Goal: Task Accomplishment & Management: Manage account settings

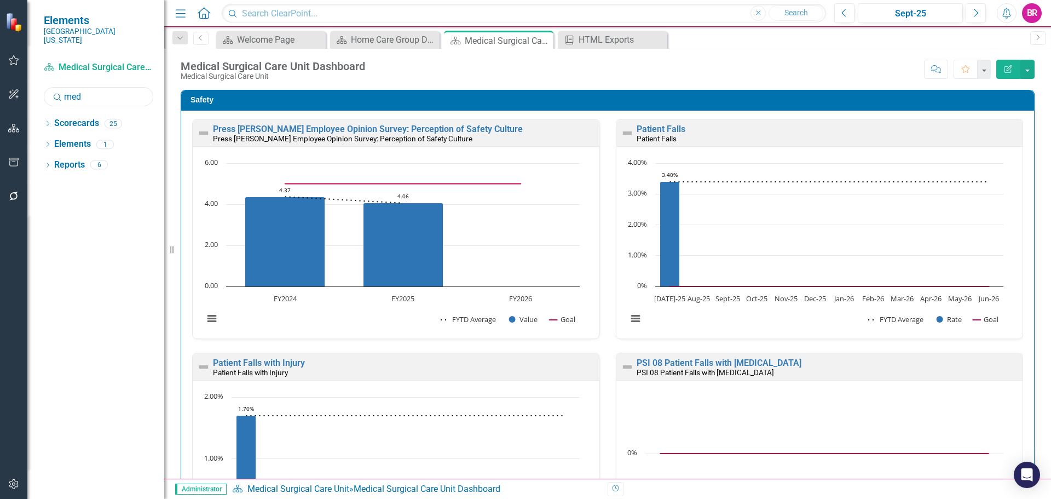
drag, startPoint x: 0, startPoint y: 0, endPoint x: 97, endPoint y: 88, distance: 130.9
click at [96, 88] on input "med" at bounding box center [98, 96] width 109 height 19
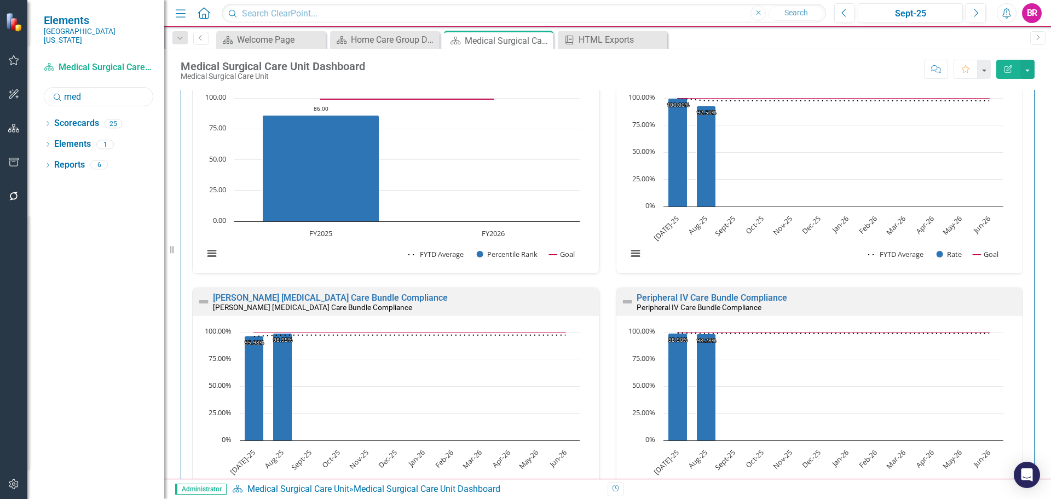
scroll to position [1, 0]
click at [48, 121] on icon "Dropdown" at bounding box center [48, 124] width 8 height 6
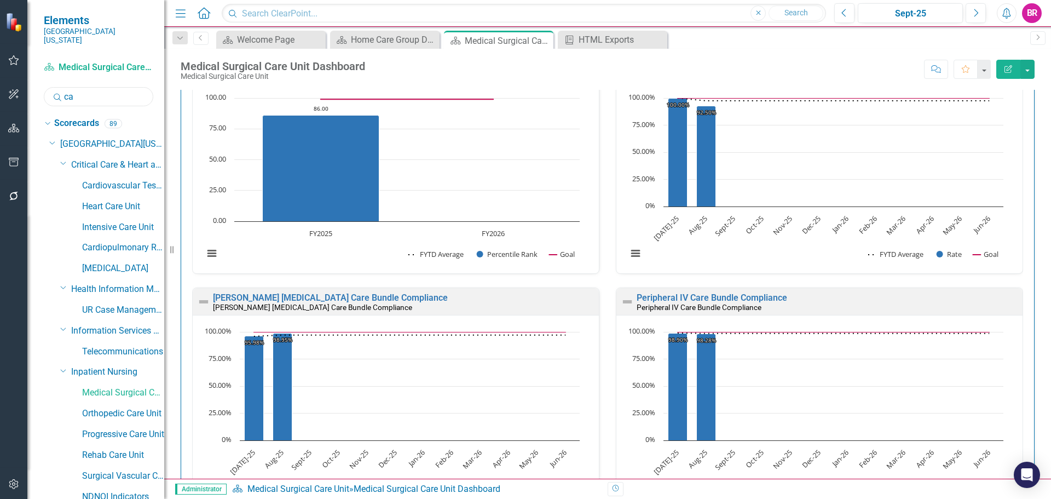
click at [99, 87] on input "ca" at bounding box center [98, 96] width 109 height 19
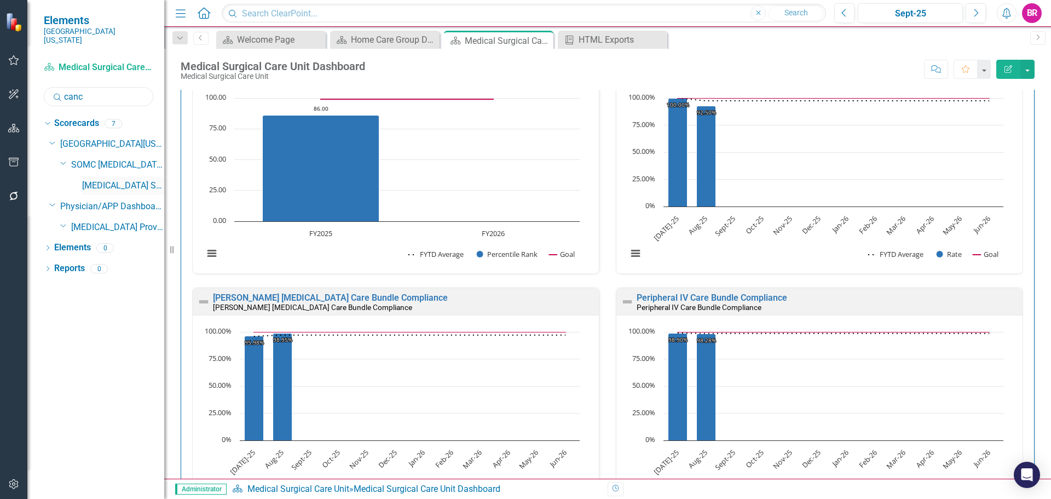
type input "canc"
drag, startPoint x: 122, startPoint y: 182, endPoint x: 128, endPoint y: 177, distance: 7.0
click at [122, 182] on link "[MEDICAL_DATA] Services and Infusion" at bounding box center [123, 186] width 82 height 13
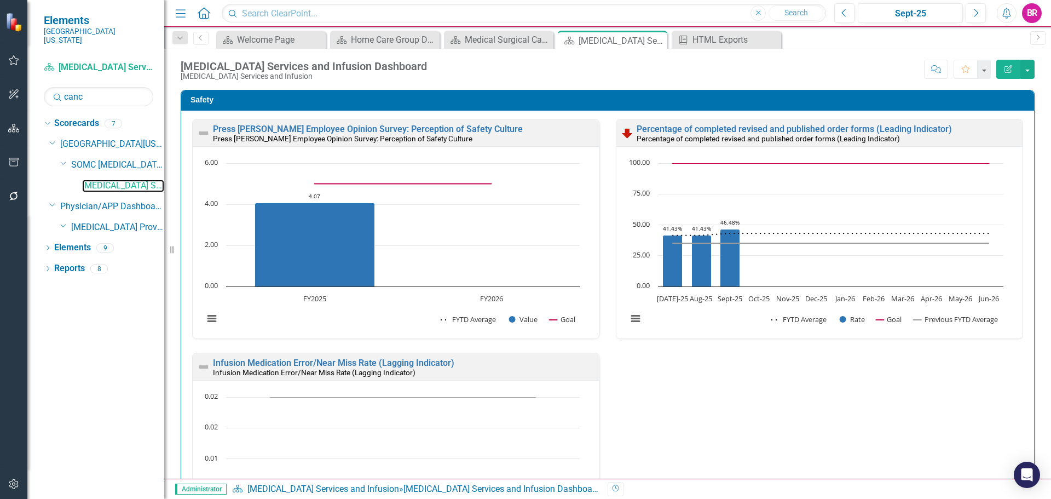
scroll to position [1, 0]
click at [80, 241] on link "Elements" at bounding box center [72, 247] width 37 height 13
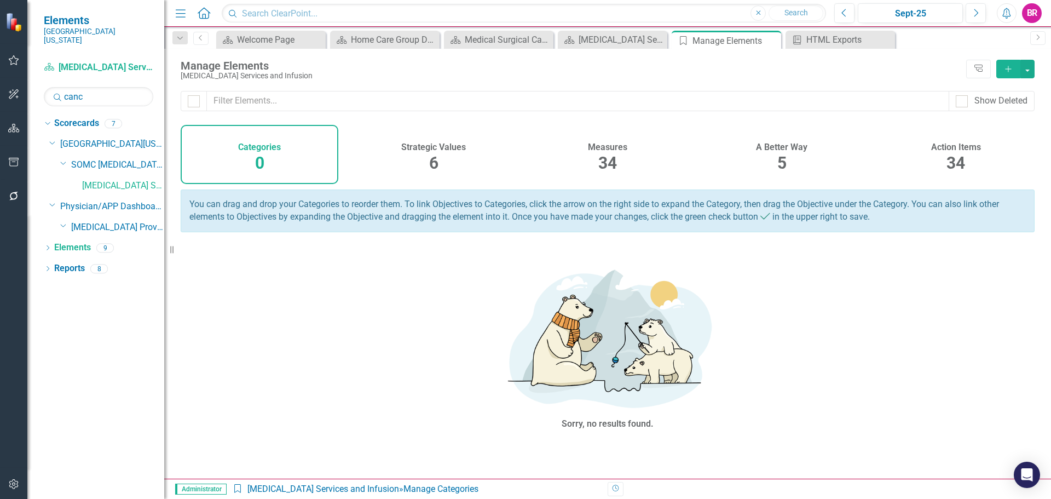
click at [605, 152] on div "34" at bounding box center [607, 164] width 19 height 24
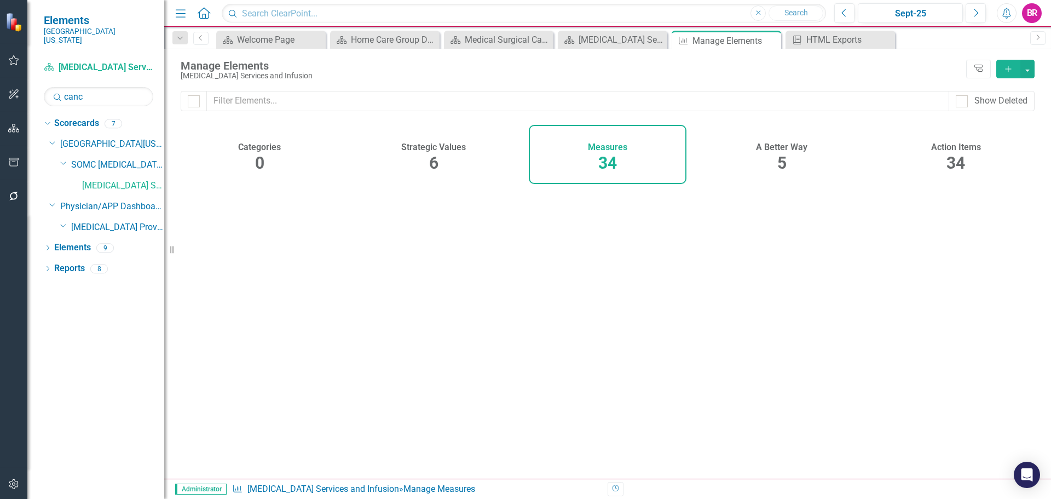
checkbox input "false"
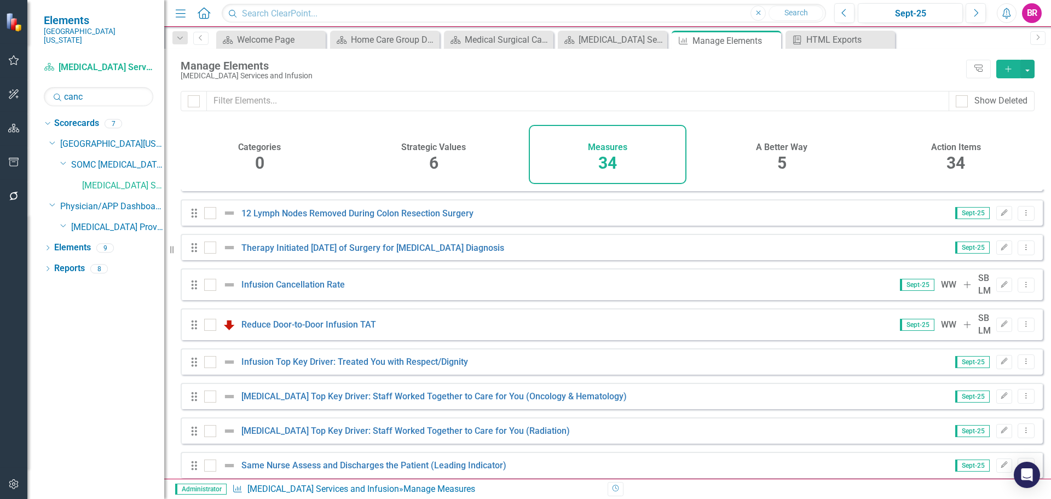
scroll to position [891, 0]
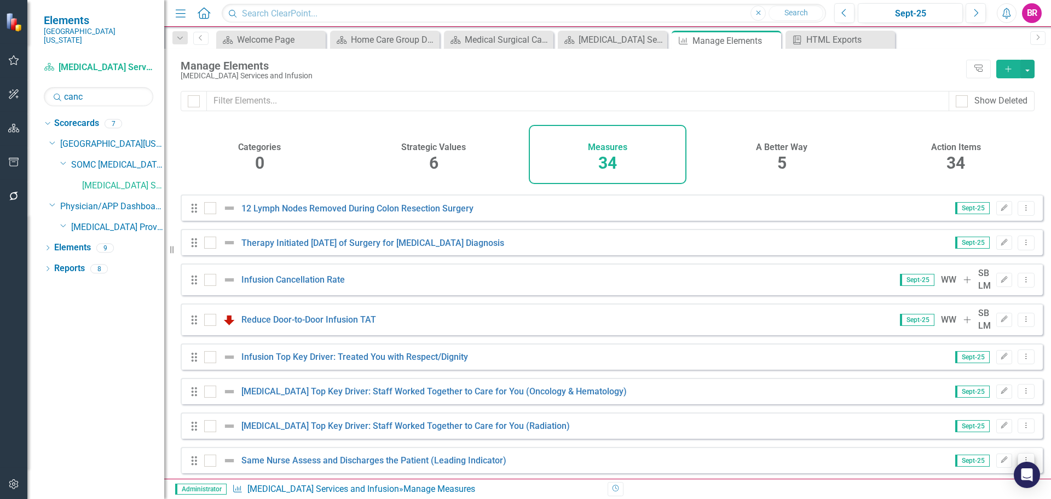
click at [1018, 453] on button "Dropdown Menu" at bounding box center [1025, 460] width 17 height 15
click at [999, 421] on link "Copy Duplicate Measure" at bounding box center [976, 419] width 99 height 20
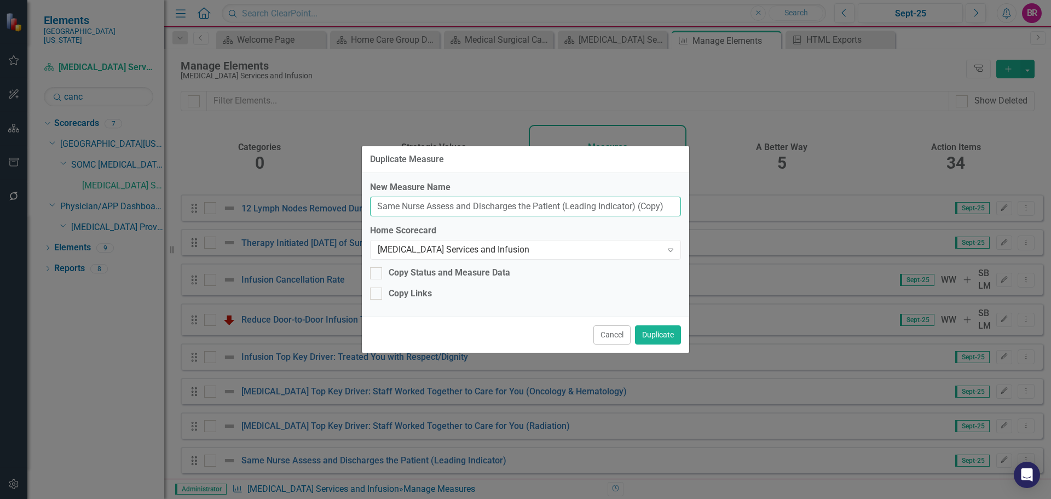
drag, startPoint x: 671, startPoint y: 207, endPoint x: 639, endPoint y: 204, distance: 33.0
click at [639, 204] on input "Same Nurse Assess and Discharges the Patient (Leading Indicator) (Copy)" at bounding box center [525, 206] width 311 height 20
type input "Same Nurse Assess and Discharges the Patient (Leading Indicator) (Infusion)"
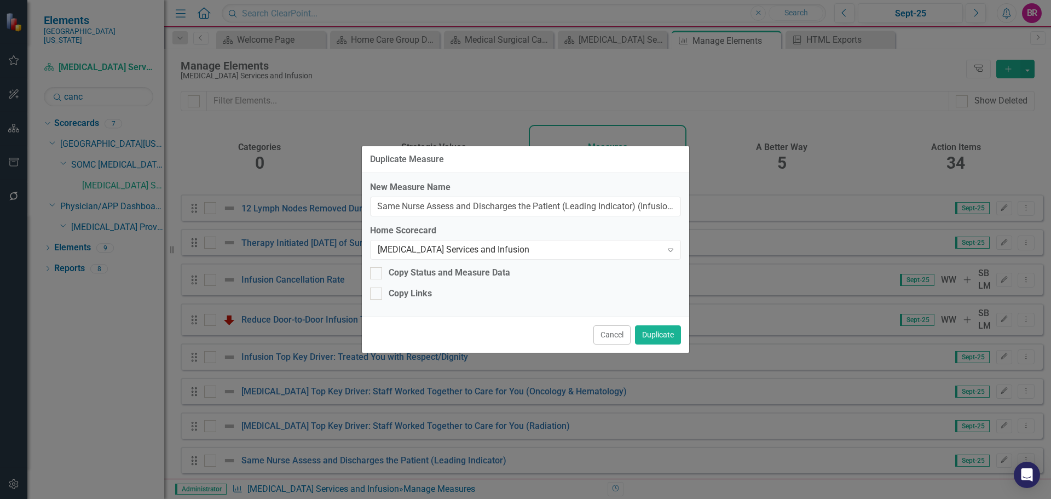
click at [601, 335] on button "Cancel" at bounding box center [611, 334] width 37 height 19
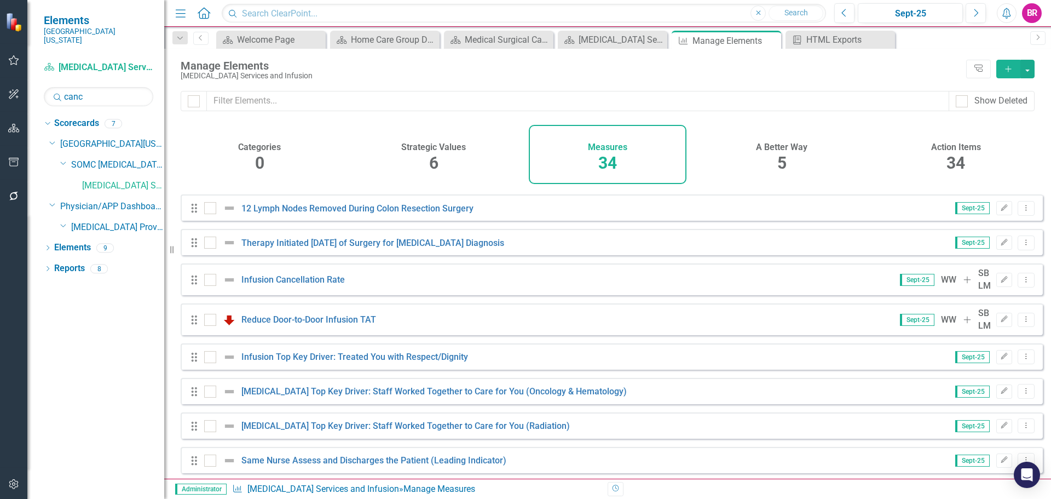
click at [951, 160] on span "34" at bounding box center [955, 162] width 19 height 19
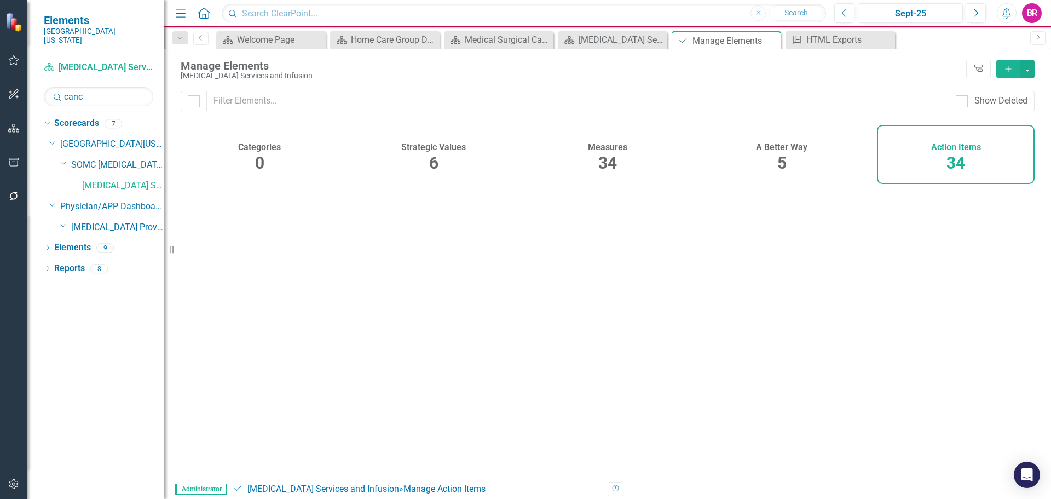
checkbox input "false"
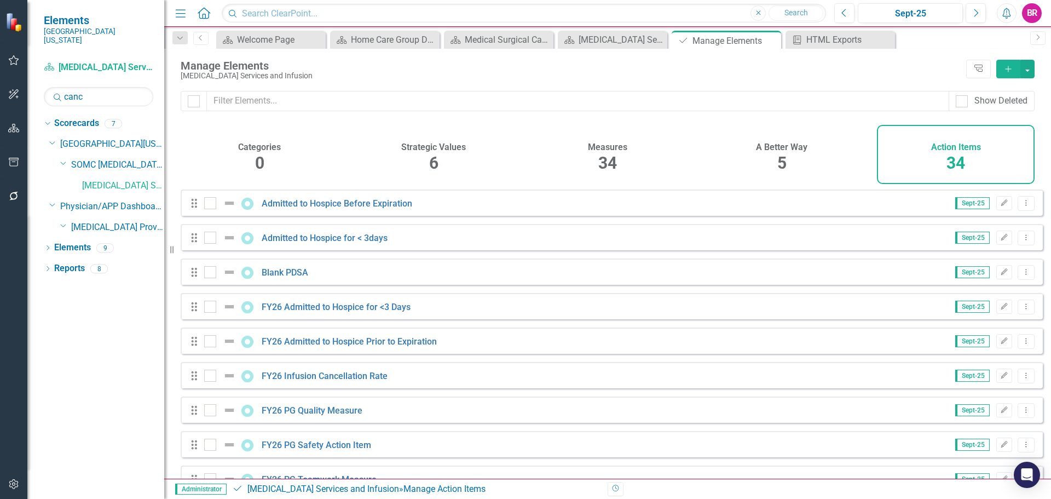
click at [767, 152] on h4 "A Better Way" at bounding box center [781, 147] width 51 height 10
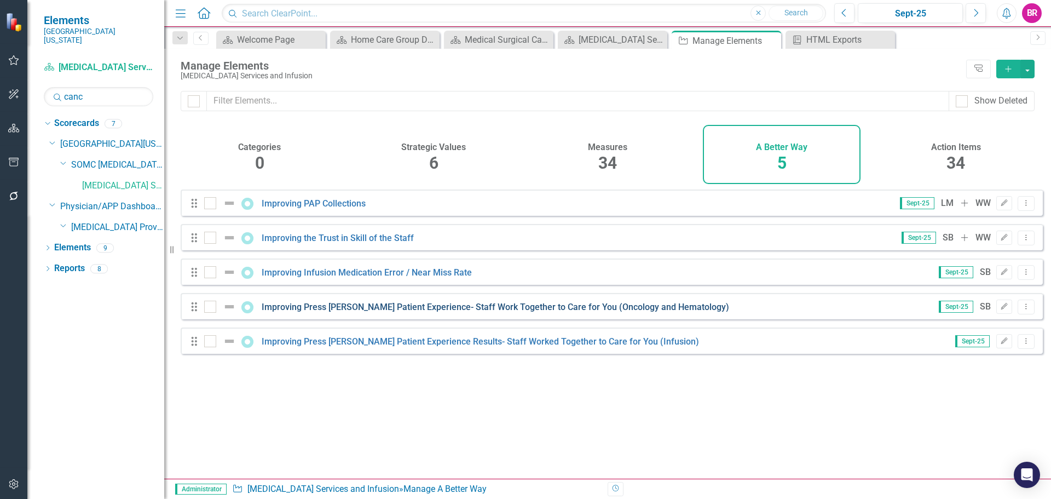
click at [428, 312] on link "Improving Press [PERSON_NAME] Patient Experience- Staff Work Together to Care f…" at bounding box center [495, 307] width 467 height 10
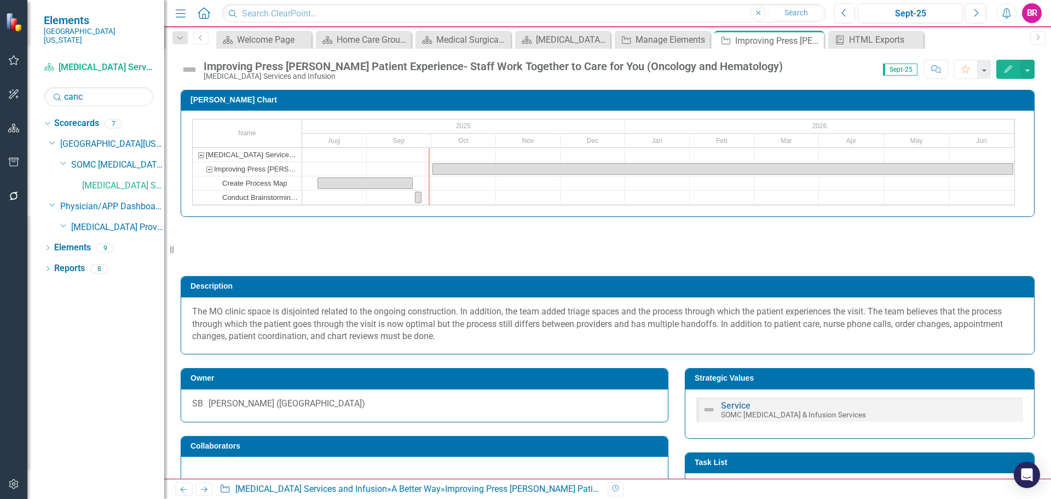
checkbox input "true"
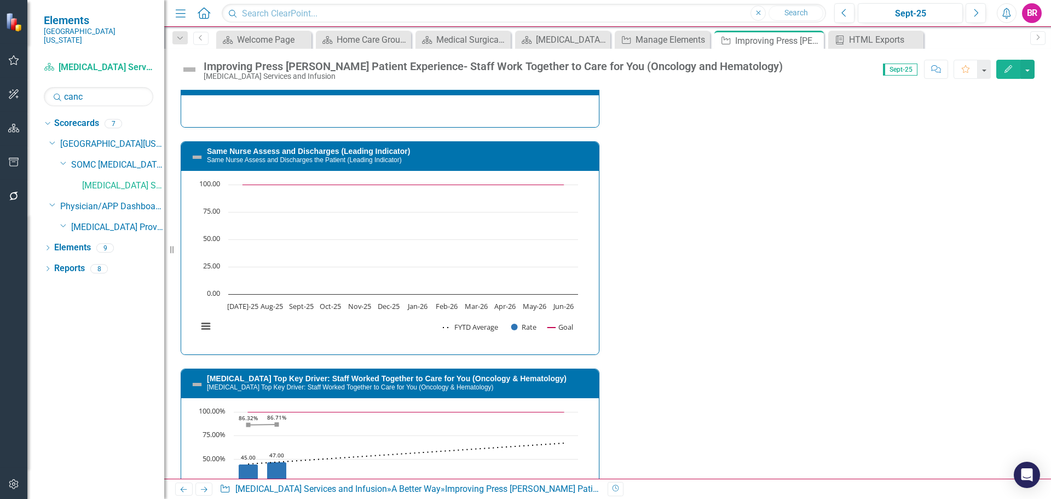
scroll to position [739, 0]
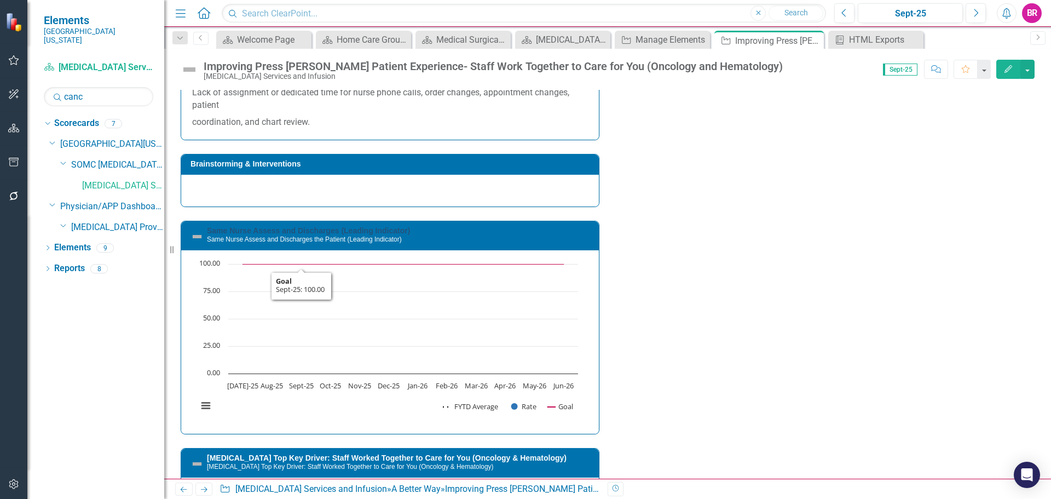
click at [316, 229] on link "Same Nurse Assess and Discharges (Leading Indicator)" at bounding box center [308, 230] width 203 height 9
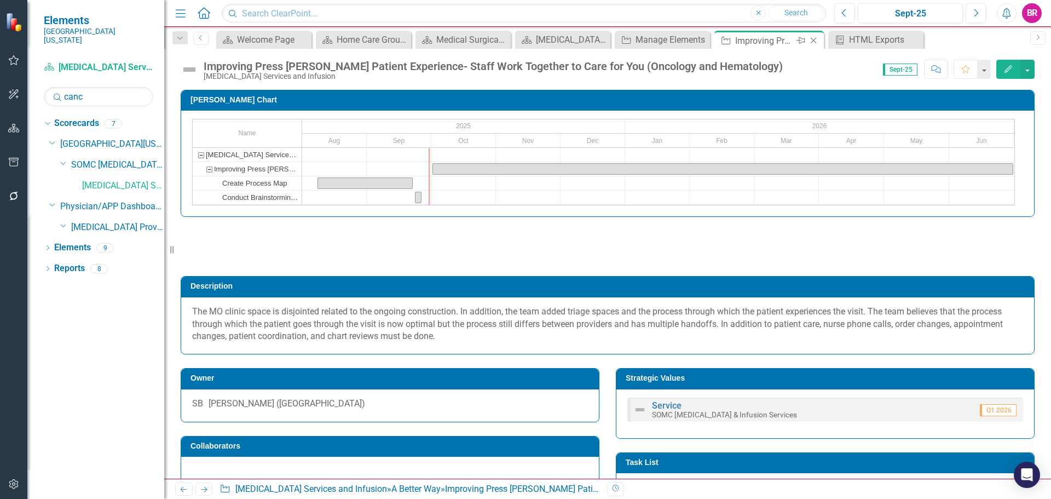
click at [814, 39] on icon "Close" at bounding box center [813, 40] width 11 height 9
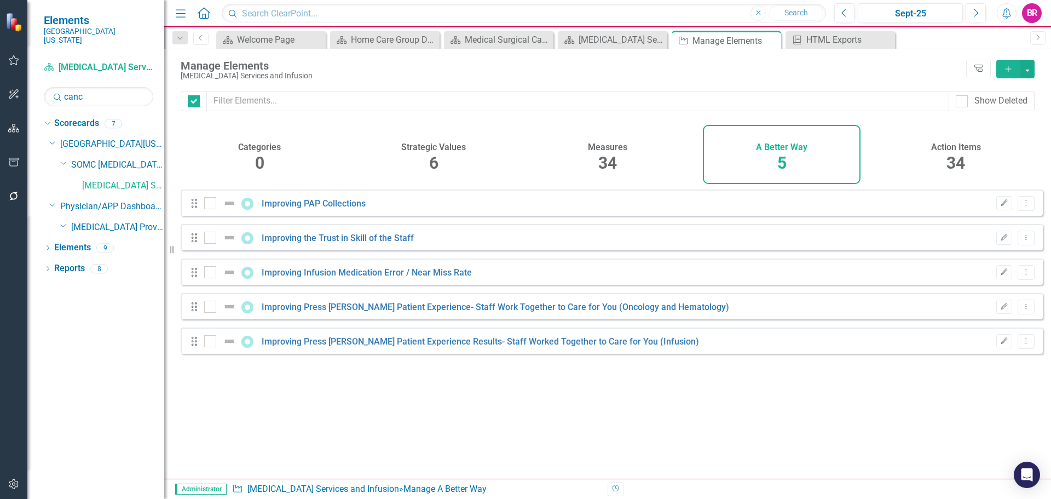
checkbox input "false"
click at [589, 30] on div "Dropdown Search Scorecard Welcome Page Close Scorecard Home Care Group Dashboar…" at bounding box center [607, 38] width 887 height 22
click at [598, 42] on div "[MEDICAL_DATA] Services and Infusion Dashboard" at bounding box center [614, 40] width 72 height 14
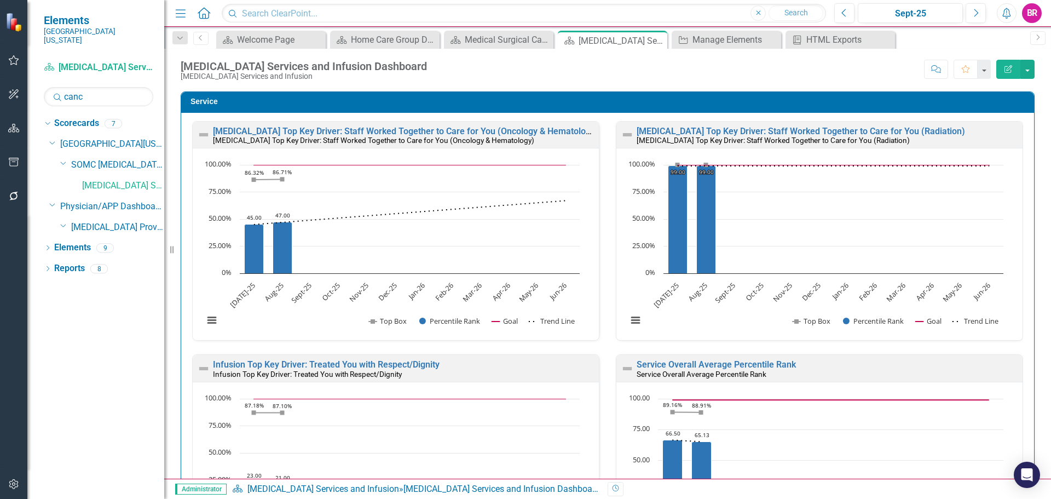
scroll to position [1, 0]
click at [718, 47] on div "A Better Way Manage Elements Close" at bounding box center [725, 40] width 109 height 18
click at [721, 37] on div "Manage Elements" at bounding box center [728, 40] width 72 height 14
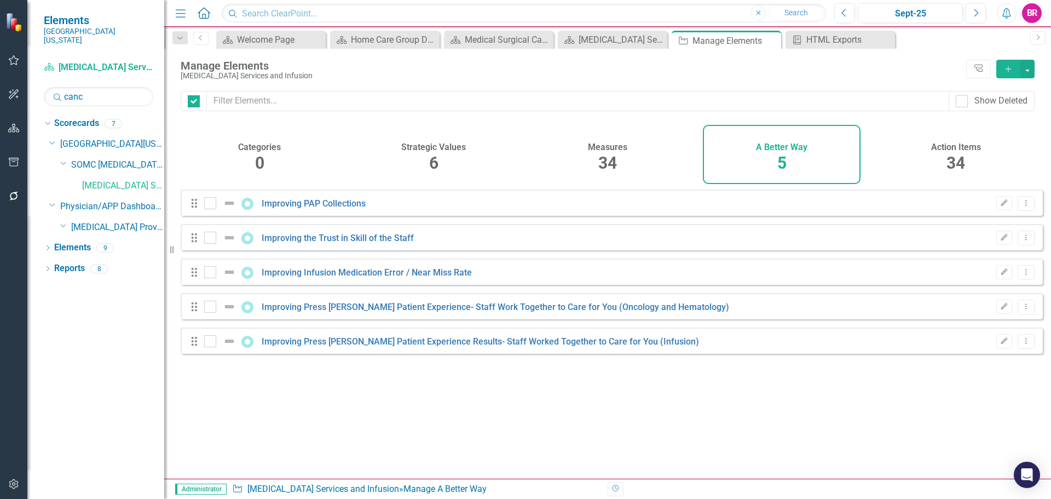
checkbox input "false"
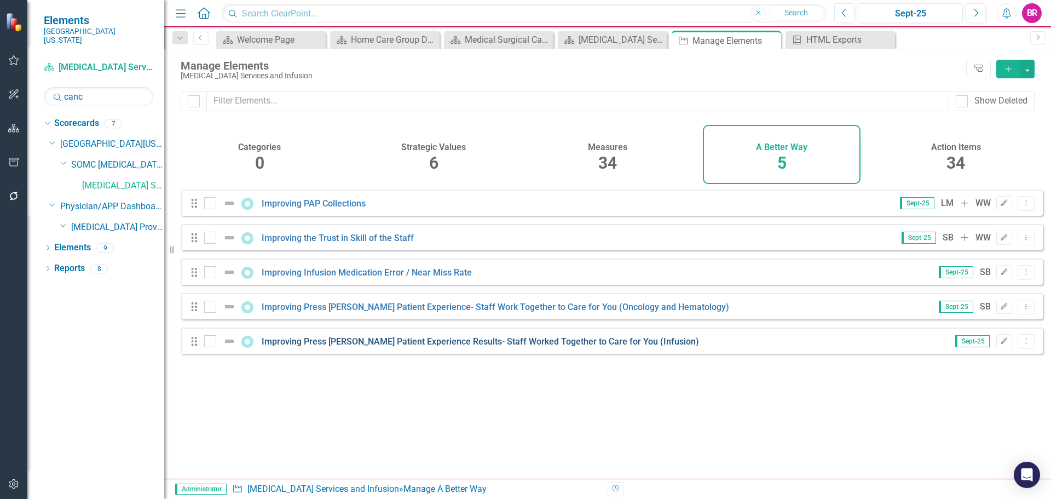
click at [545, 346] on link "Improving Press [PERSON_NAME] Patient Experience Results- Staff Worked Together…" at bounding box center [480, 341] width 437 height 10
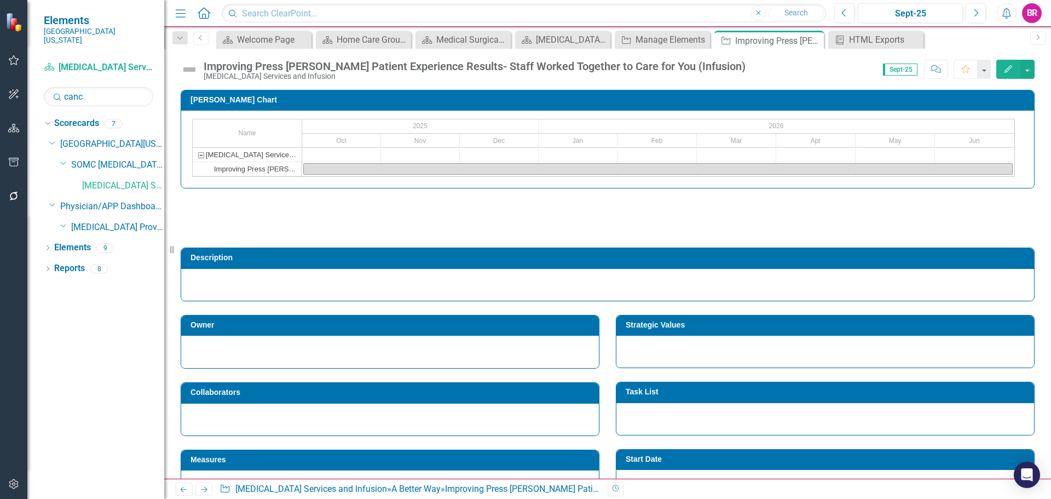
click at [525, 254] on h3 "Description" at bounding box center [609, 257] width 838 height 8
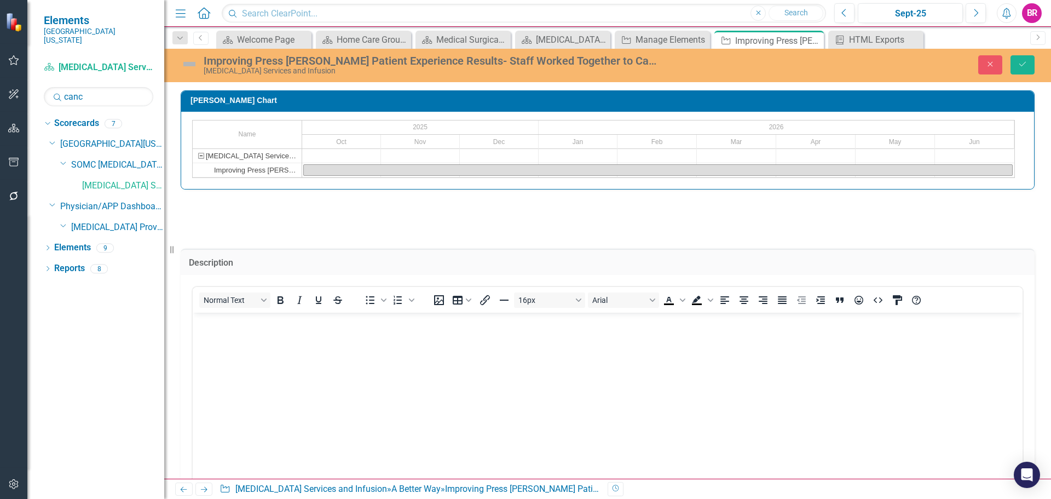
click at [336, 355] on body "Rich Text Area. Press ALT-0 for help." at bounding box center [608, 394] width 830 height 164
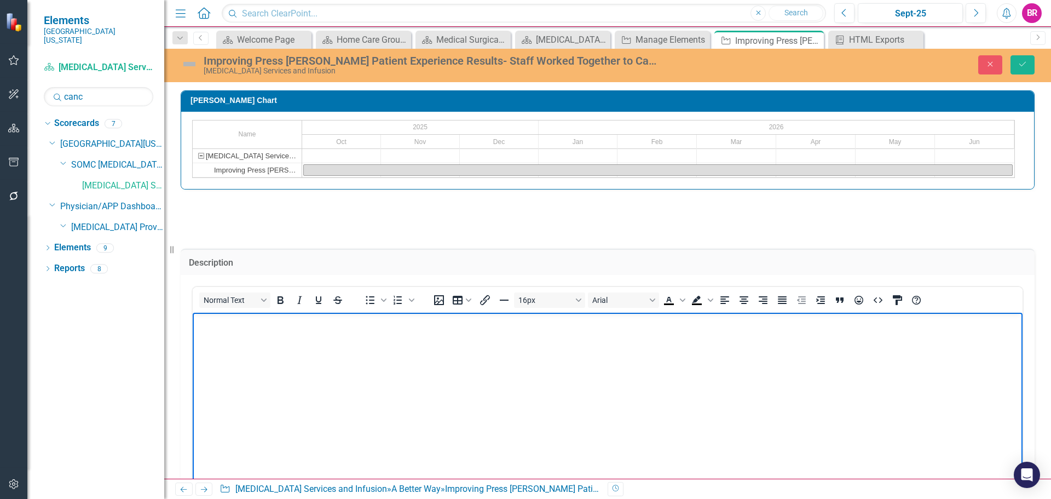
click at [341, 383] on body "Rich Text Area. Press ALT-0 for help." at bounding box center [608, 394] width 830 height 164
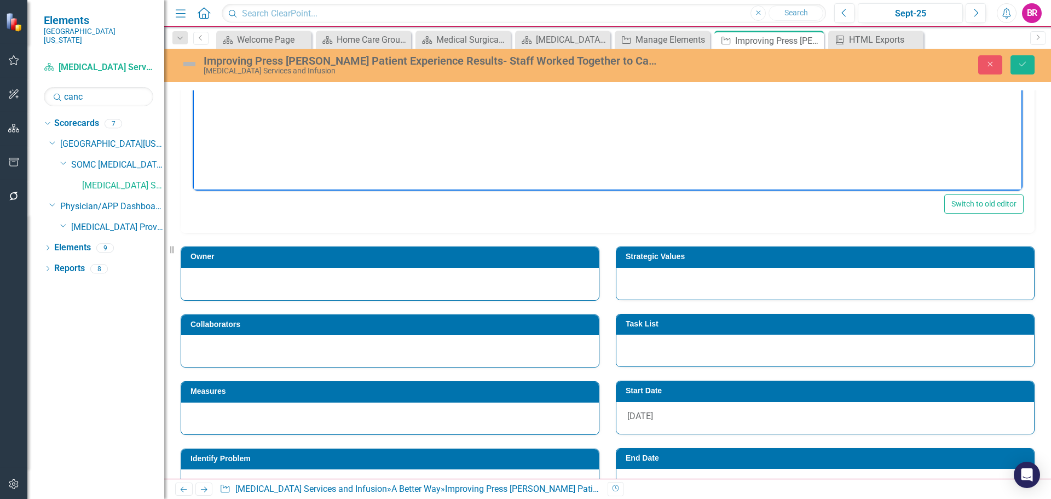
scroll to position [328, 0]
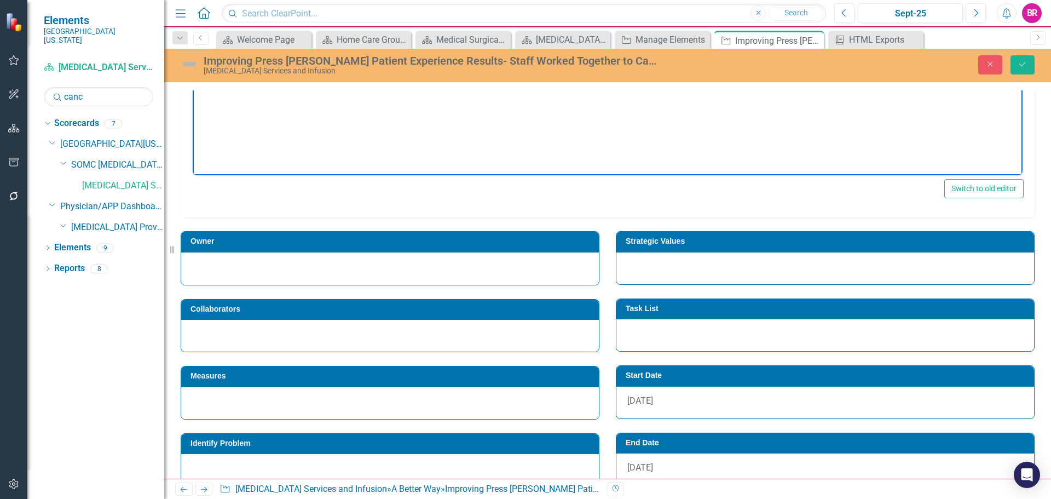
click at [724, 232] on div "Strategic Values" at bounding box center [825, 241] width 418 height 20
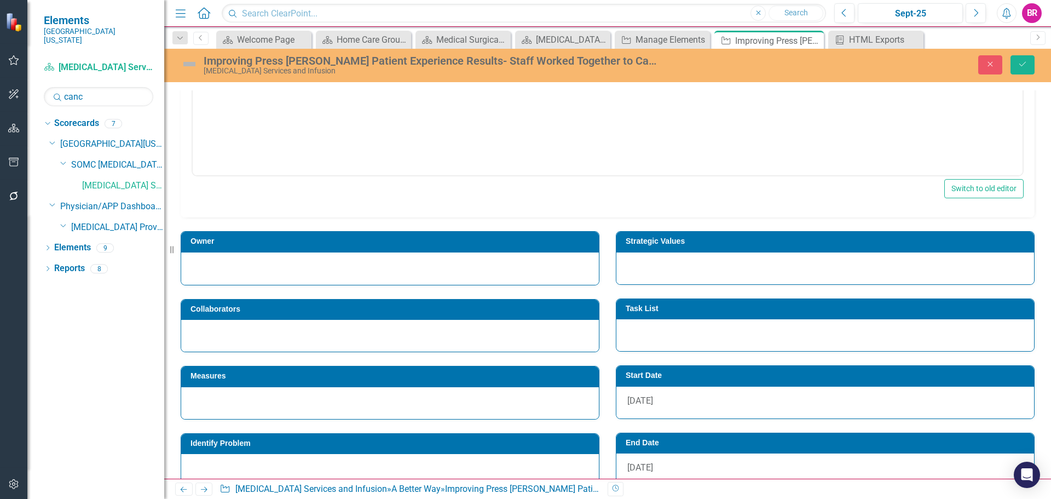
click at [724, 232] on div "Strategic Values" at bounding box center [825, 241] width 418 height 20
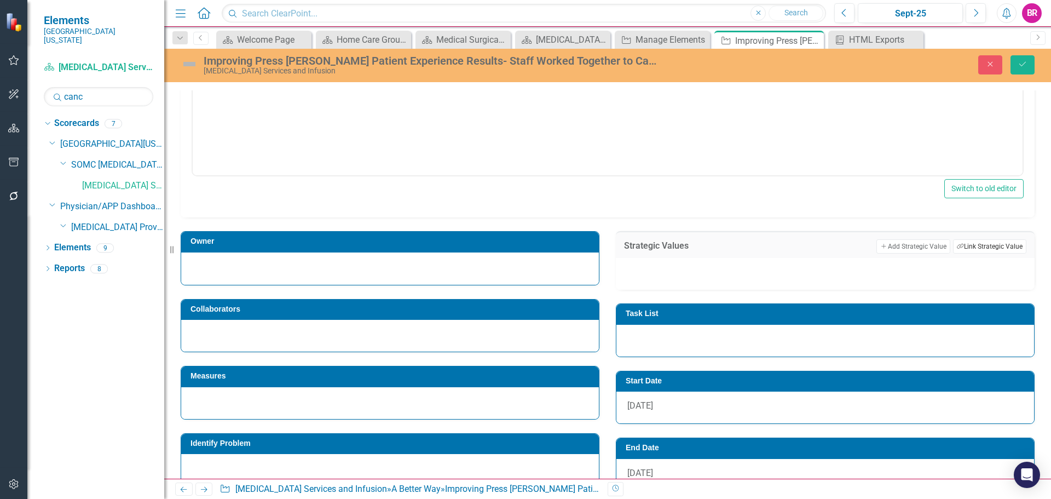
click at [986, 241] on button "Link Tag Link Strategic Value" at bounding box center [989, 246] width 73 height 14
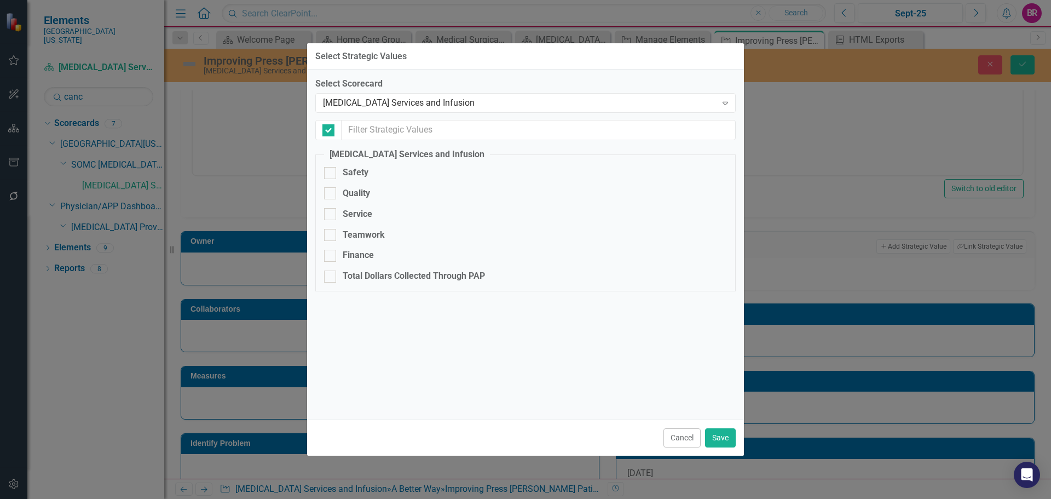
checkbox input "false"
drag, startPoint x: 463, startPoint y: 92, endPoint x: 468, endPoint y: 99, distance: 8.2
click at [464, 93] on div "Select Scorecard Cancer Services and Infusion Expand" at bounding box center [525, 95] width 420 height 34
click at [468, 99] on div "[MEDICAL_DATA] Services and Infusion" at bounding box center [519, 103] width 393 height 13
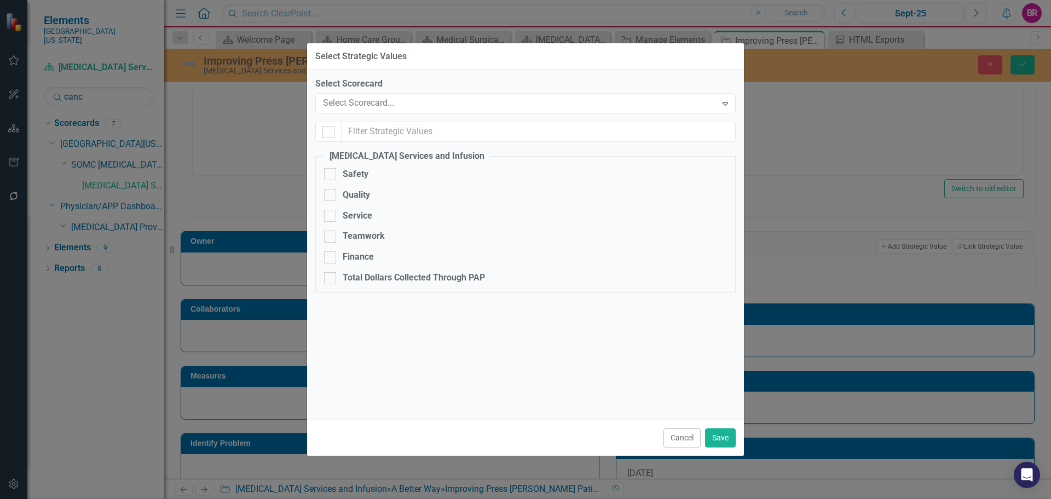
checkbox input "false"
click at [345, 208] on div "Service" at bounding box center [358, 214] width 30 height 13
click at [331, 208] on input "Service" at bounding box center [327, 211] width 7 height 7
checkbox input "true"
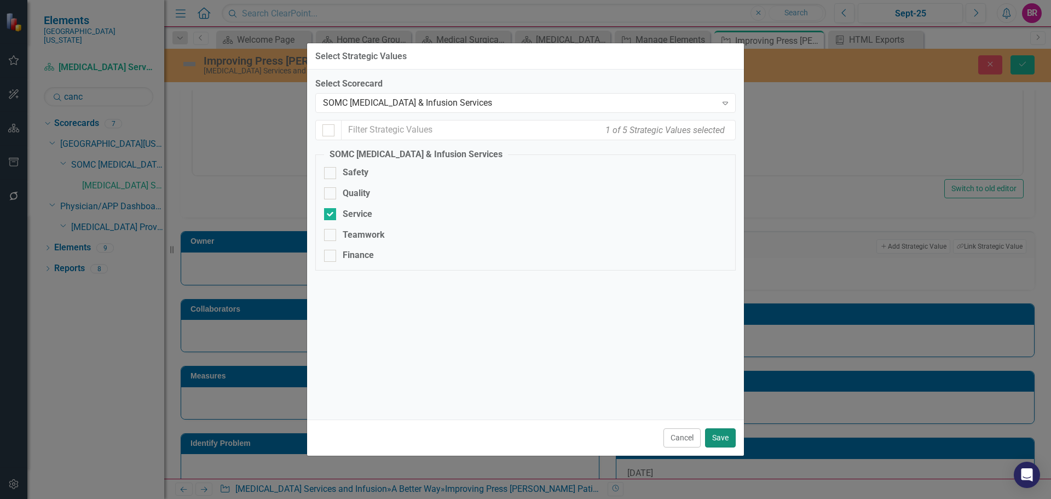
click at [726, 440] on button "Save" at bounding box center [720, 437] width 31 height 19
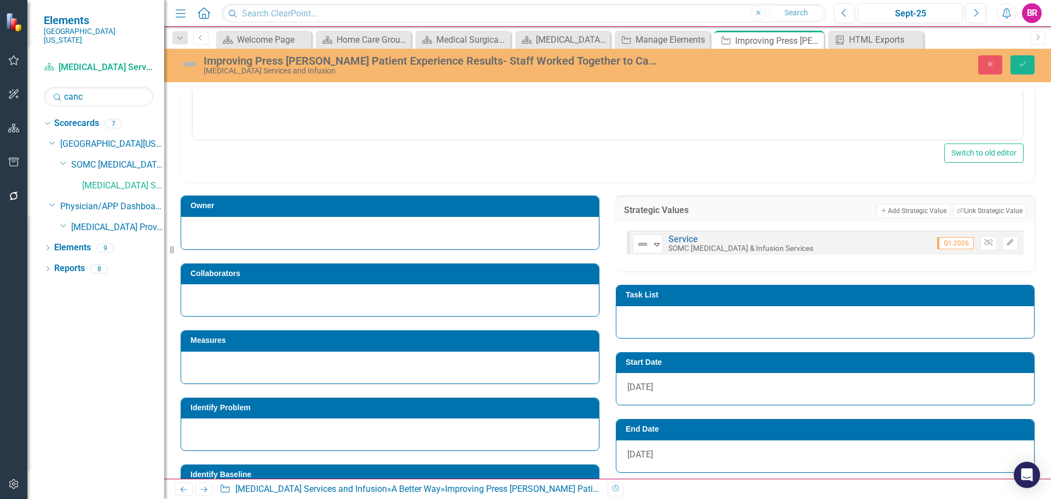
scroll to position [383, 0]
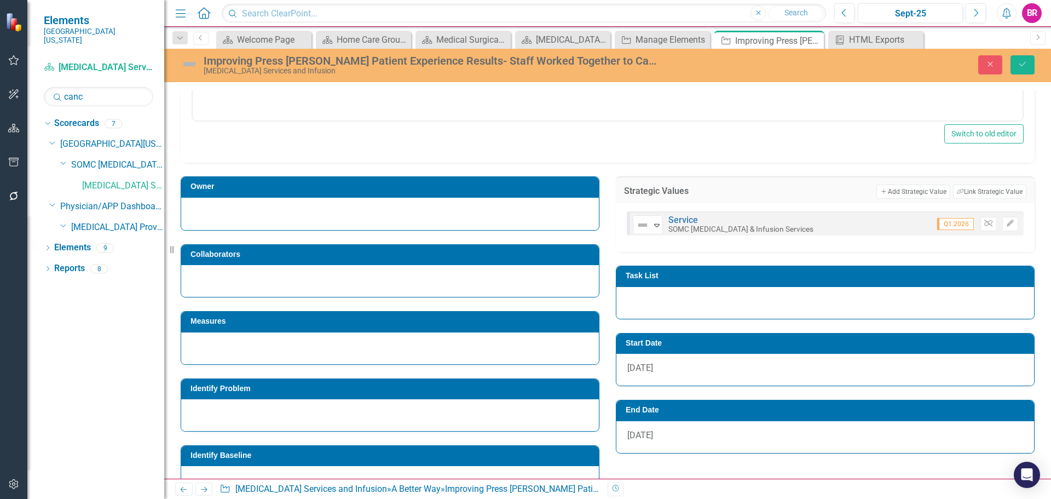
click at [333, 317] on h3 "Measures" at bounding box center [391, 321] width 403 height 8
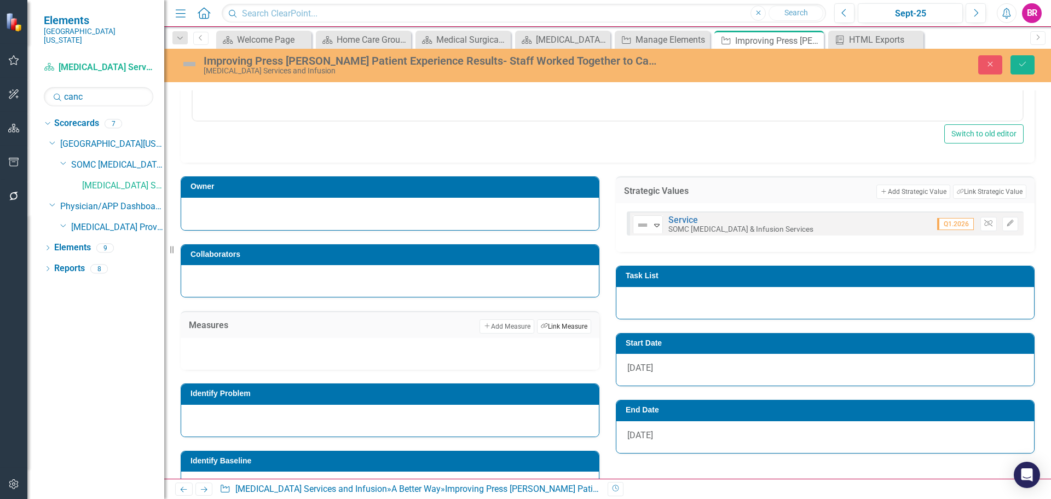
click at [552, 322] on button "Link Tag Link Measure" at bounding box center [564, 326] width 54 height 14
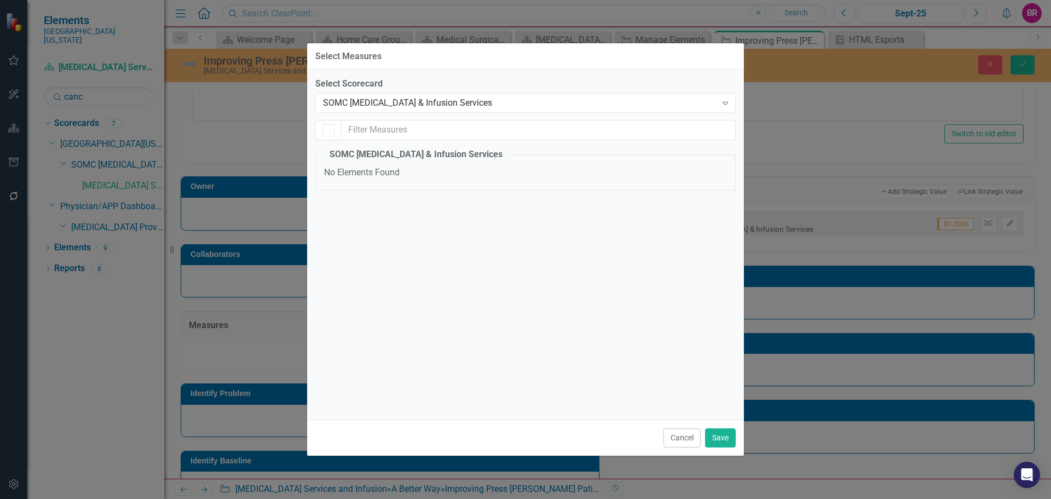
click at [506, 90] on label "Select Scorecard" at bounding box center [525, 84] width 420 height 13
click at [483, 106] on div "SOMC [MEDICAL_DATA] & Infusion Services" at bounding box center [519, 103] width 393 height 13
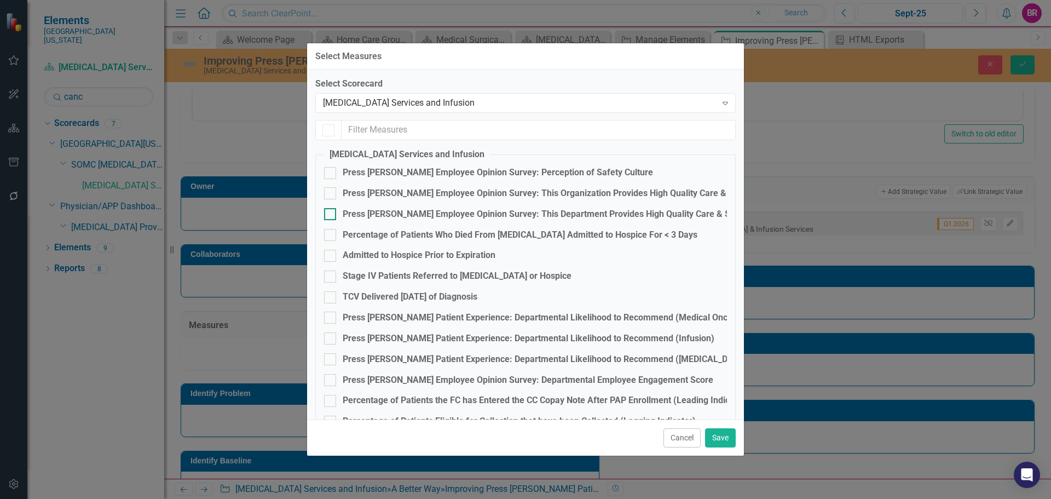
checkbox input "false"
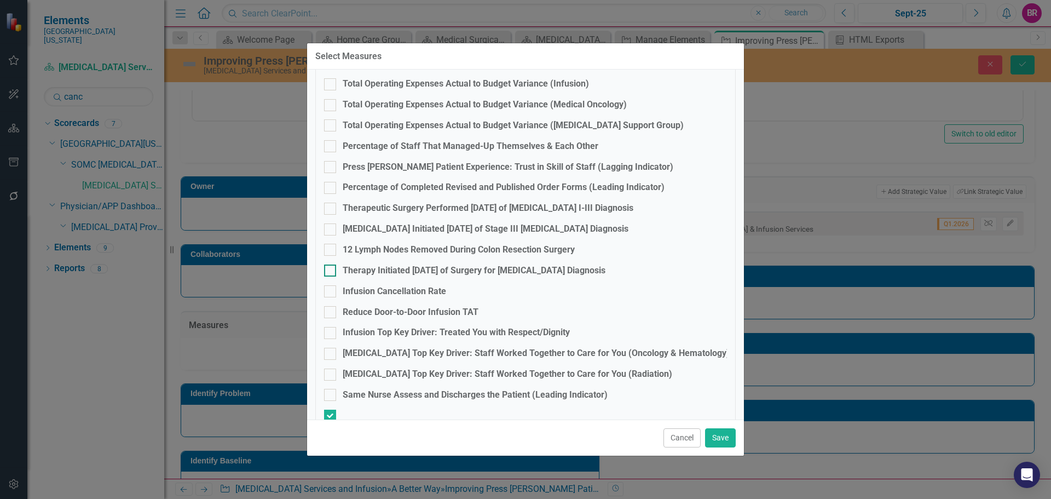
scroll to position [462, 0]
click at [454, 333] on div "Infusion Top Key Driver: Treated You with Respect/Dignity" at bounding box center [456, 331] width 227 height 13
click at [331, 333] on input "Infusion Top Key Driver: Treated You with Respect/Dignity" at bounding box center [327, 329] width 7 height 7
checkbox input "true"
click at [723, 437] on button "Save" at bounding box center [720, 437] width 31 height 19
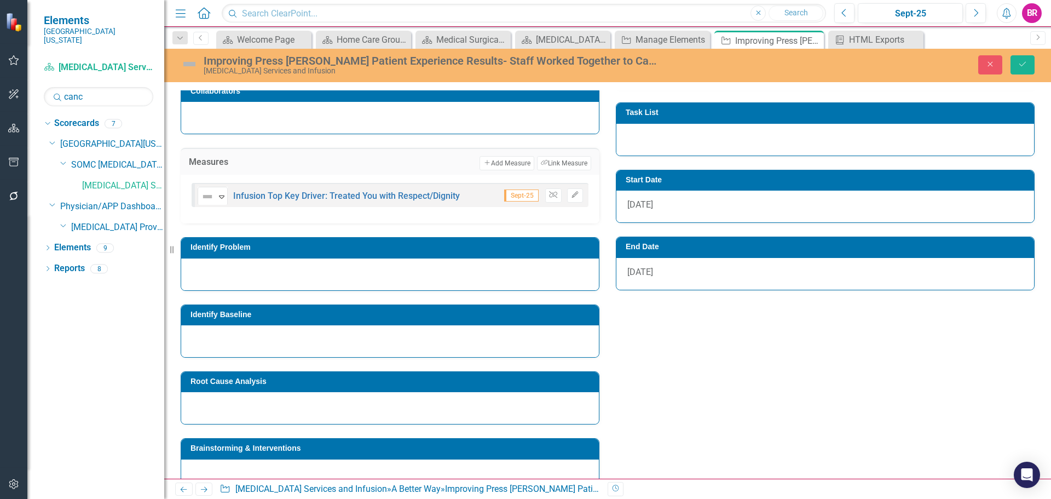
scroll to position [547, 0]
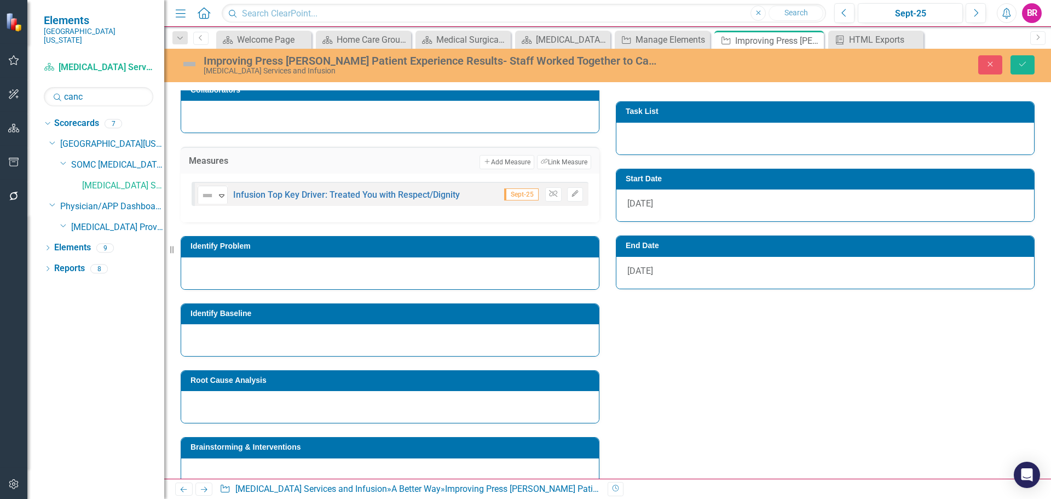
click at [287, 243] on h3 "Identify Problem" at bounding box center [391, 246] width 403 height 8
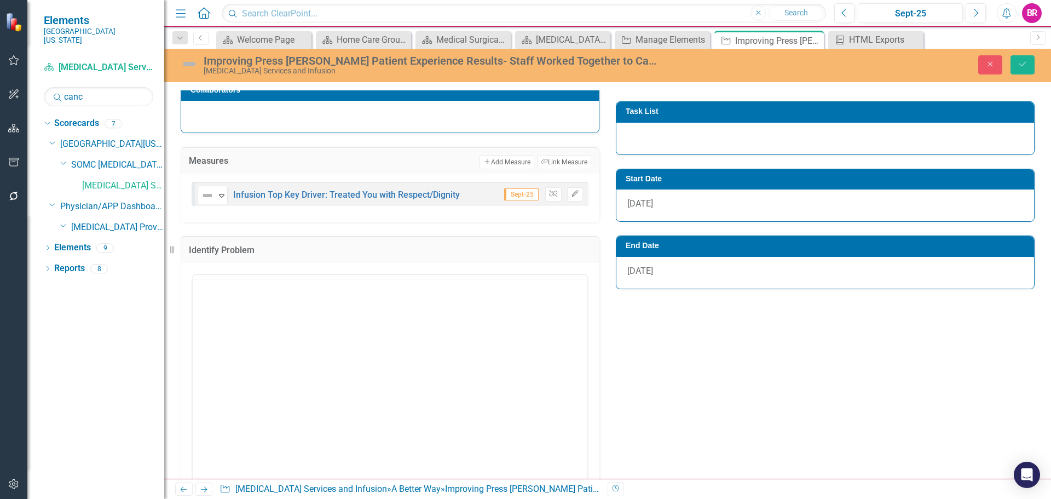
scroll to position [0, 0]
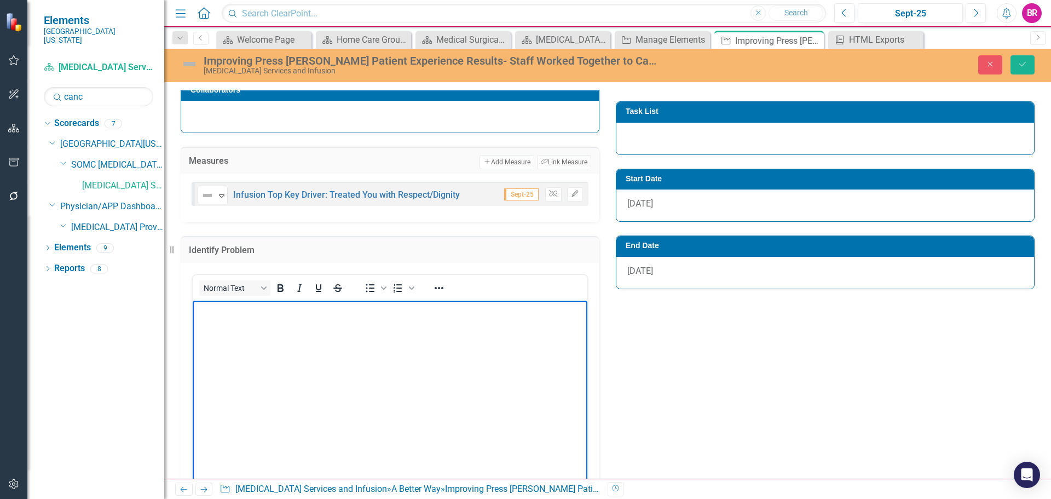
click at [436, 339] on body "Rich Text Area. Press ALT-0 for help." at bounding box center [390, 382] width 395 height 164
click at [293, 348] on body "Rich Text Area. Press ALT-0 for help." at bounding box center [390, 382] width 395 height 164
click at [698, 397] on div "Owner Collaborators Measures Add Add Measure Link Tag Link Measure Not Defined …" at bounding box center [607, 500] width 870 height 1004
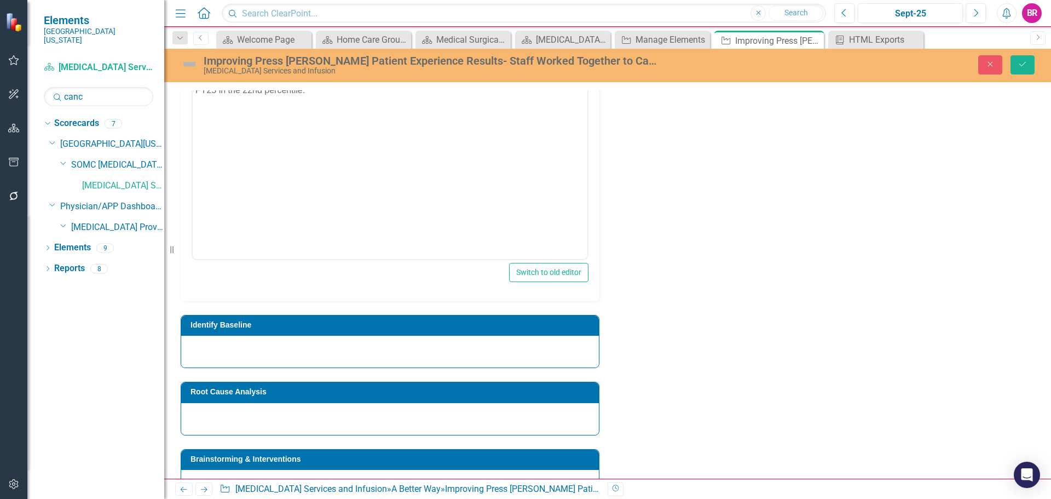
scroll to position [821, 0]
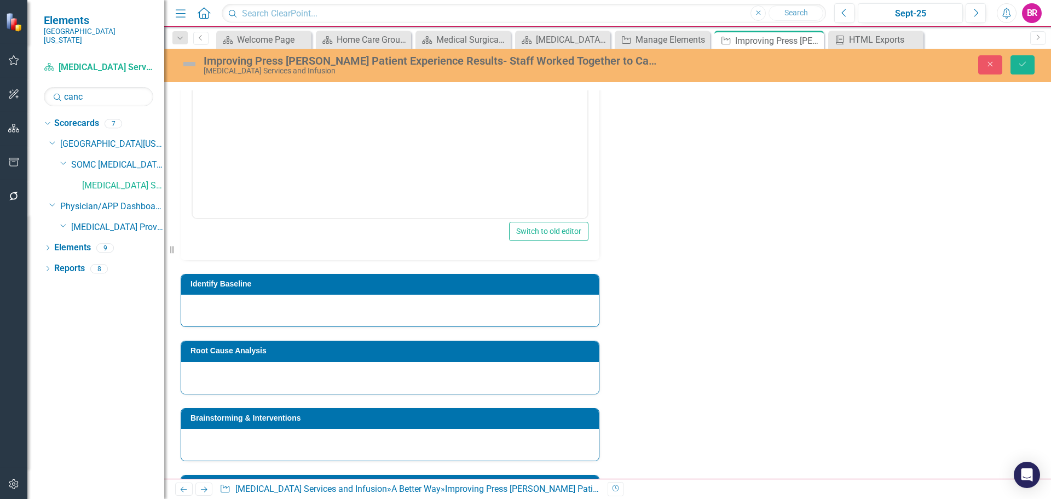
click at [318, 286] on h3 "Identify Baseline" at bounding box center [391, 284] width 403 height 8
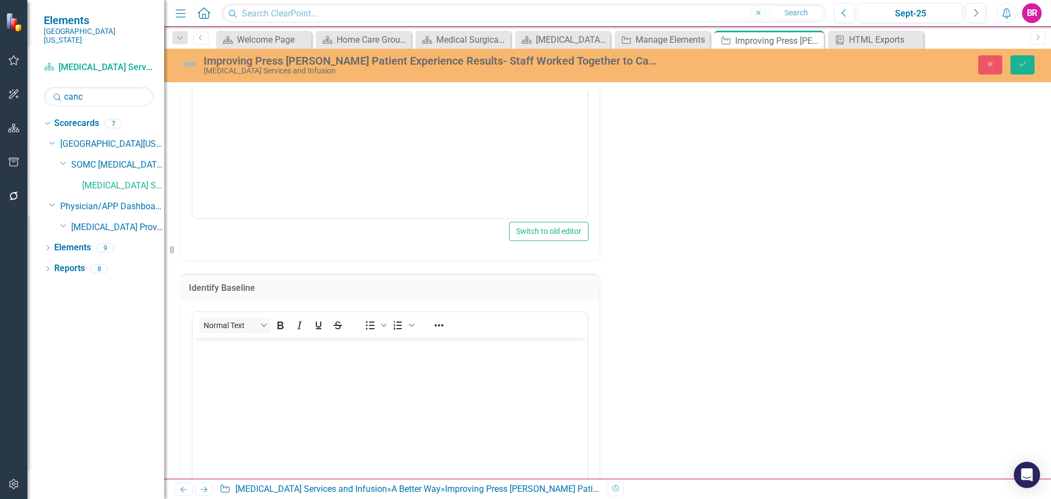
scroll to position [0, 0]
click at [372, 387] on body "Rich Text Area. Press ALT-0 for help." at bounding box center [390, 420] width 395 height 164
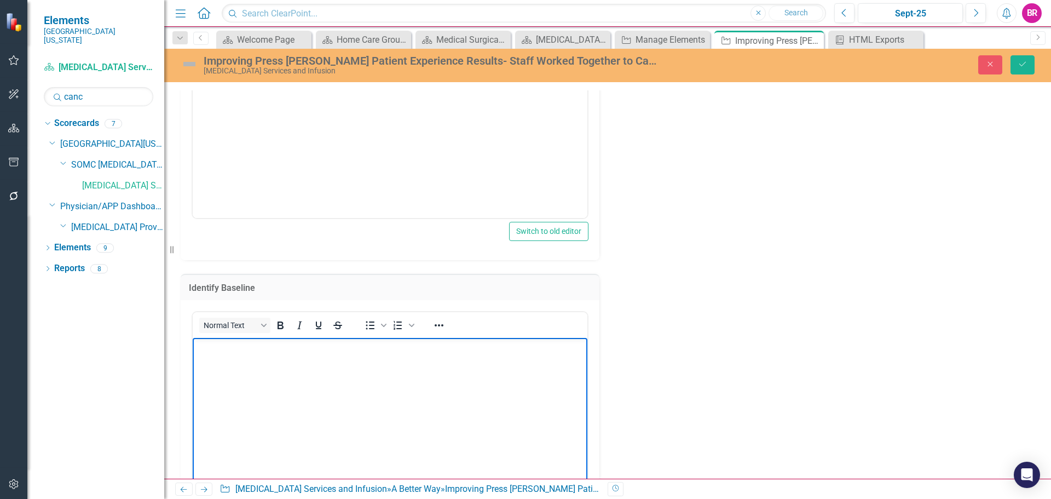
click at [216, 372] on body "Rich Text Area. Press ALT-0 for help." at bounding box center [390, 420] width 395 height 164
click at [643, 339] on div "Owner Collaborators Measures Add Add Measure Link Tag Link Measure Not Defined …" at bounding box center [607, 349] width 870 height 1248
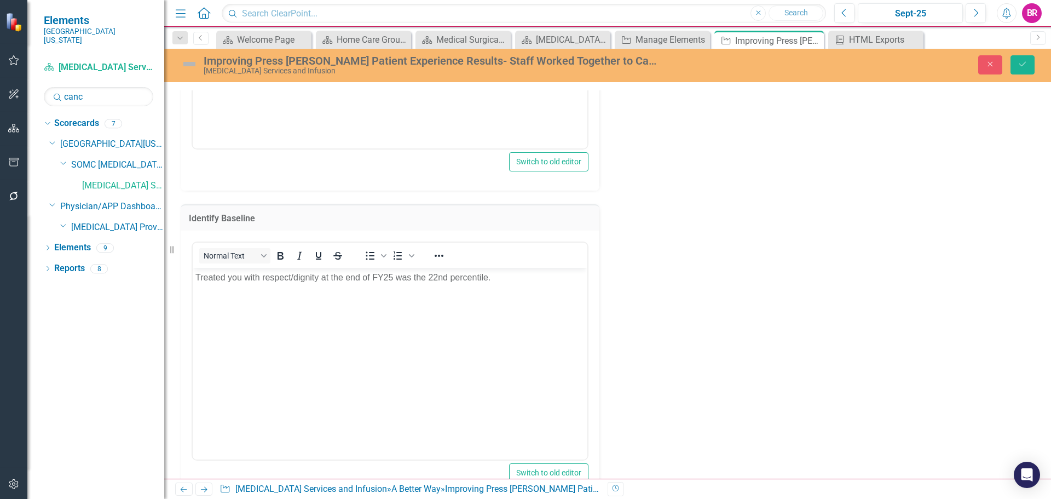
scroll to position [1095, 0]
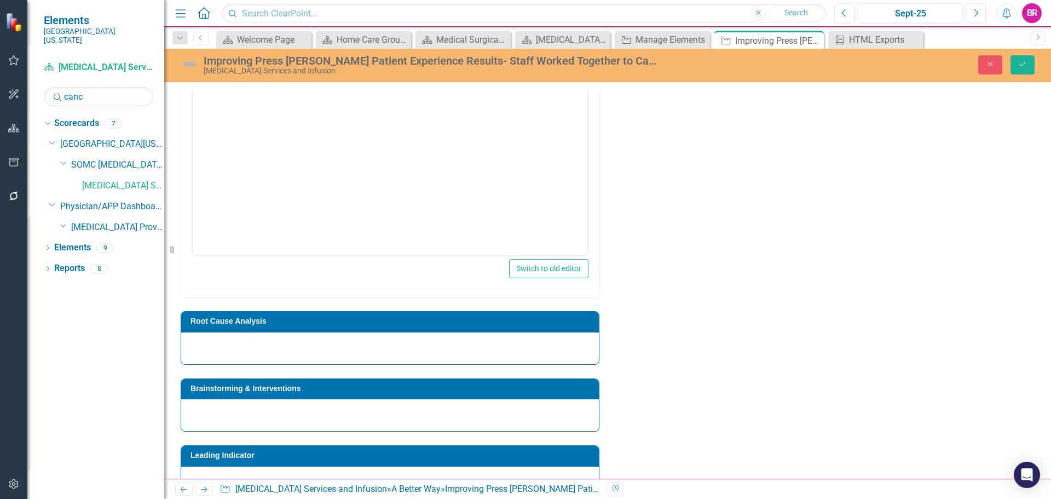
click at [274, 321] on h3 "Root Cause Analysis" at bounding box center [391, 321] width 403 height 8
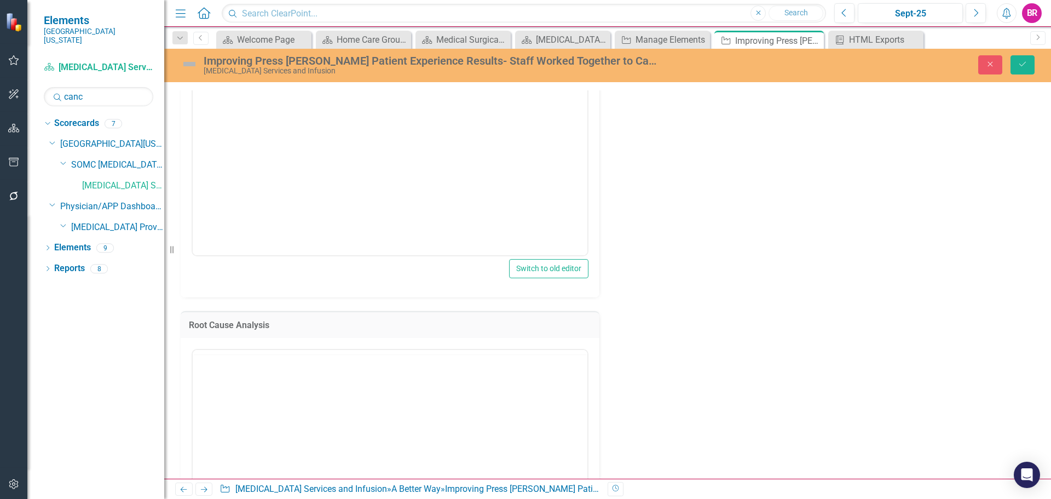
scroll to position [0, 0]
click at [288, 404] on body "Rich Text Area. Press ALT-0 for help." at bounding box center [390, 457] width 395 height 164
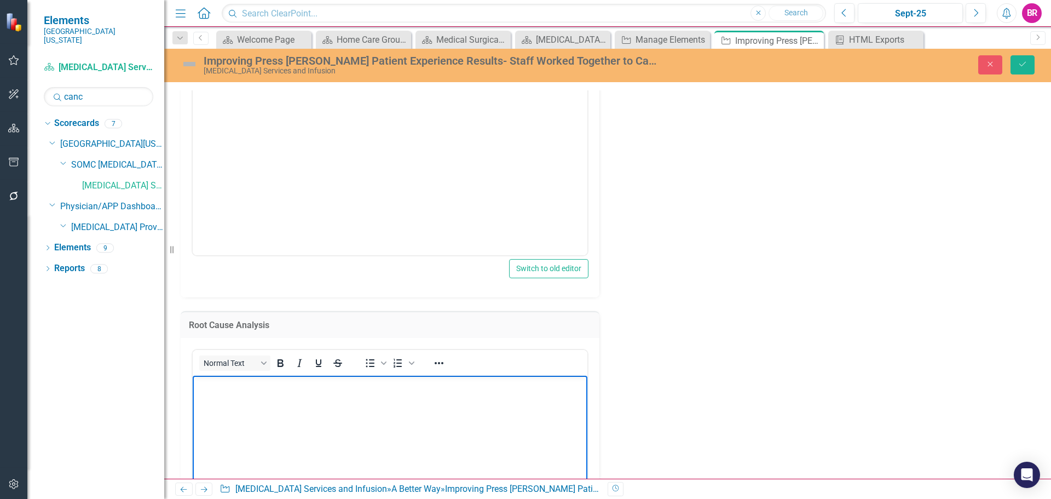
click at [276, 409] on body "Rich Text Area. Press ALT-0 for help." at bounding box center [390, 457] width 395 height 164
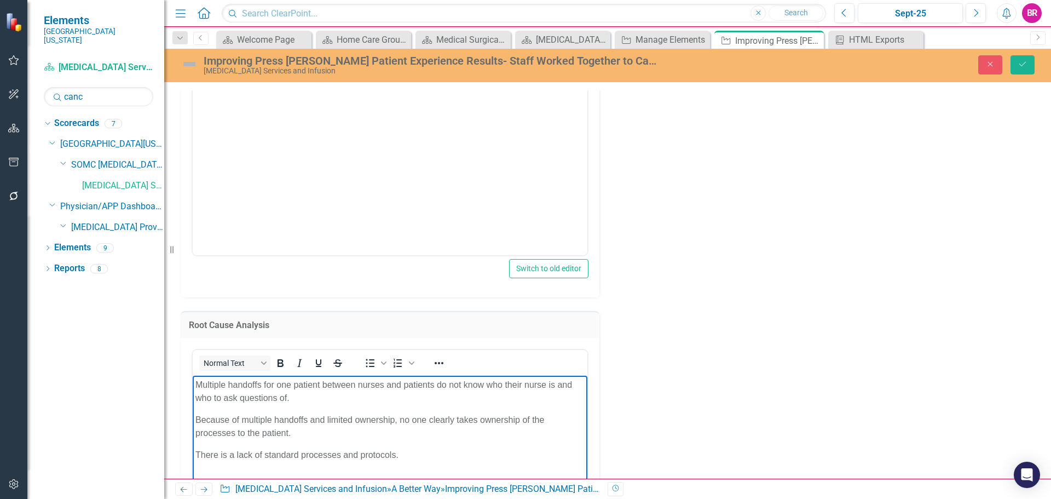
click at [709, 355] on div "Owner Collaborators Measures Add Add Measure Link Tag Link Measure Not Defined …" at bounding box center [607, 197] width 870 height 1492
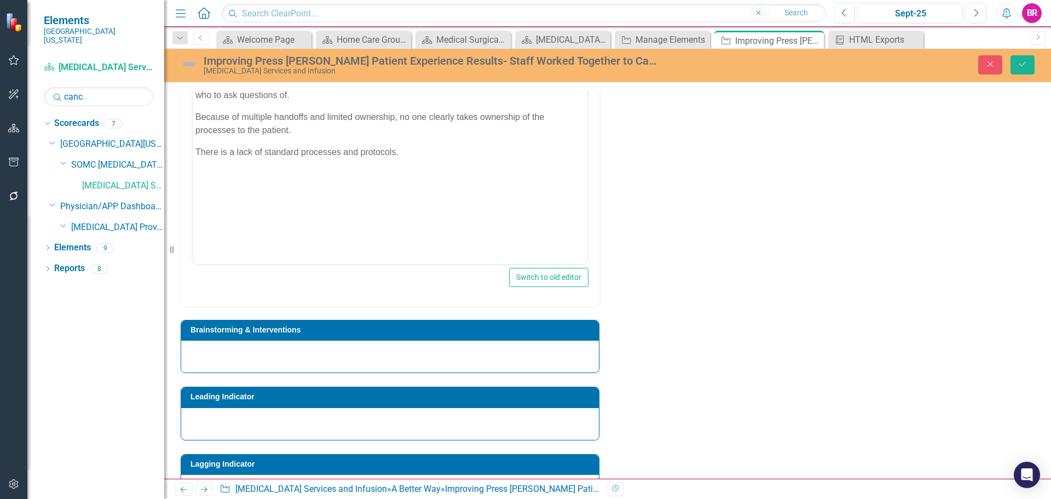
scroll to position [1423, 0]
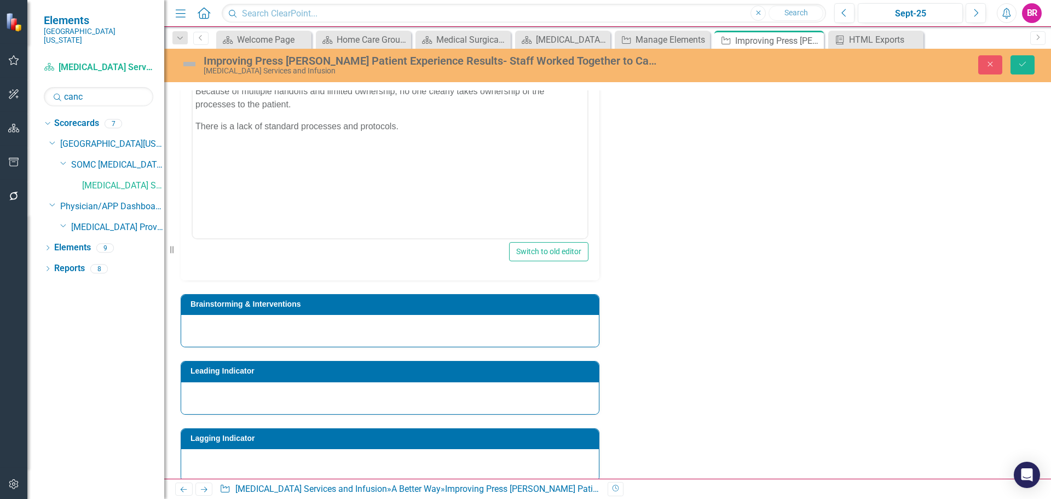
click at [245, 300] on h3 "Brainstorming & Interventions" at bounding box center [391, 304] width 403 height 8
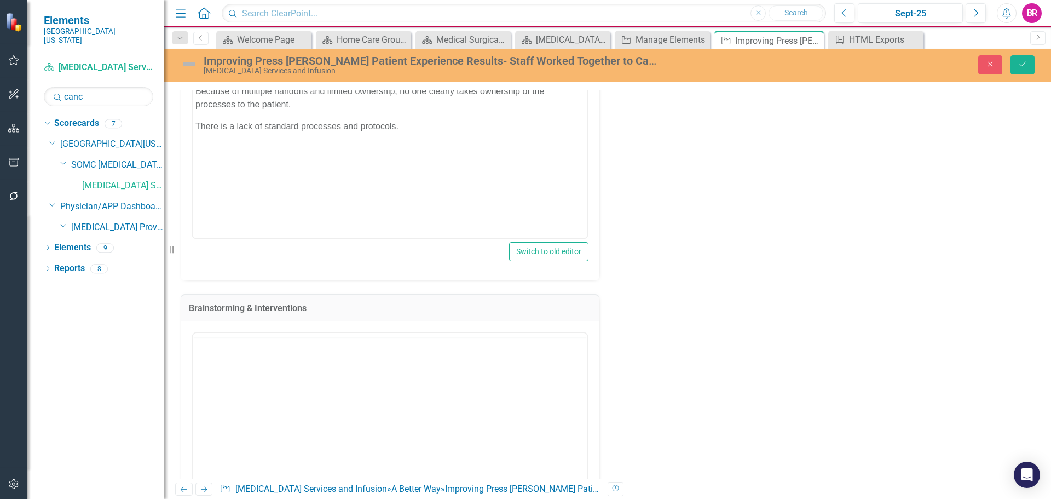
scroll to position [0, 0]
click at [255, 386] on body "Rich Text Area. Press ALT-0 for help." at bounding box center [390, 440] width 395 height 164
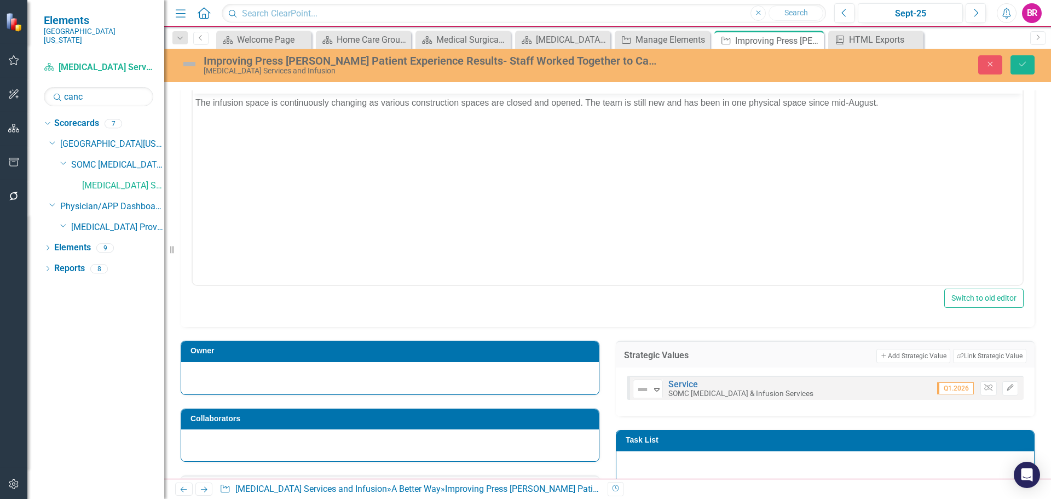
scroll to position [328, 0]
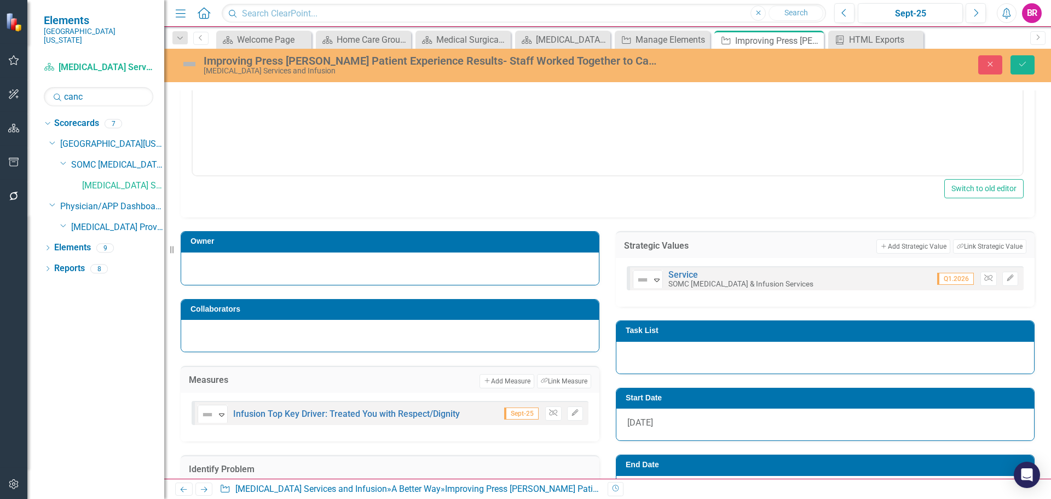
click at [638, 332] on h3 "Task List" at bounding box center [827, 330] width 403 height 8
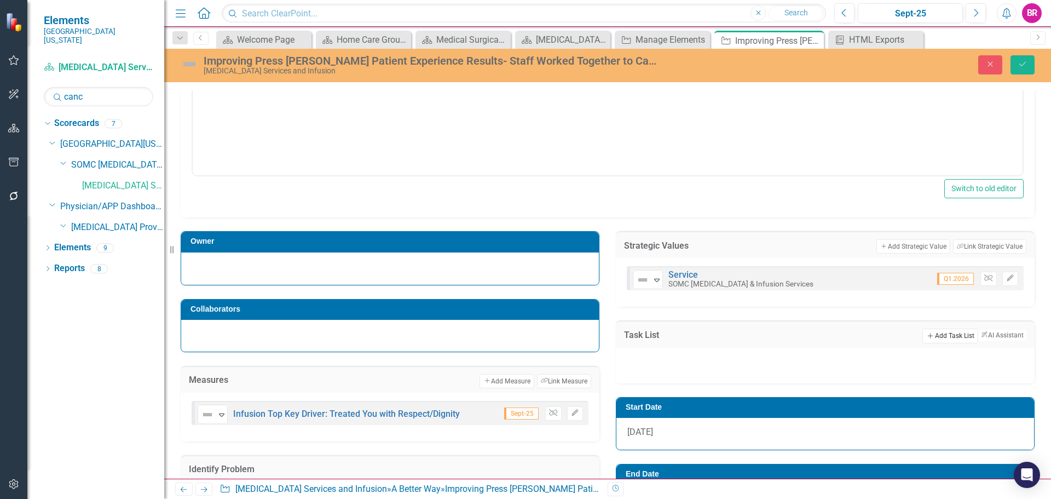
click at [927, 333] on button "Add Add Task List" at bounding box center [949, 335] width 55 height 14
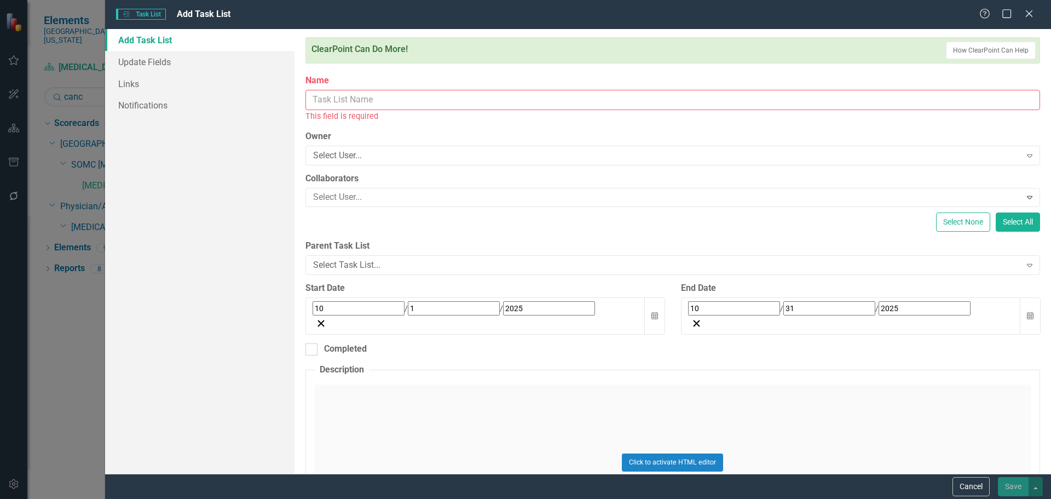
drag, startPoint x: 407, startPoint y: 106, endPoint x: 395, endPoint y: 107, distance: 12.1
click at [407, 106] on input "Name" at bounding box center [672, 100] width 734 height 20
click at [345, 98] on input "Name" at bounding box center [672, 100] width 734 height 20
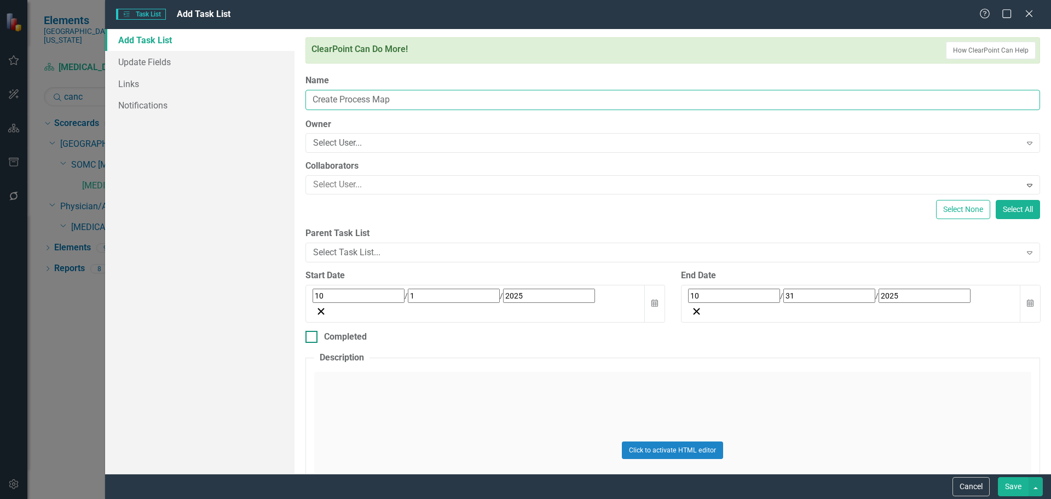
type input "Create Process Map"
click at [350, 331] on div "Completed" at bounding box center [345, 337] width 43 height 13
click at [312, 331] on input "Completed" at bounding box center [308, 334] width 7 height 7
checkbox input "true"
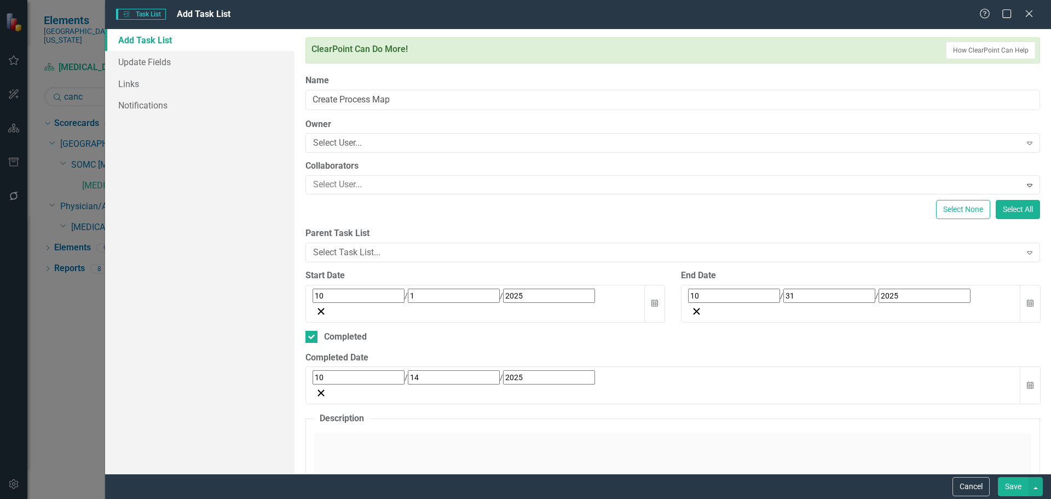
click at [493, 294] on div "10 / 1 / 2025" at bounding box center [475, 295] width 326 height 14
click at [493, 294] on div "2025-10-01 10 / 1 / 2025" at bounding box center [467, 296] width 308 height 15
drag, startPoint x: 367, startPoint y: 293, endPoint x: 348, endPoint y: 293, distance: 19.7
click at [503, 293] on input "2025" at bounding box center [549, 295] width 92 height 14
click at [347, 293] on input "2025" at bounding box center [345, 296] width 19 height 15
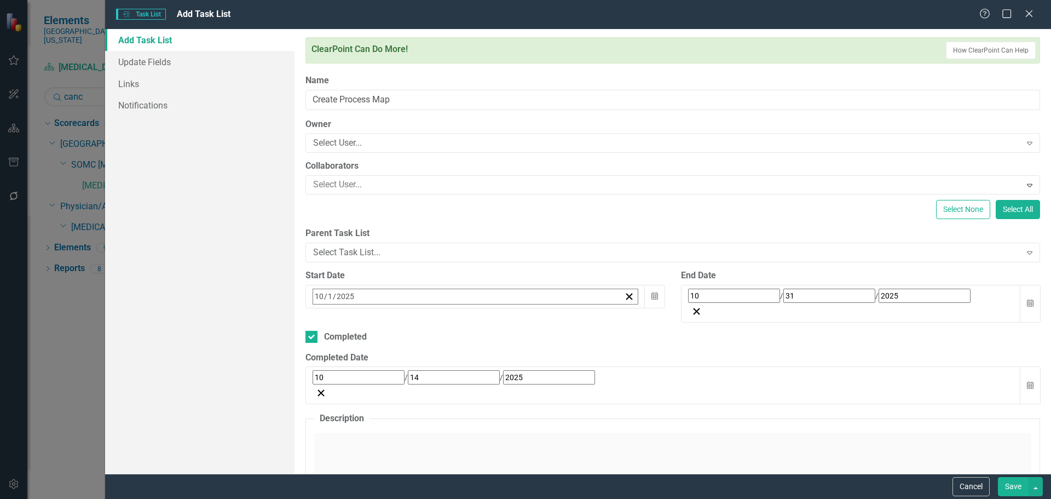
click at [347, 293] on input "2025" at bounding box center [345, 296] width 19 height 15
type input "08"
type input "28"
type input "2025"
click at [692, 292] on input "10" at bounding box center [734, 295] width 92 height 14
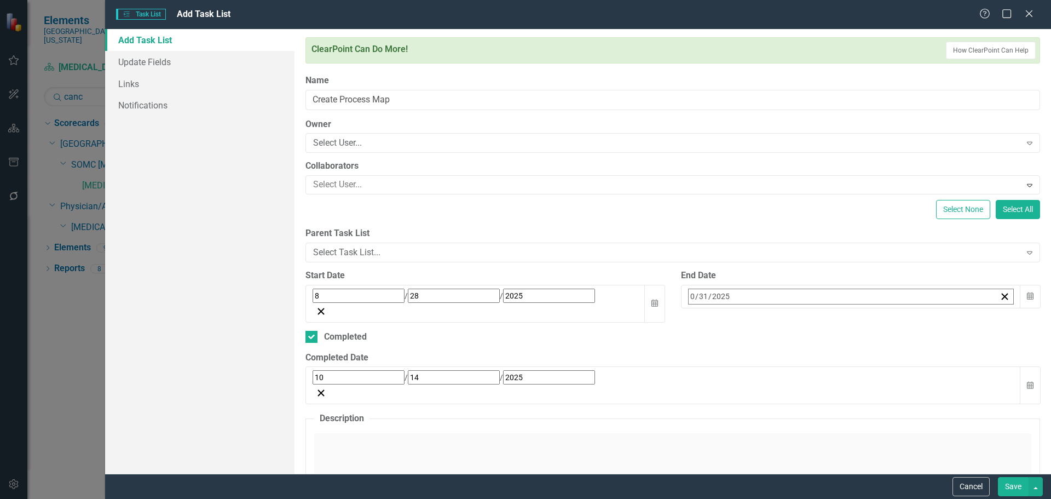
type input "09"
type input "16"
type input "2025"
click at [319, 370] on input "10" at bounding box center [358, 377] width 92 height 14
click at [321, 370] on input "10" at bounding box center [319, 377] width 10 height 15
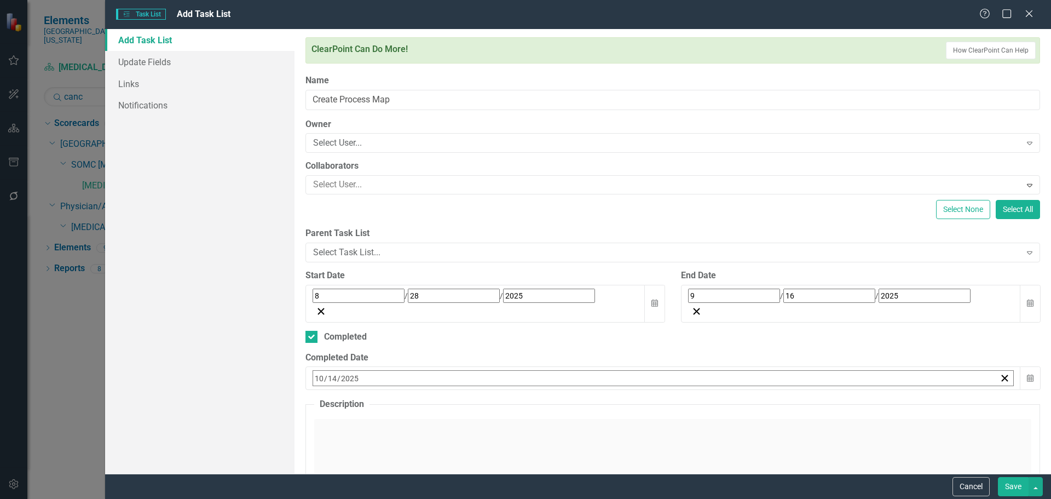
click at [321, 370] on input "10" at bounding box center [319, 377] width 10 height 15
type input "09"
type input "16"
type input "2025"
click at [258, 352] on div "Add Task List Update Fields Links Notifications" at bounding box center [199, 251] width 189 height 444
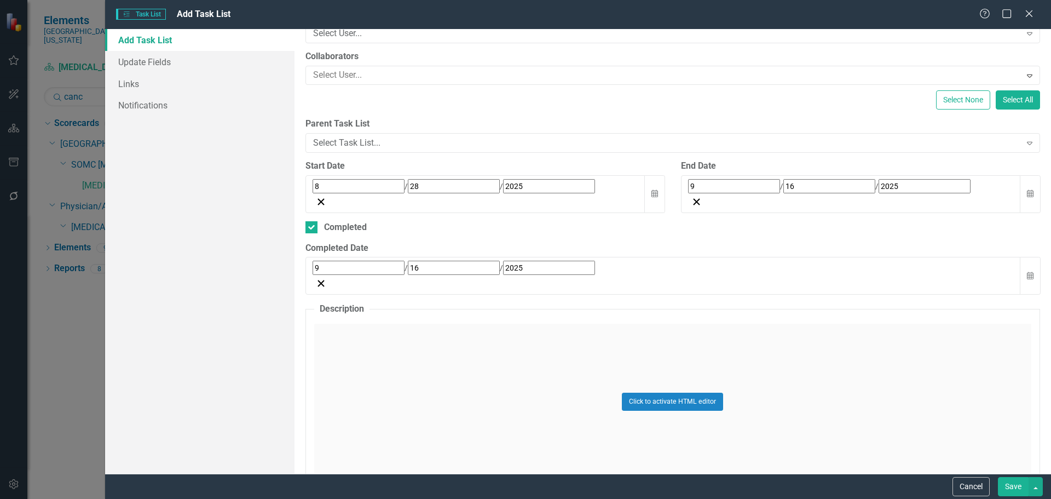
scroll to position [0, 0]
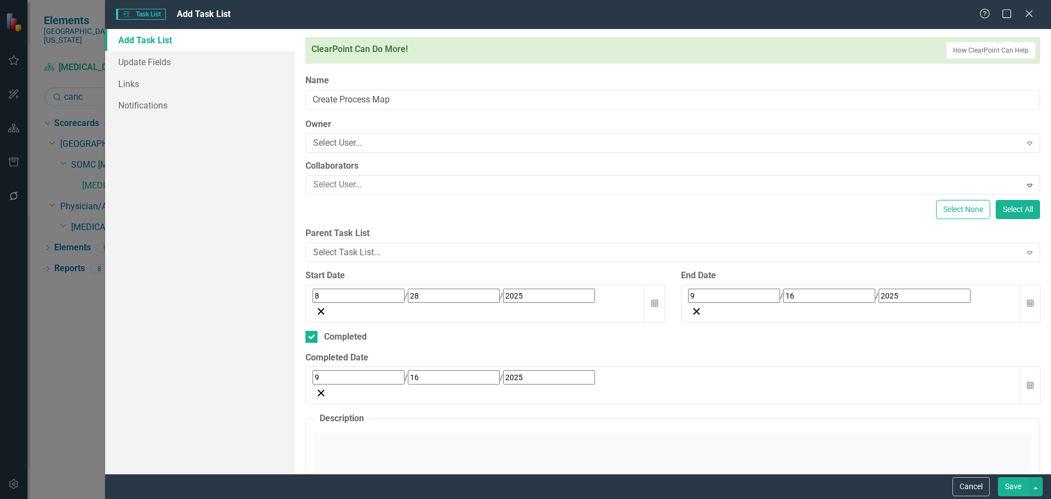
click at [1011, 489] on button "Save" at bounding box center [1013, 486] width 31 height 19
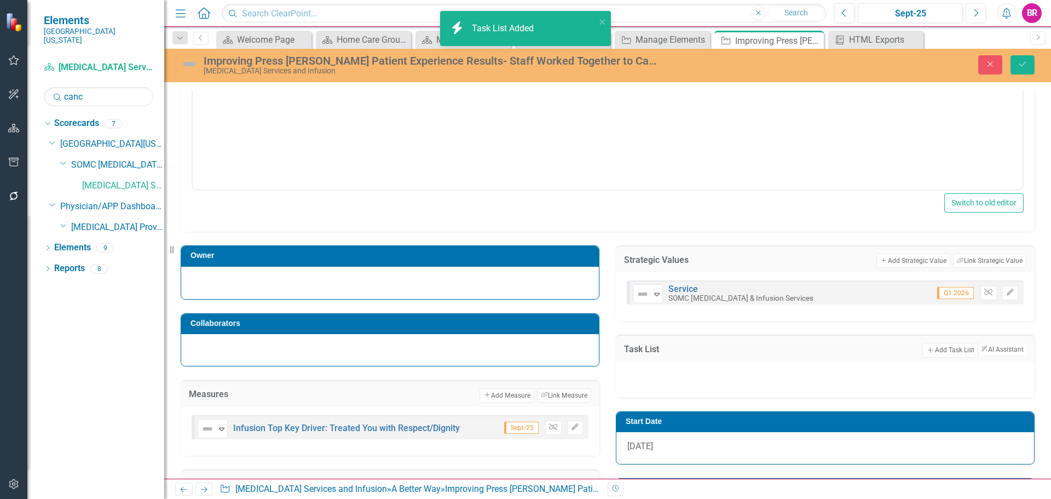
scroll to position [343, 0]
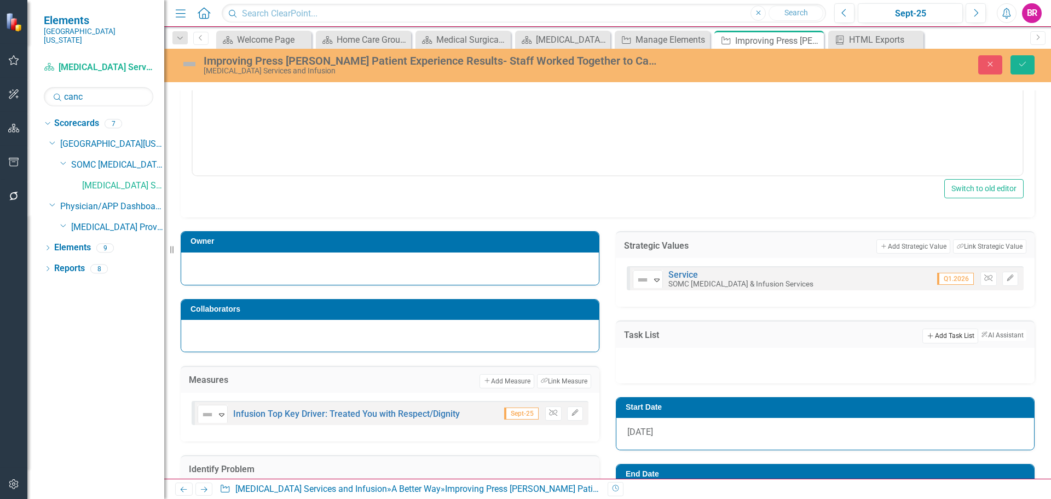
click at [941, 334] on button "Add Add Task List" at bounding box center [949, 335] width 55 height 14
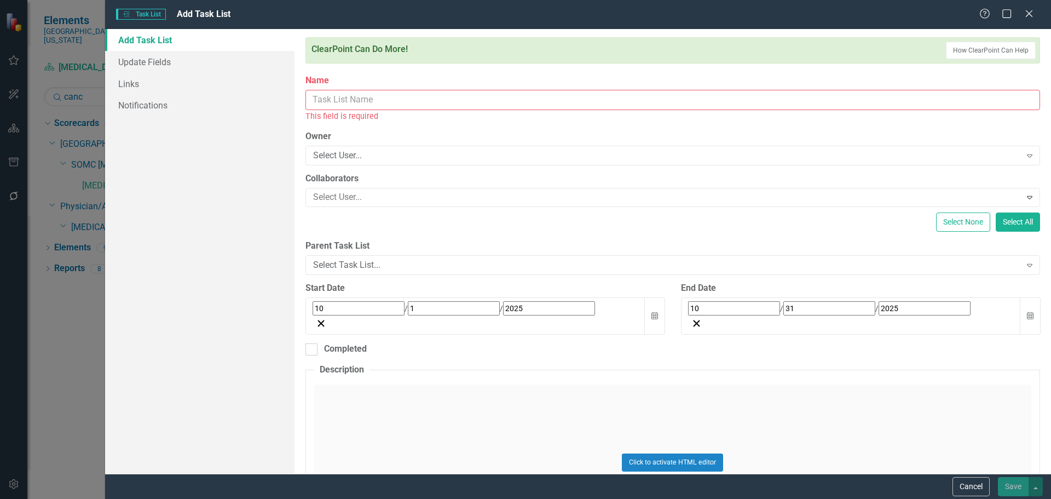
click at [338, 95] on input "Name" at bounding box center [672, 100] width 734 height 20
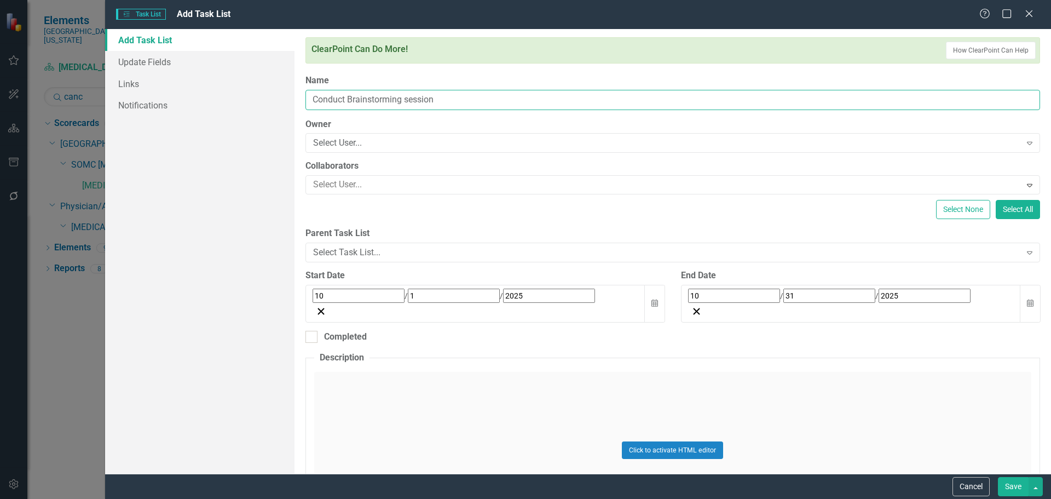
type input "Conduct Brainstorming session"
click at [322, 294] on input "10" at bounding box center [358, 295] width 92 height 14
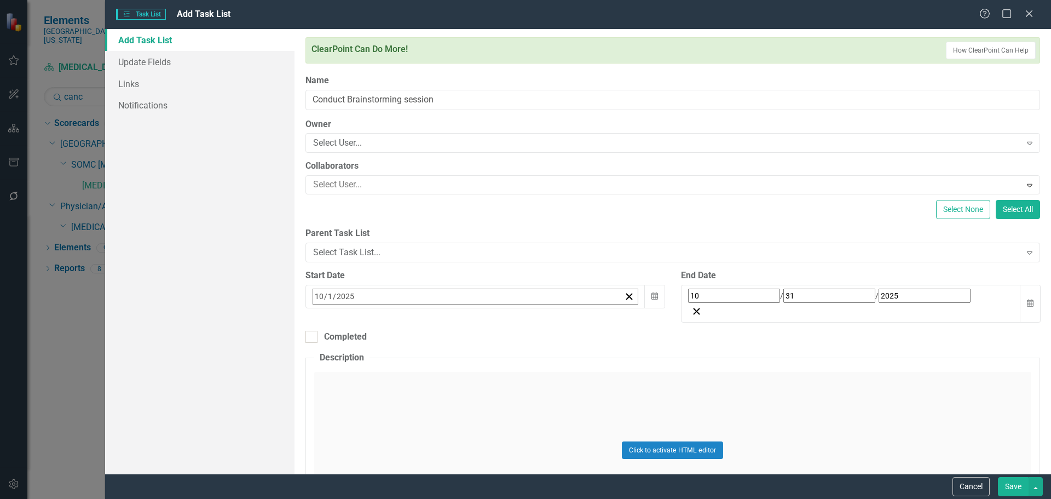
click at [319, 294] on input "10" at bounding box center [319, 296] width 10 height 15
type input "09"
type input "16"
type input "2025"
click at [690, 293] on input "10" at bounding box center [734, 295] width 92 height 14
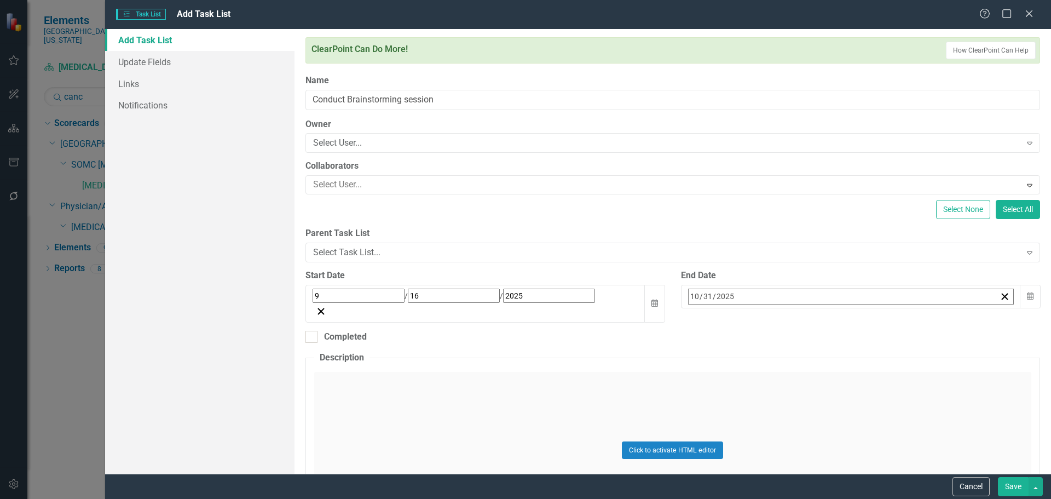
click at [692, 294] on input "10" at bounding box center [695, 296] width 10 height 15
type input "09"
type input "19"
type input "2025"
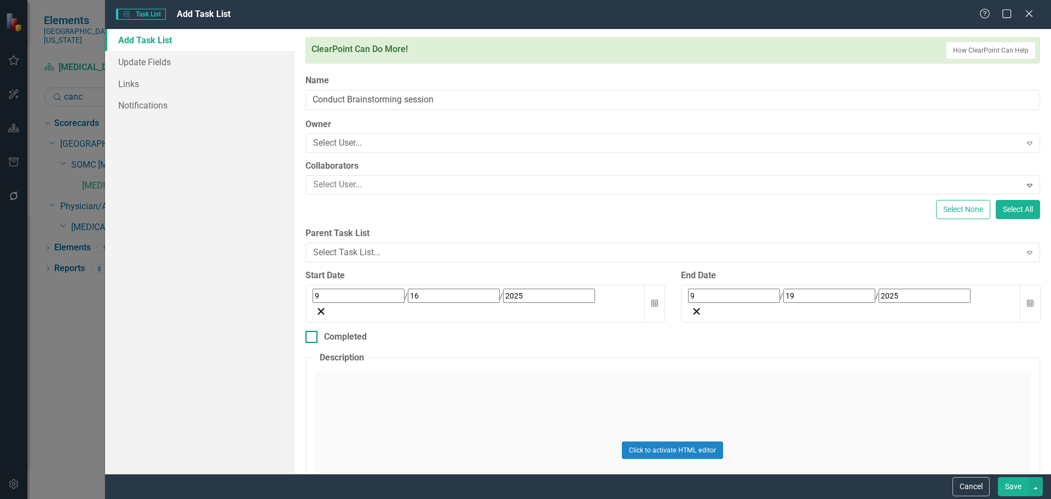
click at [340, 331] on div "Completed" at bounding box center [345, 337] width 43 height 13
click at [312, 331] on input "Completed" at bounding box center [308, 334] width 7 height 7
checkbox input "true"
click at [317, 370] on input "10" at bounding box center [358, 377] width 92 height 14
click at [314, 370] on input "10" at bounding box center [319, 377] width 10 height 15
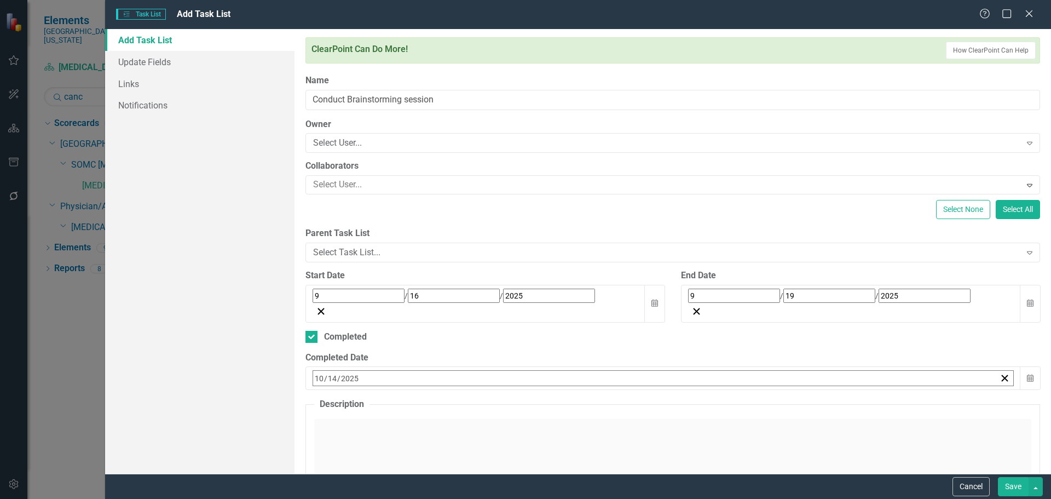
click at [314, 370] on input "10" at bounding box center [319, 377] width 10 height 15
type input "09"
type input "19"
type input "2025"
click at [289, 359] on div "Add Task List Update Fields Links Notifications" at bounding box center [199, 251] width 189 height 444
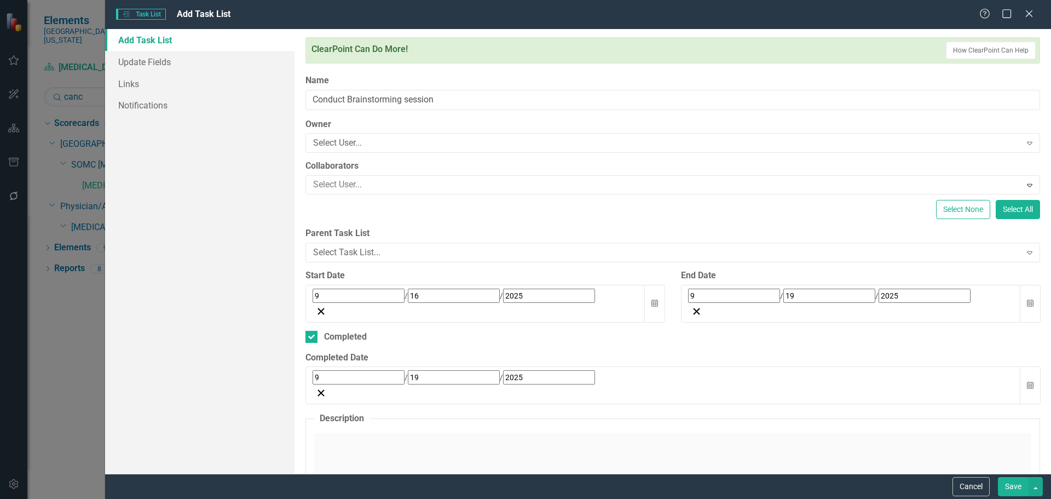
click at [1017, 484] on button "Save" at bounding box center [1013, 486] width 31 height 19
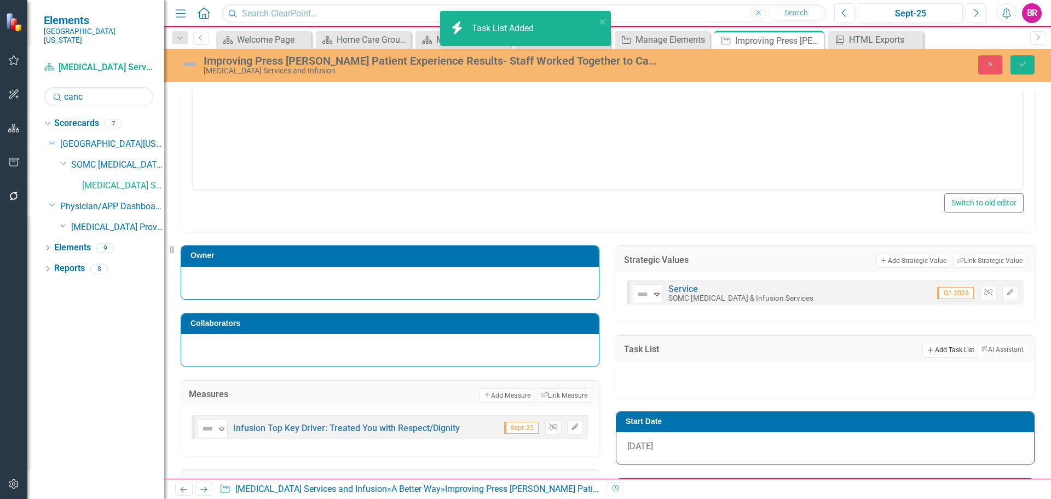
scroll to position [357, 0]
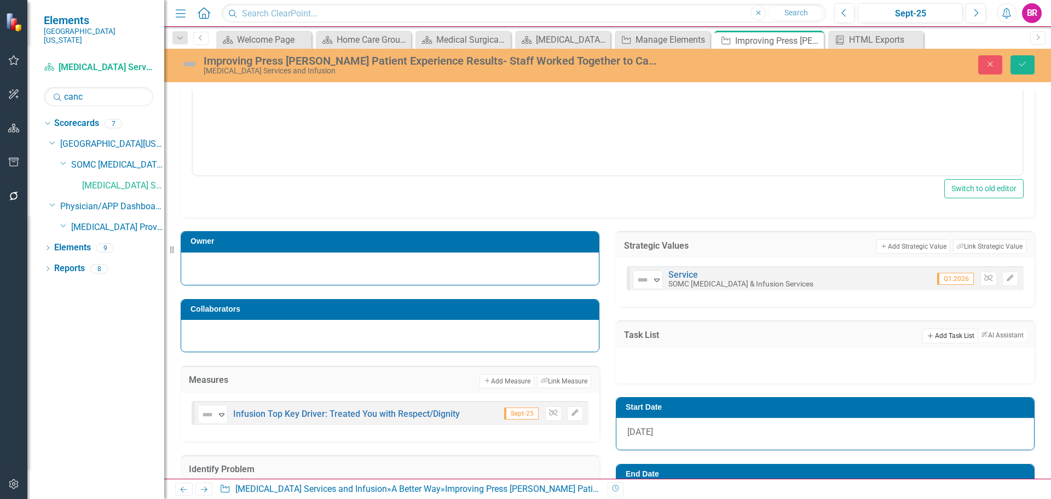
click at [924, 334] on button "Add Add Task List" at bounding box center [949, 335] width 55 height 14
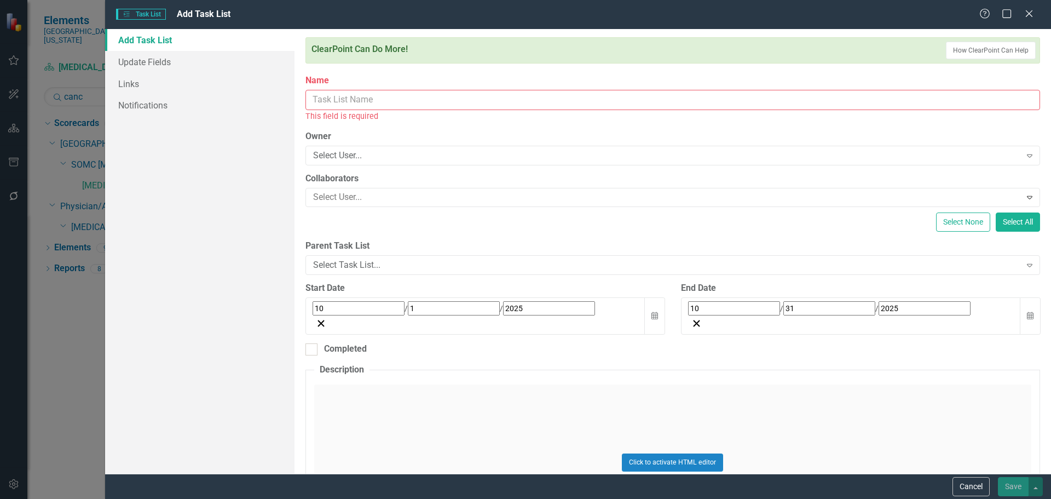
click at [372, 97] on input "Name" at bounding box center [672, 100] width 734 height 20
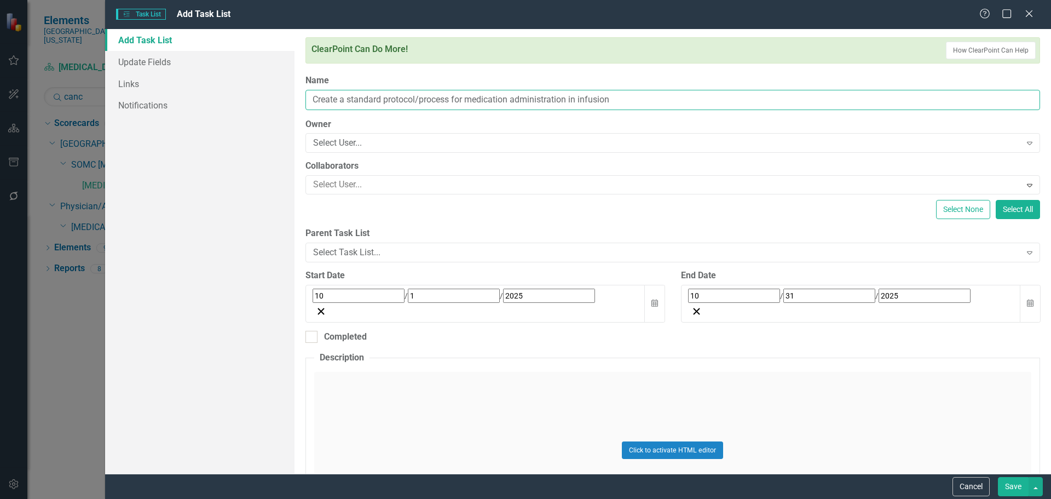
type input "Create a standard protocol/process for medication administration in infusion"
click at [319, 292] on input "10" at bounding box center [358, 295] width 92 height 14
click at [319, 292] on input "10" at bounding box center [319, 296] width 10 height 15
type input "09"
type input "22"
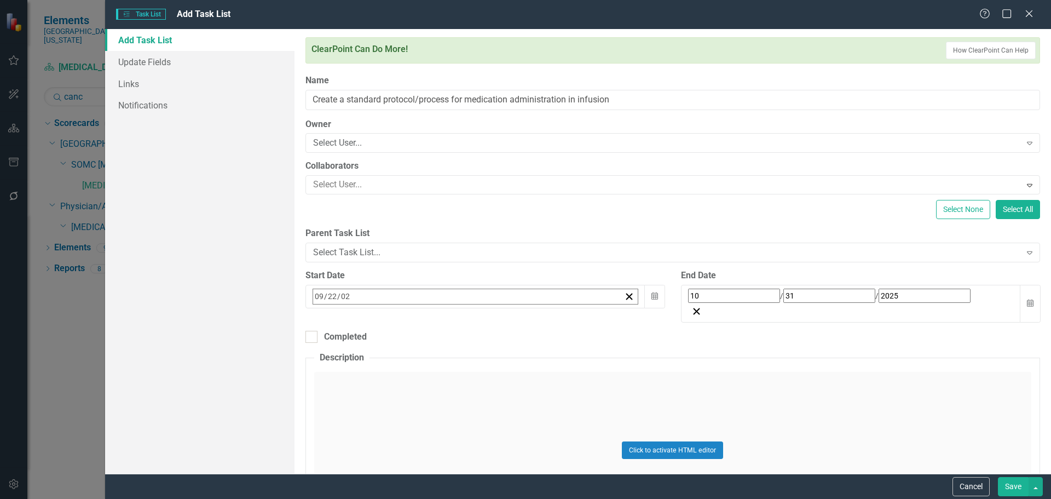
type input "0"
type input "2025"
click at [692, 292] on input "10" at bounding box center [734, 295] width 92 height 14
click at [692, 292] on input "10" at bounding box center [695, 296] width 10 height 15
type input "09"
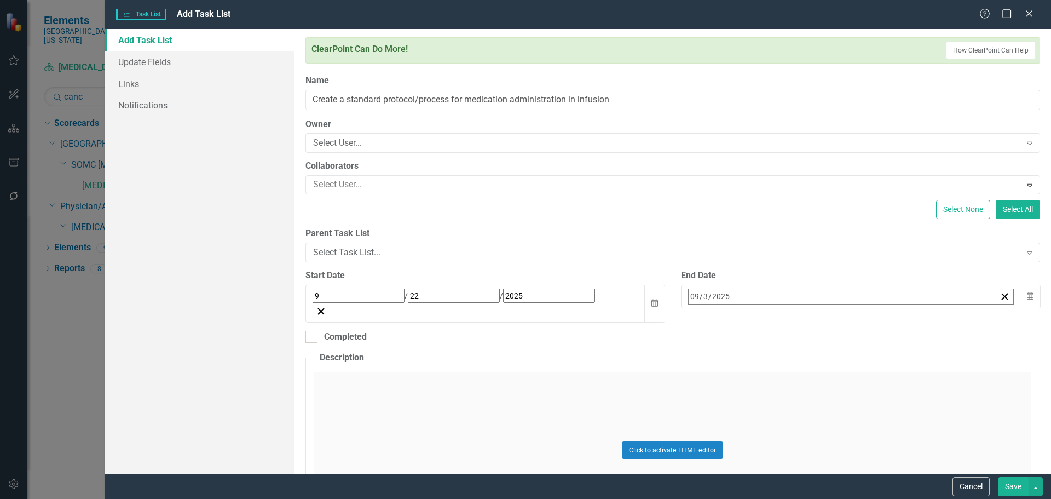
type input "30"
type input "2025"
drag, startPoint x: 368, startPoint y: 322, endPoint x: 351, endPoint y: 312, distance: 19.9
click at [367, 331] on div "Completed" at bounding box center [672, 337] width 734 height 13
click at [312, 331] on input "Completed" at bounding box center [308, 334] width 7 height 7
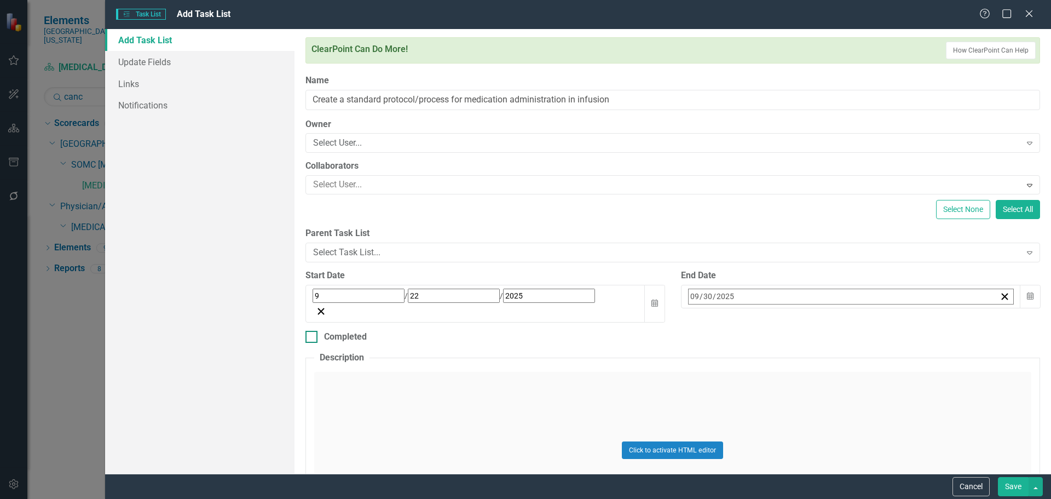
checkbox input "true"
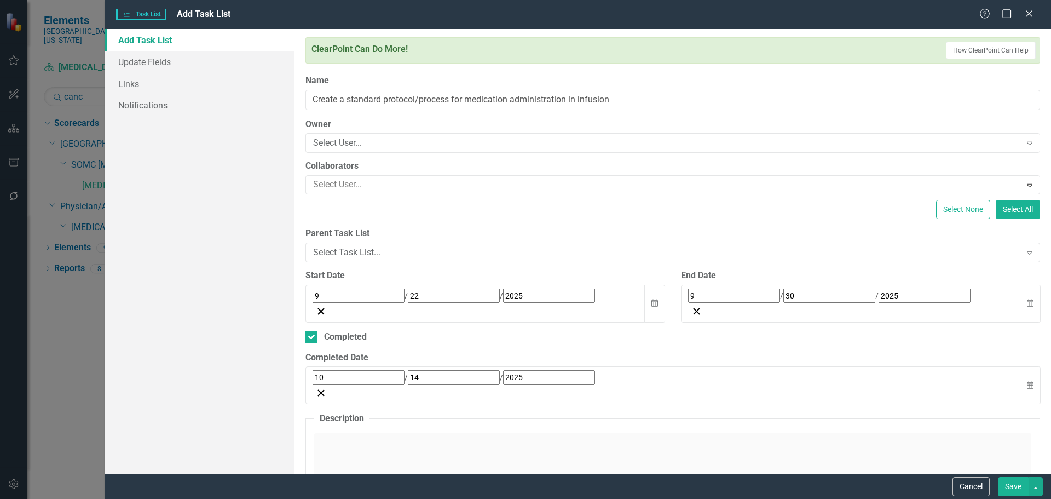
click at [314, 370] on input "10" at bounding box center [358, 377] width 92 height 14
click at [316, 370] on input "10" at bounding box center [319, 377] width 10 height 15
type input "09"
type input "30"
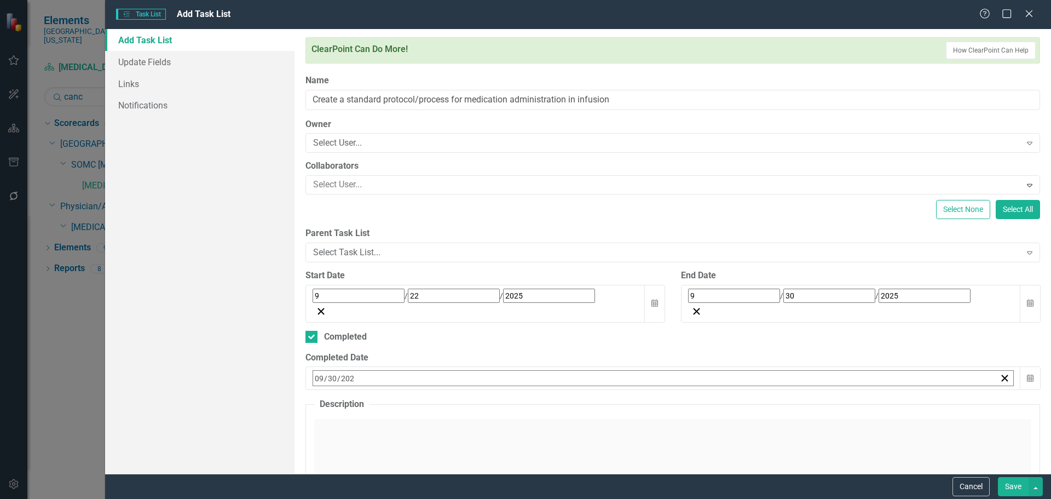
type input "2025"
click at [282, 343] on div "Add Task List Update Fields Links Notifications" at bounding box center [199, 251] width 189 height 444
click at [1021, 491] on button "Save" at bounding box center [1013, 486] width 31 height 19
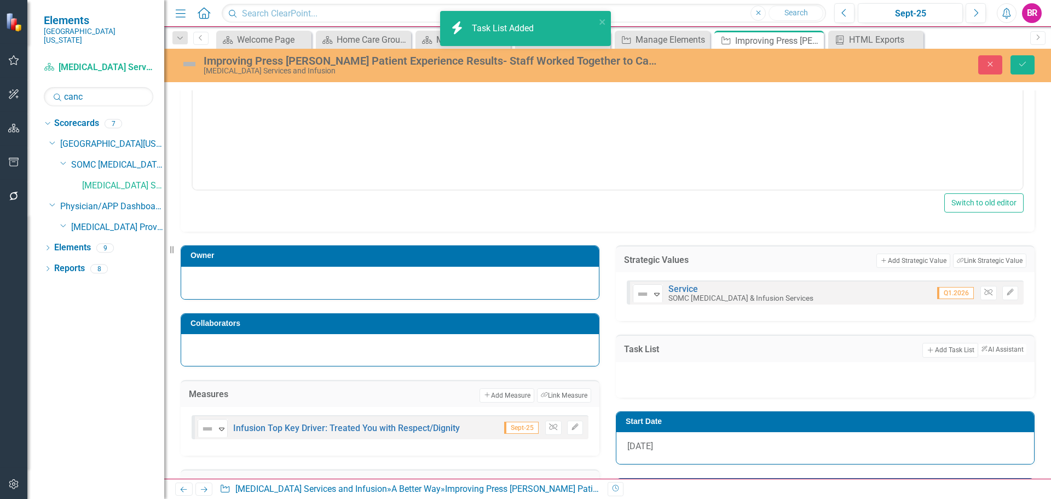
scroll to position [371, 0]
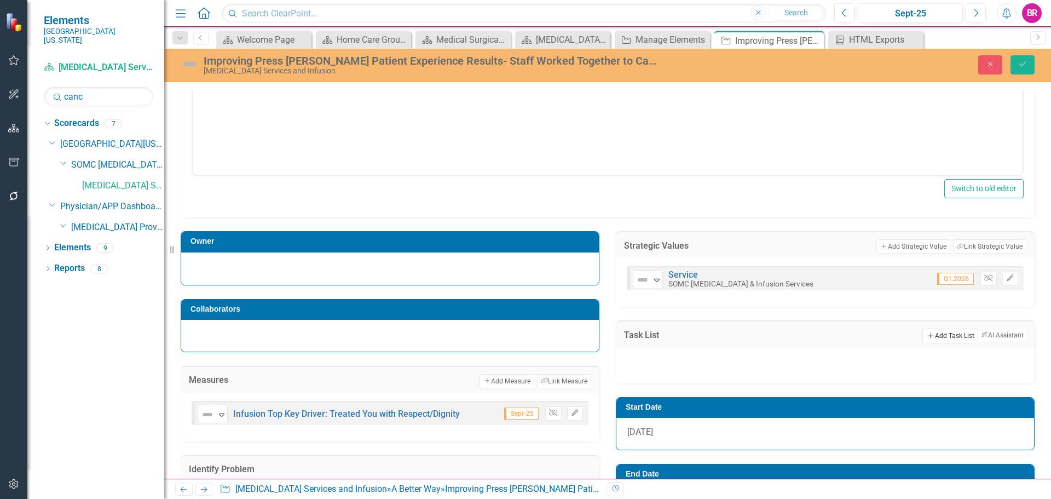
click at [925, 334] on button "Add Add Task List" at bounding box center [949, 335] width 55 height 14
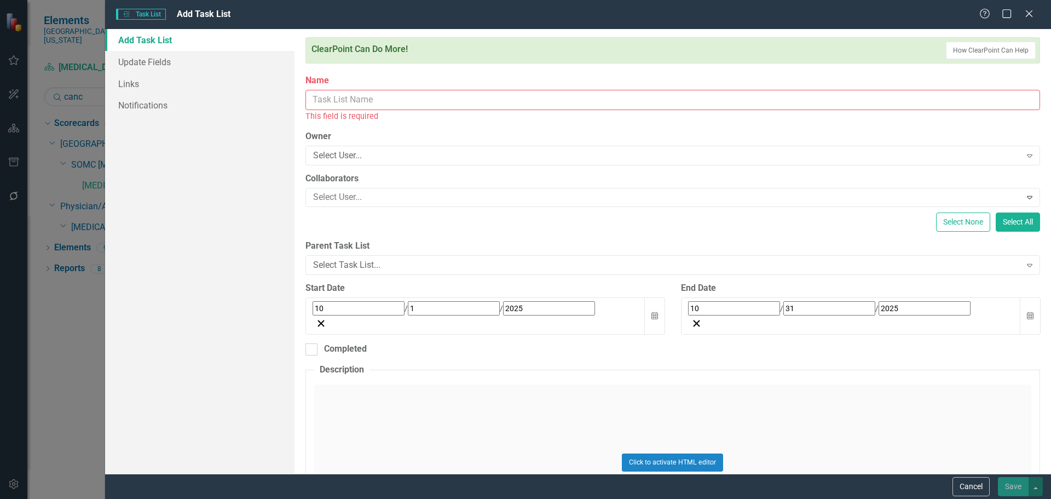
click at [331, 100] on input "Name" at bounding box center [672, 100] width 734 height 20
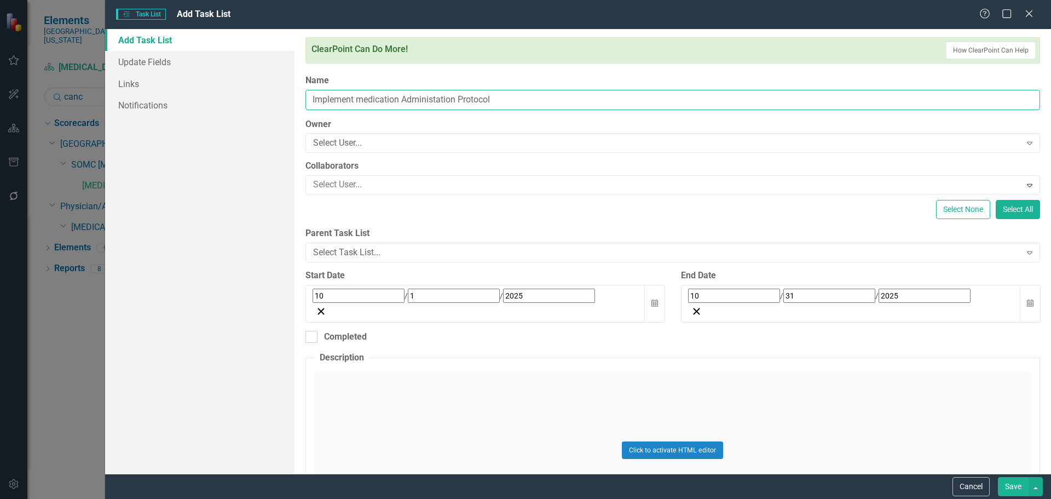
type input "Implement medication Administation Protocol"
click at [315, 293] on input "10" at bounding box center [358, 295] width 92 height 14
click at [315, 293] on input "10" at bounding box center [319, 296] width 10 height 15
type input "10"
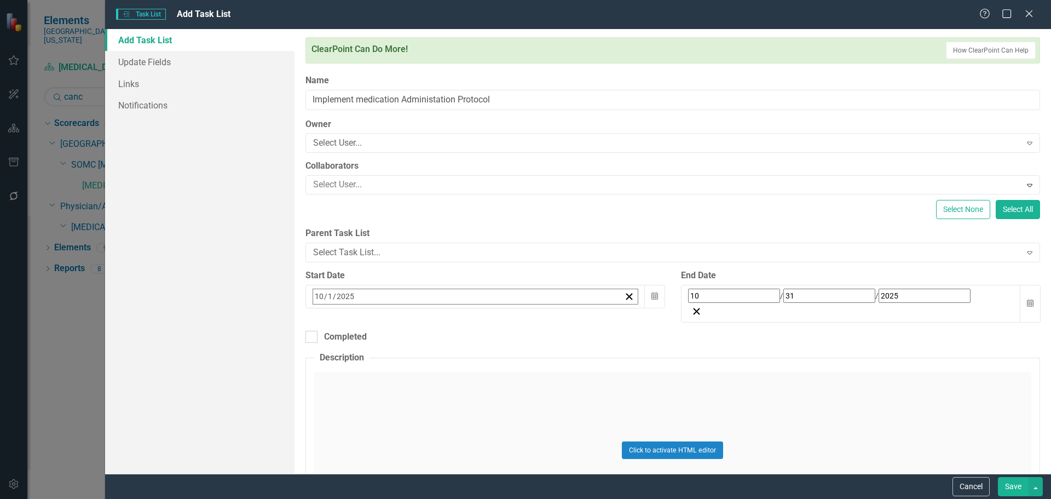
click at [783, 295] on input "31" at bounding box center [829, 295] width 92 height 14
click at [836, 399] on abbr "17" at bounding box center [831, 403] width 9 height 9
click at [316, 331] on div at bounding box center [311, 337] width 12 height 12
click at [312, 331] on input "Completed" at bounding box center [308, 334] width 7 height 7
checkbox input "true"
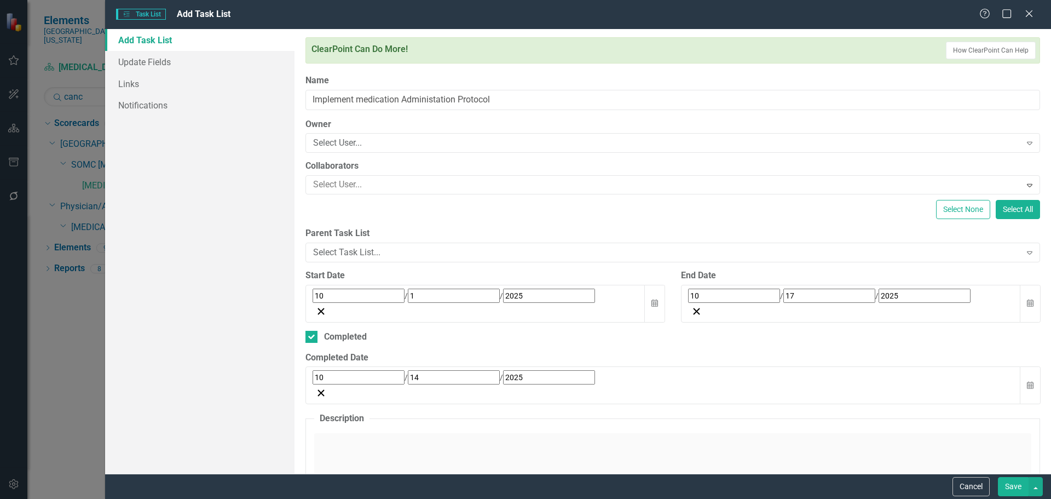
click at [441, 366] on div "10 / 14 / 2025" at bounding box center [662, 385] width 715 height 38
click at [470, 476] on button "17" at bounding box center [455, 486] width 27 height 20
click at [1017, 489] on button "Save" at bounding box center [1013, 486] width 31 height 19
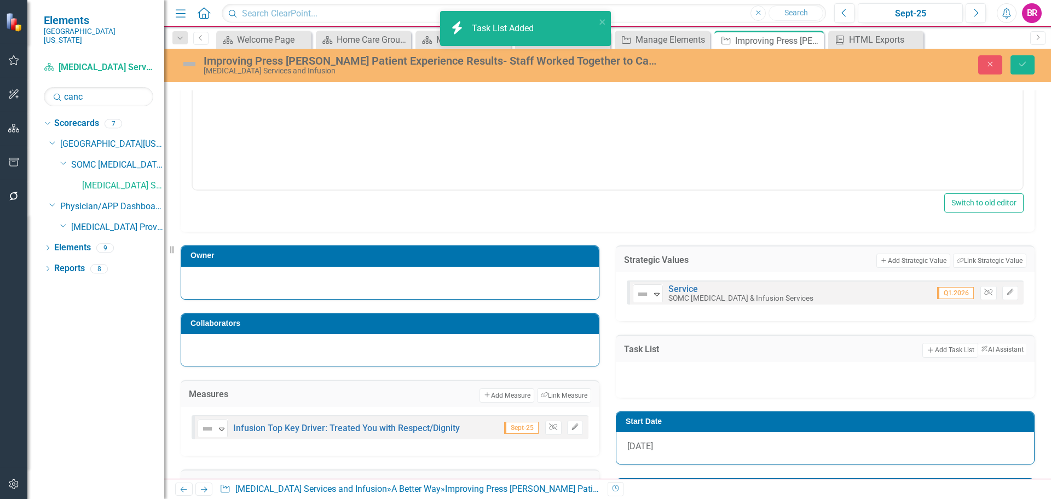
scroll to position [385, 0]
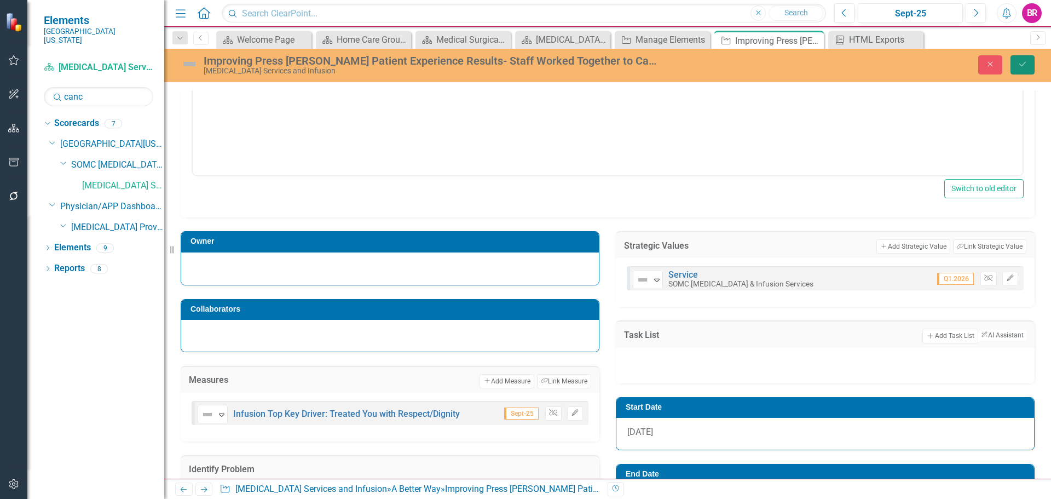
click at [1022, 57] on button "Save" at bounding box center [1022, 64] width 24 height 19
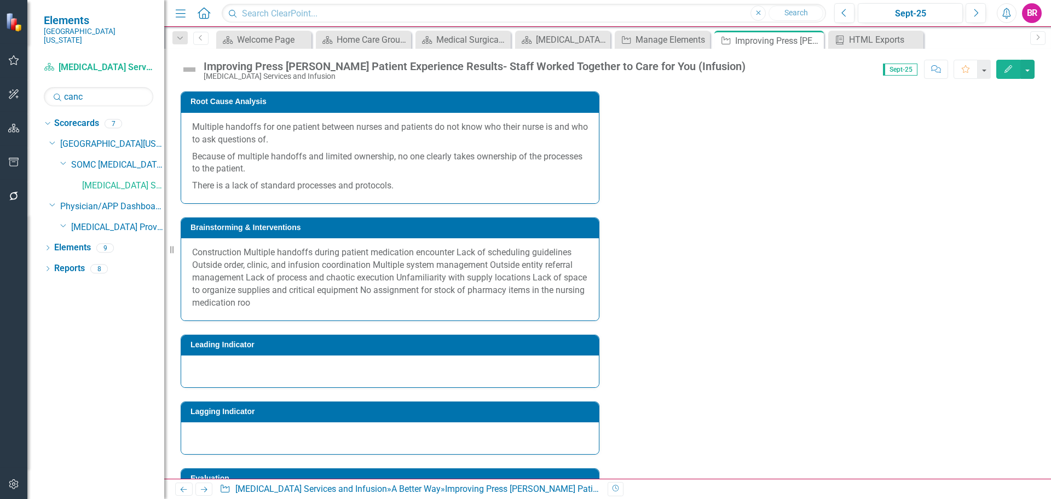
scroll to position [765, 0]
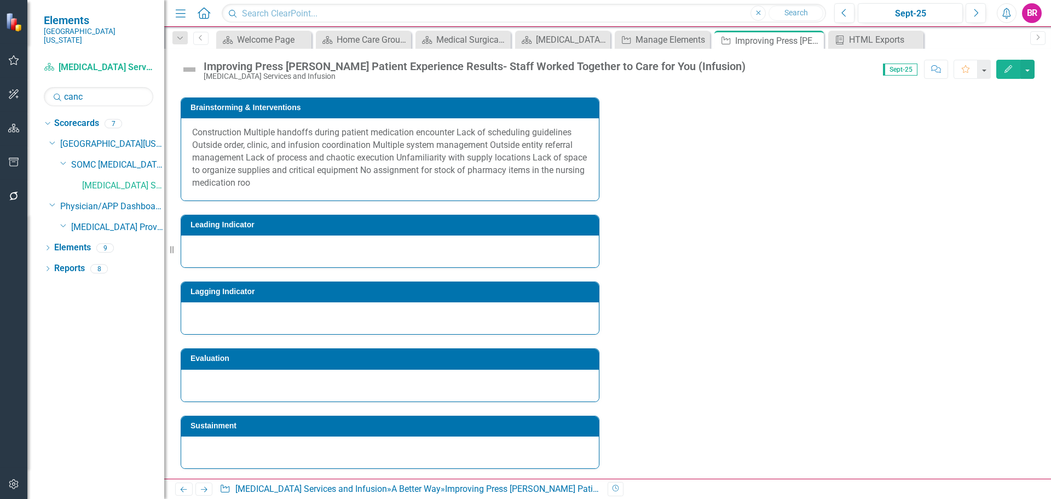
click at [392, 294] on h3 "Lagging Indicator" at bounding box center [391, 291] width 403 height 8
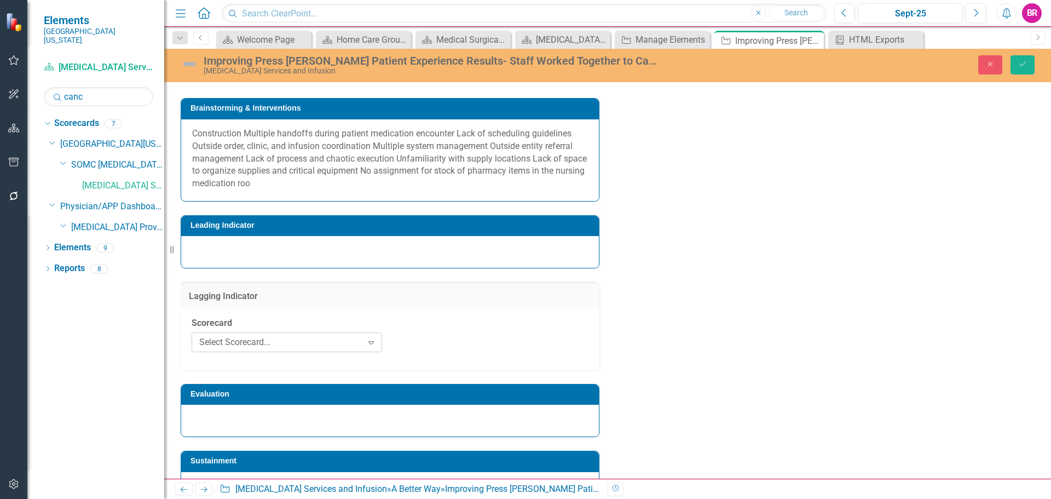
click at [372, 340] on icon "Expand" at bounding box center [371, 342] width 11 height 9
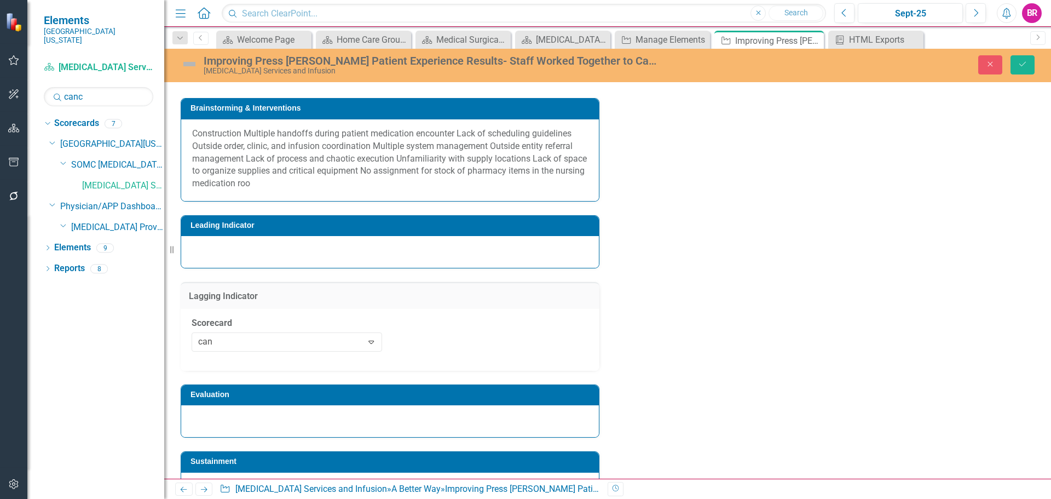
type input "canc"
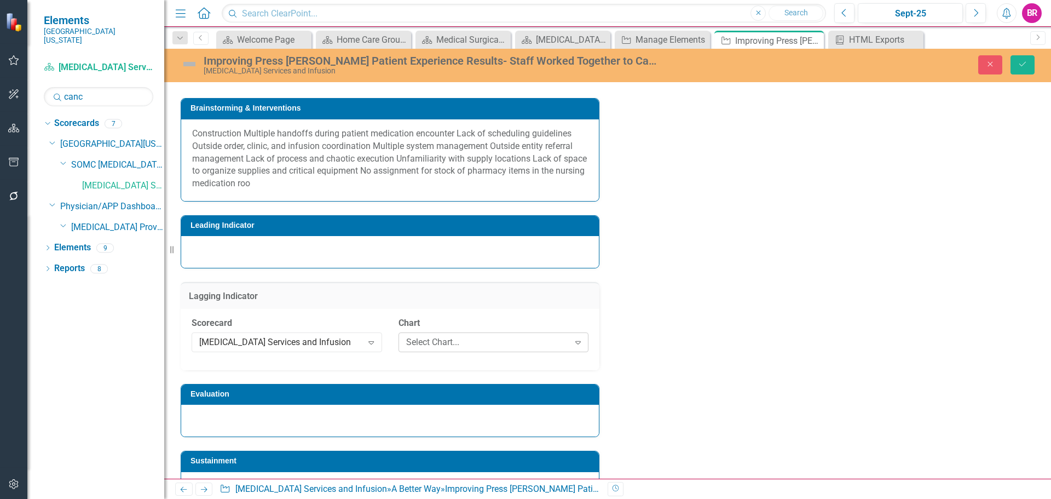
click at [491, 339] on div "Select Chart..." at bounding box center [487, 342] width 163 height 13
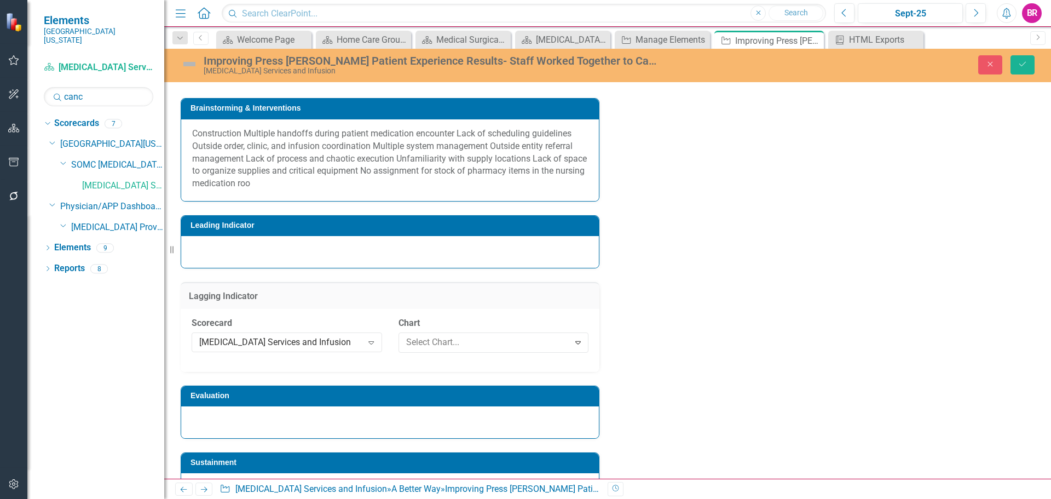
scroll to position [2605, 0]
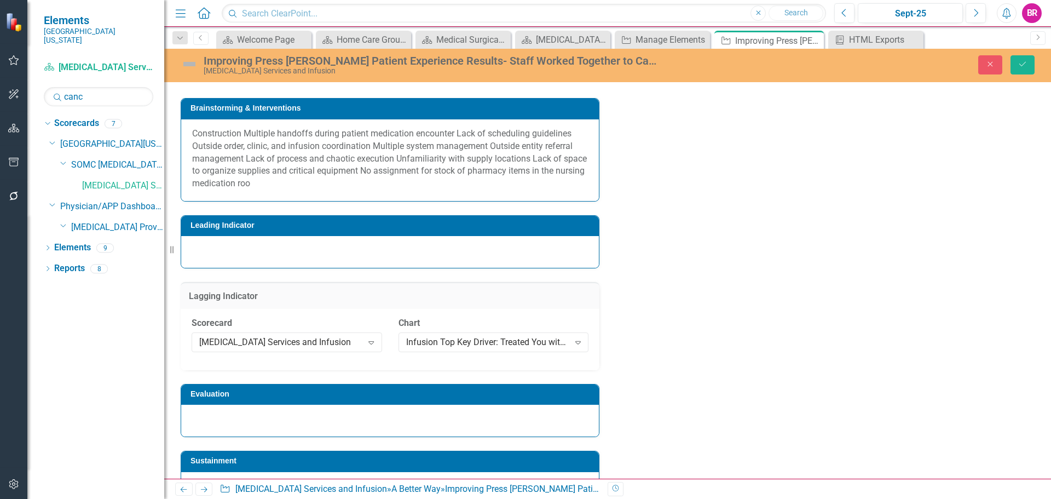
click at [776, 309] on div "Owner Collaborators Measures Infusion Top Key Driver: Treated You with Respect/…" at bounding box center [607, 49] width 870 height 910
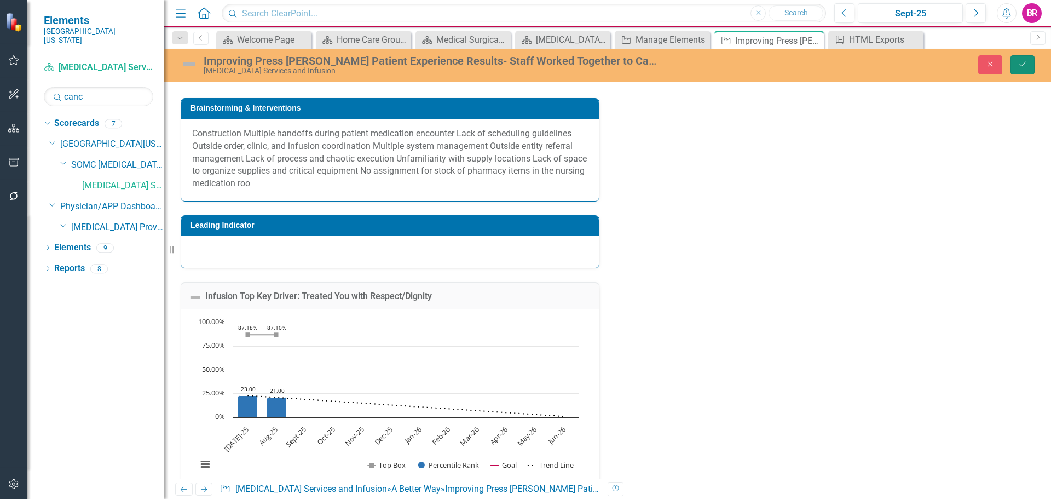
click at [1020, 63] on icon "Save" at bounding box center [1022, 64] width 10 height 8
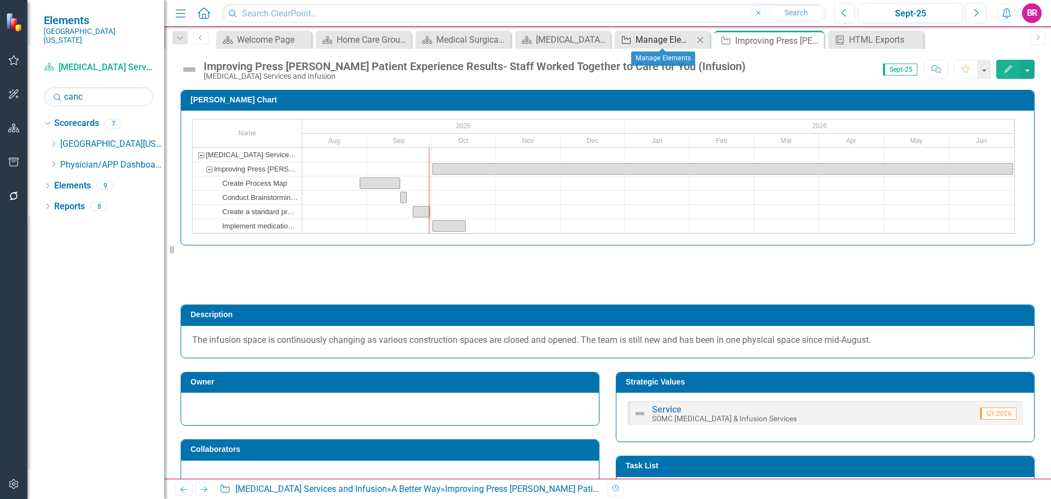
click at [657, 43] on div "Manage Elements" at bounding box center [664, 40] width 58 height 14
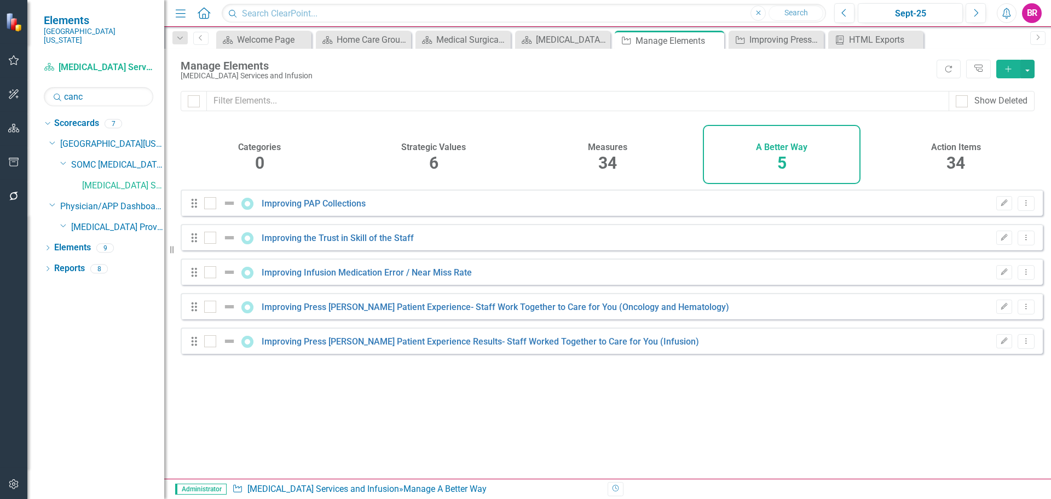
checkbox input "false"
click at [593, 147] on h4 "Measures" at bounding box center [607, 147] width 39 height 10
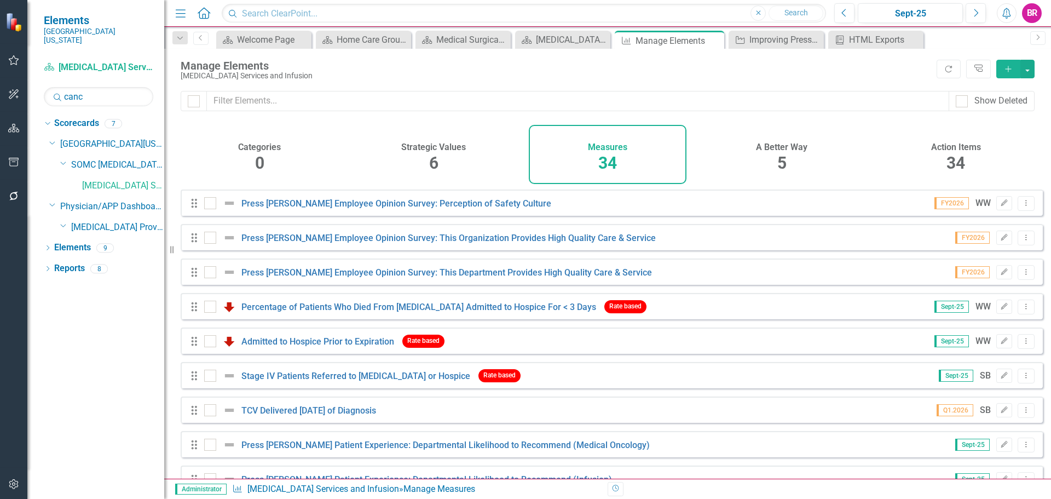
click at [1005, 71] on icon "Add" at bounding box center [1008, 69] width 10 height 8
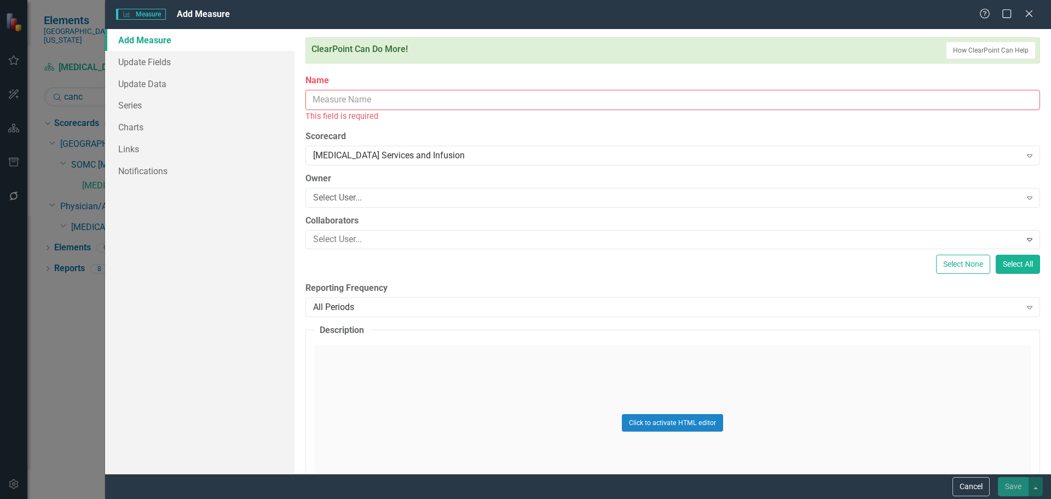
drag, startPoint x: 417, startPoint y: 95, endPoint x: 418, endPoint y: 100, distance: 5.6
click at [417, 95] on input "Name" at bounding box center [672, 100] width 734 height 20
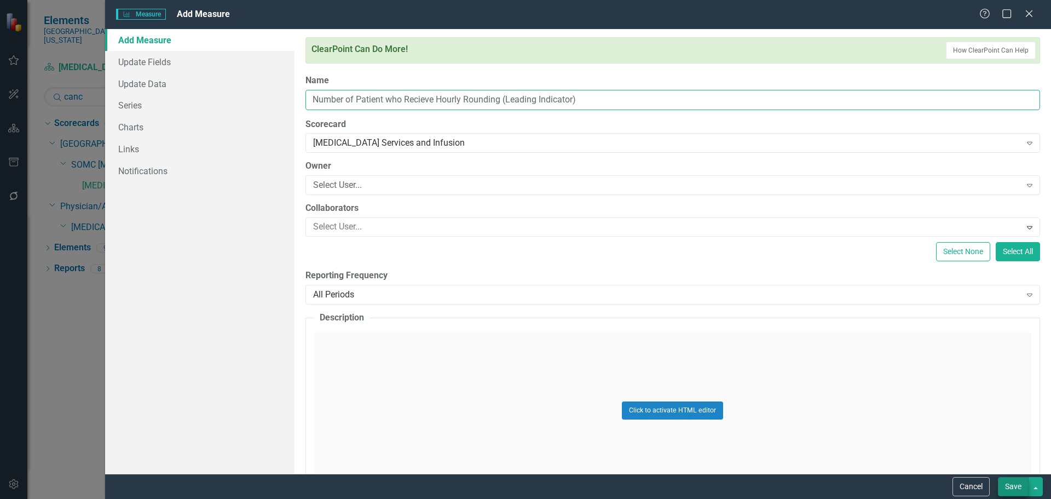
type input "Number of Patient who Recieve Hourly Rounding (Leading Indicator)"
click at [1022, 486] on button "Save" at bounding box center [1013, 486] width 31 height 19
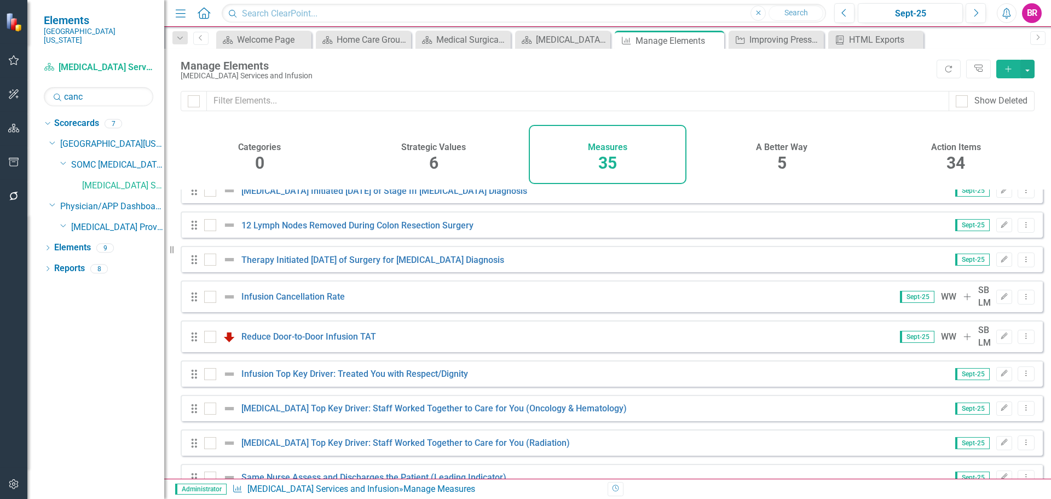
scroll to position [926, 0]
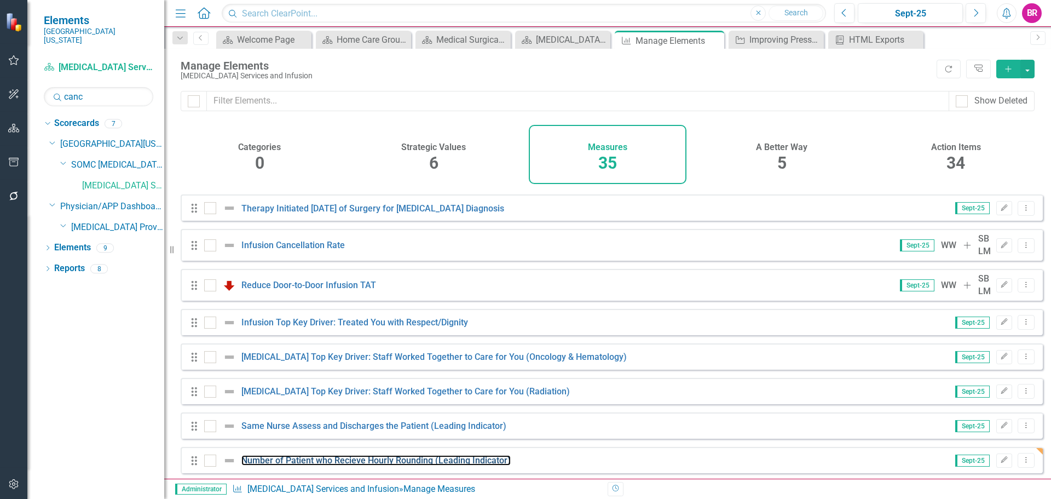
drag, startPoint x: 393, startPoint y: 459, endPoint x: 866, endPoint y: 487, distance: 474.2
click at [393, 459] on link "Number of Patient who Recieve Hourly Rounding (Leading Indicator)" at bounding box center [375, 460] width 269 height 10
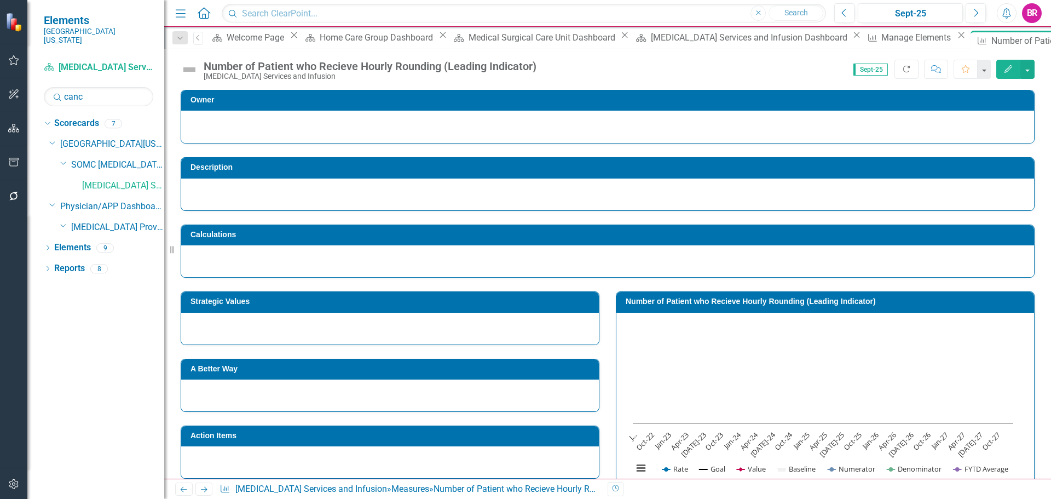
click at [257, 171] on h3 "Description" at bounding box center [609, 167] width 838 height 8
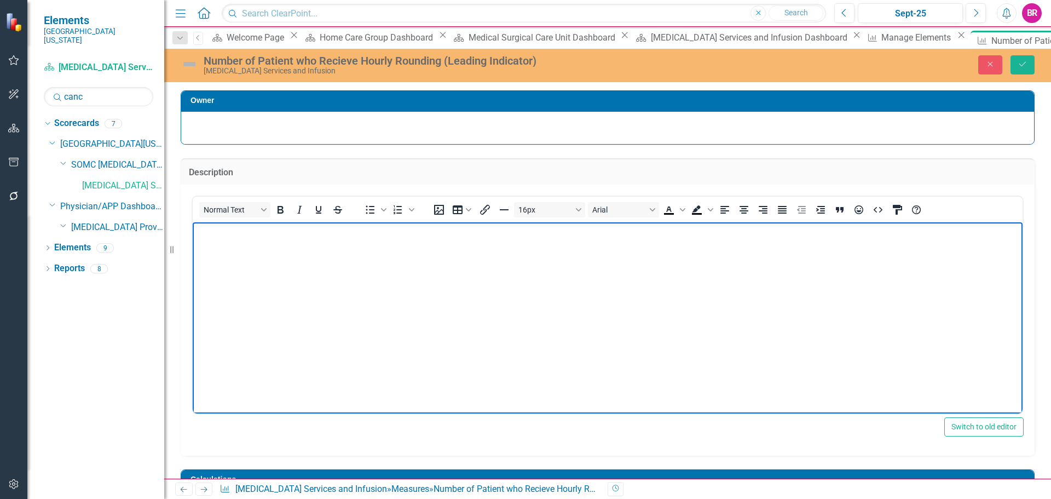
click at [269, 246] on body "Rich Text Area. Press ALT-0 for help." at bounding box center [608, 304] width 830 height 164
click at [253, 272] on body "Rich Text Area. Press ALT-0 for help." at bounding box center [608, 304] width 830 height 164
paste body "Rich Text Area. Press ALT-0 for help."
click at [198, 227] on p "# of patients who received hourly rounding divided by the # of patients who sho…" at bounding box center [607, 231] width 824 height 13
click at [451, 230] on p "Number of patients who received hourly rounding divided by the # of patients wh…" at bounding box center [607, 231] width 824 height 13
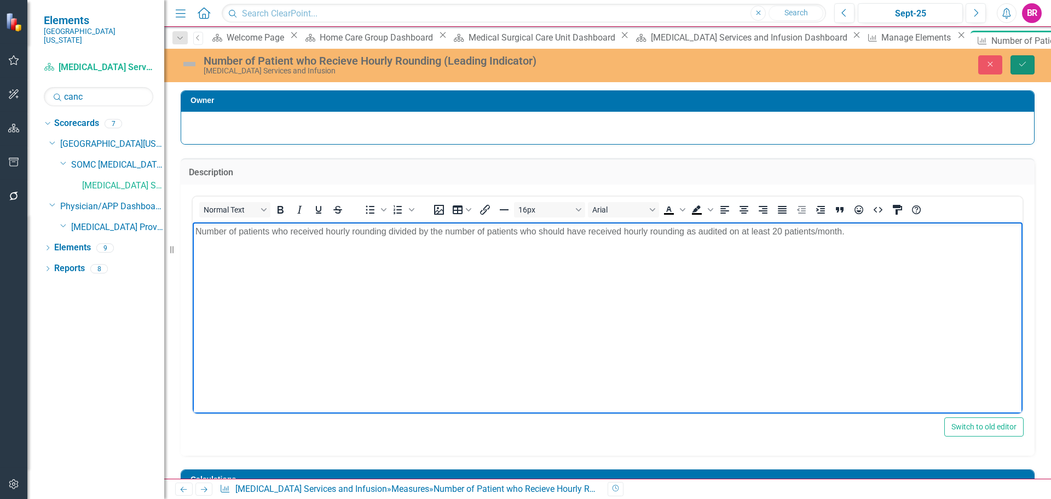
click at [1025, 66] on icon "Save" at bounding box center [1022, 64] width 10 height 8
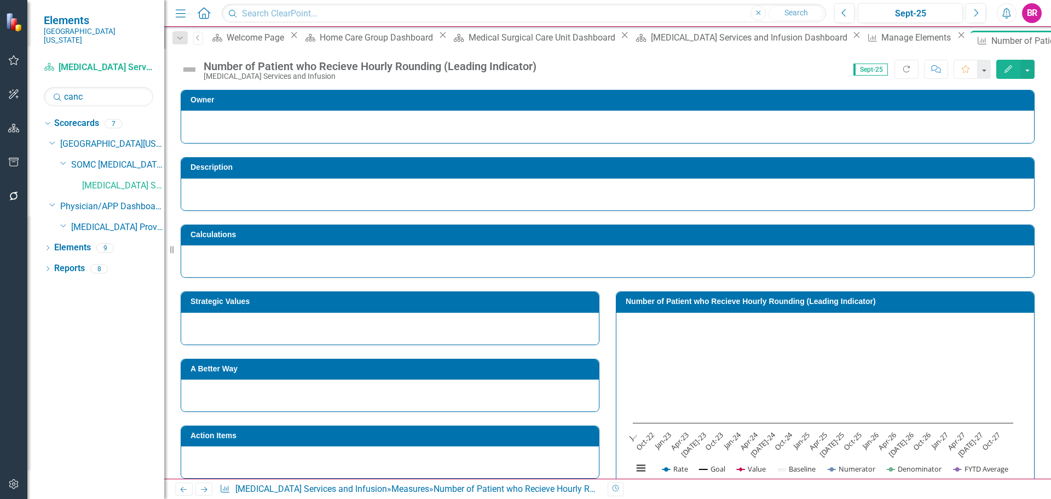
click at [445, 301] on h3 "Strategic Values" at bounding box center [391, 301] width 403 height 8
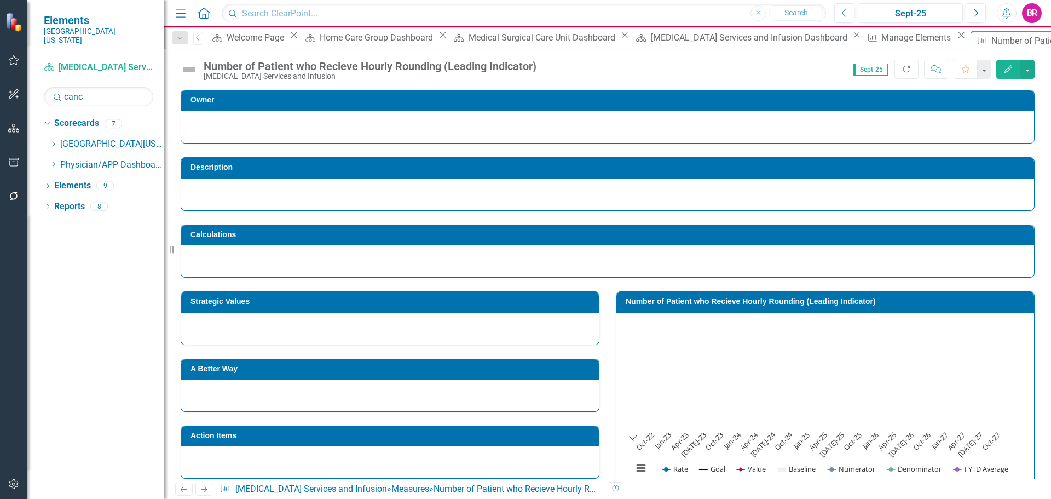
click at [447, 301] on h3 "Strategic Values" at bounding box center [391, 301] width 403 height 8
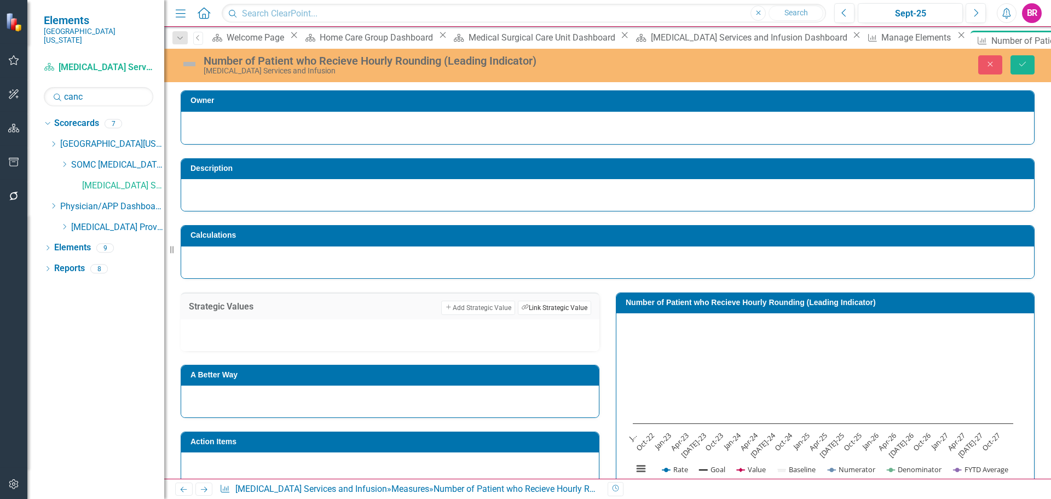
click at [555, 305] on button "Link Tag Link Strategic Value" at bounding box center [554, 307] width 73 height 14
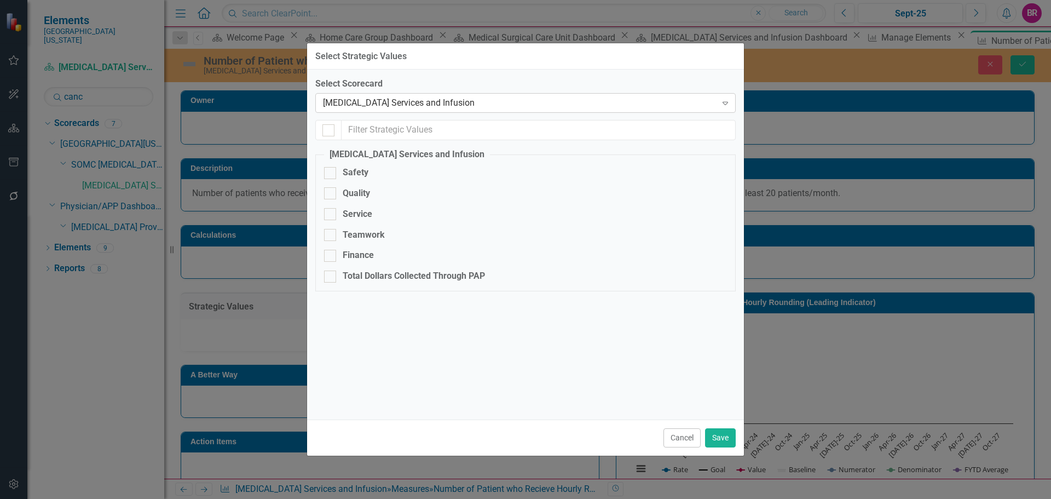
checkbox input "false"
click at [468, 107] on div "Cancer Services and Infusion" at bounding box center [519, 103] width 393 height 13
click at [352, 215] on div "Service" at bounding box center [358, 214] width 30 height 13
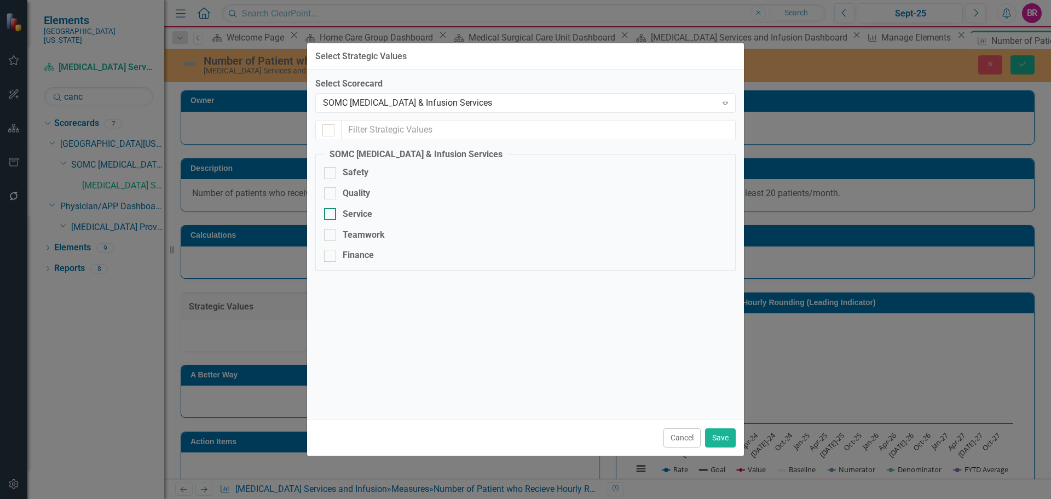
click at [331, 215] on input "Service" at bounding box center [327, 211] width 7 height 7
checkbox input "true"
click at [716, 447] on button "Save" at bounding box center [720, 437] width 31 height 19
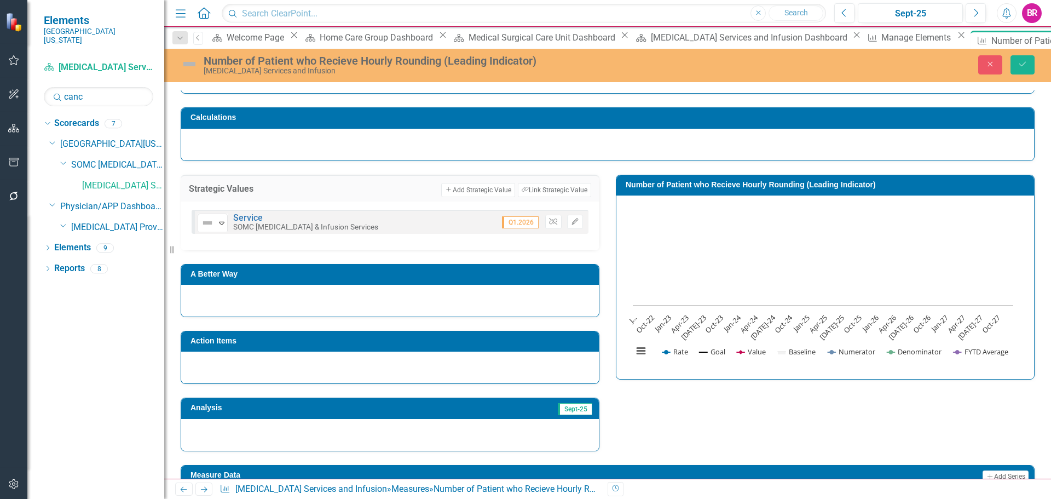
scroll to position [109, 0]
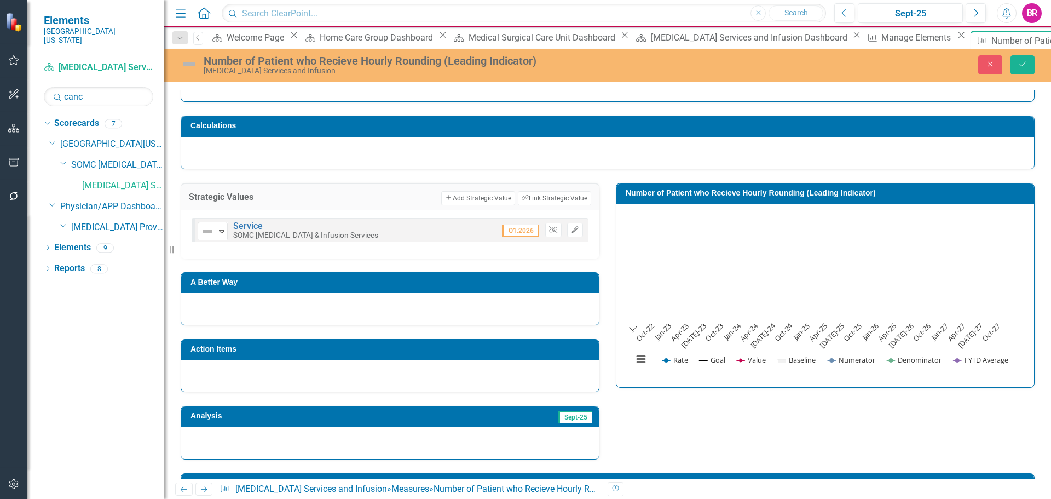
click at [286, 282] on h3 "A Better Way" at bounding box center [391, 282] width 403 height 8
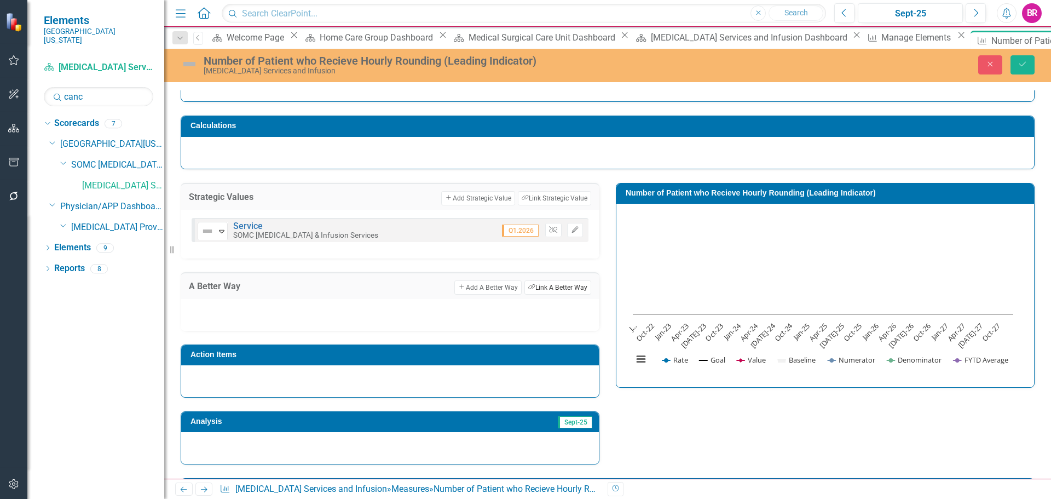
click at [569, 288] on button "Link Tag Link A Better Way" at bounding box center [557, 287] width 67 height 14
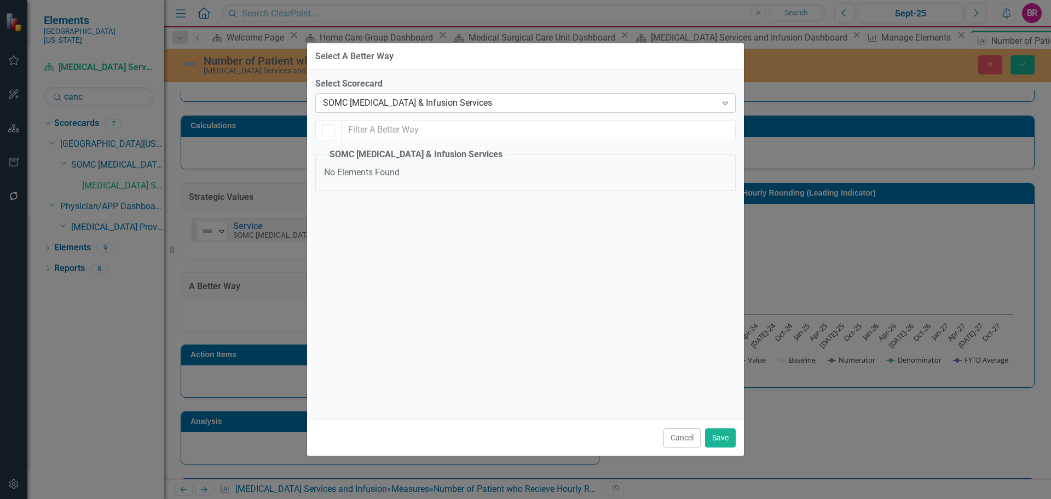
click at [416, 97] on div "SOMC Cancer & Infusion Services" at bounding box center [519, 103] width 393 height 13
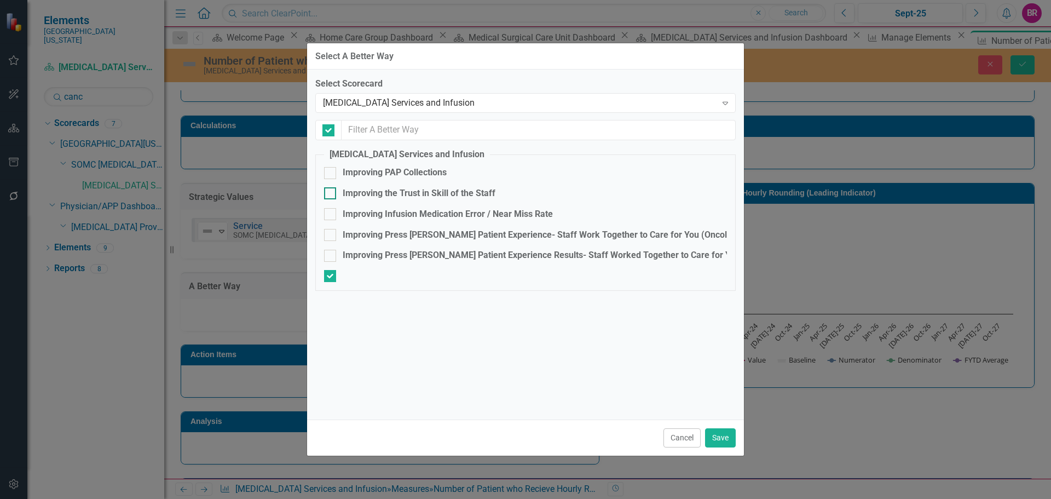
checkbox input "false"
click at [400, 254] on div "Improving Press Ganey Patient Experience Results- Staff Worked Together to Care…" at bounding box center [562, 255] width 438 height 13
click at [331, 254] on input "Improving Press Ganey Patient Experience Results- Staff Worked Together to Care…" at bounding box center [327, 253] width 7 height 7
checkbox input "true"
drag, startPoint x: 732, startPoint y: 442, endPoint x: 845, endPoint y: 435, distance: 113.5
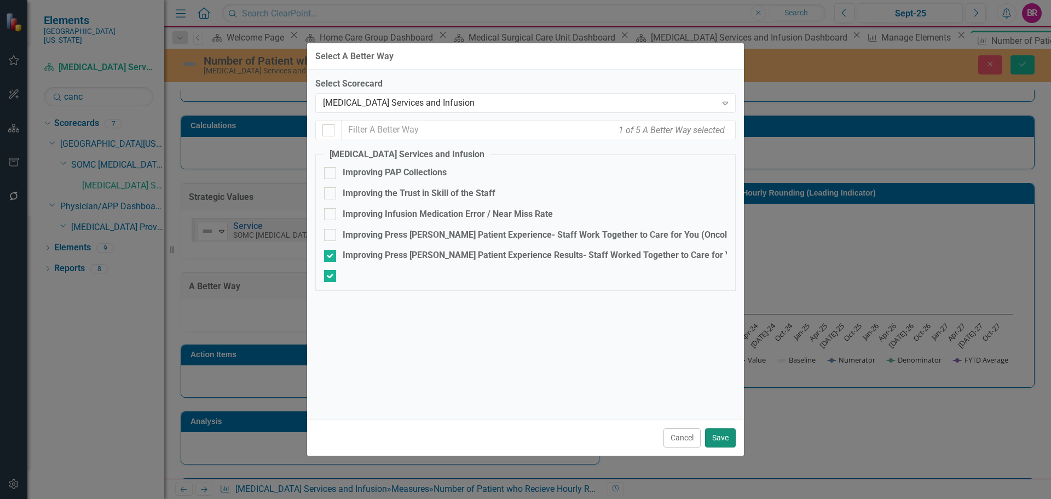
click at [732, 442] on button "Save" at bounding box center [720, 437] width 31 height 19
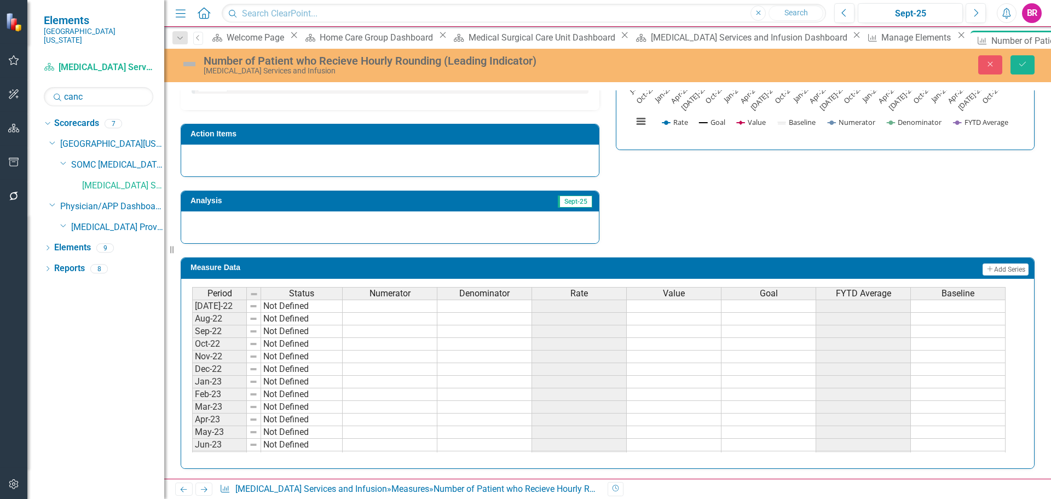
scroll to position [348, 0]
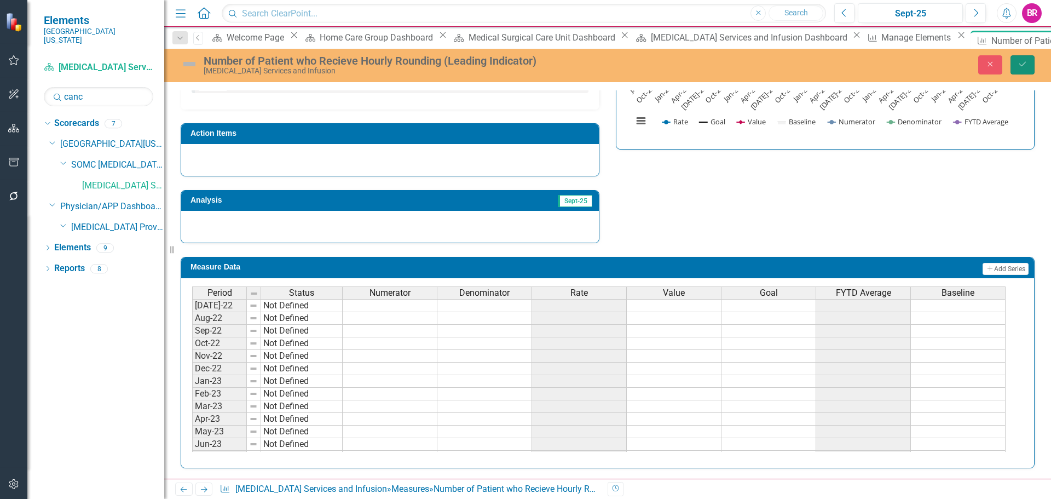
click at [1028, 71] on button "Save" at bounding box center [1022, 64] width 24 height 19
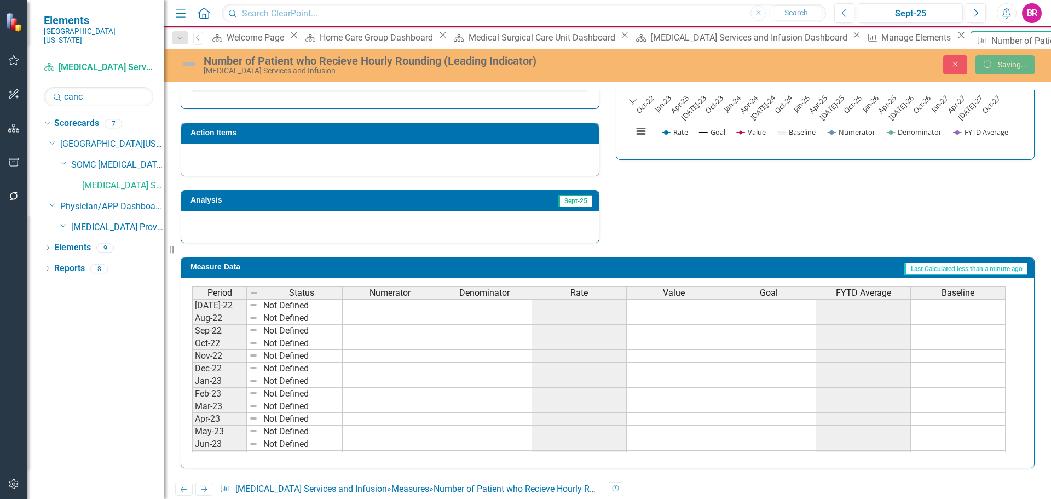
scroll to position [337, 0]
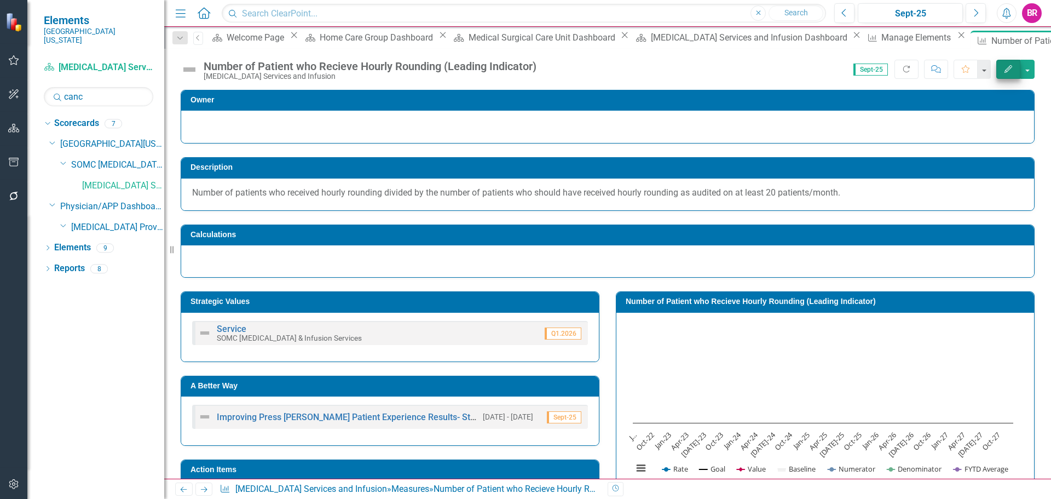
click at [1010, 79] on div "Number of Patient who Recieve Hourly Rounding (Leading Indicator) Cancer Servic…" at bounding box center [607, 65] width 887 height 33
click at [1010, 68] on icon "button" at bounding box center [1008, 69] width 8 height 8
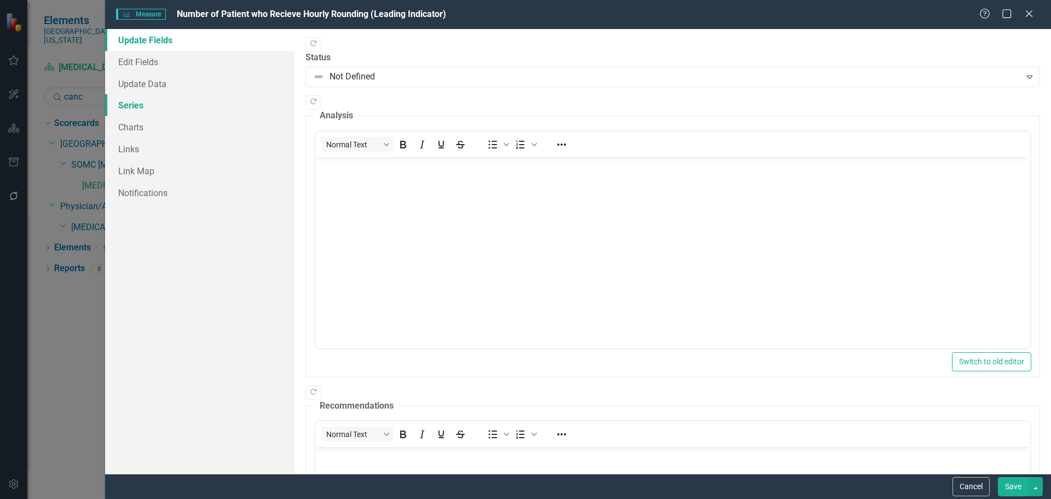
click at [129, 111] on link "Series" at bounding box center [199, 105] width 189 height 22
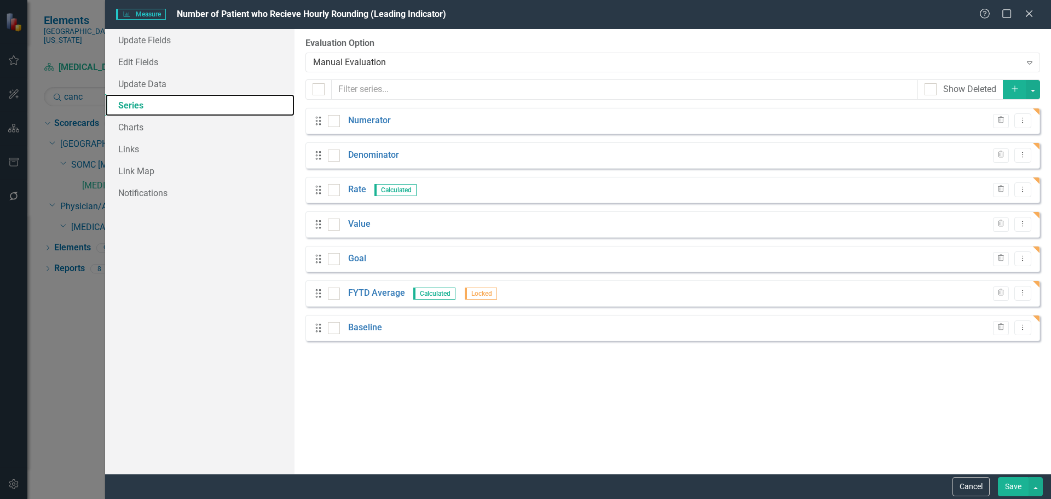
scroll to position [0, 0]
click at [331, 223] on input "checkbox" at bounding box center [331, 221] width 7 height 7
checkbox input "true"
click at [329, 329] on div at bounding box center [334, 328] width 12 height 12
click at [329, 329] on input "checkbox" at bounding box center [331, 325] width 7 height 7
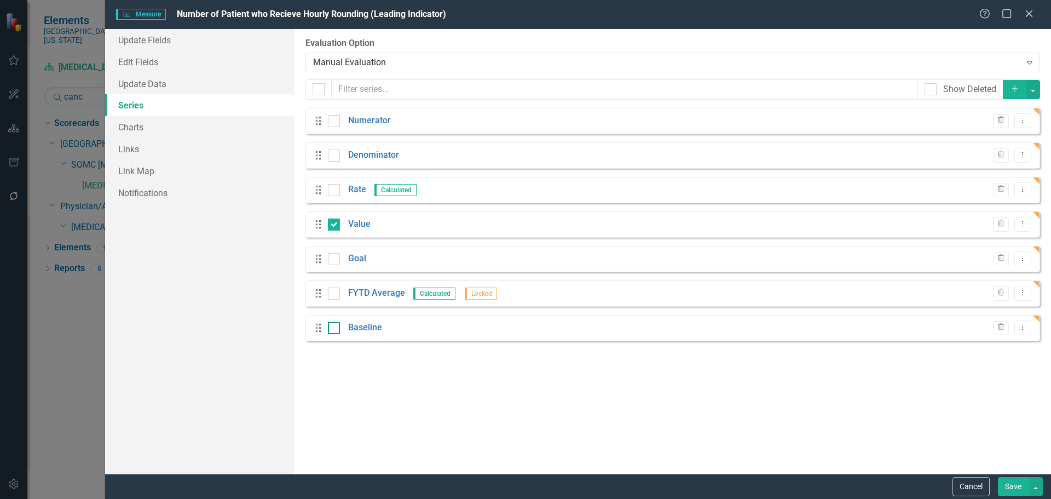
checkbox input "true"
click at [1030, 89] on button "button" at bounding box center [1033, 89] width 14 height 19
click at [1014, 168] on link "Trash Delete Multiple" at bounding box center [996, 170] width 86 height 20
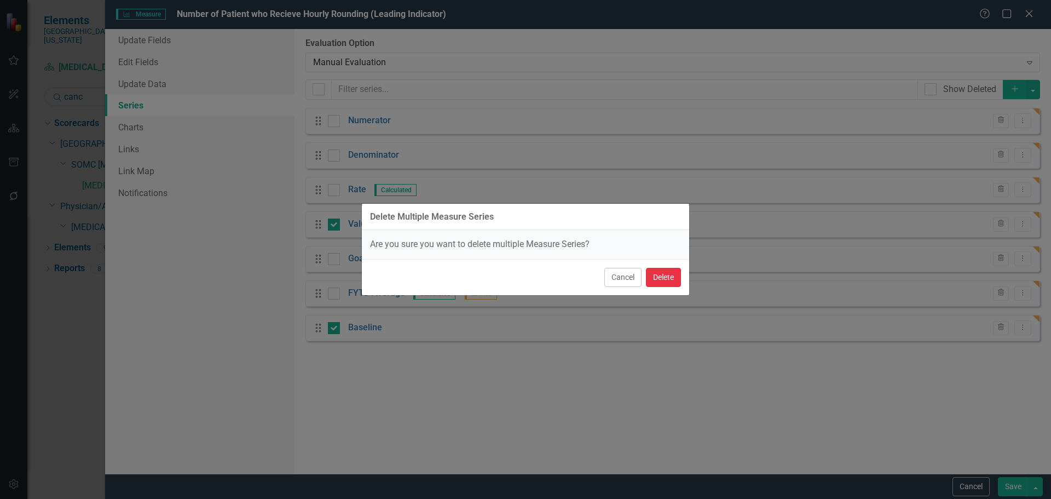
click at [671, 283] on button "Delete" at bounding box center [663, 277] width 35 height 19
checkbox input "false"
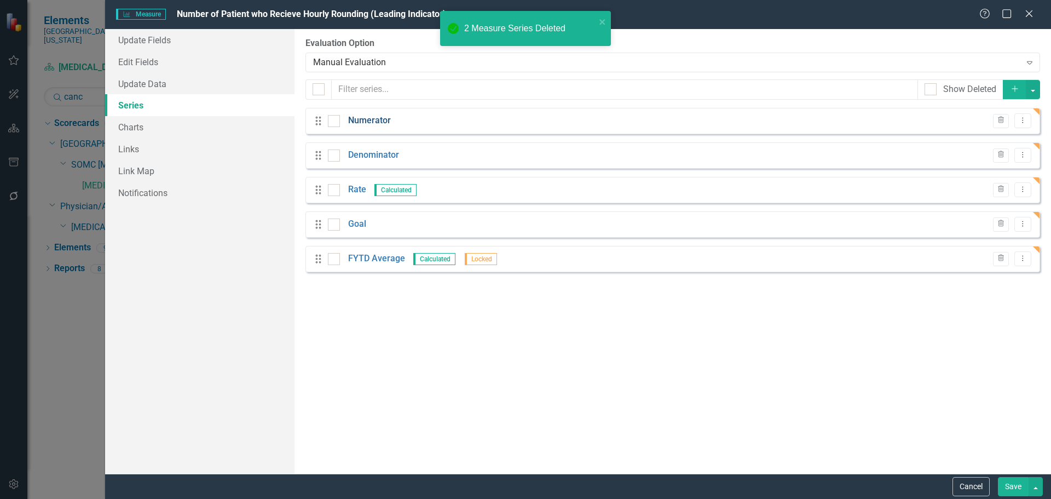
click at [372, 119] on link "Numerator" at bounding box center [369, 120] width 43 height 13
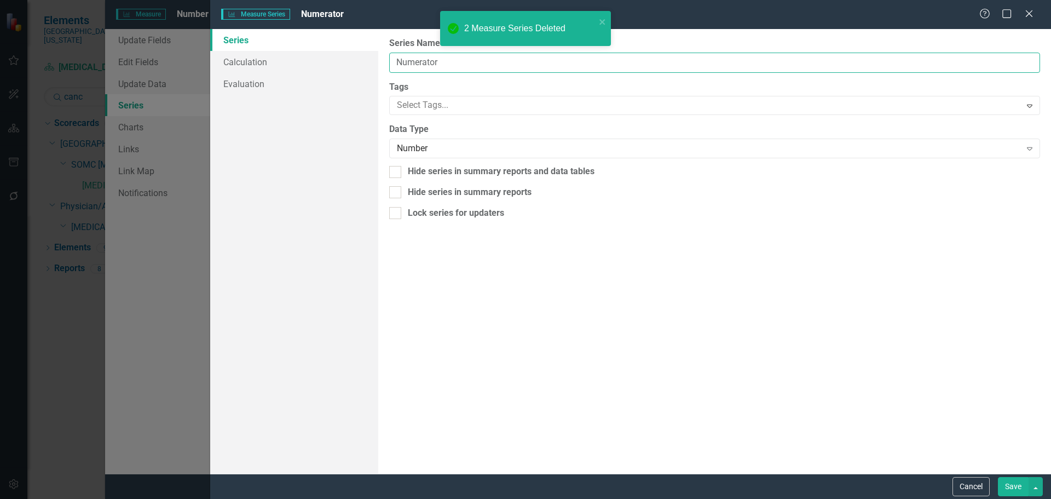
click at [452, 61] on input "Numerator" at bounding box center [714, 63] width 651 height 20
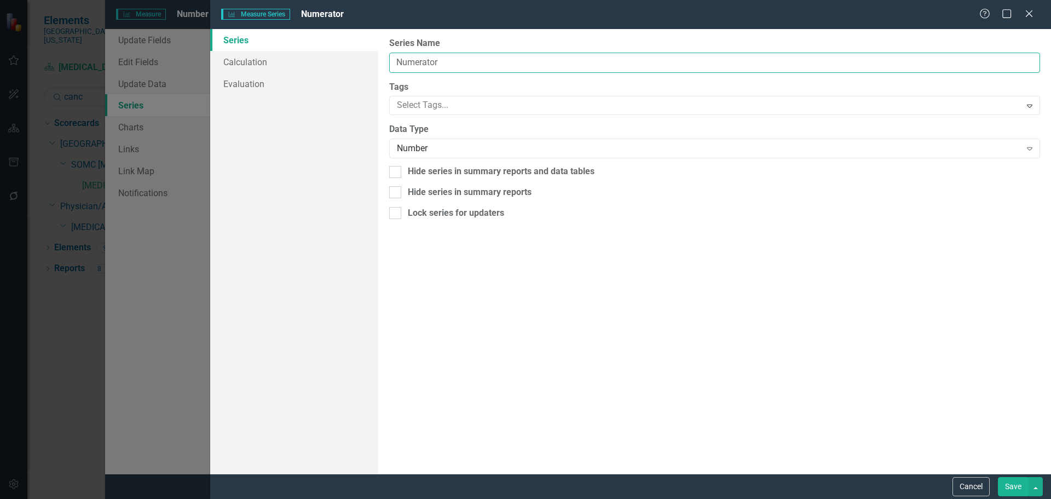
click at [452, 61] on input "Numerator" at bounding box center [714, 63] width 651 height 20
type input "Number of Patient who Recieved Hourly Rounding"
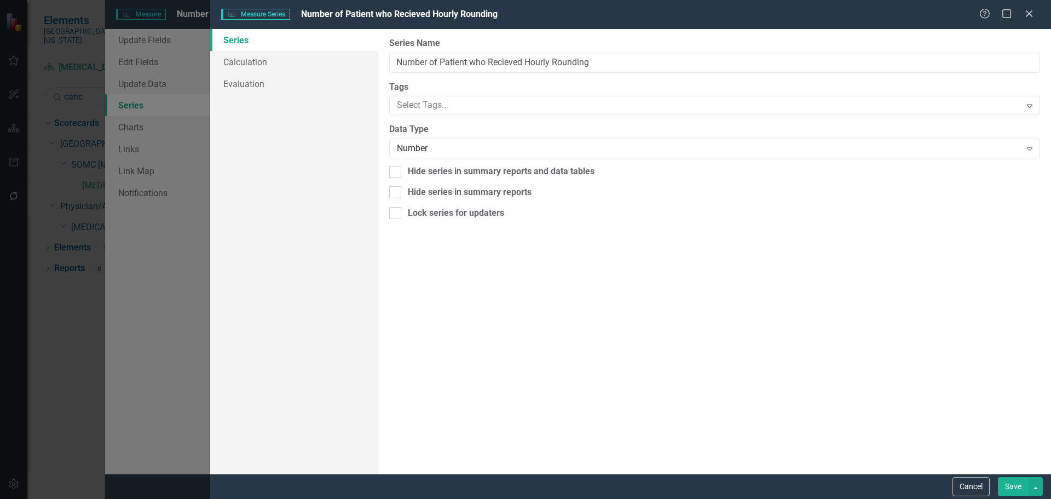
drag, startPoint x: 1020, startPoint y: 488, endPoint x: 711, endPoint y: 386, distance: 325.0
click at [1020, 488] on button "Save" at bounding box center [1013, 486] width 31 height 19
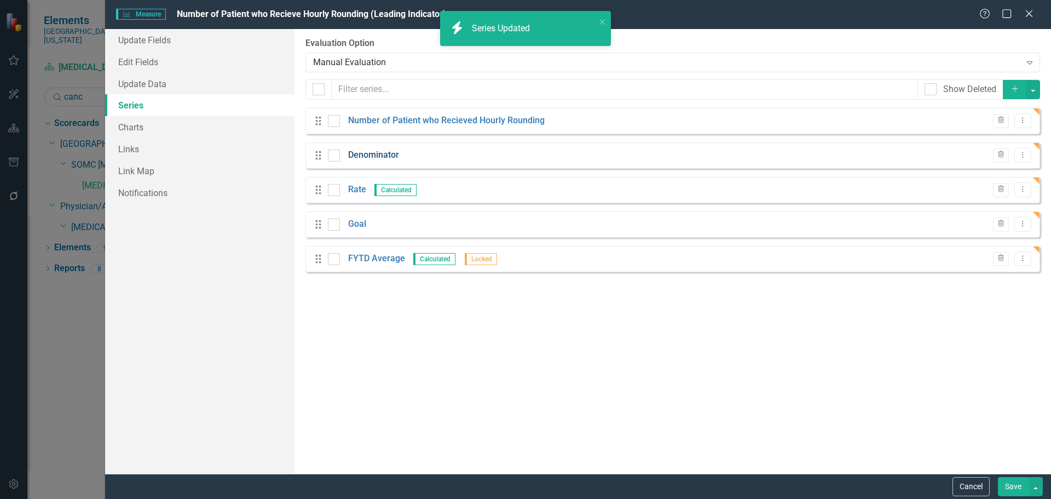
click at [368, 156] on link "Denominator" at bounding box center [373, 155] width 51 height 13
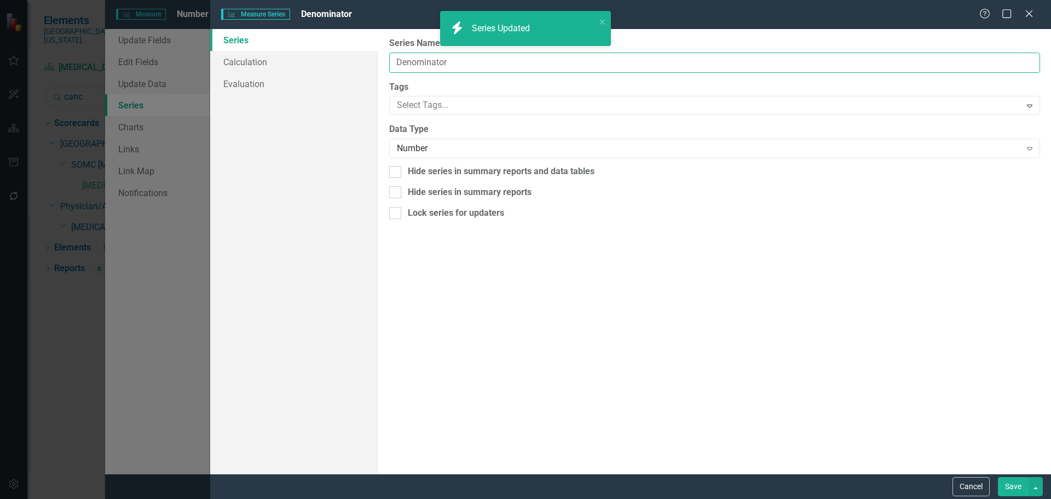
click at [454, 62] on input "Denominator" at bounding box center [714, 63] width 651 height 20
click at [453, 62] on input "Denominator" at bounding box center [714, 63] width 651 height 20
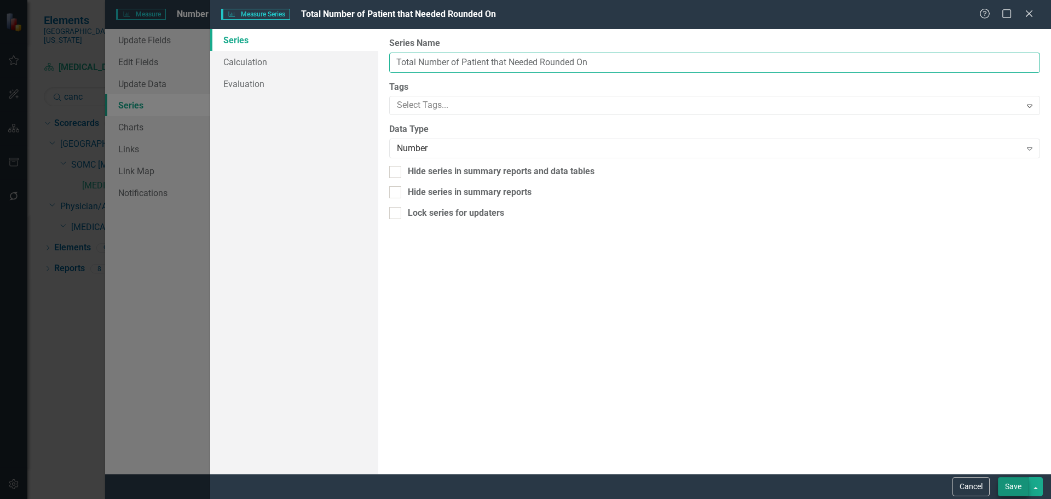
type input "Total Number of Patient that Needed Rounded On"
click at [1005, 493] on button "Save" at bounding box center [1013, 486] width 31 height 19
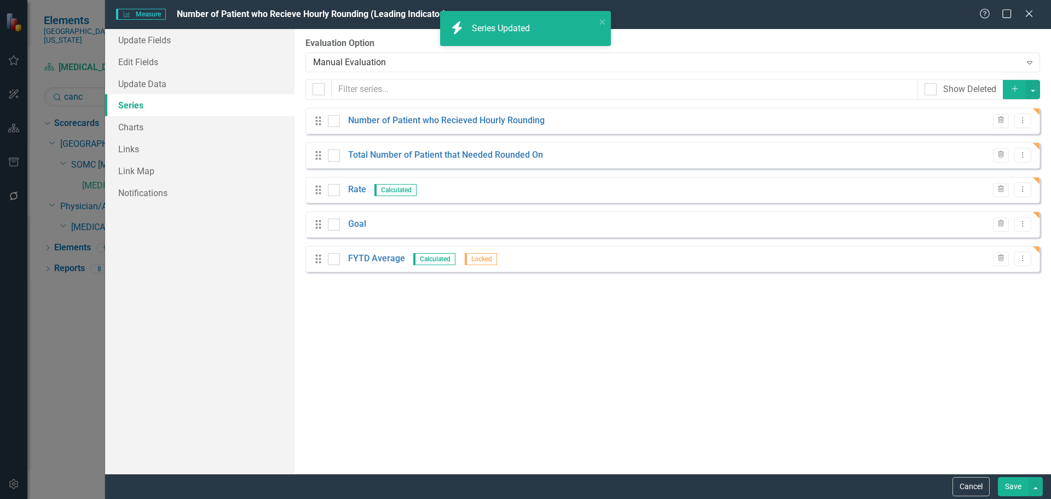
click at [1015, 490] on button "Save" at bounding box center [1013, 486] width 31 height 19
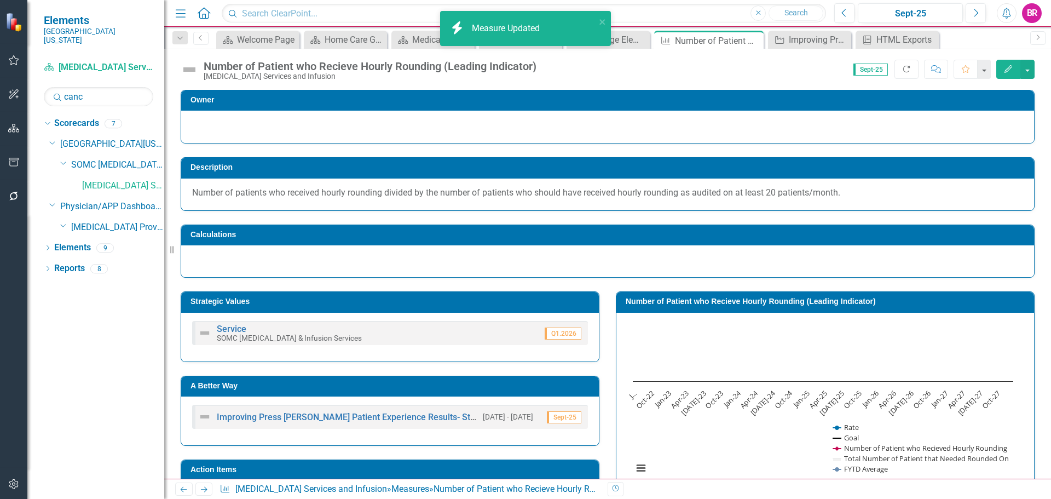
click at [734, 298] on h3 "Number of Patient who Recieve Hourly Rounding (Leading Indicator)" at bounding box center [827, 301] width 403 height 8
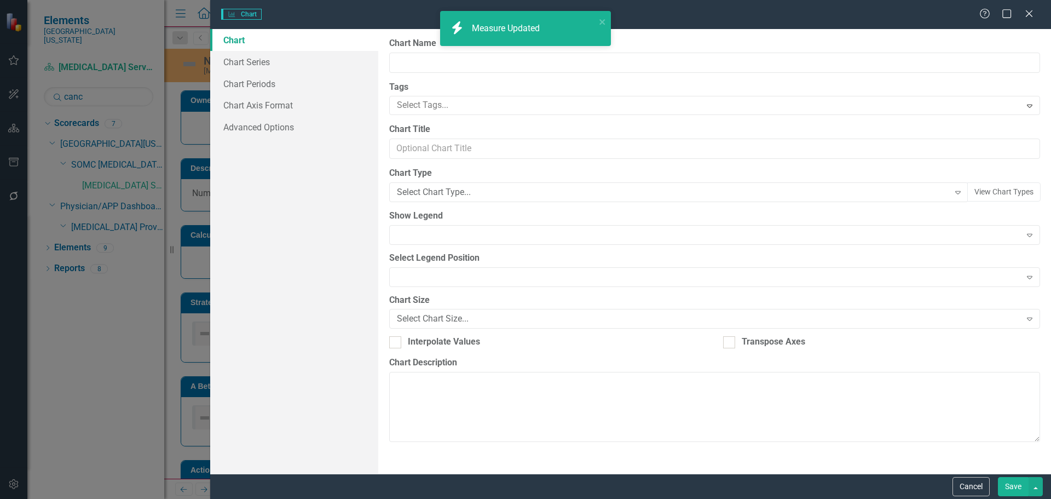
type input "Number of Patient who Recieve Hourly Rounding (Leading Indicator)"
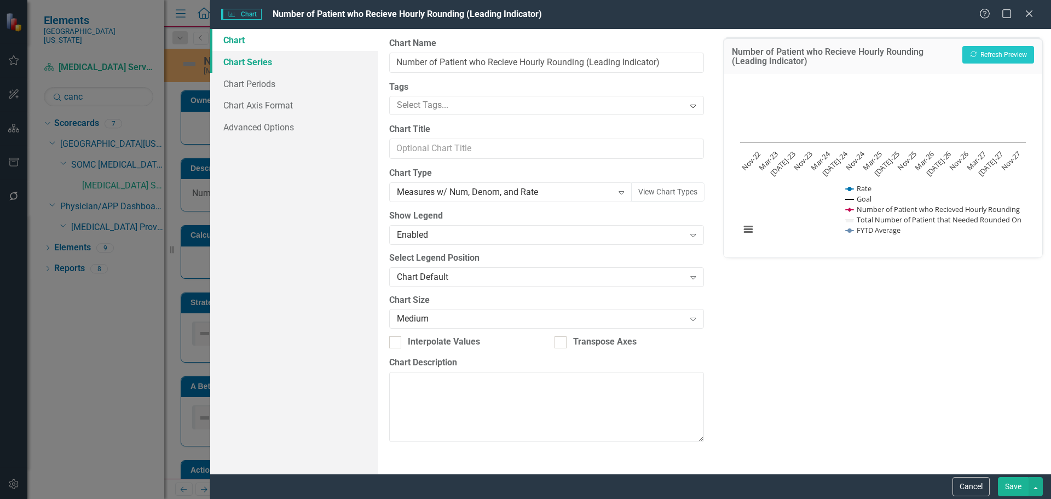
click at [257, 61] on link "Chart Series" at bounding box center [294, 62] width 168 height 22
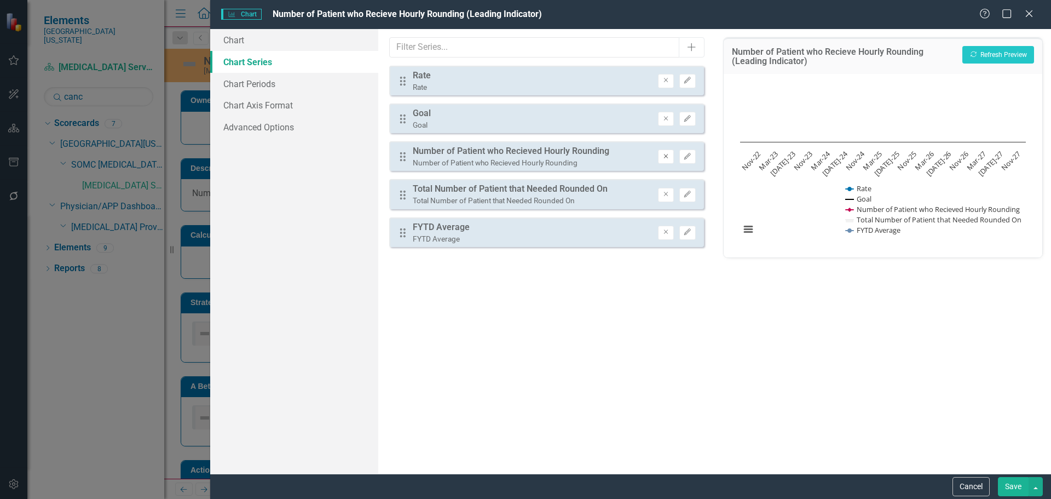
click at [665, 160] on button "Remove" at bounding box center [666, 156] width 16 height 14
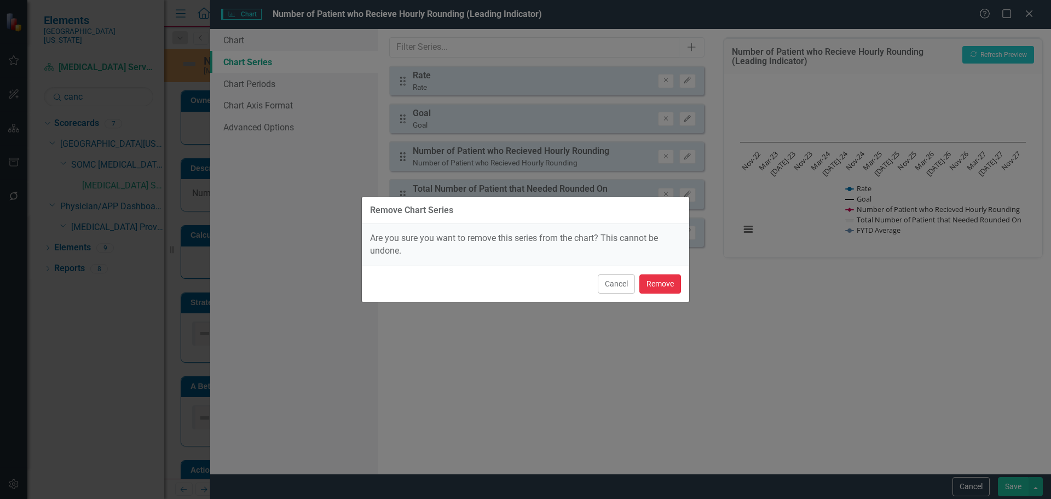
click at [678, 286] on button "Remove" at bounding box center [660, 283] width 42 height 19
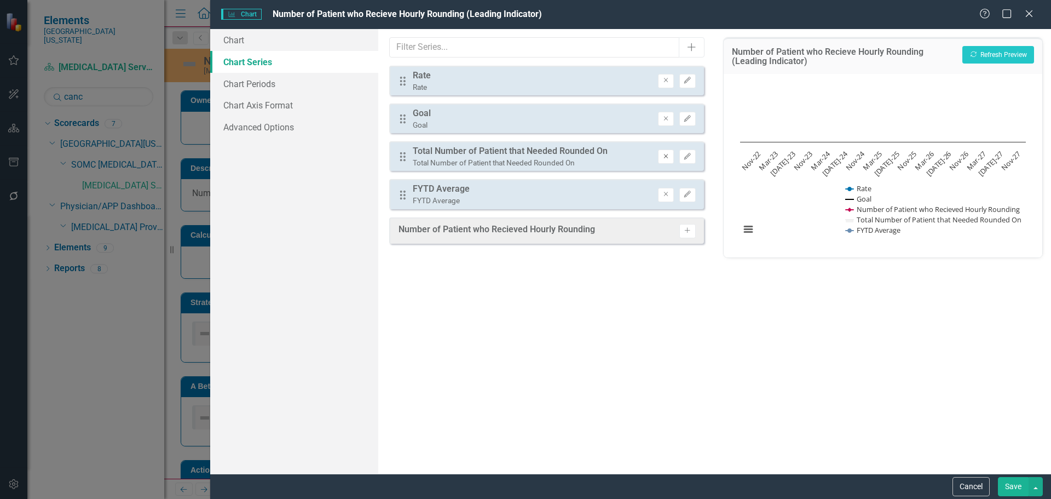
click at [668, 155] on icon "Remove" at bounding box center [666, 156] width 8 height 7
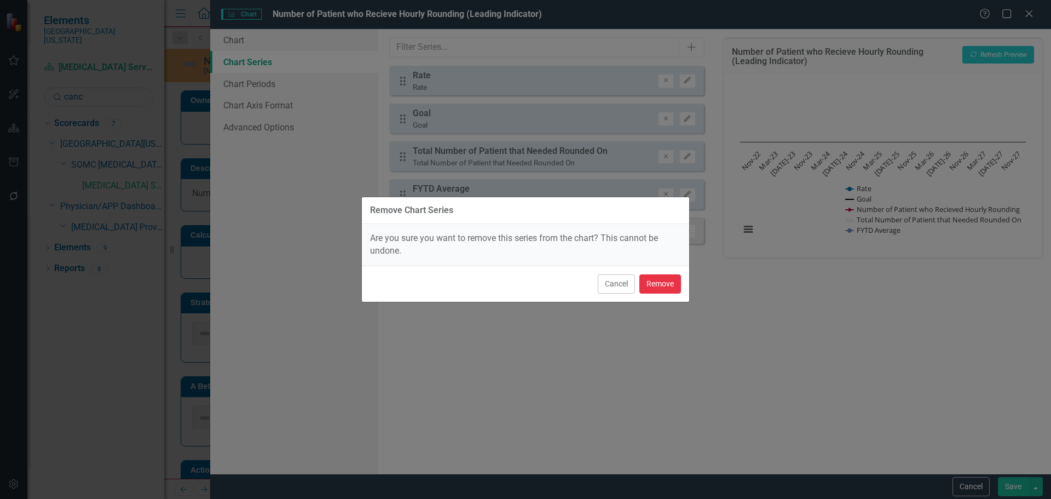
drag, startPoint x: 668, startPoint y: 287, endPoint x: 655, endPoint y: 273, distance: 19.4
click at [668, 288] on button "Remove" at bounding box center [660, 283] width 42 height 19
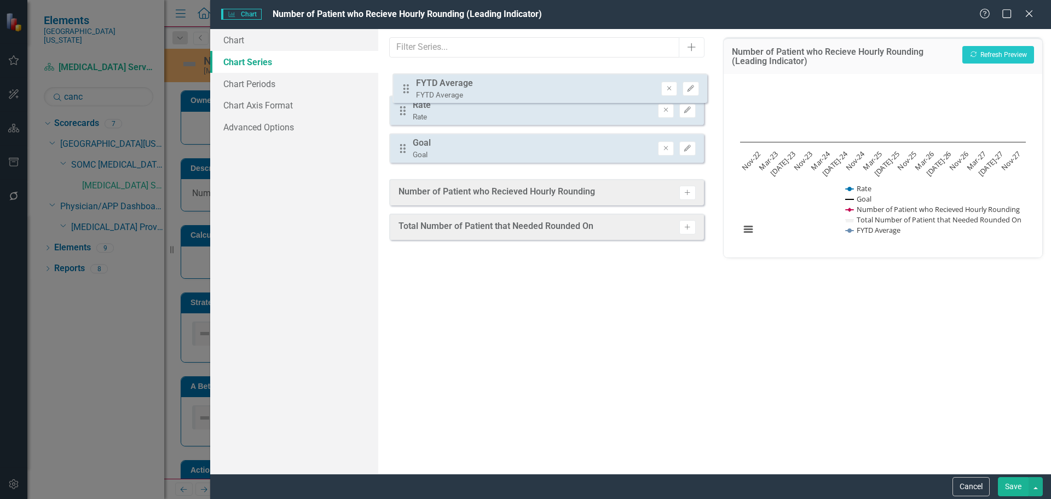
drag, startPoint x: 401, startPoint y: 157, endPoint x: 404, endPoint y: 82, distance: 74.5
click at [404, 82] on div "Drag Rate Rate Remove Edit Drag Goal Goal Remove Edit Drag FYTD Average FYTD Av…" at bounding box center [546, 119] width 314 height 106
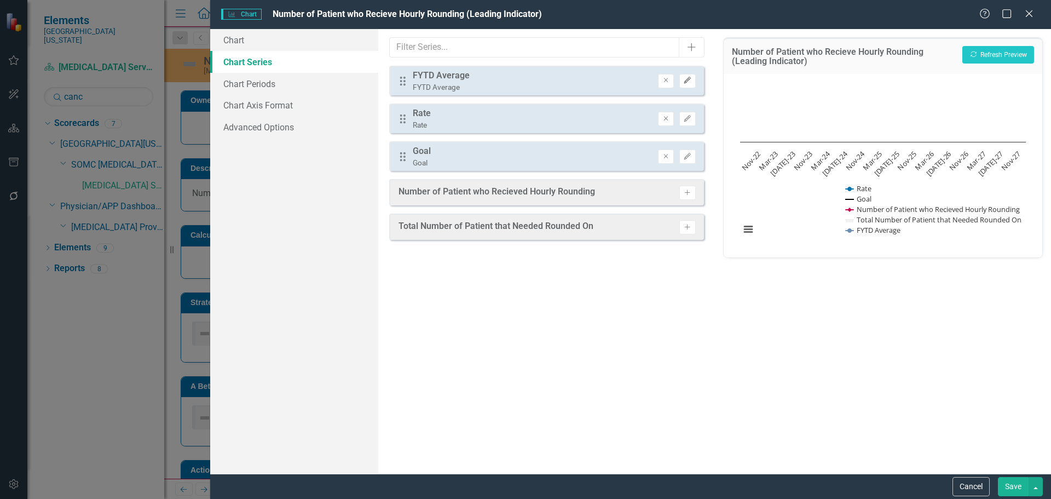
click at [690, 80] on icon "Edit" at bounding box center [687, 80] width 8 height 7
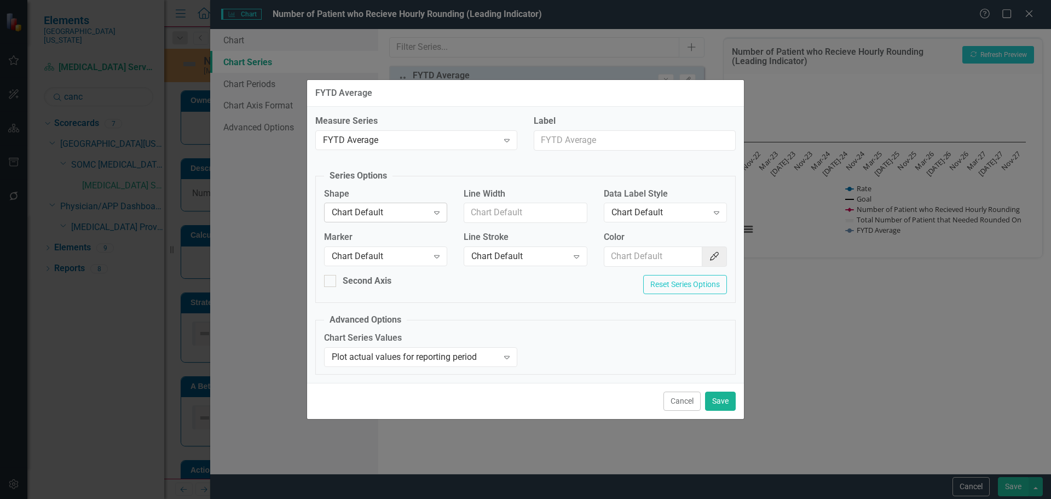
click at [408, 211] on div "Chart Default" at bounding box center [380, 212] width 96 height 13
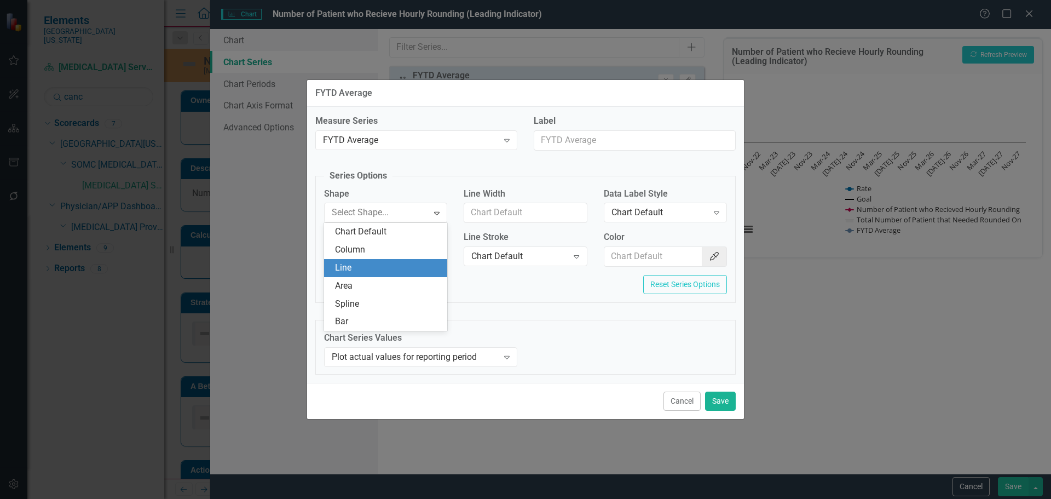
click at [415, 270] on div "Line" at bounding box center [388, 268] width 106 height 13
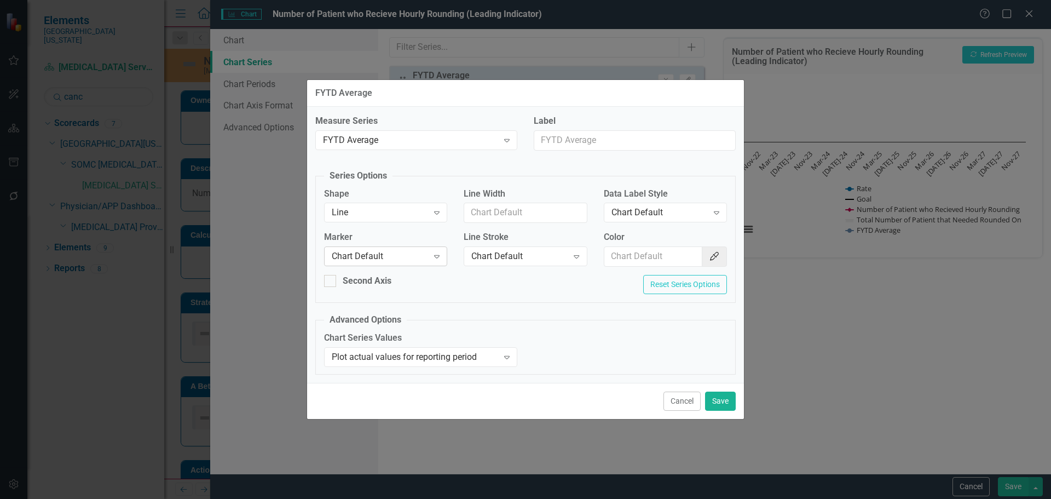
click at [421, 259] on div "Chart Default" at bounding box center [380, 256] width 96 height 13
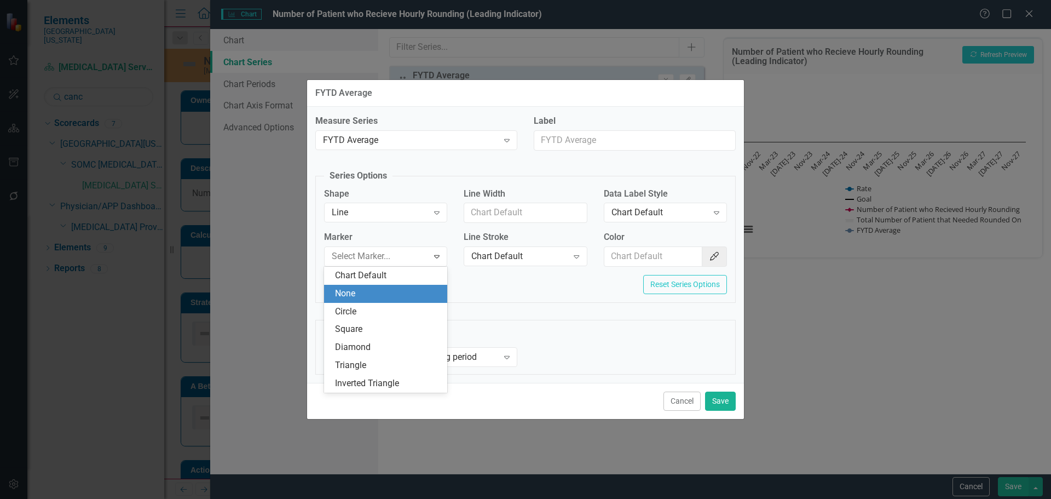
click at [413, 292] on div "None" at bounding box center [388, 293] width 106 height 13
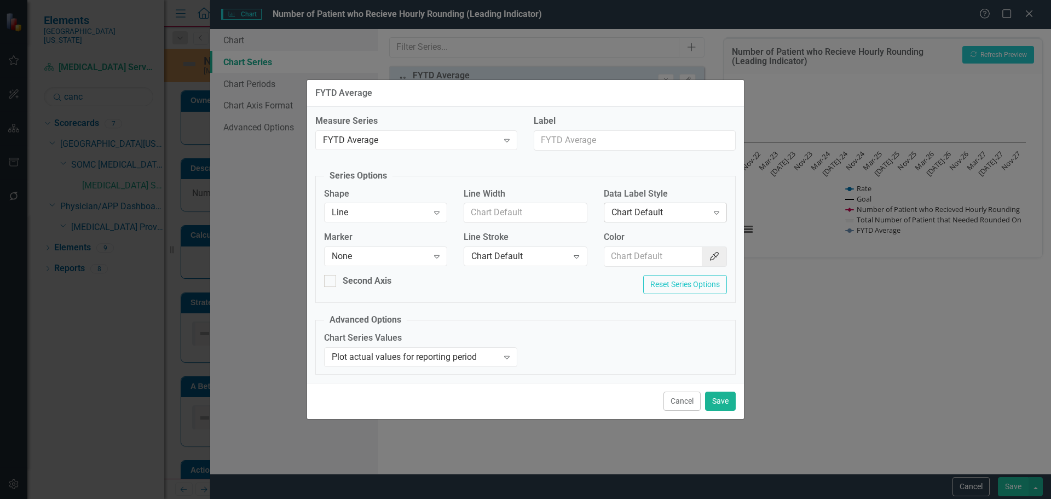
click at [649, 217] on div "Chart Default" at bounding box center [659, 212] width 96 height 13
click at [521, 264] on div "Chart Default Expand" at bounding box center [525, 256] width 123 height 20
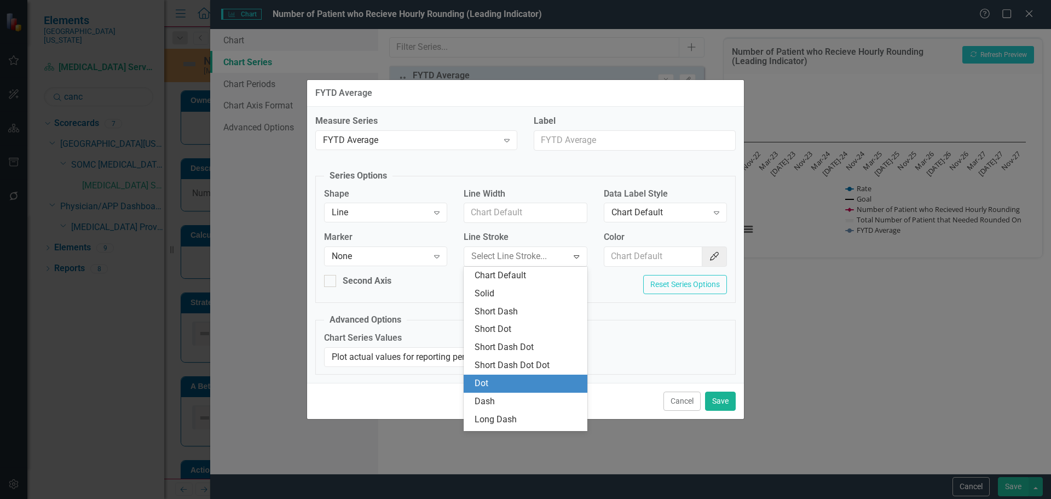
drag, startPoint x: 507, startPoint y: 379, endPoint x: 543, endPoint y: 358, distance: 41.7
click at [507, 379] on div "Dot" at bounding box center [527, 383] width 106 height 13
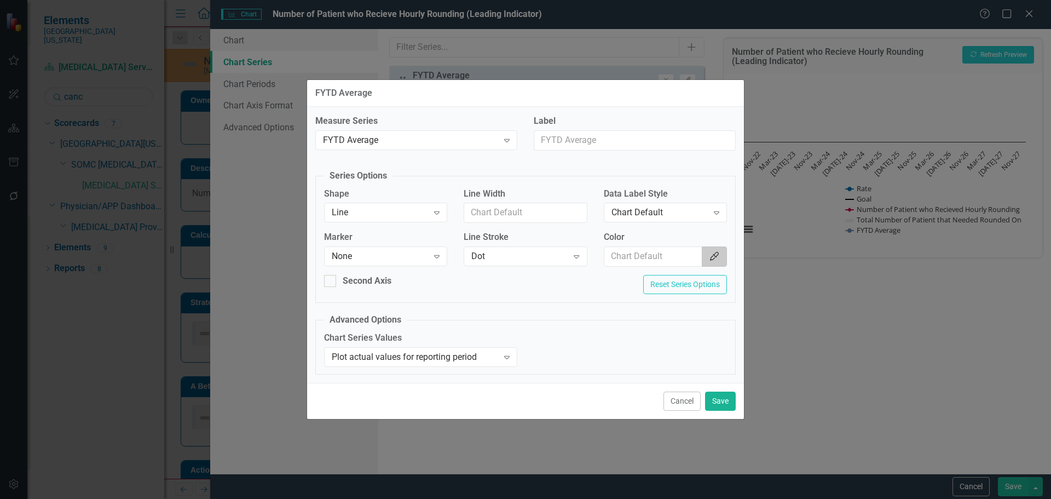
click at [716, 250] on button "Color Picker" at bounding box center [714, 256] width 25 height 20
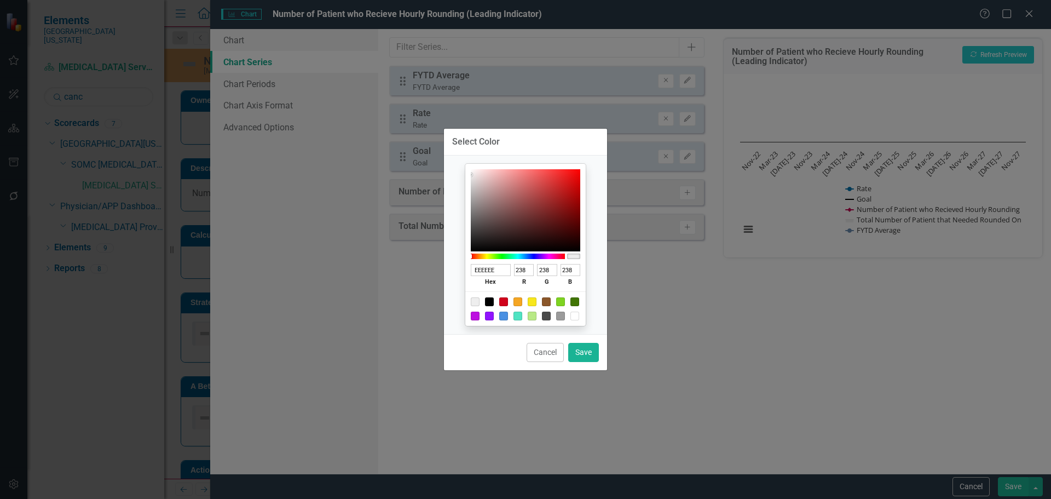
click at [490, 298] on div at bounding box center [489, 301] width 9 height 9
type input "000000"
type input "0"
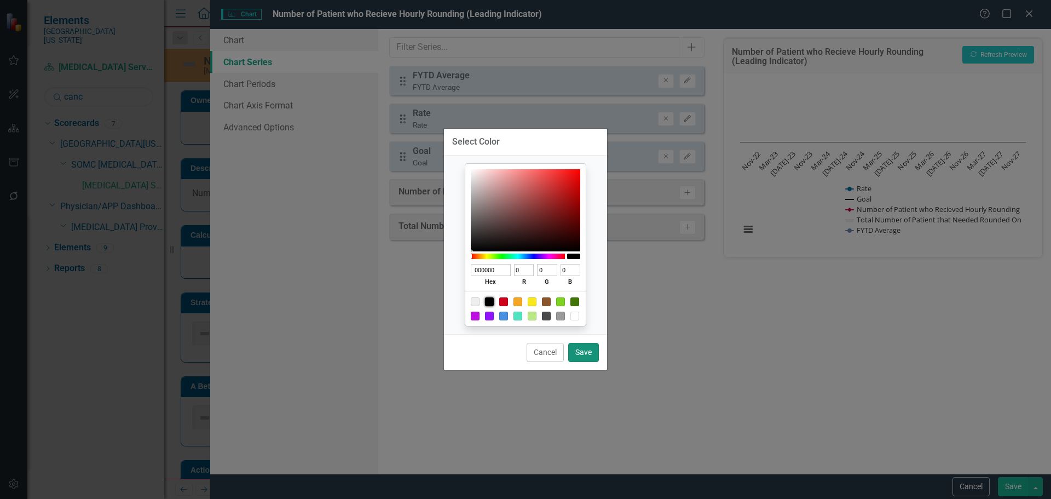
click at [588, 358] on button "Save" at bounding box center [583, 352] width 31 height 19
type input "#000000"
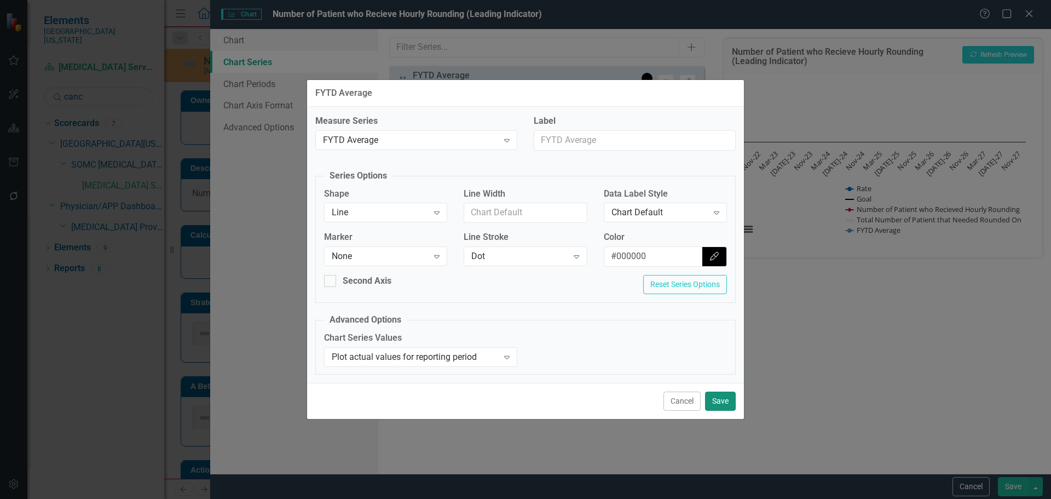
click at [719, 407] on button "Save" at bounding box center [720, 400] width 31 height 19
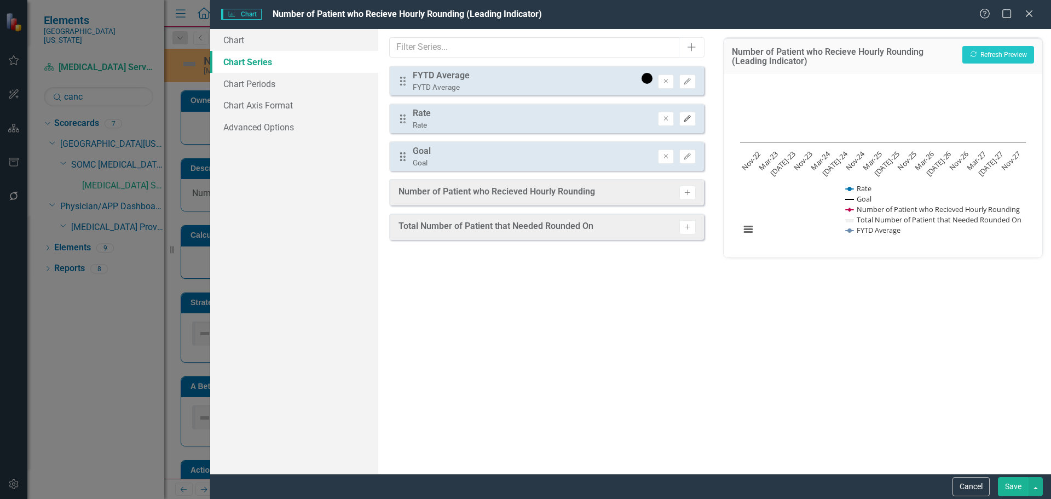
click at [689, 117] on icon "button" at bounding box center [687, 118] width 7 height 7
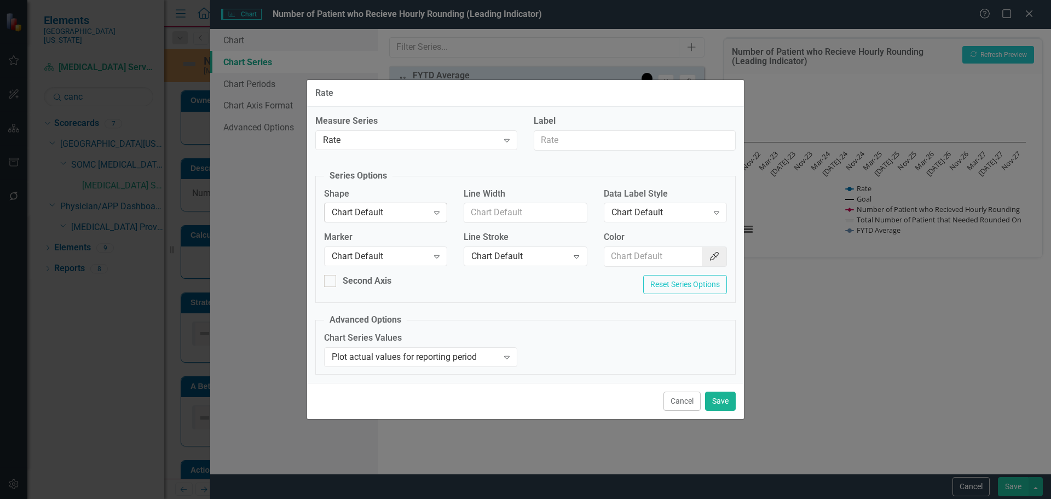
click at [400, 213] on div "Chart Default" at bounding box center [380, 212] width 96 height 13
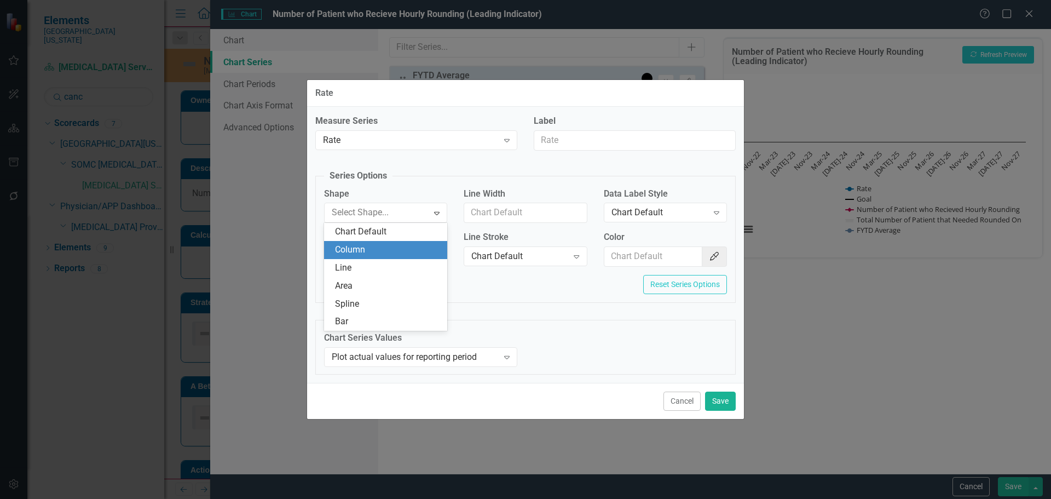
click at [377, 249] on div "Column" at bounding box center [388, 250] width 106 height 13
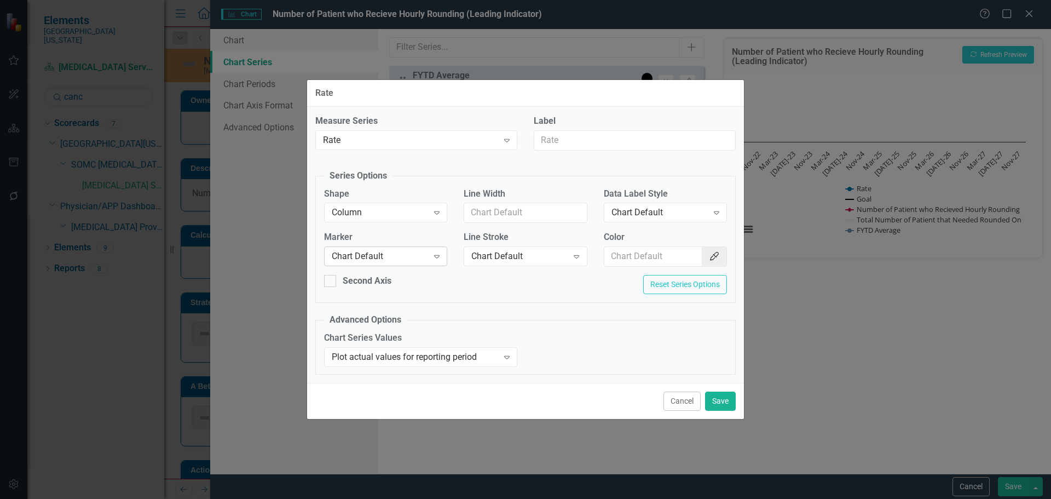
click at [381, 255] on div "Chart Default" at bounding box center [380, 256] width 96 height 13
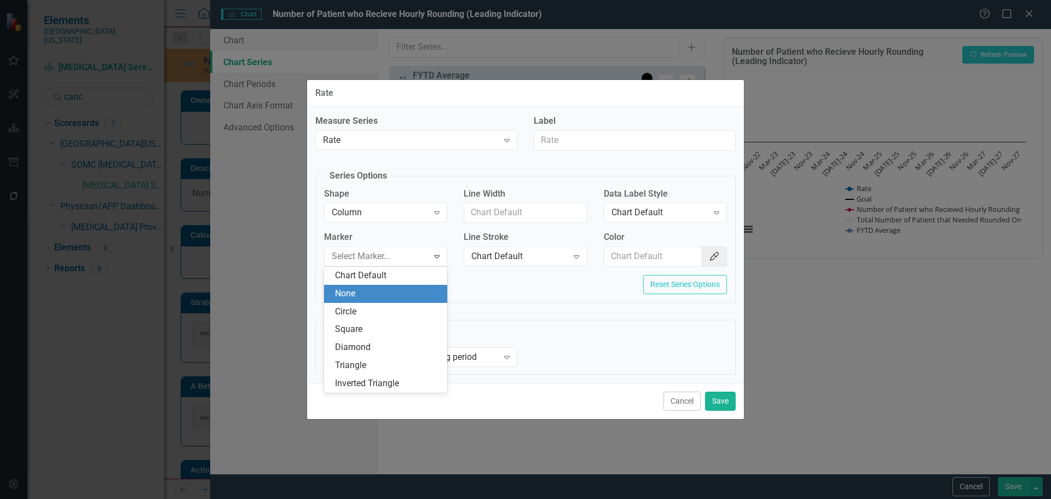
click at [378, 294] on div "None" at bounding box center [388, 293] width 106 height 13
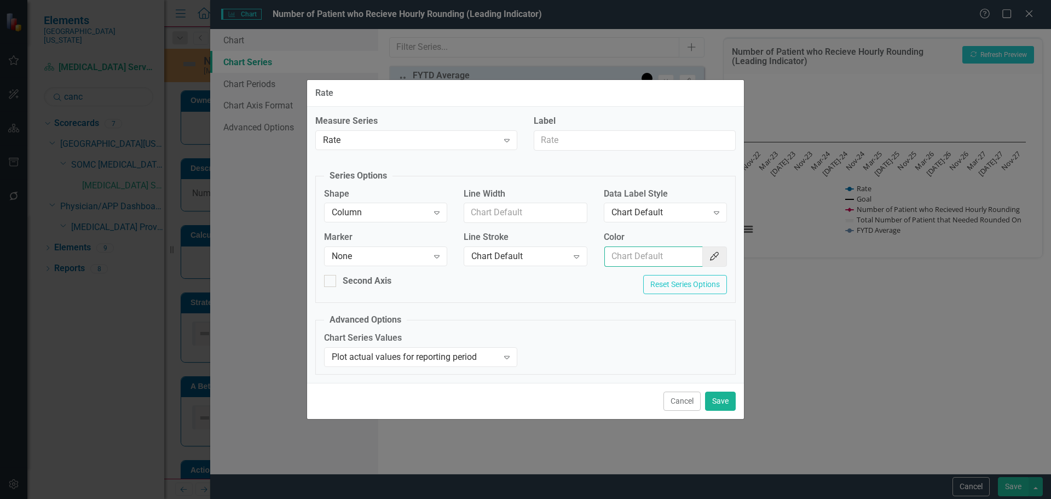
click at [626, 262] on input "Color" at bounding box center [653, 256] width 99 height 20
type input "#2e75b6"
click at [680, 207] on div "Chart Default Expand" at bounding box center [665, 212] width 123 height 20
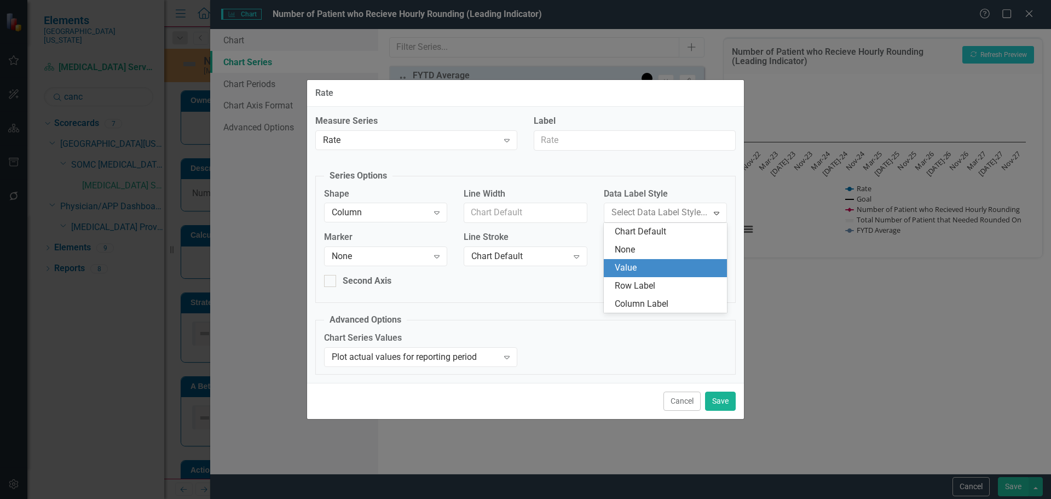
click at [659, 268] on div "Value" at bounding box center [668, 268] width 106 height 13
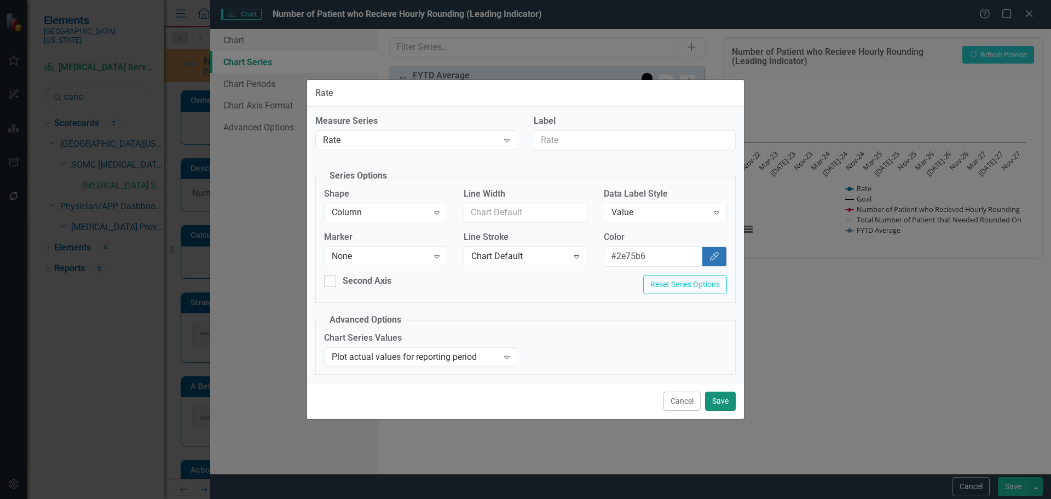
click at [717, 398] on button "Save" at bounding box center [720, 400] width 31 height 19
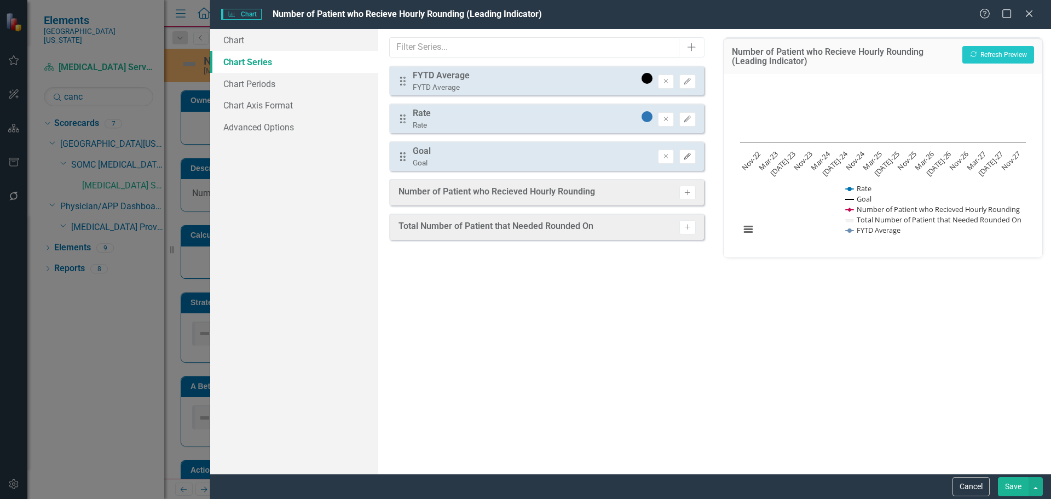
click at [692, 157] on button "Edit" at bounding box center [687, 156] width 16 height 14
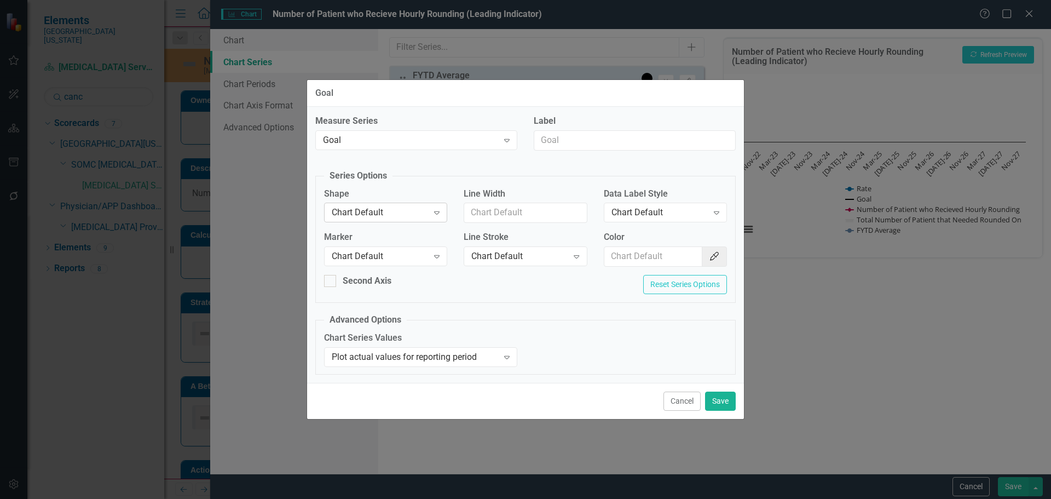
click at [402, 209] on div "Chart Default" at bounding box center [380, 212] width 96 height 13
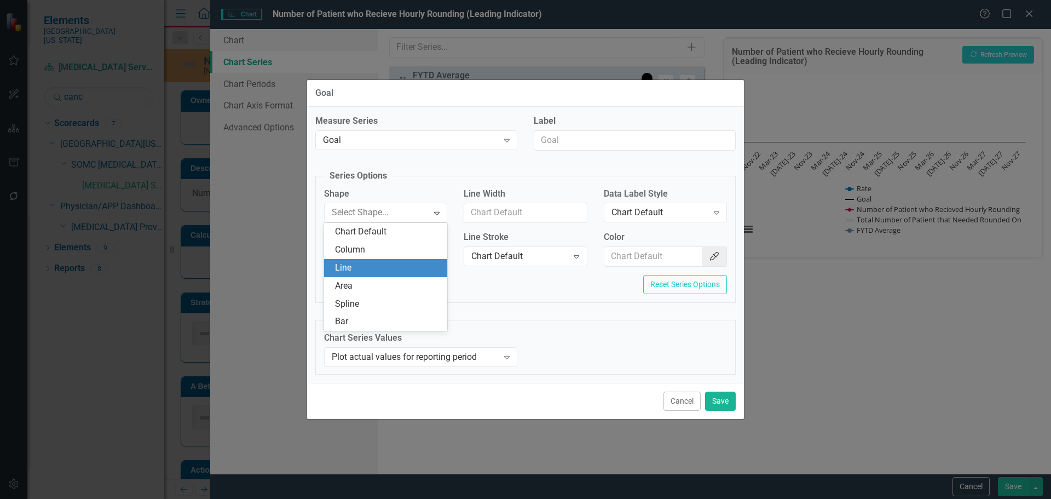
click at [393, 264] on div "Line" at bounding box center [388, 268] width 106 height 13
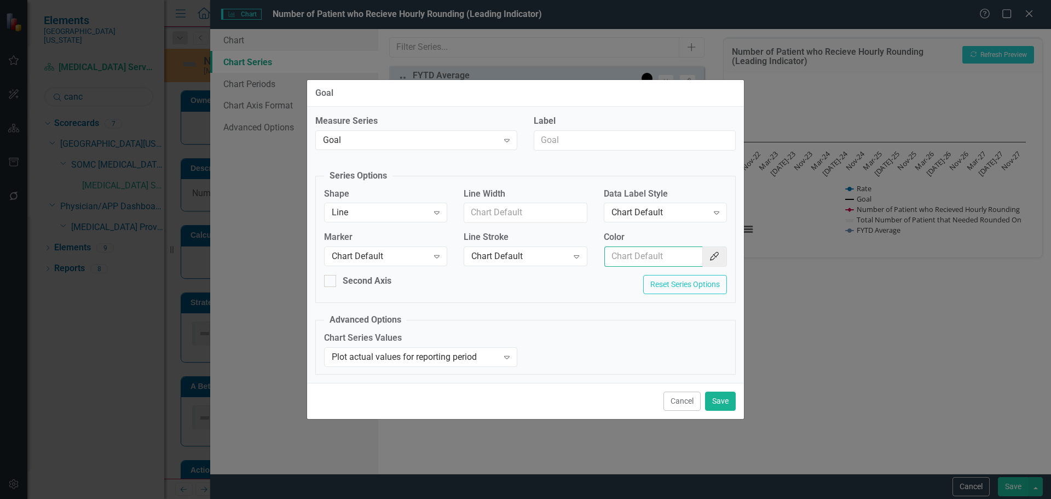
click at [645, 262] on input "Color" at bounding box center [653, 256] width 99 height 20
type input "#c40650"
click at [726, 401] on button "Save" at bounding box center [720, 400] width 31 height 19
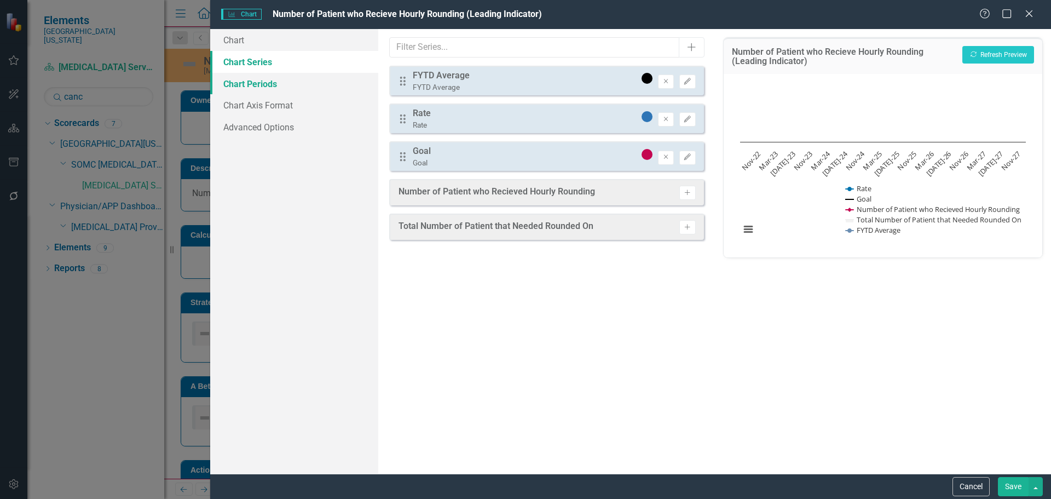
click at [240, 74] on link "Chart Periods" at bounding box center [294, 84] width 168 height 22
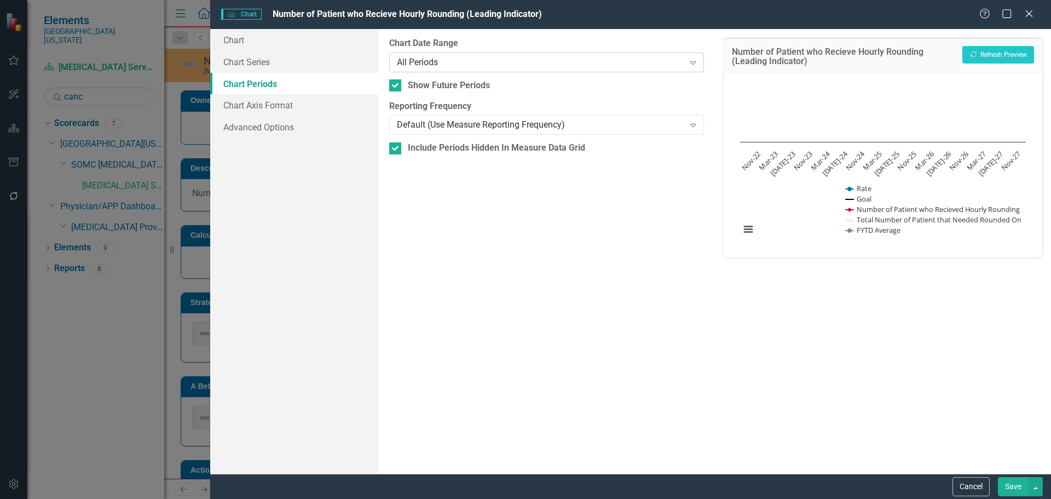
click at [432, 54] on div "All Periods Expand" at bounding box center [546, 63] width 314 height 20
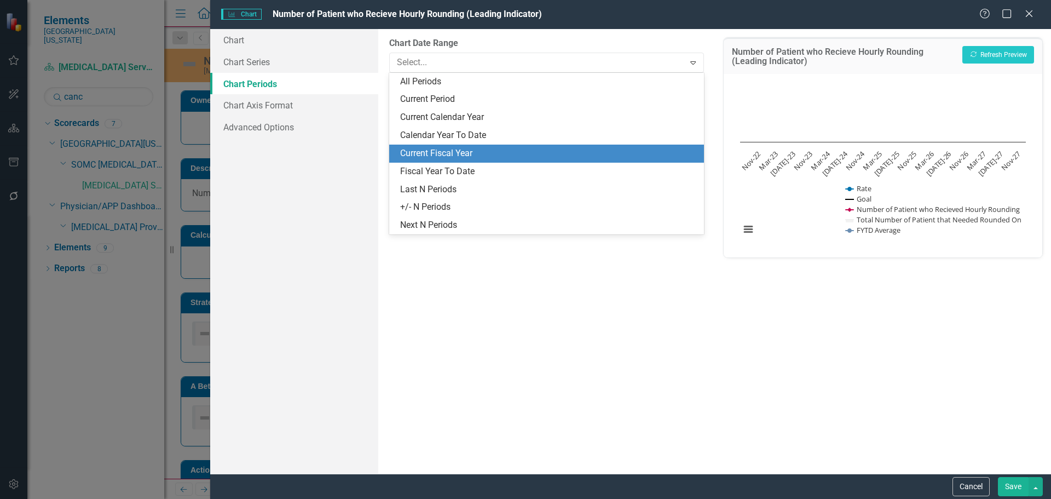
click at [483, 147] on div "Current Fiscal Year" at bounding box center [548, 153] width 297 height 13
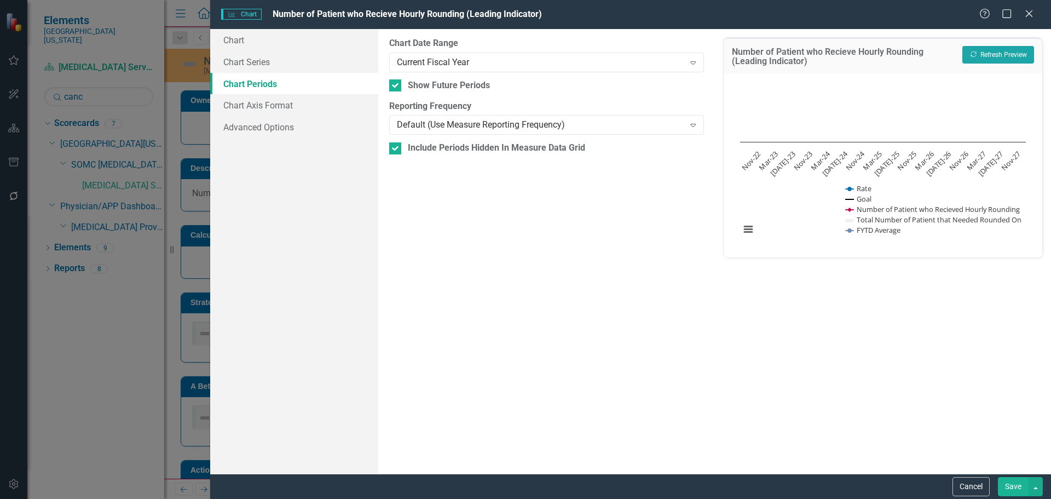
click at [976, 54] on icon "Recalculate" at bounding box center [973, 54] width 8 height 7
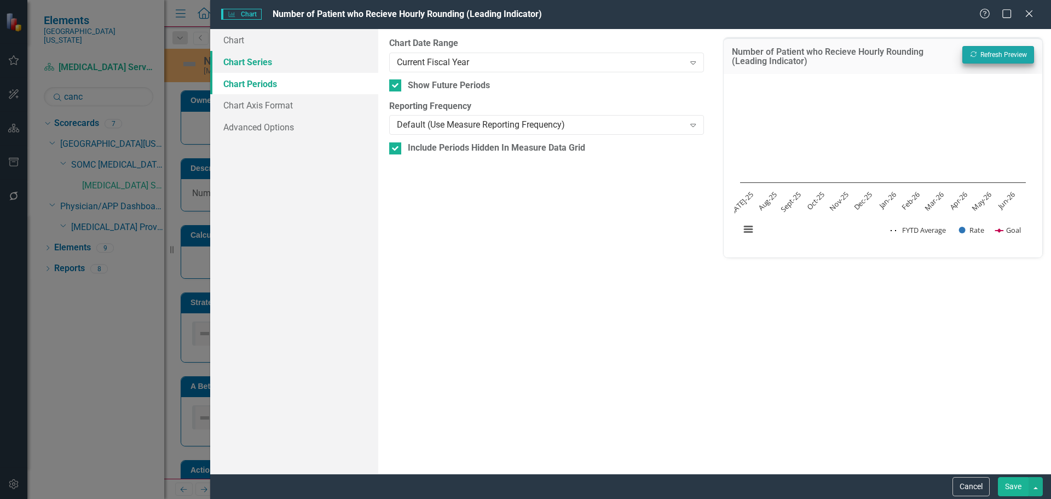
click at [262, 66] on link "Chart Series" at bounding box center [294, 62] width 168 height 22
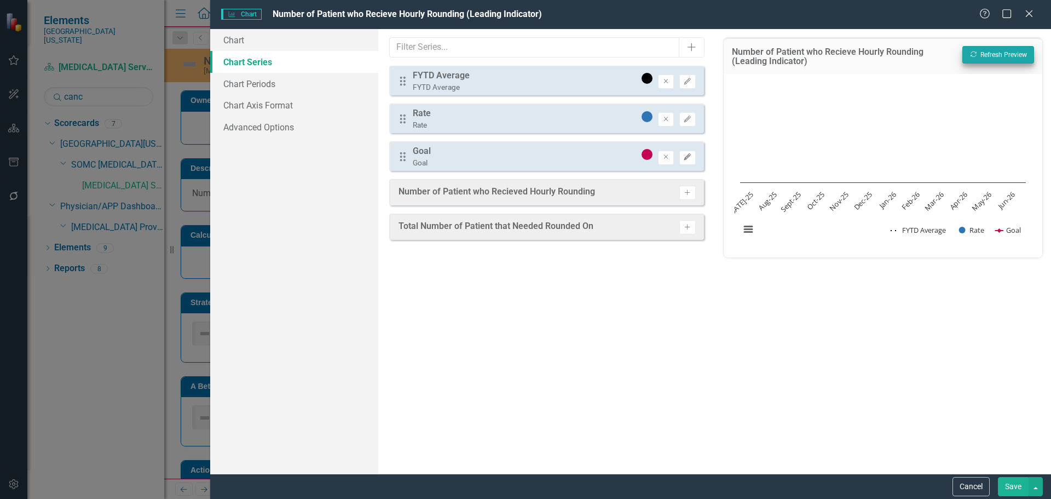
click at [691, 163] on button "Edit" at bounding box center [687, 157] width 16 height 14
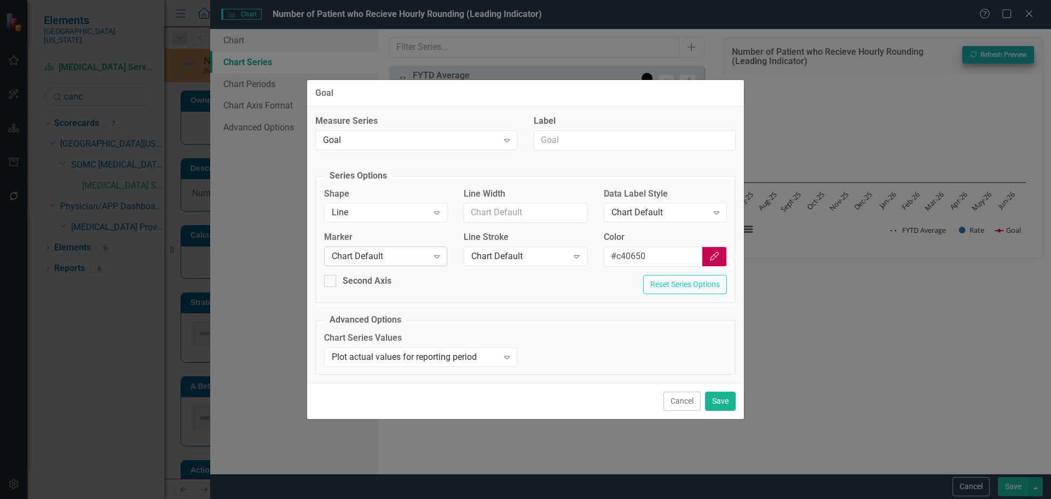
click at [400, 263] on div "Chart Default Expand" at bounding box center [385, 256] width 123 height 20
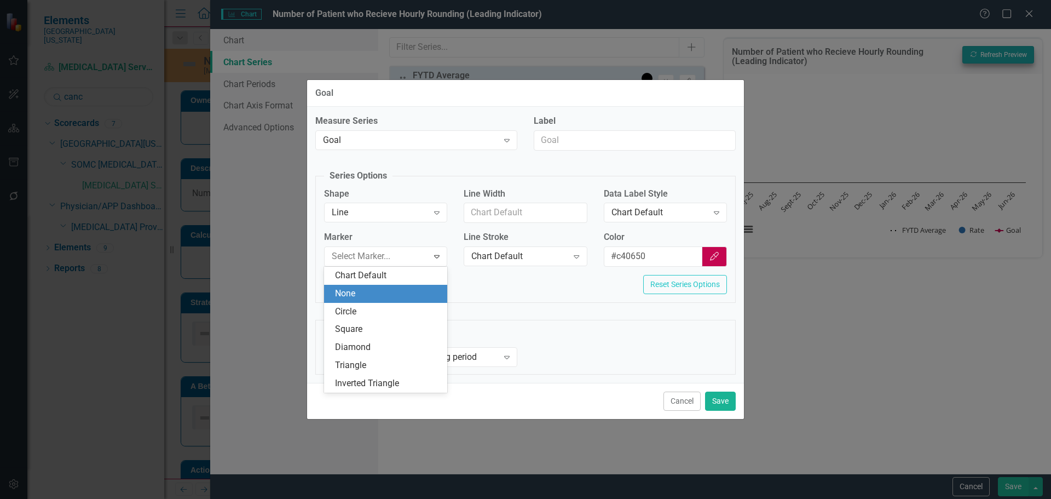
click at [396, 288] on div "None" at bounding box center [388, 293] width 106 height 13
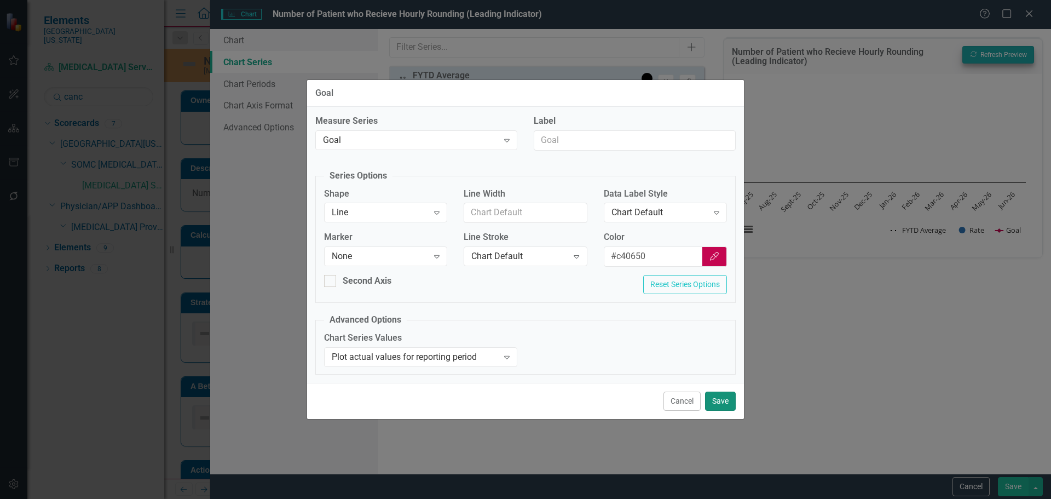
click at [714, 398] on button "Save" at bounding box center [720, 400] width 31 height 19
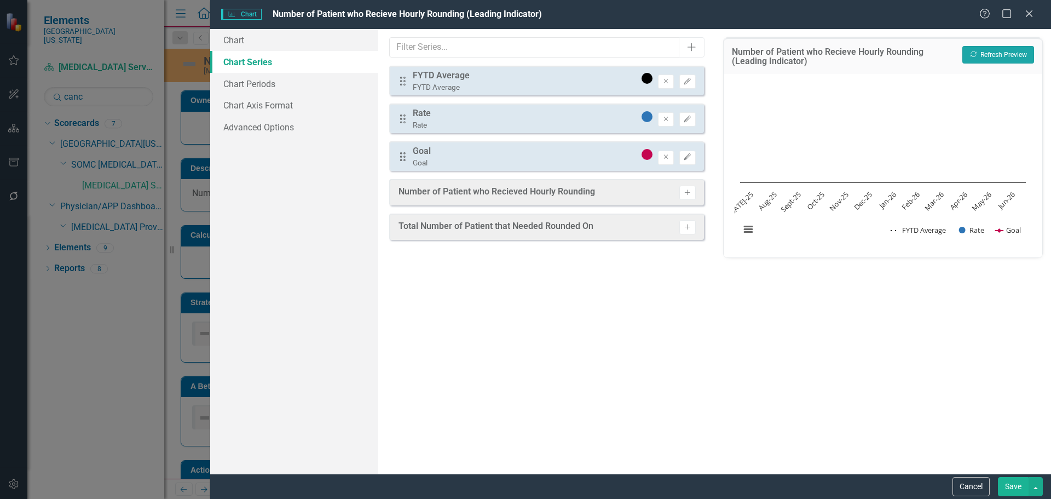
drag, startPoint x: 968, startPoint y: 53, endPoint x: 986, endPoint y: 90, distance: 41.1
click at [969, 53] on button "Recalculate Refresh Preview" at bounding box center [998, 55] width 72 height 18
click at [1017, 487] on button "Save" at bounding box center [1013, 486] width 31 height 19
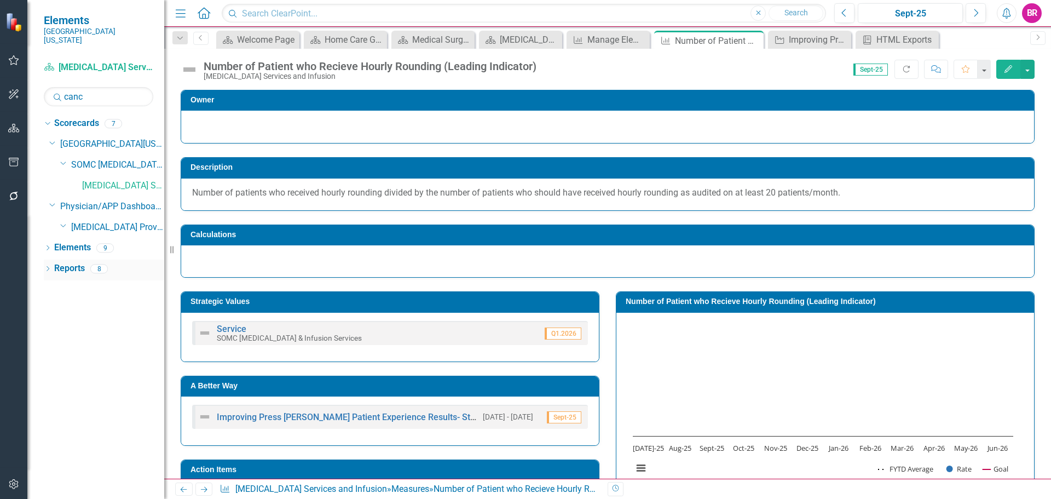
click at [67, 263] on link "Reports" at bounding box center [69, 268] width 31 height 13
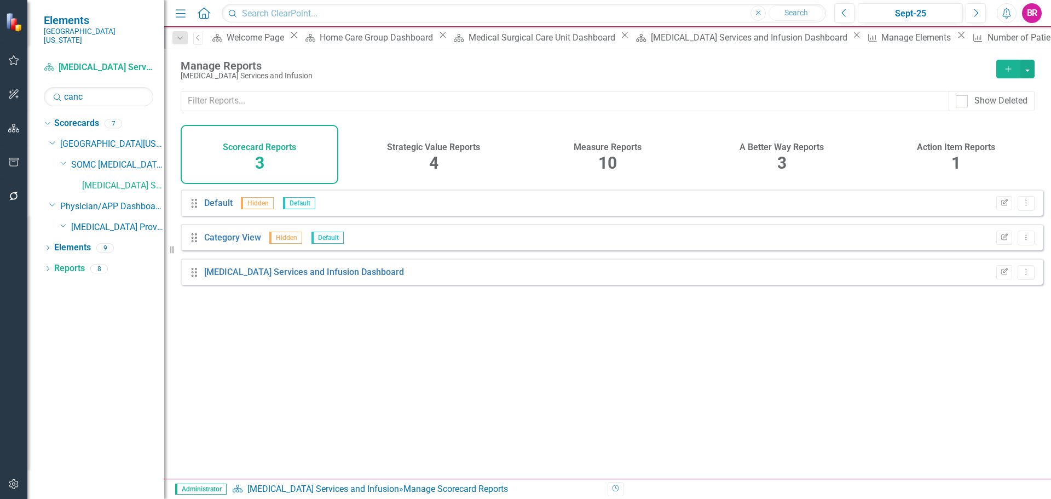
click at [598, 155] on span "10" at bounding box center [607, 162] width 19 height 19
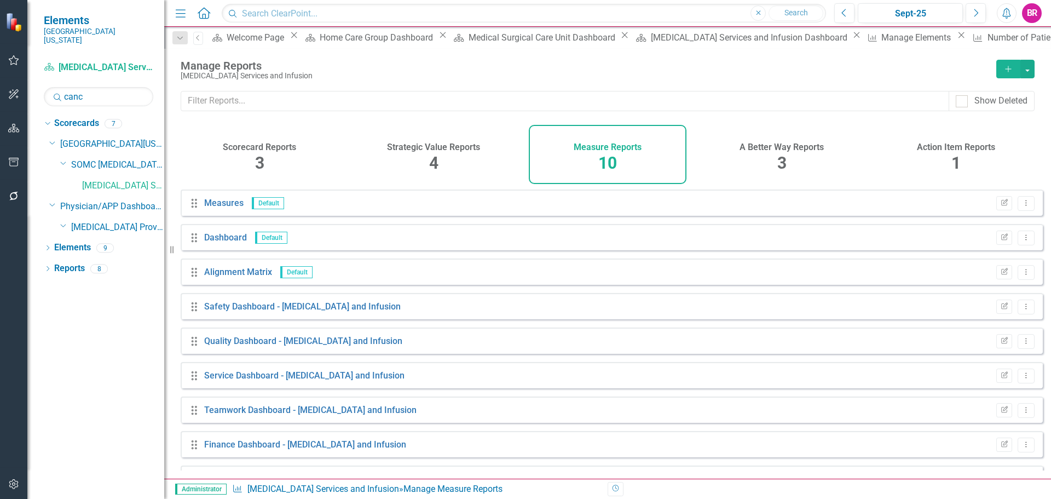
scroll to position [64, 0]
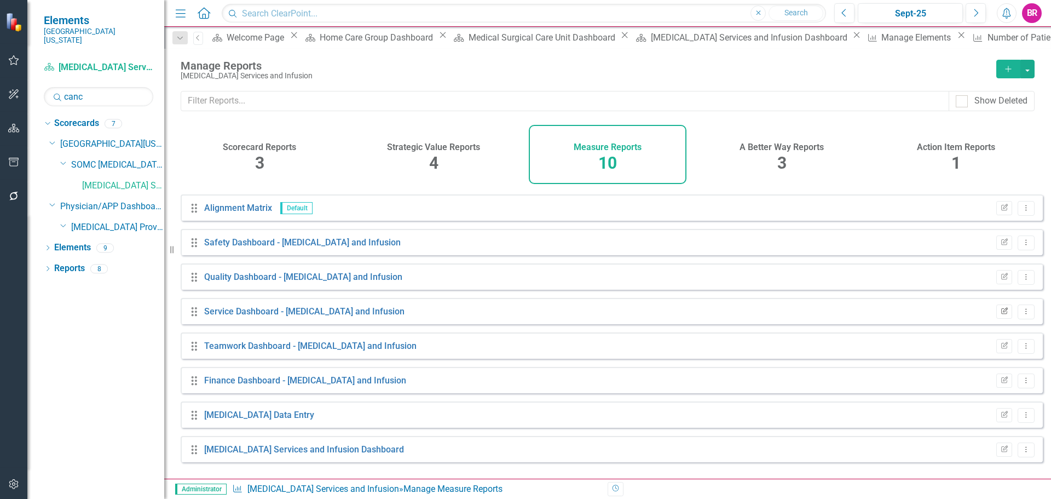
click at [1000, 315] on icon "Edit Report" at bounding box center [1004, 311] width 8 height 7
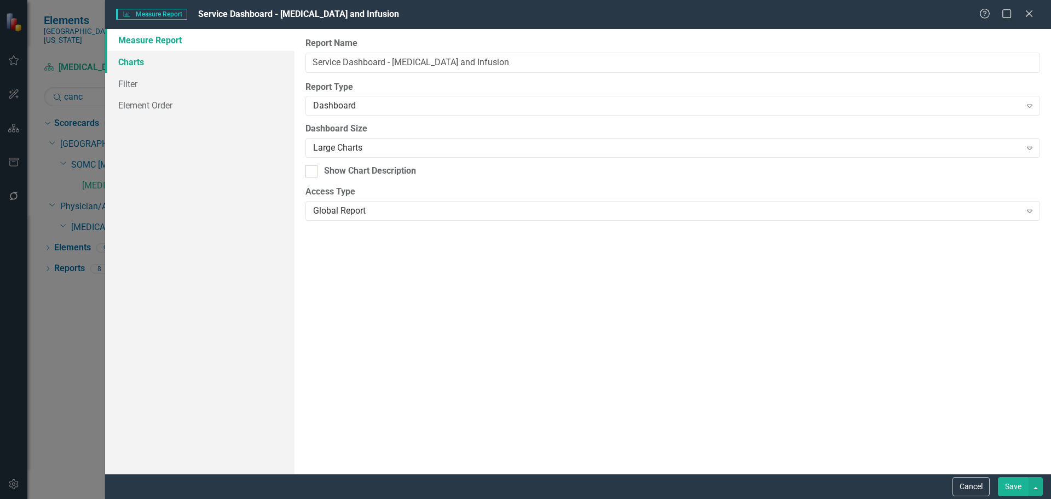
click at [129, 55] on link "Charts" at bounding box center [199, 62] width 189 height 22
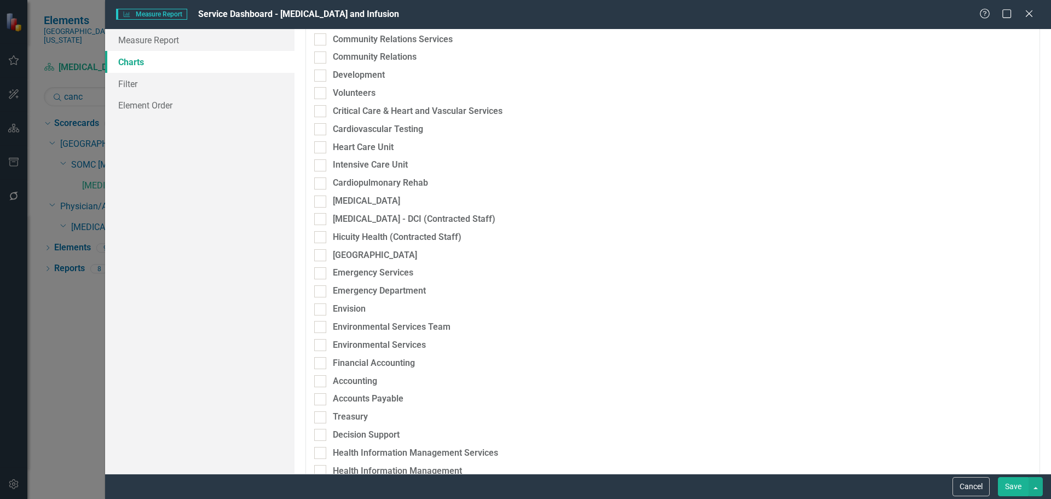
scroll to position [109, 0]
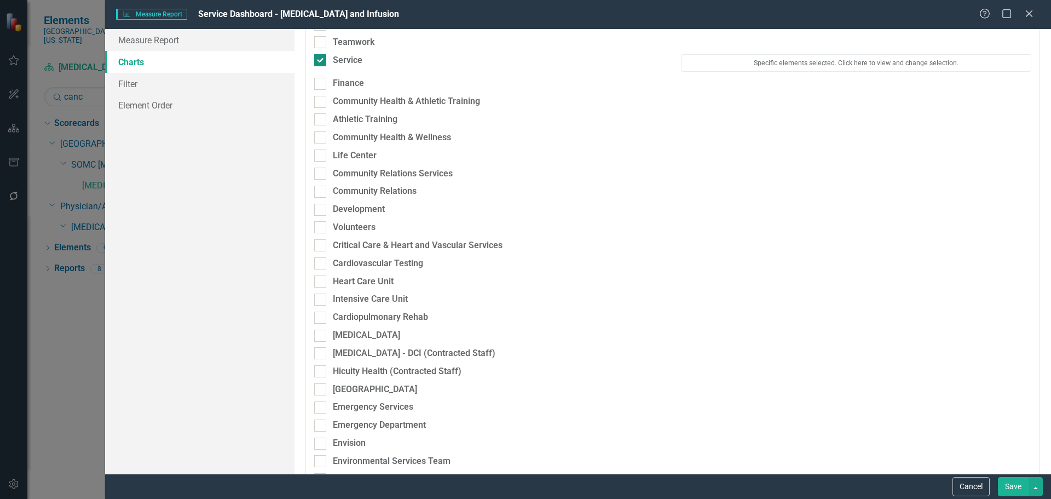
click at [352, 56] on div "Service" at bounding box center [348, 60] width 30 height 13
click at [321, 56] on input "Service" at bounding box center [317, 57] width 7 height 7
click at [327, 65] on div "Service" at bounding box center [489, 60] width 350 height 13
click at [321, 61] on input "Service" at bounding box center [317, 57] width 7 height 7
click at [325, 63] on div at bounding box center [320, 60] width 12 height 12
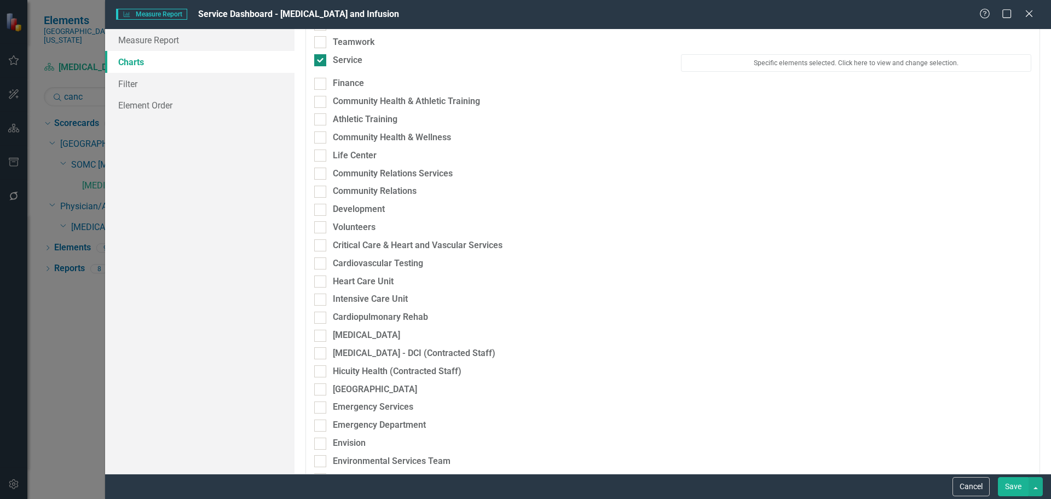
click at [321, 61] on input "Service" at bounding box center [317, 57] width 7 height 7
click at [321, 60] on input "Service" at bounding box center [317, 57] width 7 height 7
checkbox input "true"
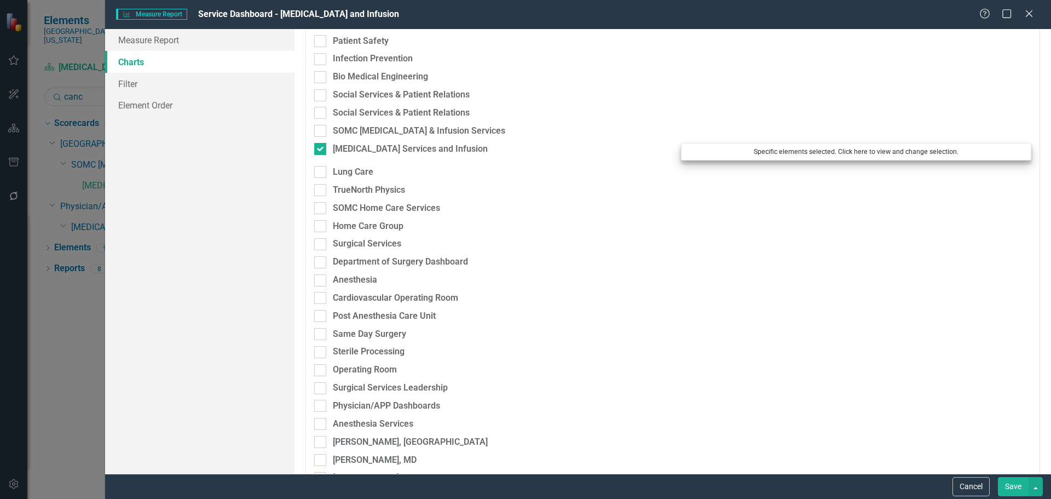
scroll to position [3010, 0]
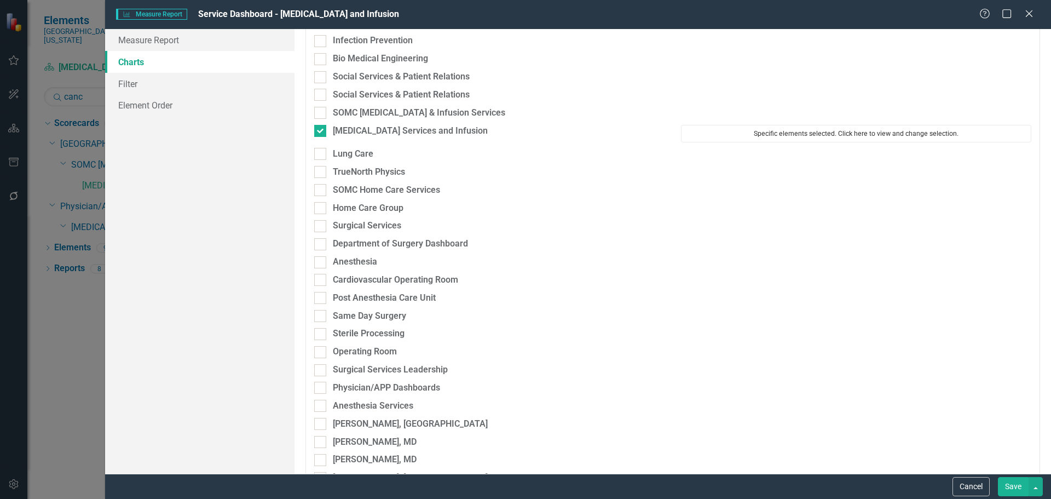
click at [726, 138] on button "Specific elements selected. Click here to view and change selection." at bounding box center [856, 134] width 350 height 18
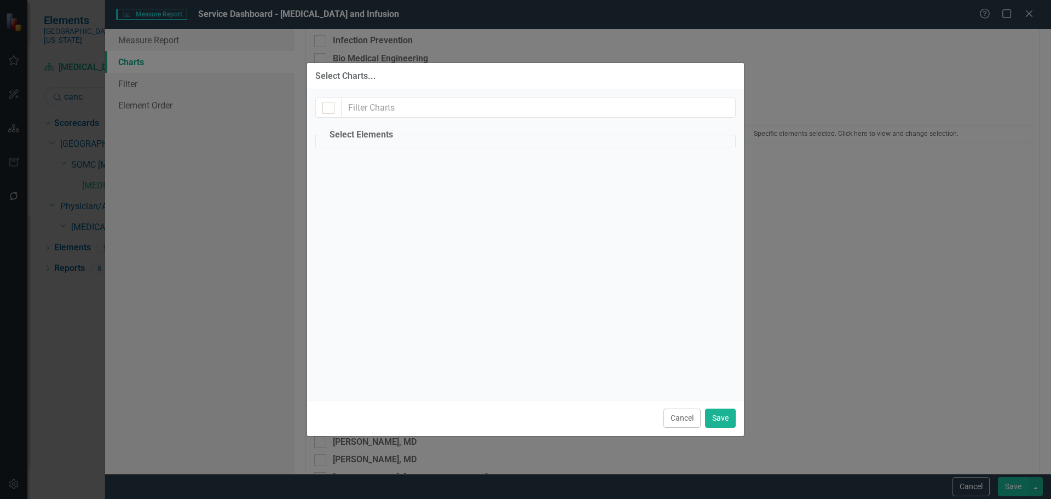
checkbox input "true"
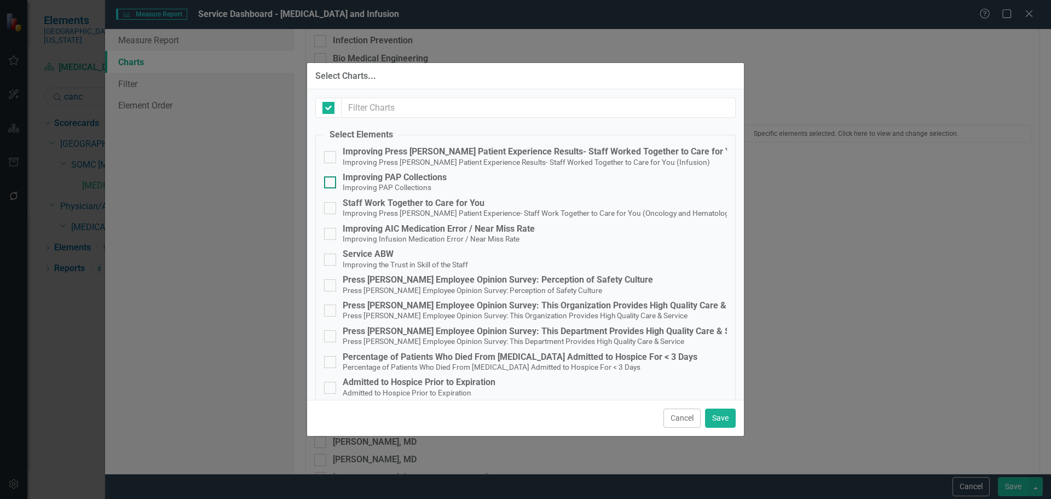
checkbox input "false"
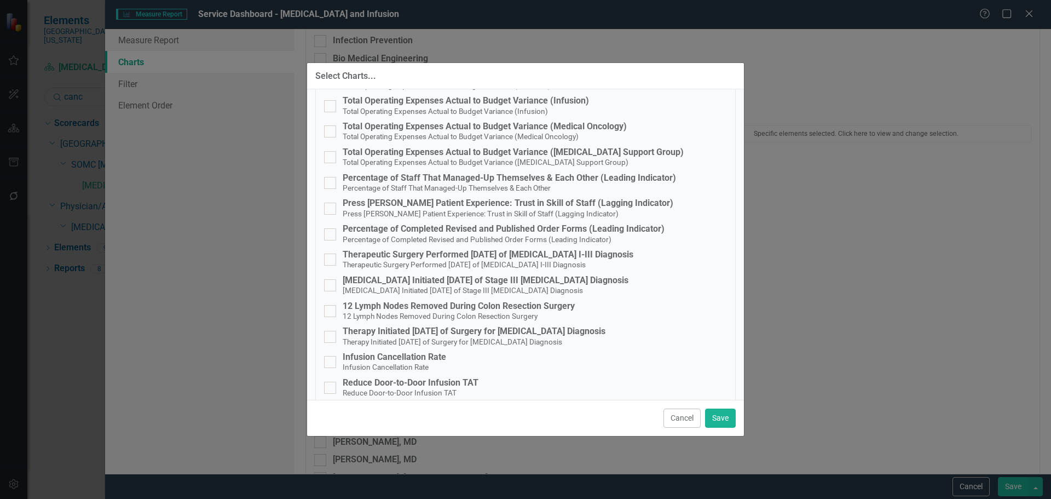
scroll to position [780, 0]
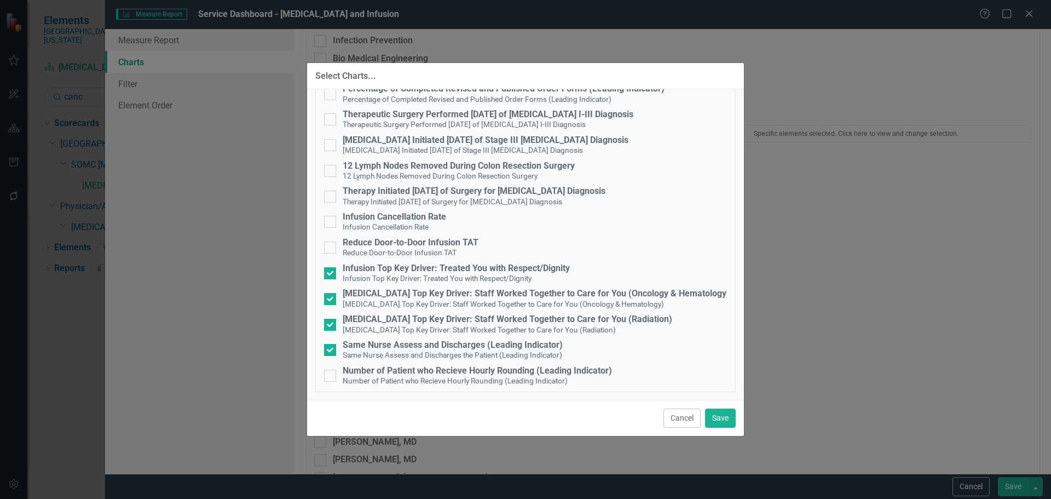
click at [508, 372] on div "Number of Patient who Recieve Hourly Rounding (Leading Indicator)" at bounding box center [477, 371] width 269 height 10
click at [331, 372] on input "Number of Patient who Recieve Hourly Rounding (Leading Indicator) Number of Pat…" at bounding box center [327, 372] width 7 height 7
checkbox input "true"
click at [725, 418] on button "Save" at bounding box center [720, 417] width 31 height 19
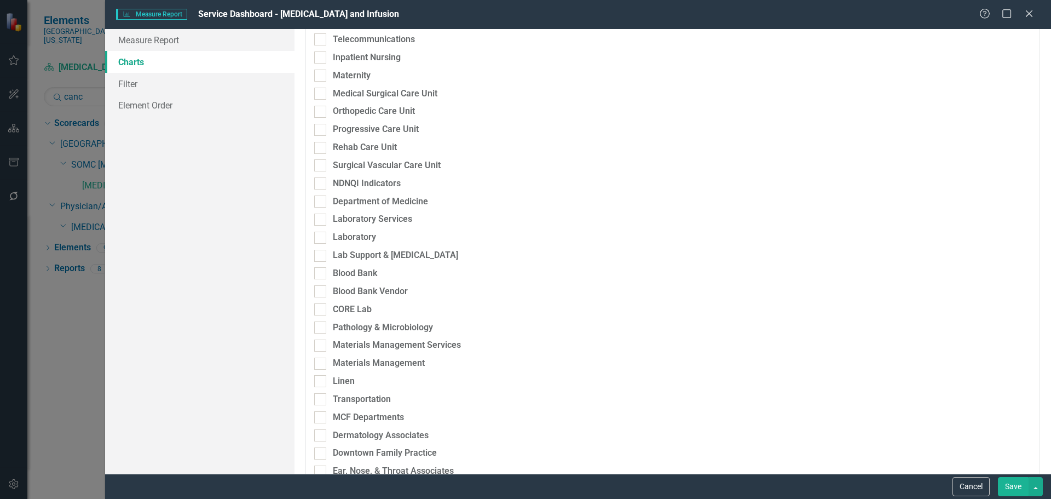
scroll to position [0, 0]
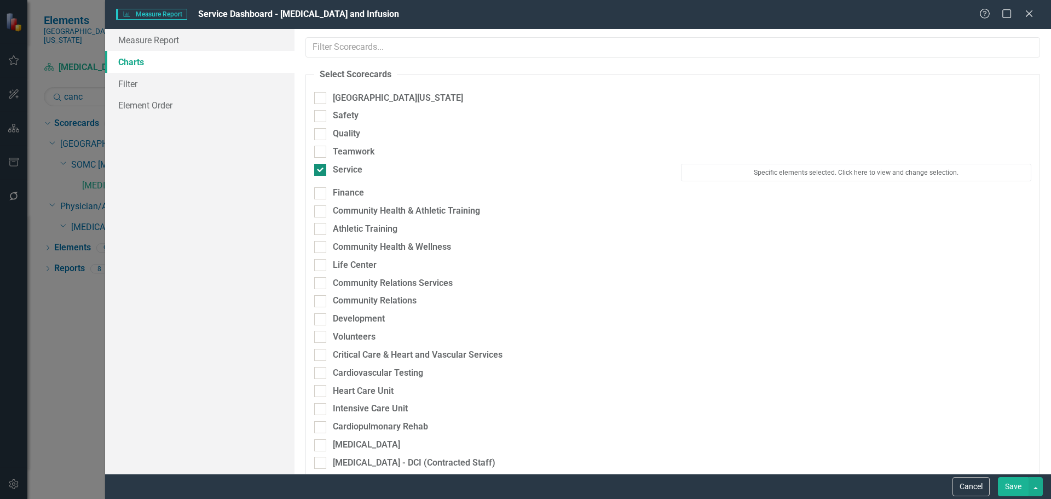
click at [349, 169] on div "Service" at bounding box center [348, 170] width 30 height 13
click at [321, 169] on input "Service" at bounding box center [317, 167] width 7 height 7
click at [315, 170] on input "Service" at bounding box center [317, 167] width 7 height 7
click at [317, 169] on input "Service" at bounding box center [317, 167] width 7 height 7
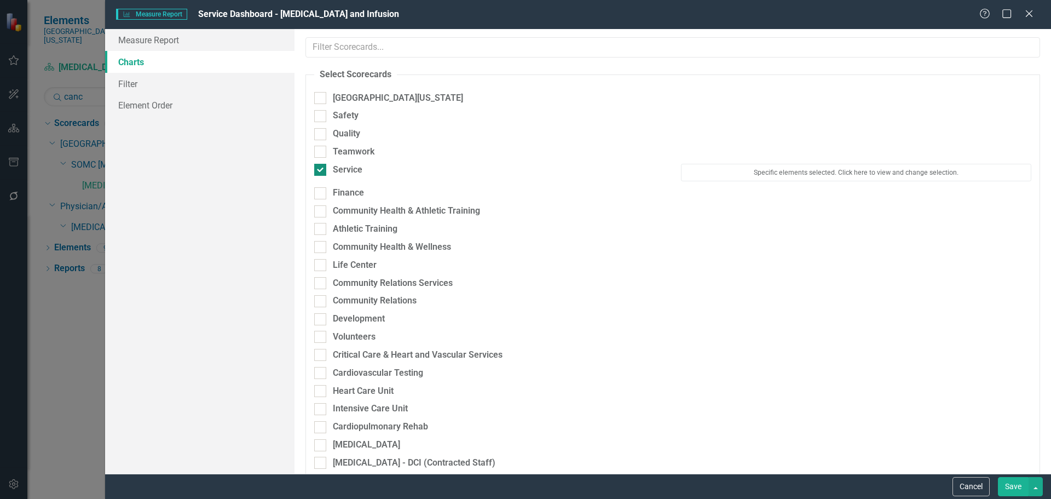
click at [317, 169] on input "Service" at bounding box center [317, 167] width 7 height 7
drag, startPoint x: 317, startPoint y: 169, endPoint x: 332, endPoint y: 170, distance: 14.8
click at [319, 169] on input "Service" at bounding box center [317, 167] width 7 height 7
checkbox input "true"
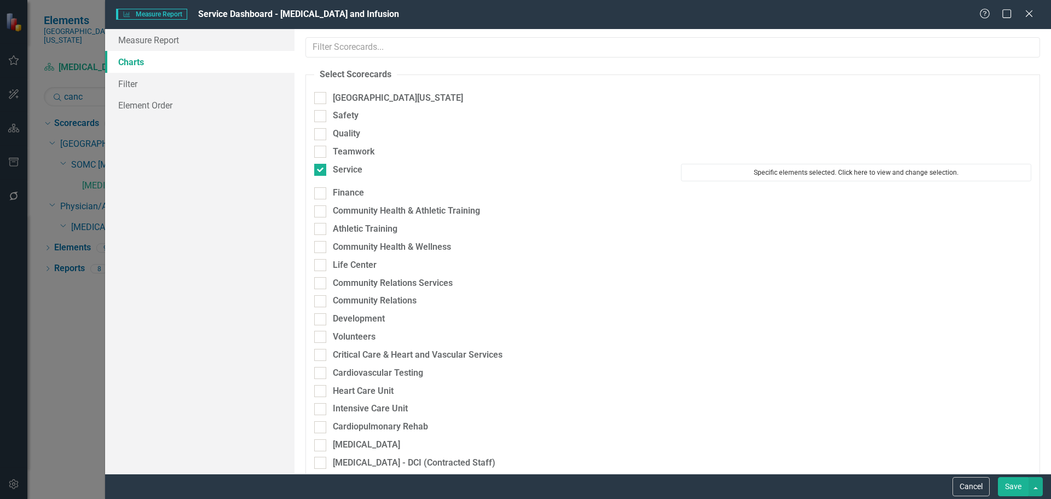
click at [824, 169] on button "Specific elements selected. Click here to view and change selection." at bounding box center [856, 173] width 350 height 18
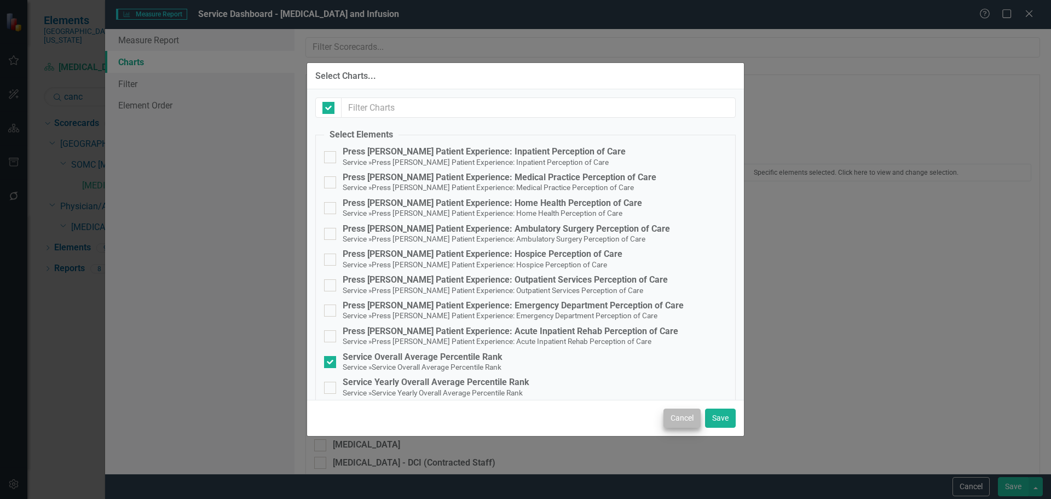
checkbox input "false"
drag, startPoint x: 453, startPoint y: 356, endPoint x: 444, endPoint y: 366, distance: 12.8
click at [454, 356] on div "Service Overall Average Percentile Rank" at bounding box center [423, 357] width 160 height 10
click at [331, 356] on input "Service Overall Average Percentile Rank Service » Service Overall Average Perce…" at bounding box center [327, 359] width 7 height 7
checkbox input "false"
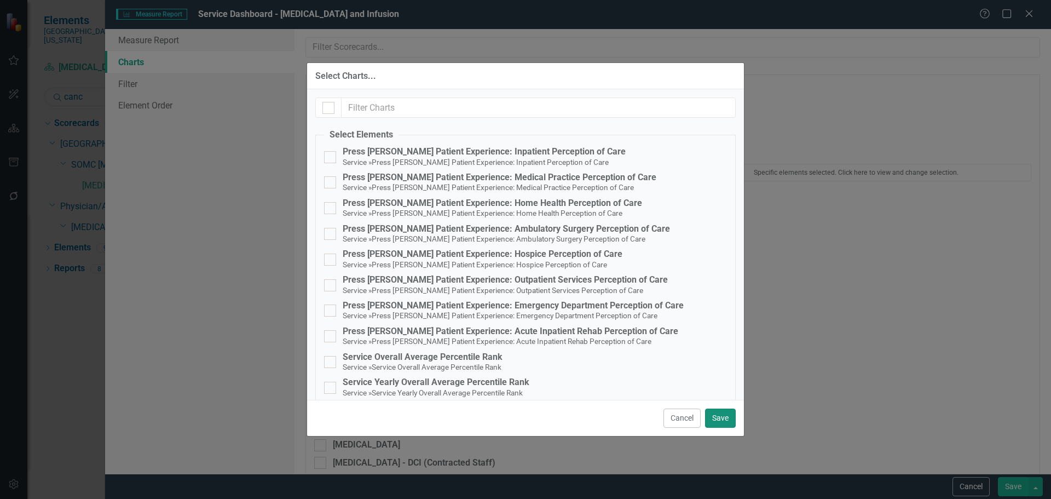
click at [720, 416] on button "Save" at bounding box center [720, 417] width 31 height 19
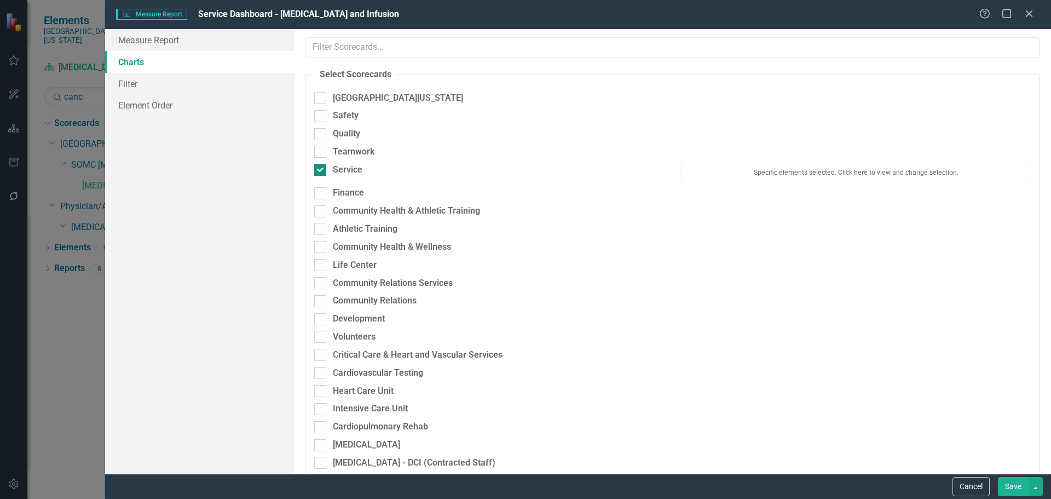
click at [339, 175] on div "Service" at bounding box center [348, 170] width 30 height 13
click at [321, 171] on input "Service" at bounding box center [317, 167] width 7 height 7
click at [325, 172] on div at bounding box center [320, 170] width 12 height 12
click at [321, 171] on input "Service" at bounding box center [317, 167] width 7 height 7
click at [317, 170] on input "Service" at bounding box center [317, 167] width 7 height 7
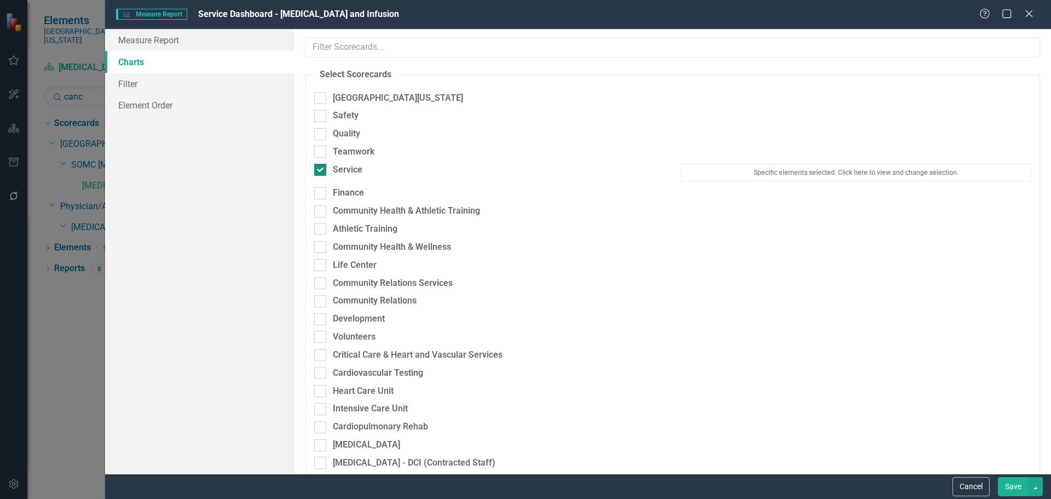
click at [317, 170] on input "Service" at bounding box center [317, 167] width 7 height 7
drag, startPoint x: 317, startPoint y: 170, endPoint x: 689, endPoint y: 269, distance: 385.1
click at [320, 170] on input "Service" at bounding box center [317, 167] width 7 height 7
checkbox input "true"
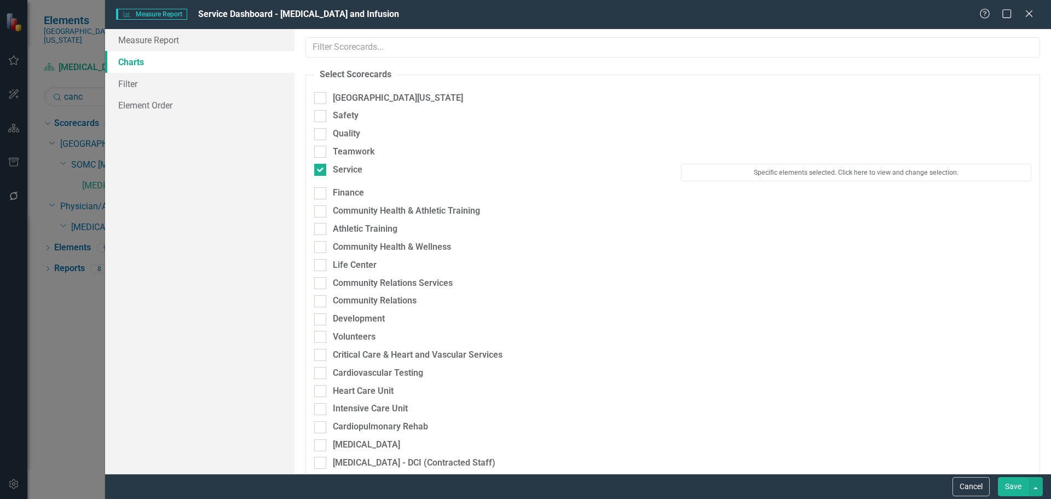
click at [1012, 493] on button "Save" at bounding box center [1013, 486] width 31 height 19
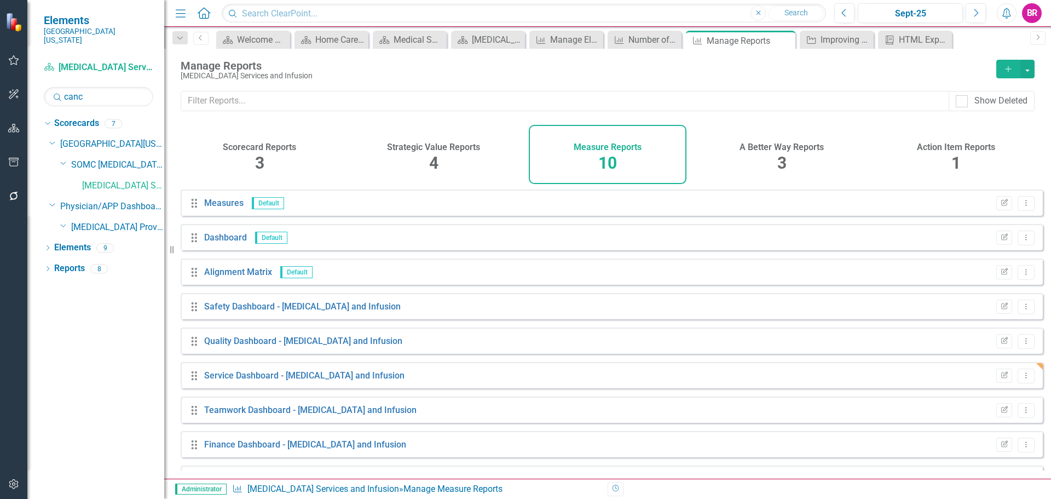
scroll to position [64, 0]
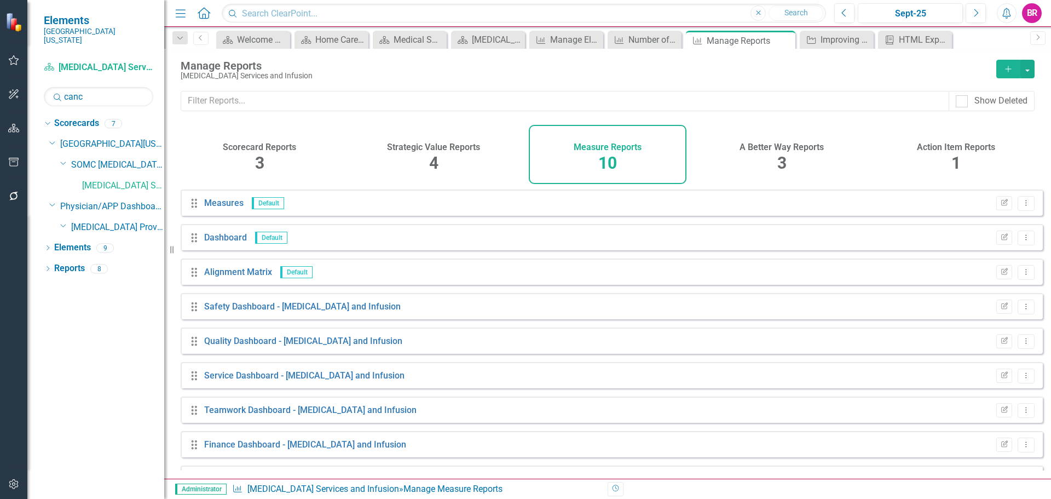
scroll to position [64, 0]
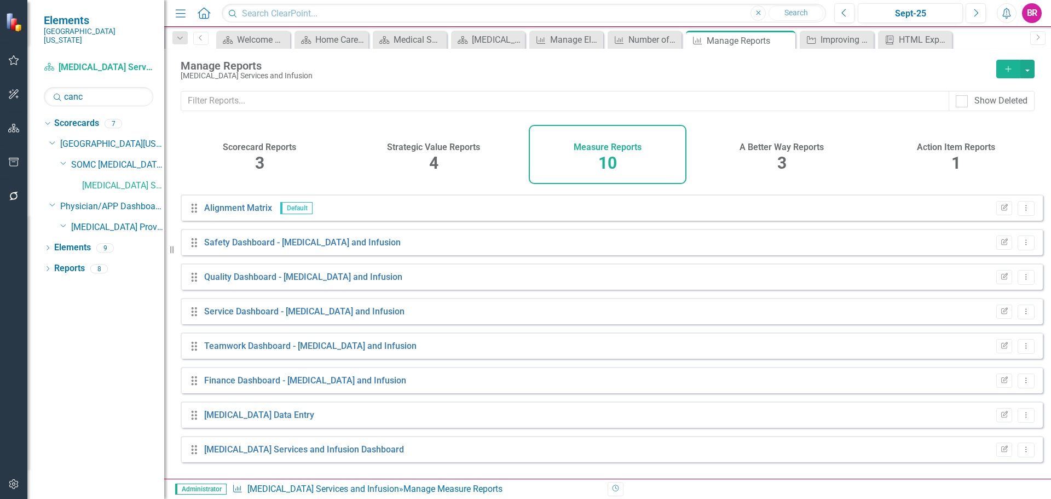
click at [19, 163] on icon "button" at bounding box center [13, 162] width 11 height 9
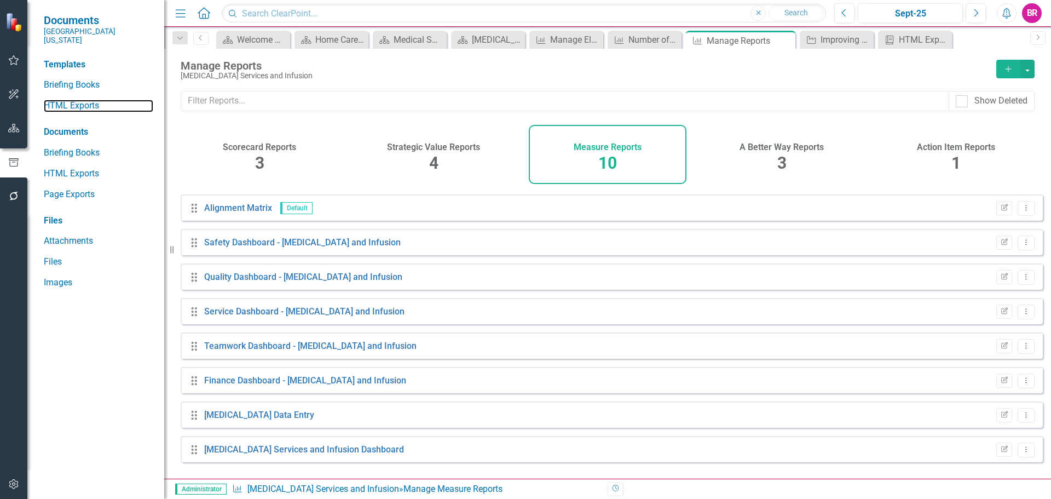
drag, startPoint x: 81, startPoint y: 96, endPoint x: 96, endPoint y: 120, distance: 28.1
click at [81, 100] on link "HTML Exports" at bounding box center [98, 106] width 109 height 13
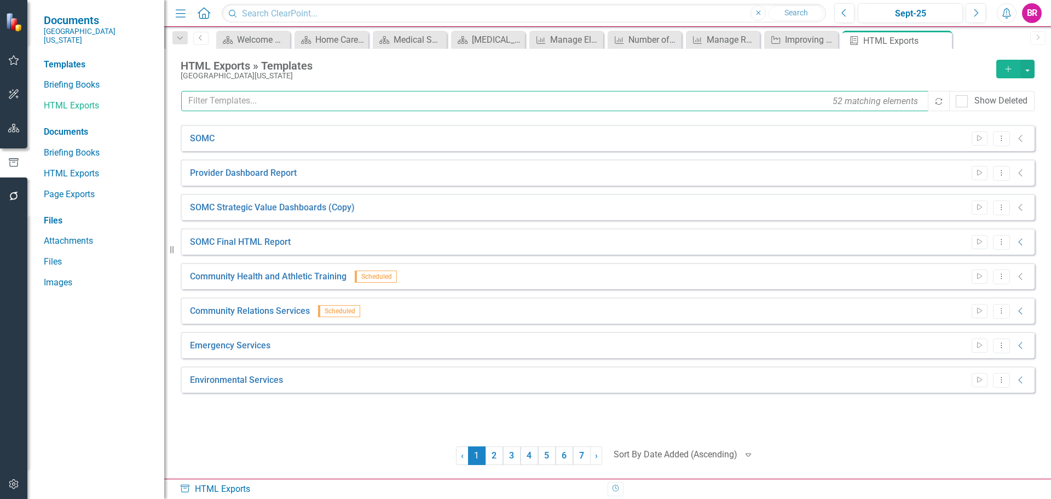
click at [319, 98] on input "text" at bounding box center [555, 101] width 748 height 20
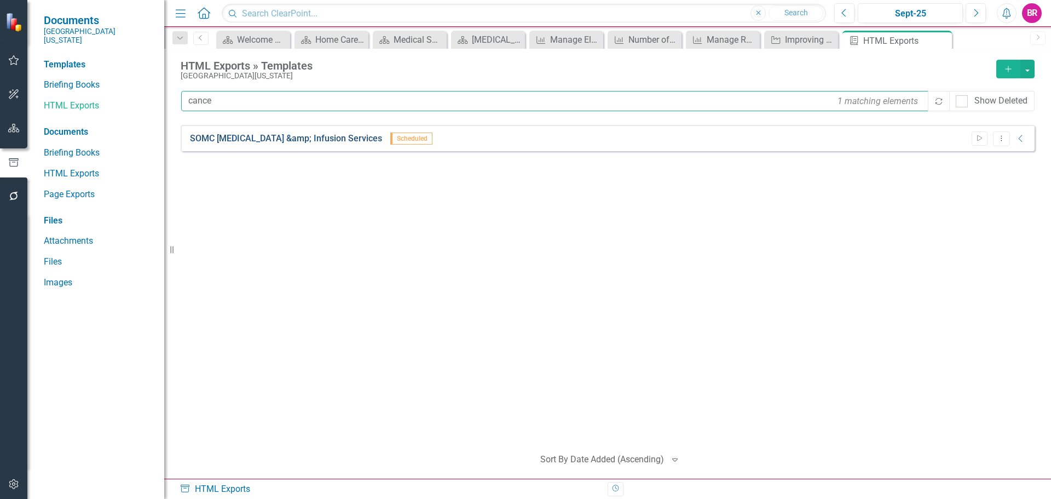
type input "cance"
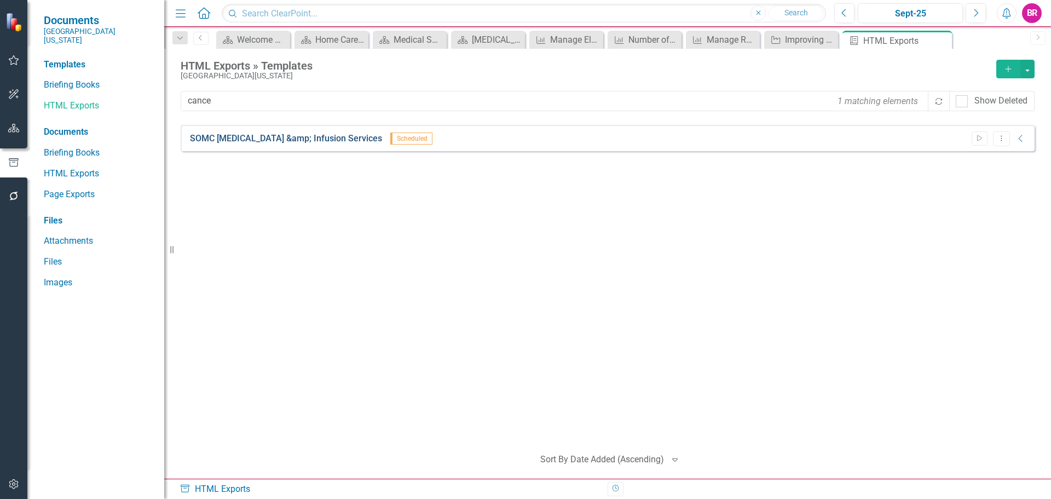
click at [277, 133] on link "SOMC Cancer &amp; Infusion Services" at bounding box center [286, 138] width 192 height 13
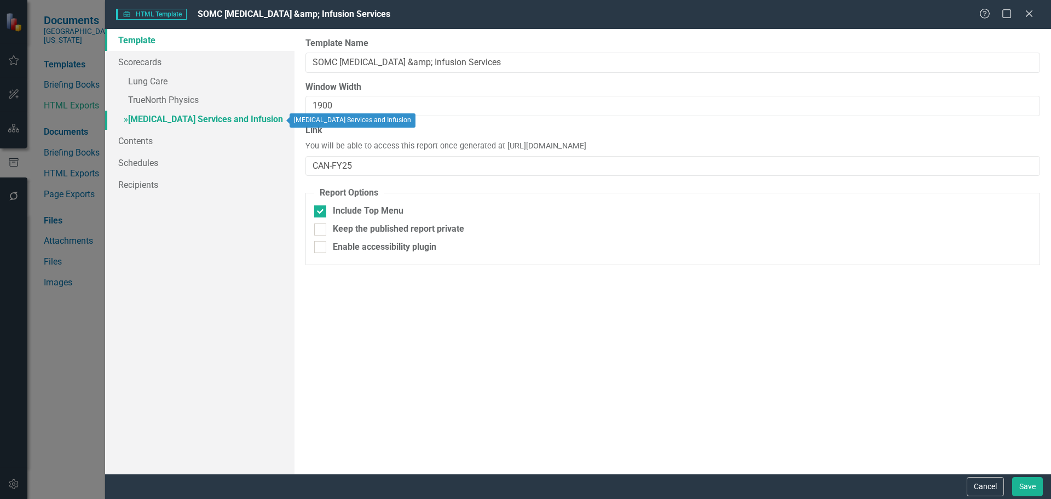
click at [227, 114] on link "» Cancer Services and Infusion" at bounding box center [199, 120] width 189 height 19
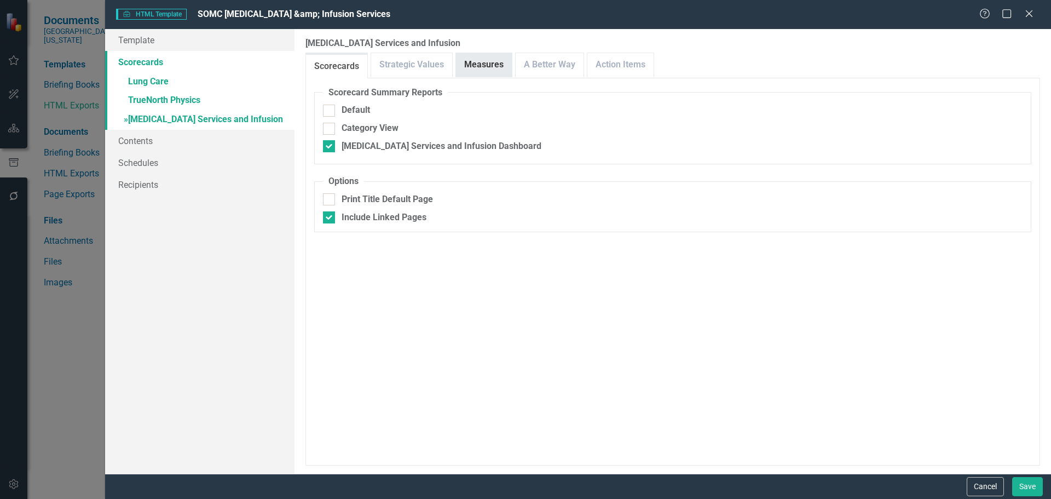
click at [496, 67] on link "Measures" at bounding box center [484, 65] width 56 height 24
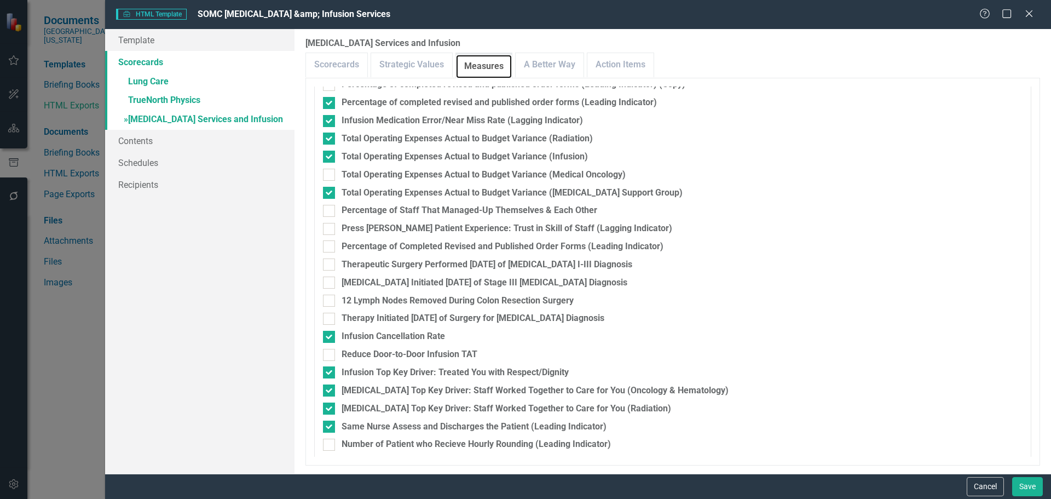
scroll to position [520, 0]
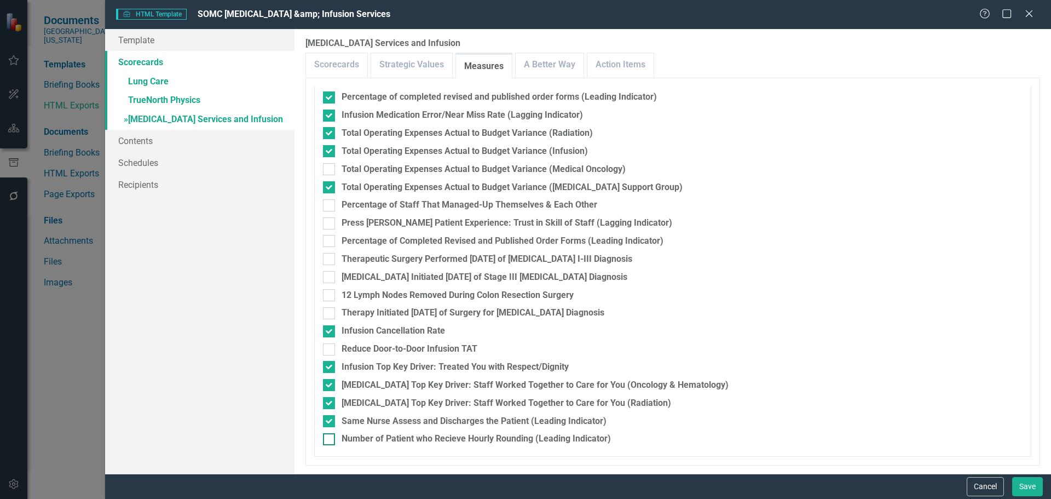
click at [525, 444] on div "Number of Patient who Recieve Hourly Rounding (Leading Indicator)" at bounding box center [475, 438] width 269 height 13
click at [330, 440] on input "Number of Patient who Recieve Hourly Rounding (Leading Indicator)" at bounding box center [326, 436] width 7 height 7
checkbox input "true"
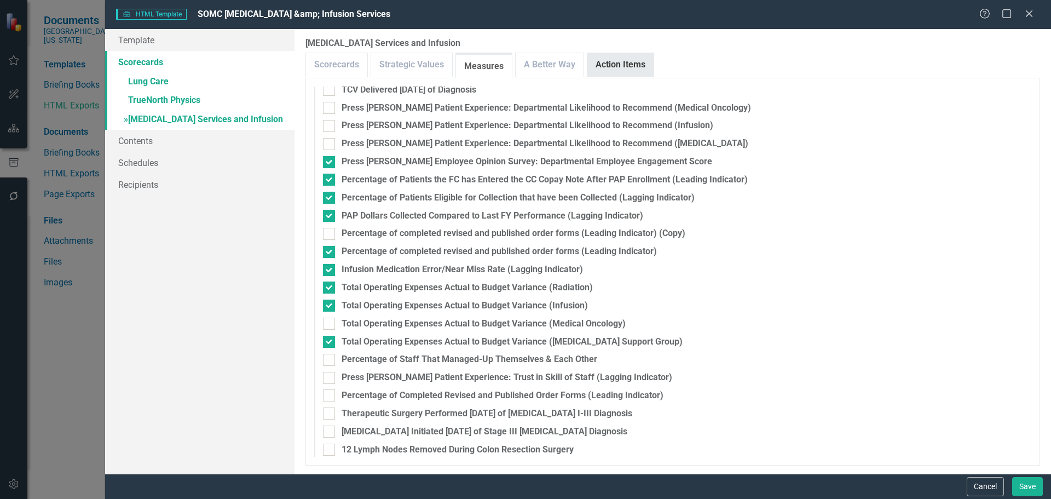
scroll to position [356, 0]
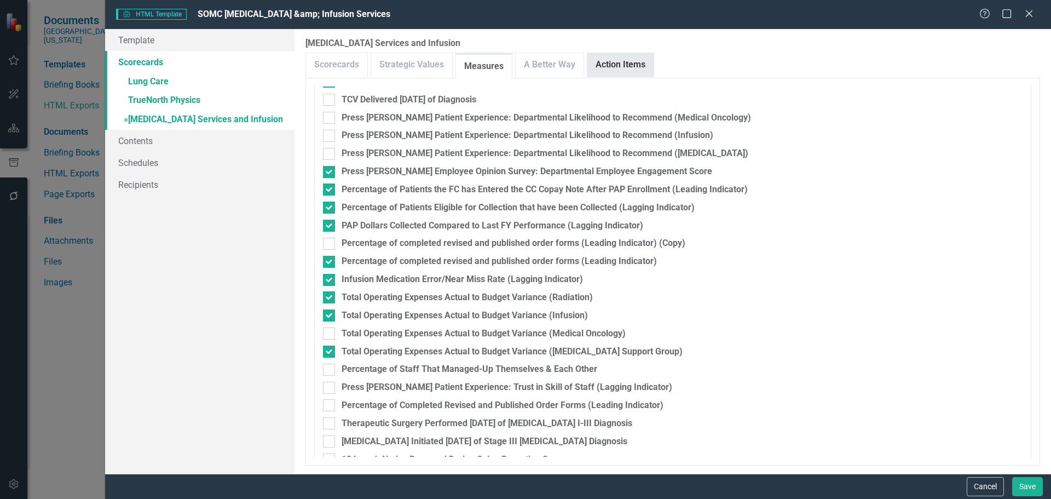
click at [628, 67] on link "Action Items" at bounding box center [620, 65] width 66 height 24
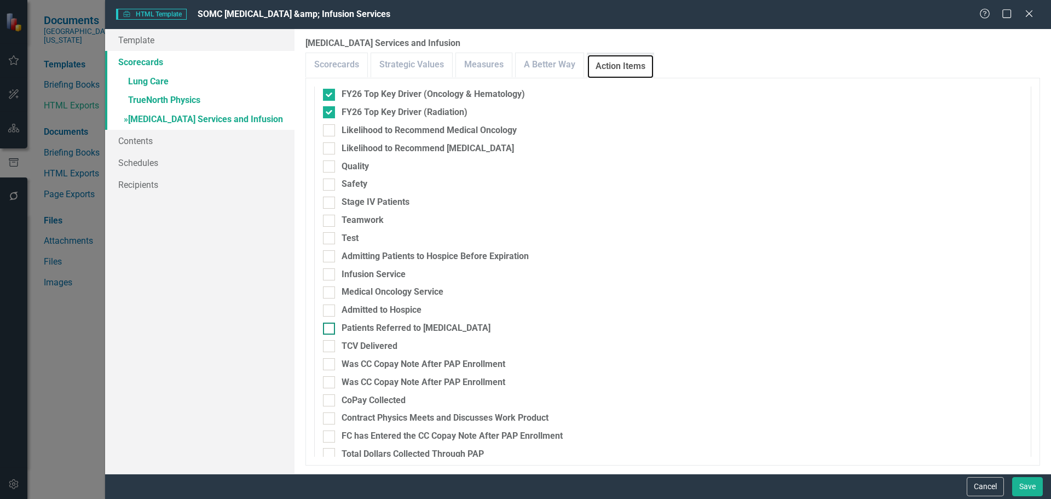
scroll to position [341, 0]
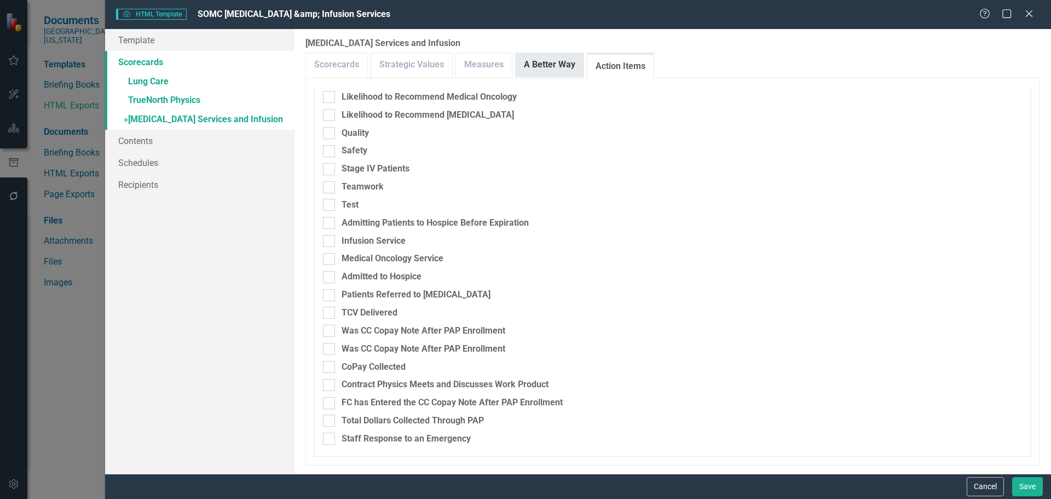
click at [548, 61] on link "A Better Way" at bounding box center [550, 65] width 68 height 24
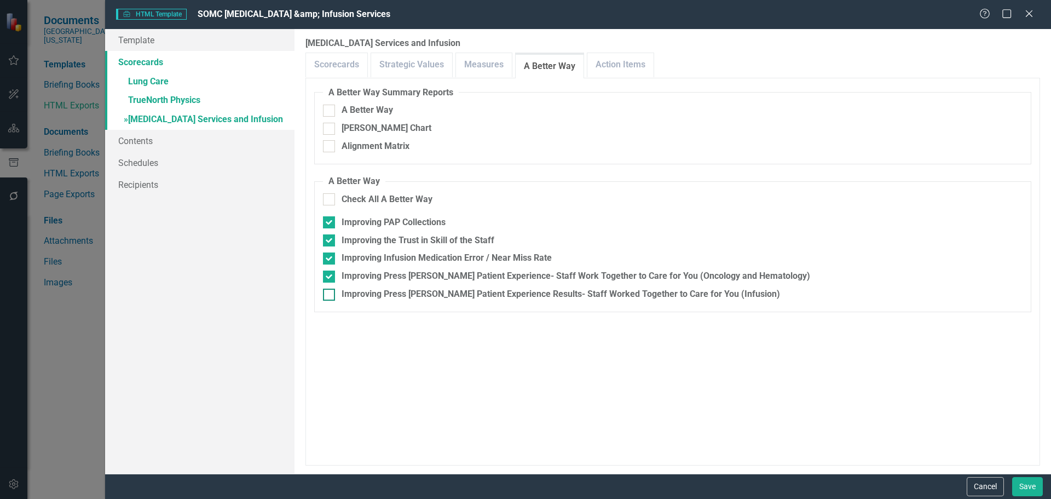
click at [482, 293] on div "Improving Press [PERSON_NAME] Patient Experience Results- Staff Worked Together…" at bounding box center [560, 294] width 438 height 13
click at [330, 293] on input "Improving Press [PERSON_NAME] Patient Experience Results- Staff Worked Together…" at bounding box center [326, 291] width 7 height 7
checkbox input "true"
click at [636, 60] on link "Action Items" at bounding box center [620, 65] width 66 height 24
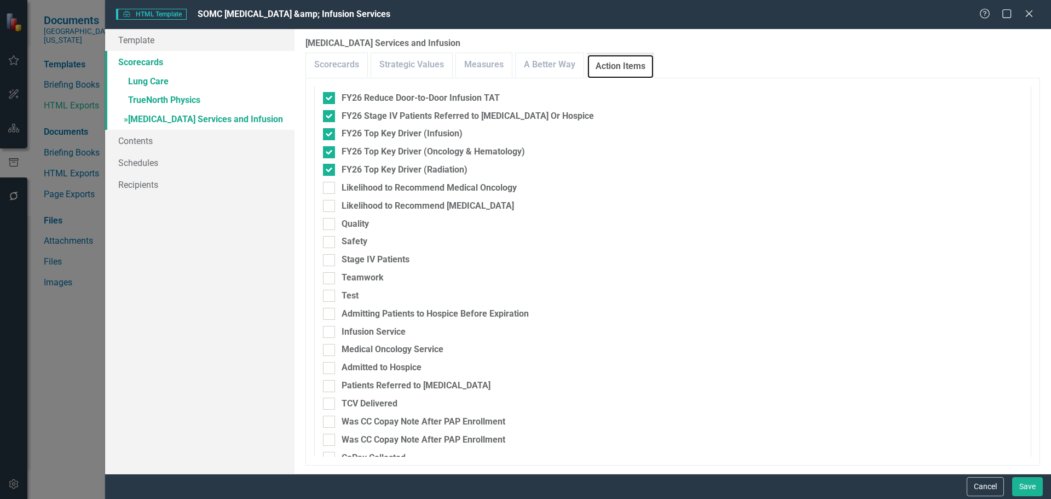
scroll to position [231, 0]
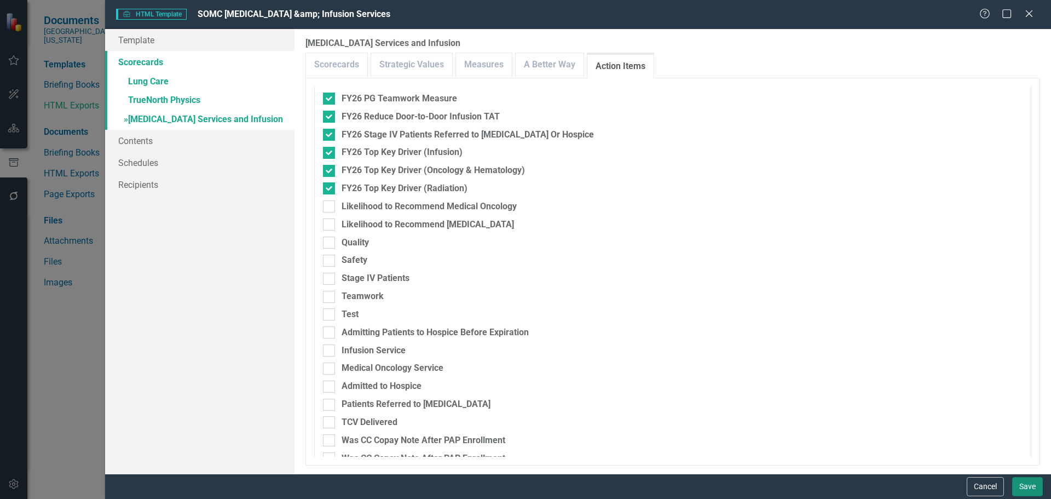
click at [1027, 487] on button "Save" at bounding box center [1027, 486] width 31 height 19
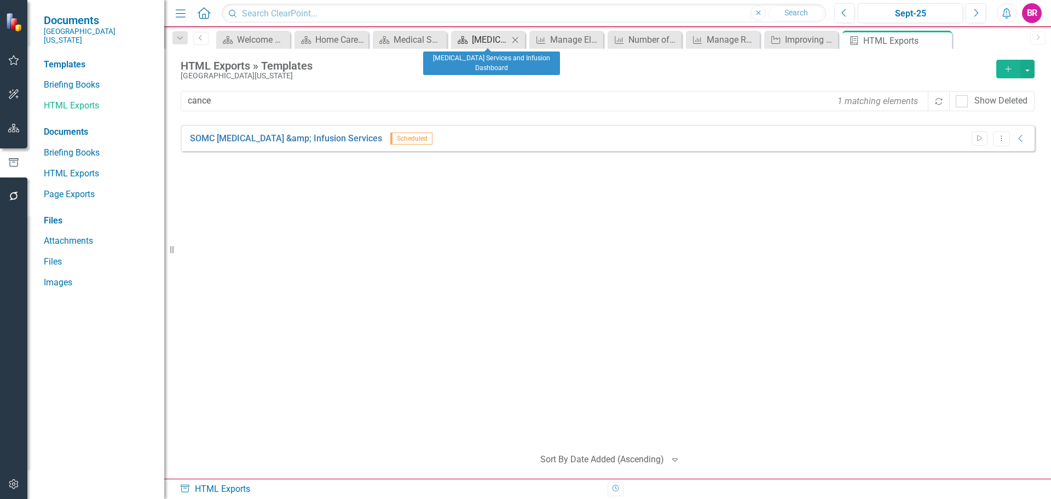
click at [470, 40] on link "Scorecard [MEDICAL_DATA] Services and Infusion Dashboard" at bounding box center [481, 40] width 55 height 14
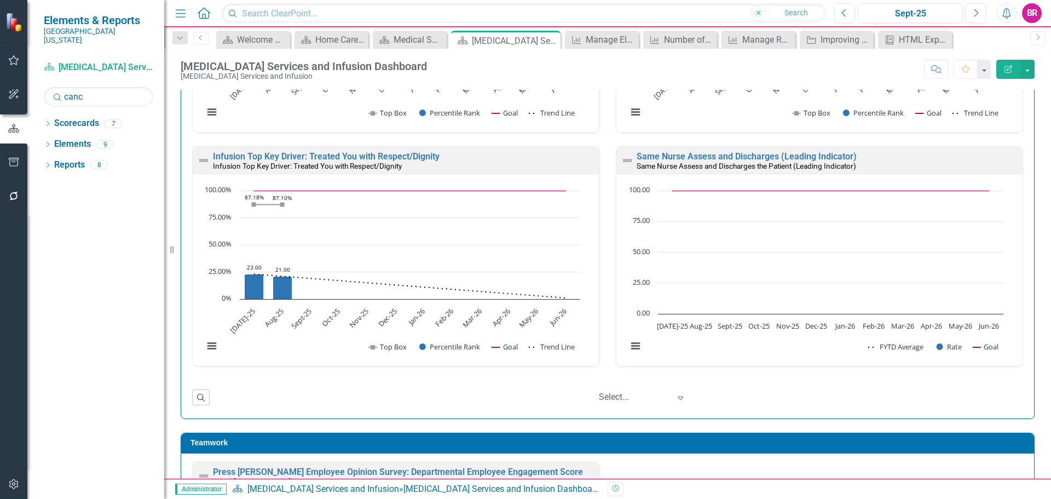
scroll to position [1259, 0]
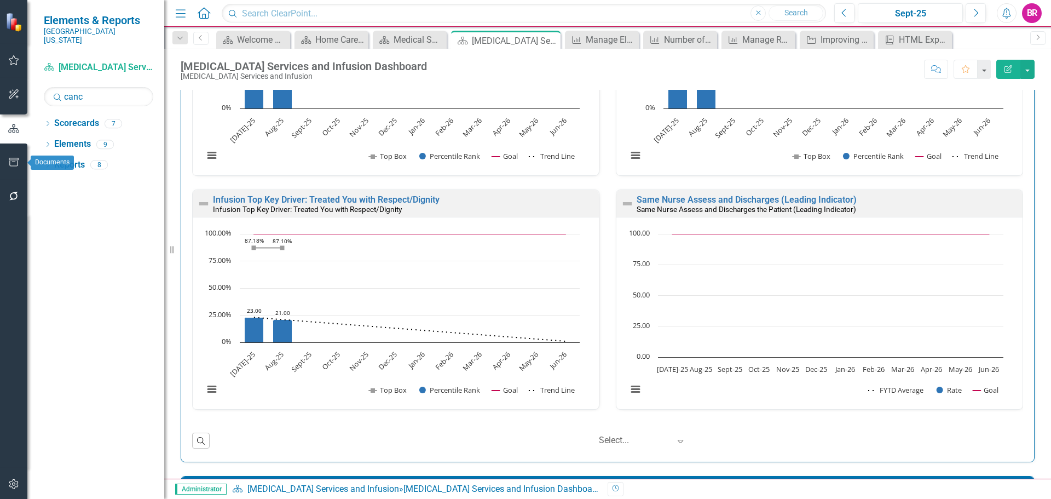
click at [10, 161] on icon "button" at bounding box center [13, 162] width 11 height 9
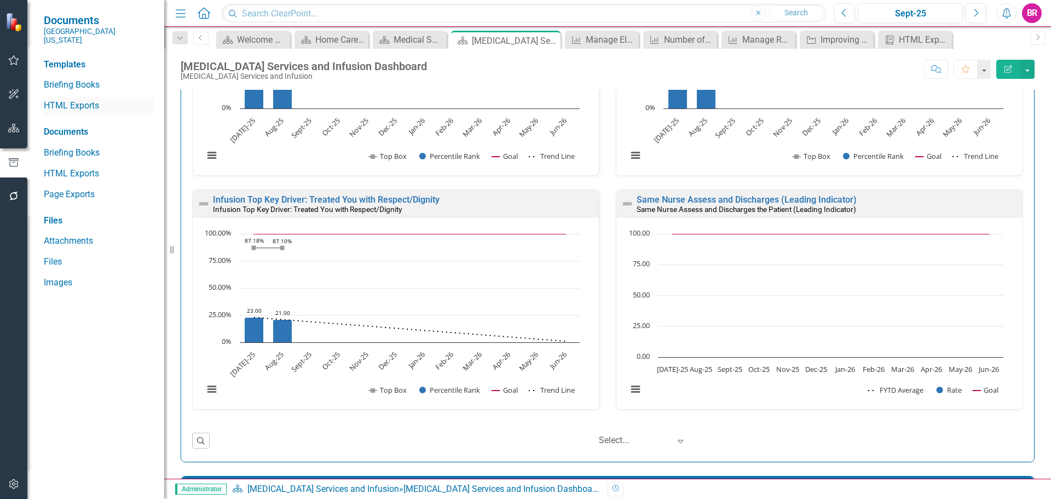
click at [82, 101] on link "HTML Exports" at bounding box center [98, 106] width 109 height 13
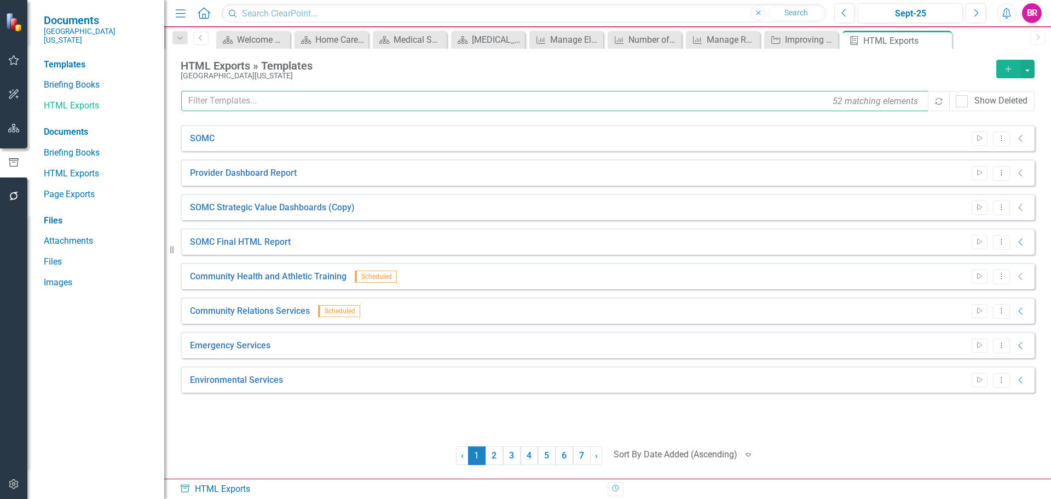
click at [340, 97] on input "text" at bounding box center [555, 101] width 748 height 20
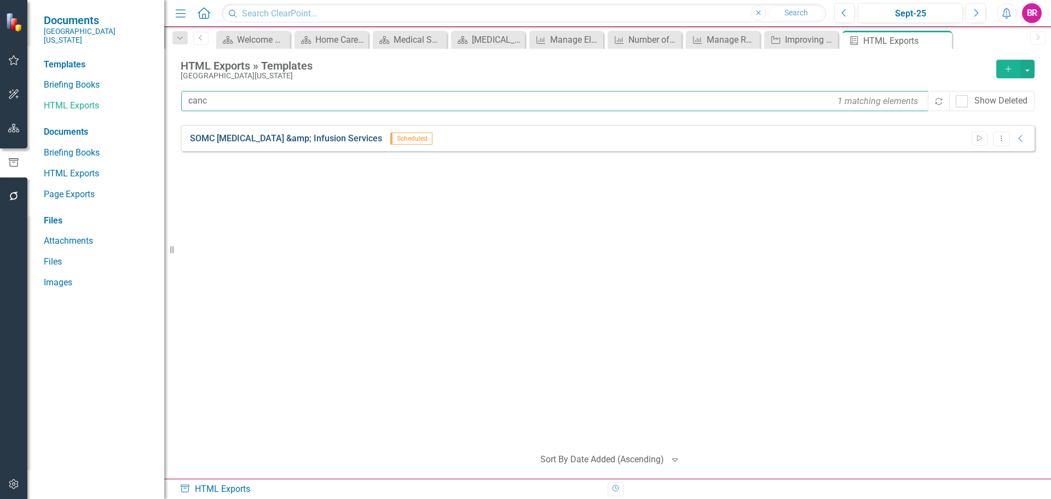
type input "canc"
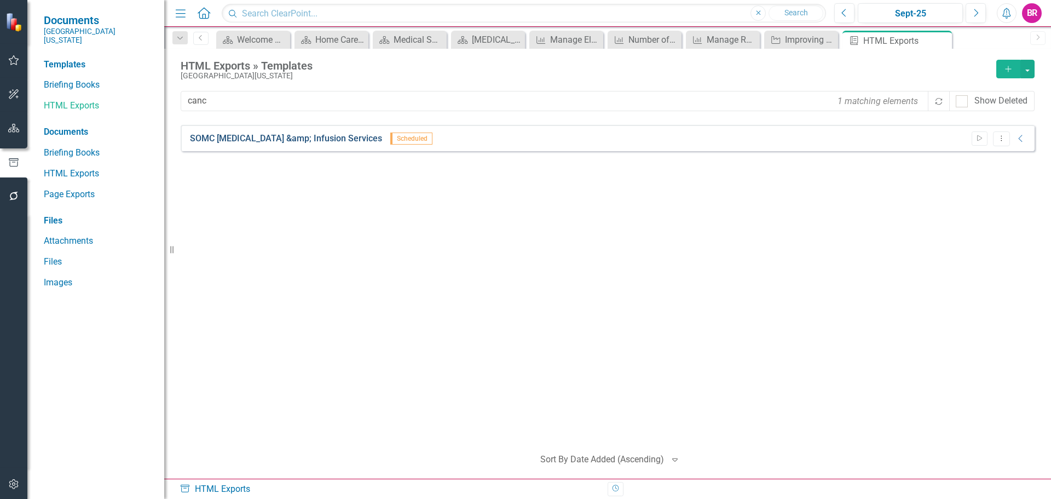
click at [256, 138] on link "SOMC Cancer &amp; Infusion Services" at bounding box center [286, 138] width 192 height 13
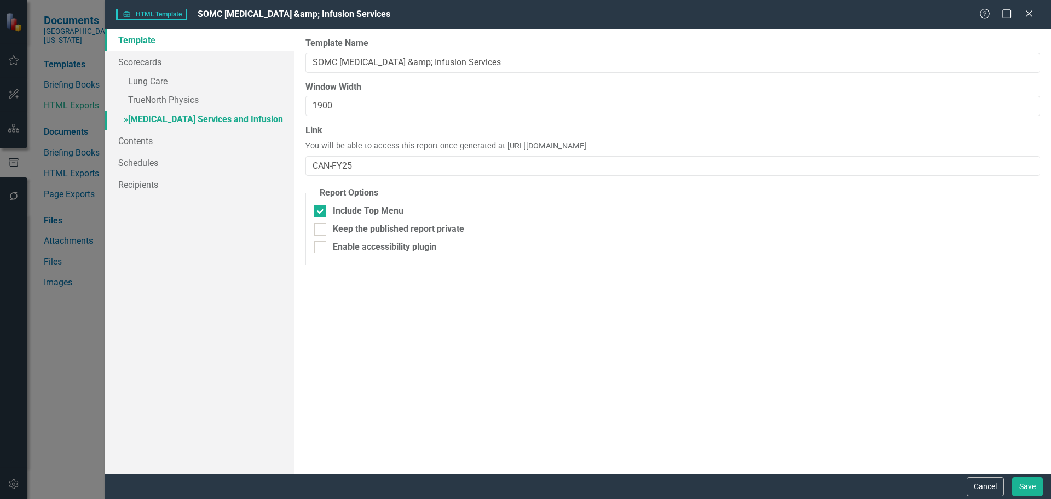
click at [190, 119] on link "» Cancer Services and Infusion" at bounding box center [199, 120] width 189 height 19
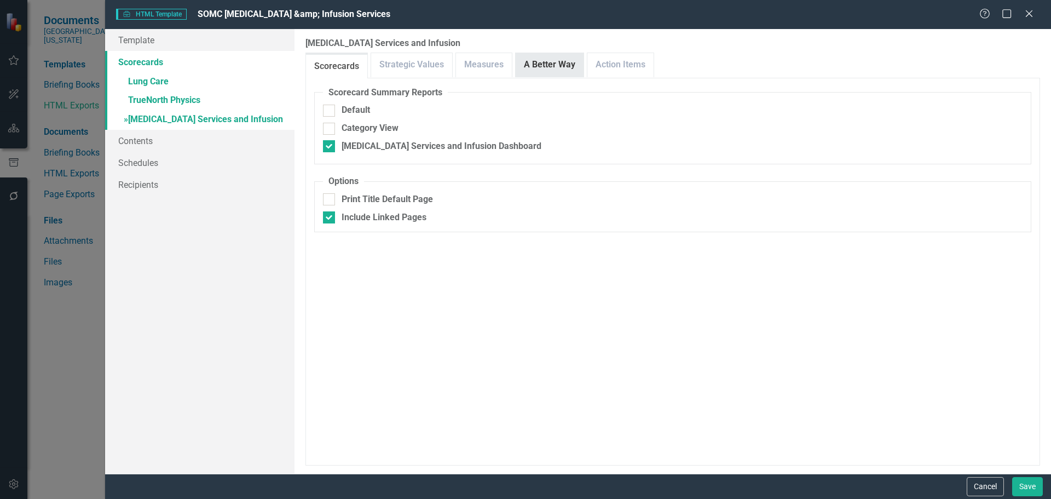
click at [538, 62] on link "A Better Way" at bounding box center [550, 65] width 68 height 24
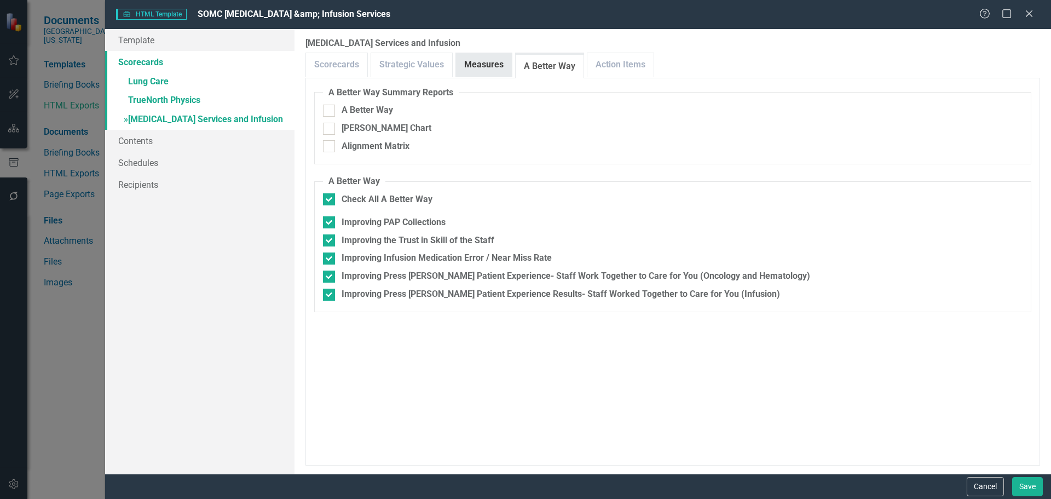
click at [464, 62] on link "Measures" at bounding box center [484, 65] width 56 height 24
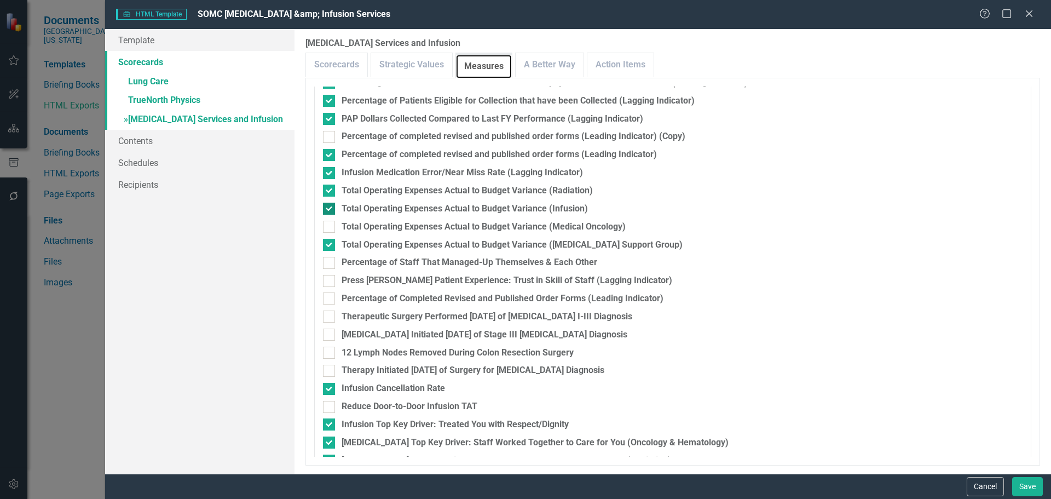
scroll to position [520, 0]
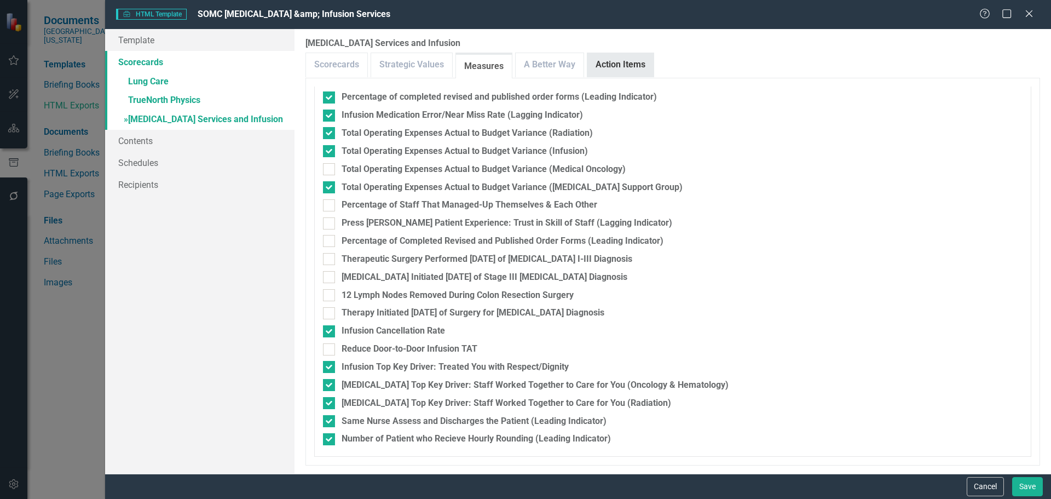
click at [640, 63] on link "Action Items" at bounding box center [620, 65] width 66 height 24
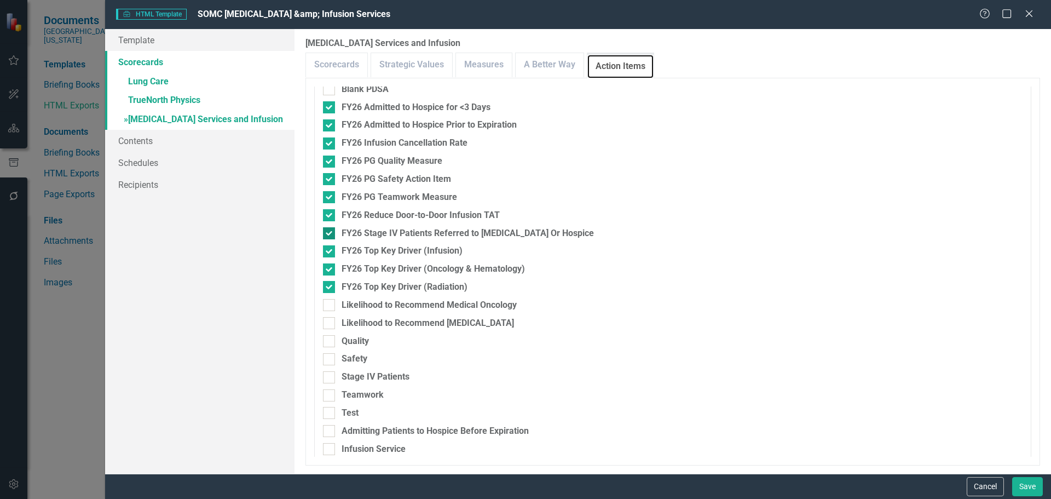
scroll to position [122, 0]
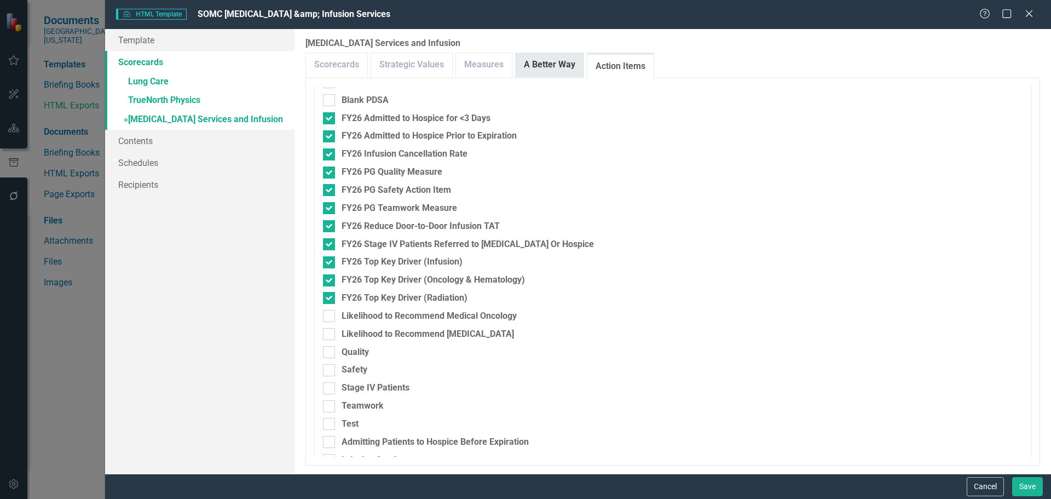
click at [541, 73] on link "A Better Way" at bounding box center [550, 65] width 68 height 24
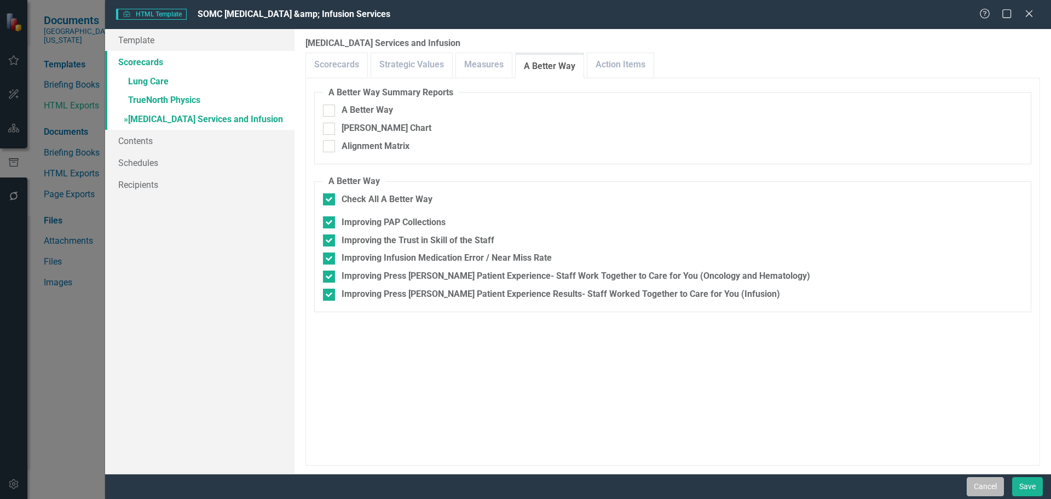
click at [993, 487] on button "Cancel" at bounding box center [984, 486] width 37 height 19
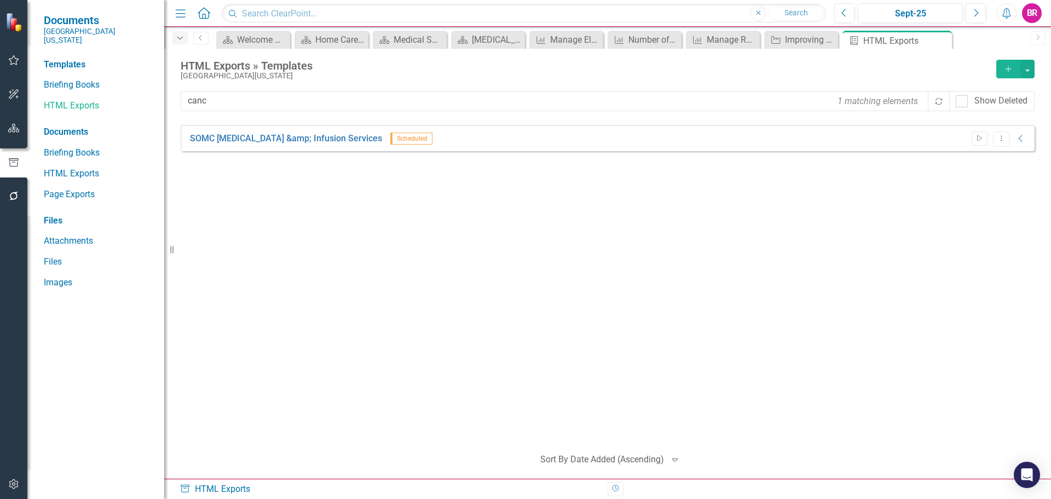
click at [176, 44] on div "Dropdown" at bounding box center [179, 37] width 15 height 13
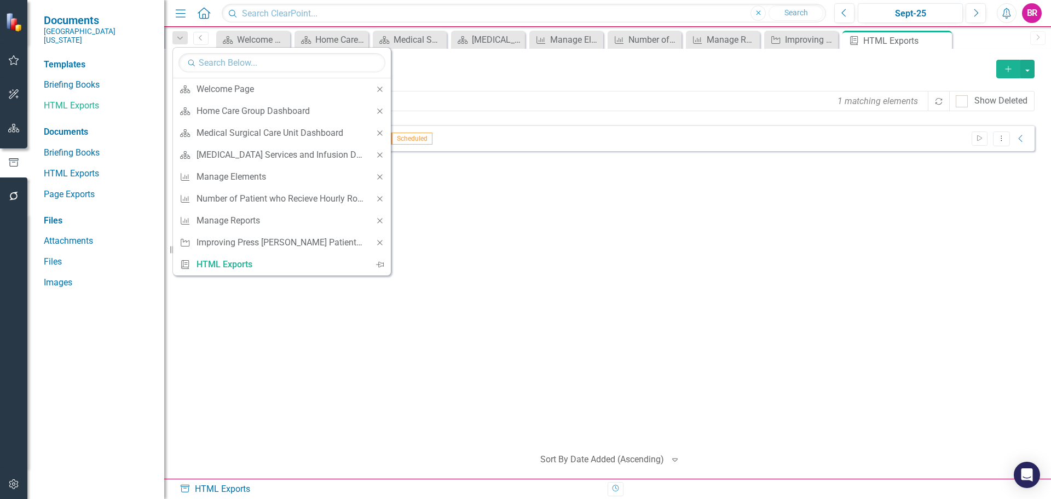
click at [589, 296] on div "SOMC Cancer &amp; Infusion Services Scheduled Start Dropdown Menu Collapse HTML…" at bounding box center [608, 281] width 854 height 312
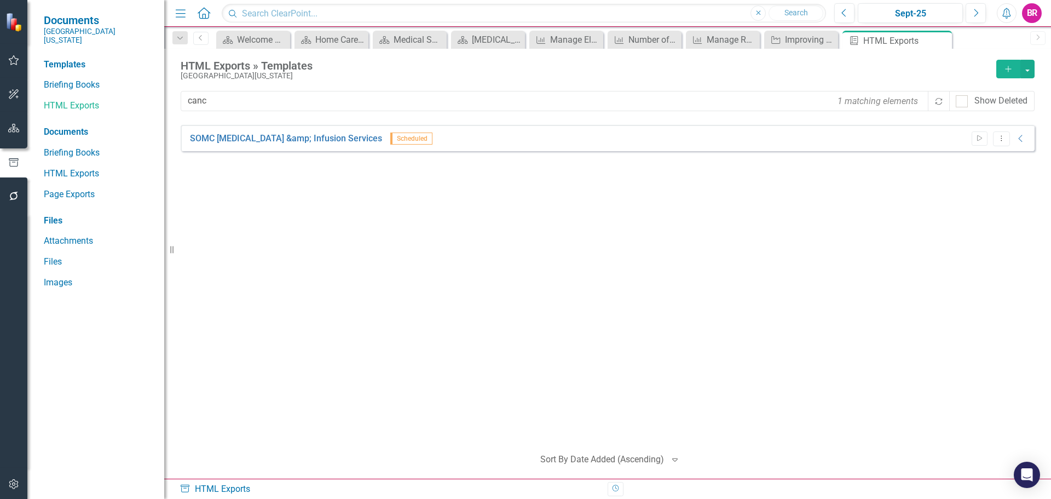
click at [185, 46] on form "Dropdown Search Scorecard Welcome Page Close Scorecard Home Care Group Dashboar…" at bounding box center [180, 40] width 26 height 18
click at [184, 37] on icon "Dropdown" at bounding box center [180, 38] width 10 height 8
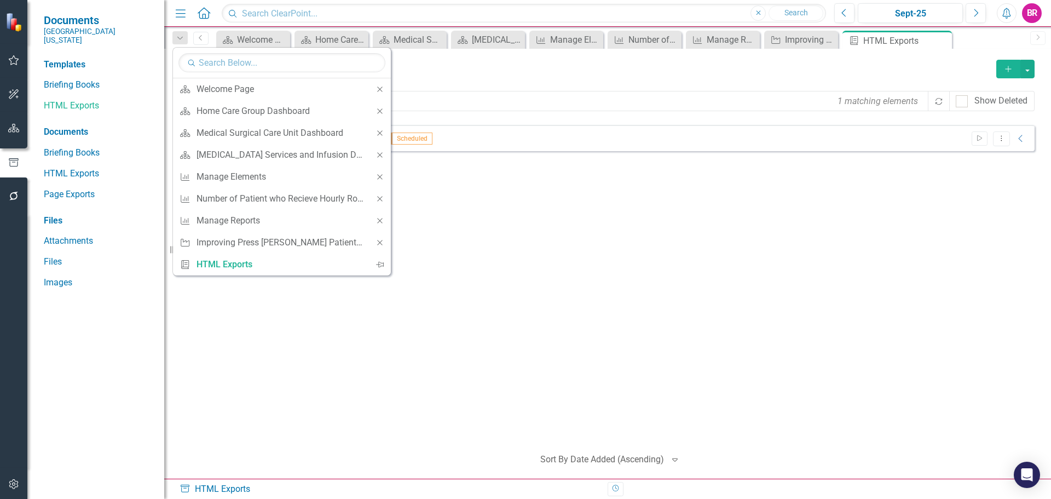
click at [717, 291] on div "SOMC Cancer &amp; Infusion Services Scheduled Start Dropdown Menu Collapse HTML…" at bounding box center [608, 281] width 854 height 312
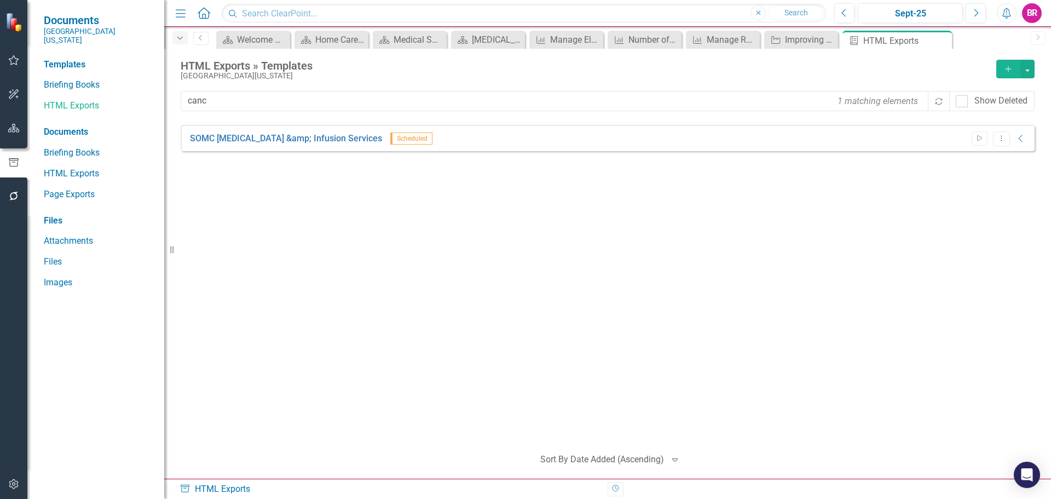
click at [183, 38] on icon "Dropdown" at bounding box center [180, 38] width 10 height 8
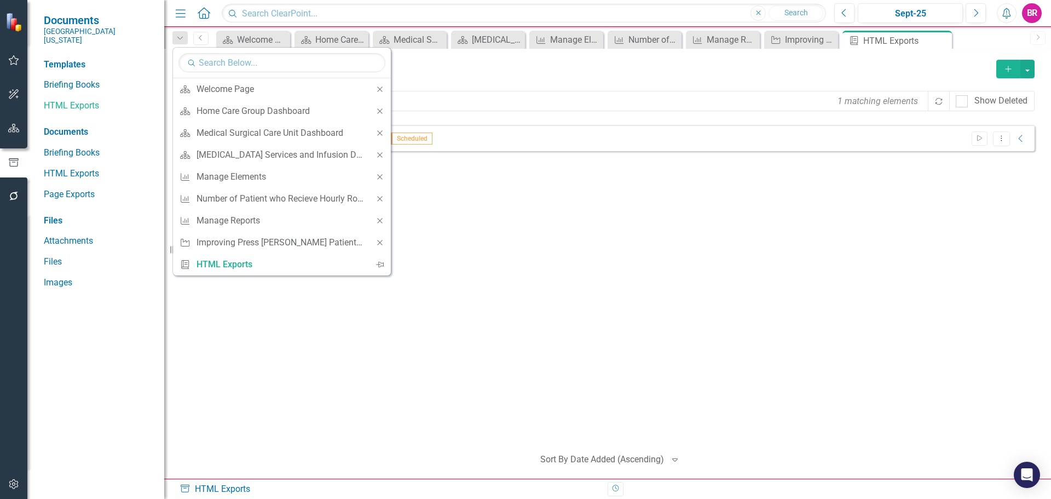
click at [587, 257] on div "SOMC Cancer &amp; Infusion Services Scheduled Start Dropdown Menu Collapse HTML…" at bounding box center [608, 281] width 854 height 312
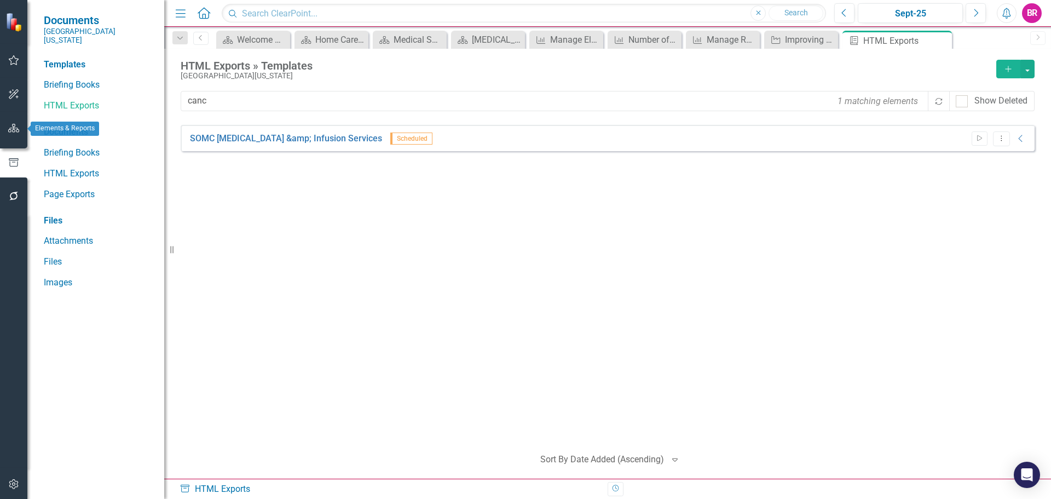
click at [18, 130] on icon "button" at bounding box center [13, 128] width 11 height 9
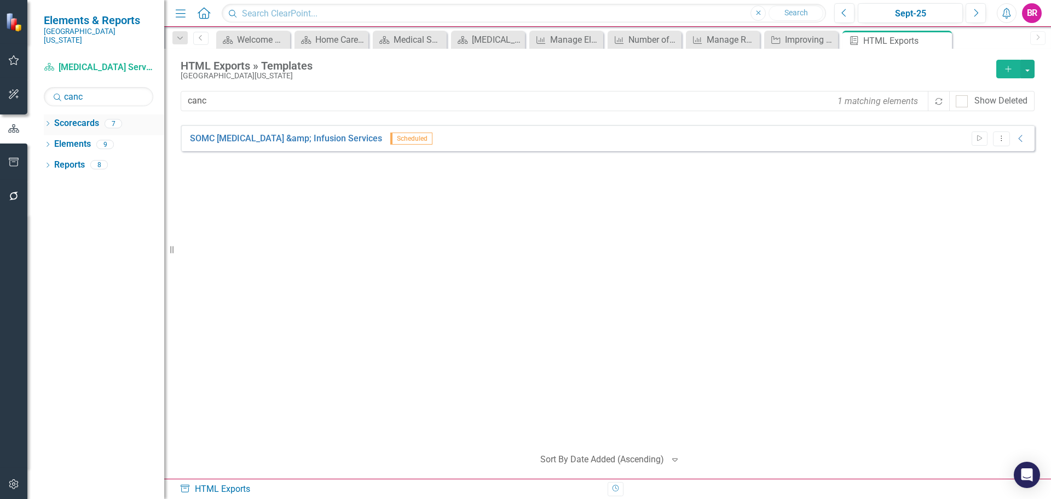
click at [47, 121] on icon "Dropdown" at bounding box center [48, 124] width 8 height 6
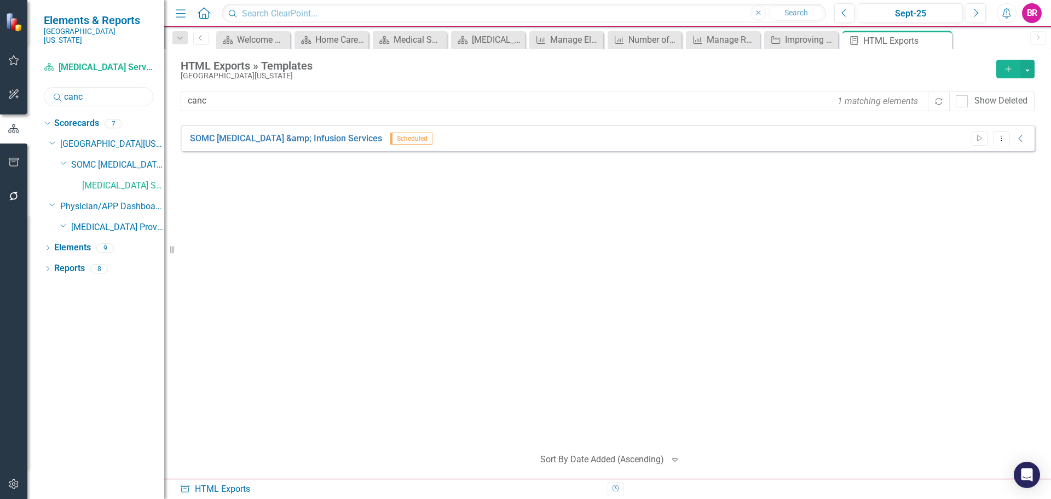
click at [85, 97] on input "canc" at bounding box center [98, 96] width 109 height 19
click at [89, 94] on input "canc" at bounding box center [98, 96] width 109 height 19
click at [90, 93] on input "canc" at bounding box center [98, 96] width 109 height 19
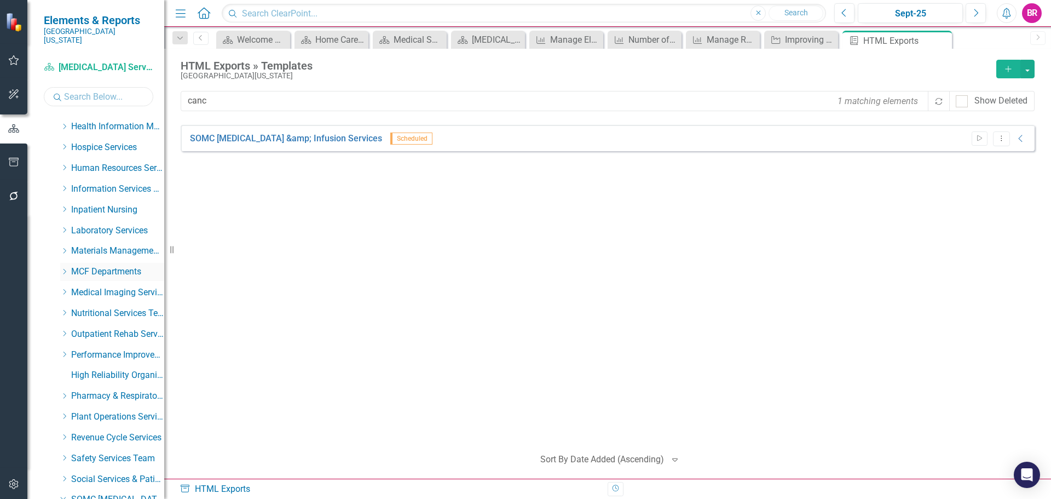
scroll to position [274, 0]
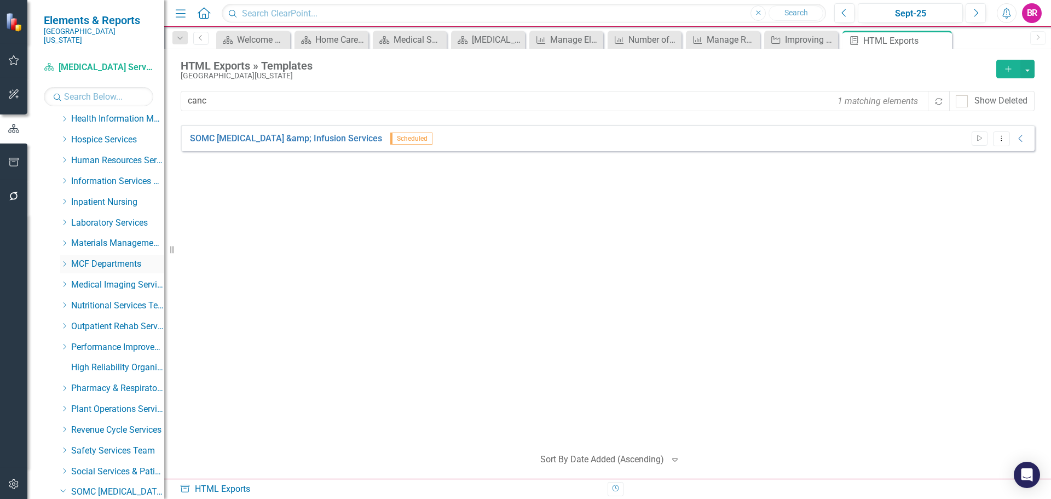
click at [62, 260] on icon "Dropdown" at bounding box center [64, 263] width 8 height 7
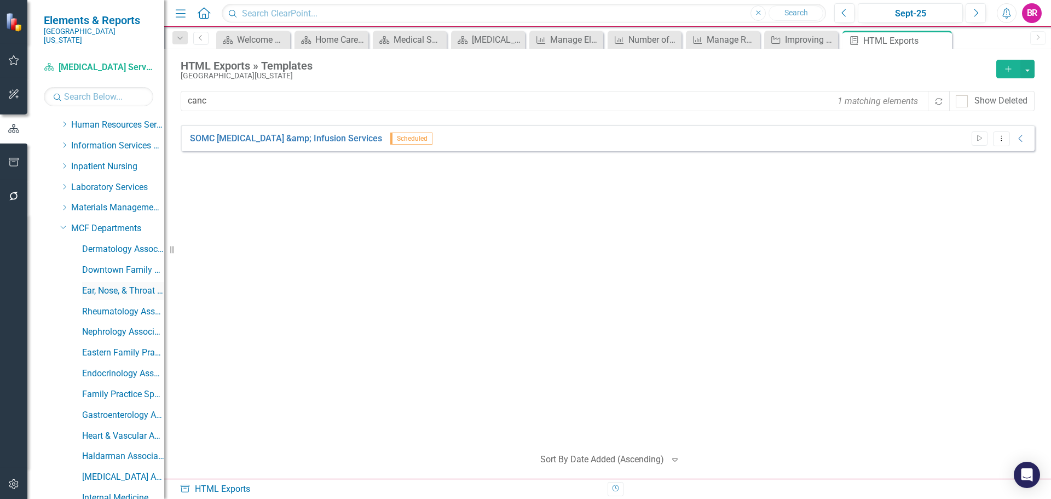
scroll to position [328, 0]
click at [118, 265] on link "Ear, Nose, & Throat Associates" at bounding box center [123, 271] width 82 height 13
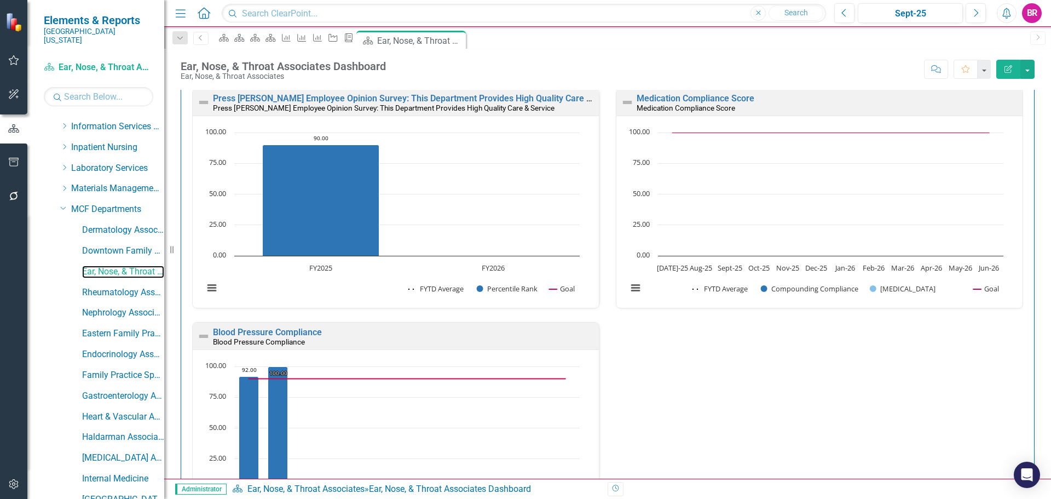
scroll to position [328, 0]
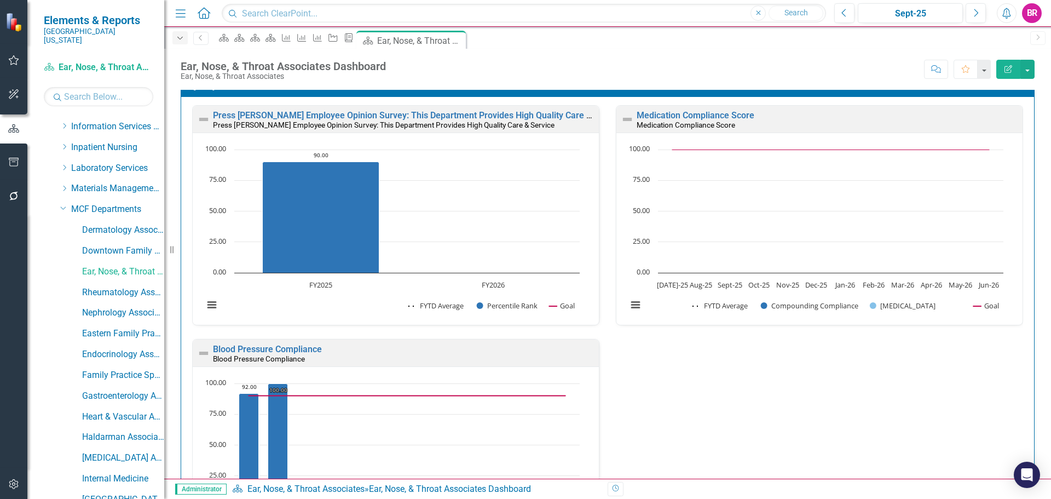
click at [178, 35] on icon "Dropdown" at bounding box center [180, 38] width 10 height 8
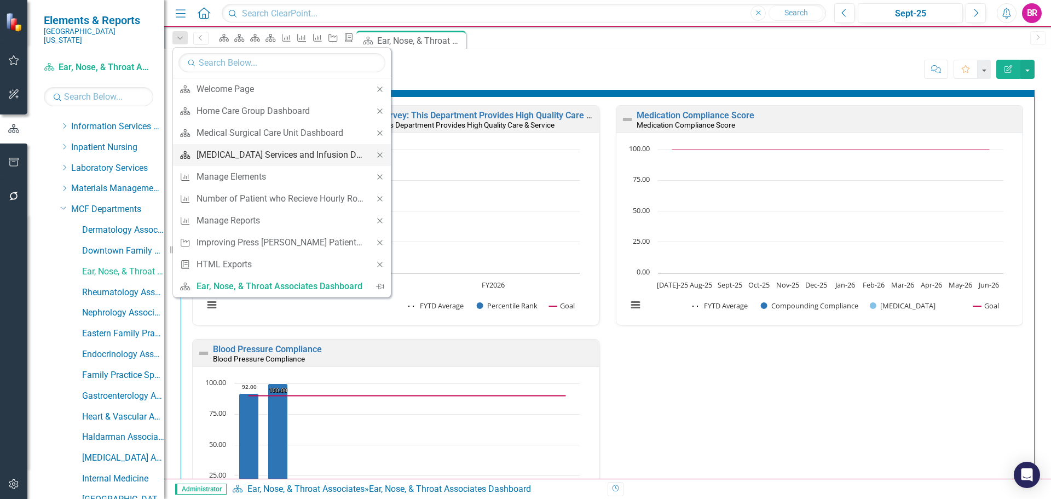
click at [250, 151] on div "[MEDICAL_DATA] Services and Infusion Dashboard" at bounding box center [279, 155] width 167 height 14
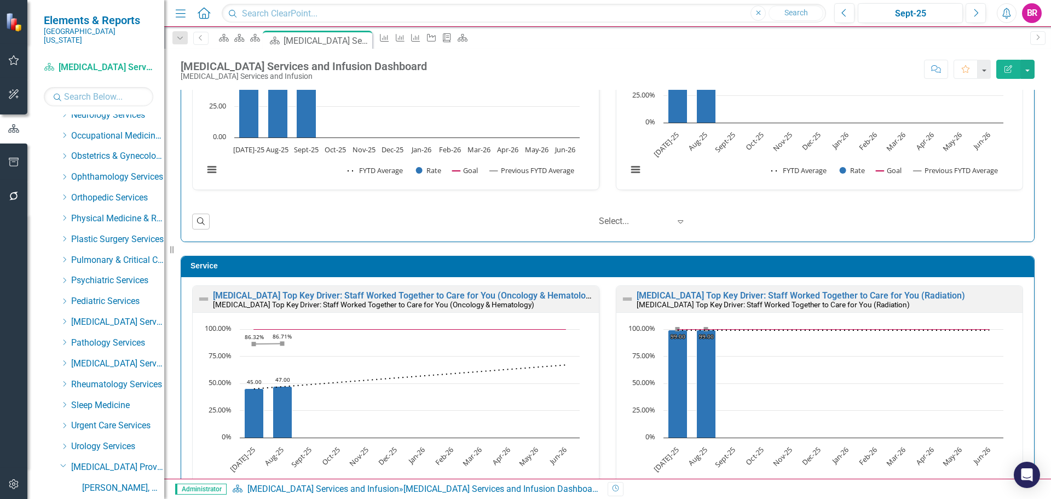
scroll to position [2258, 0]
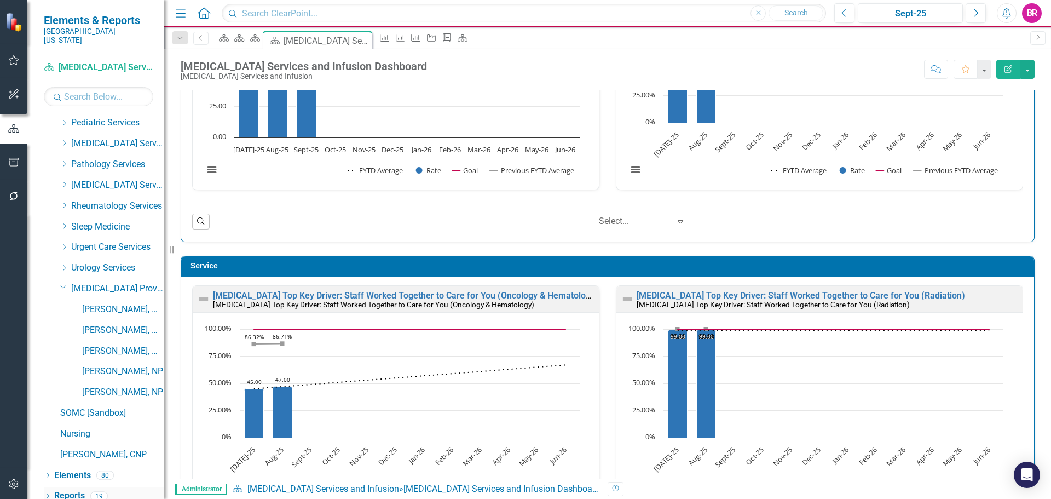
click at [72, 489] on link "Reports" at bounding box center [69, 495] width 31 height 13
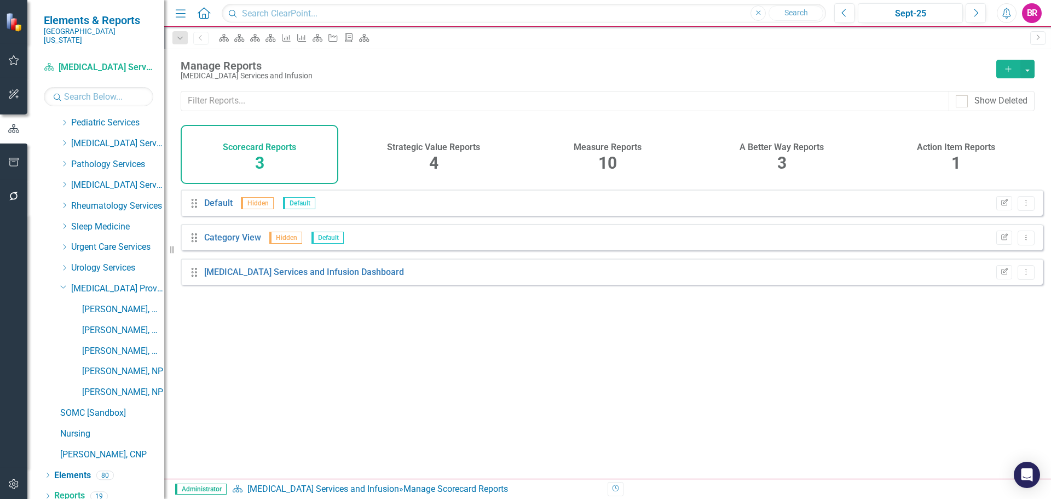
click at [591, 153] on div "Measure Reports 10" at bounding box center [608, 154] width 158 height 59
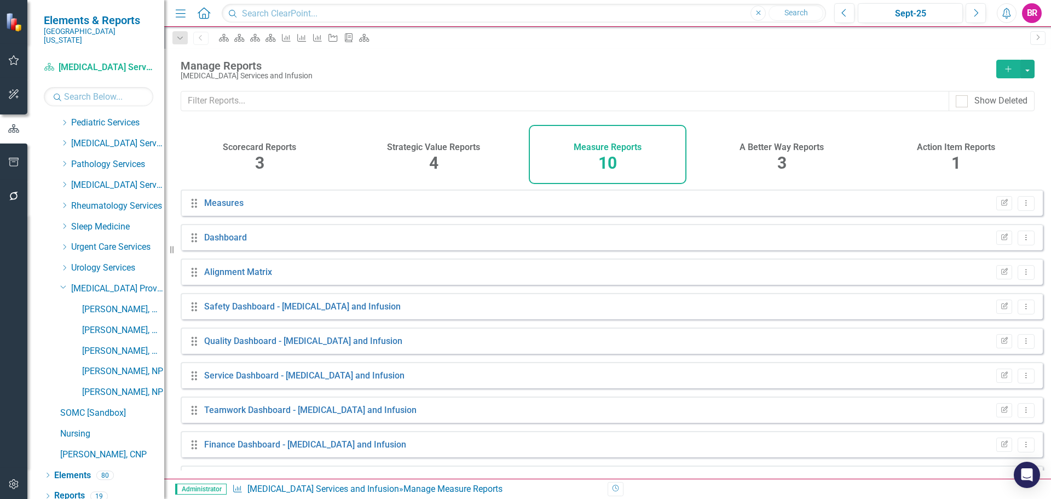
scroll to position [64, 0]
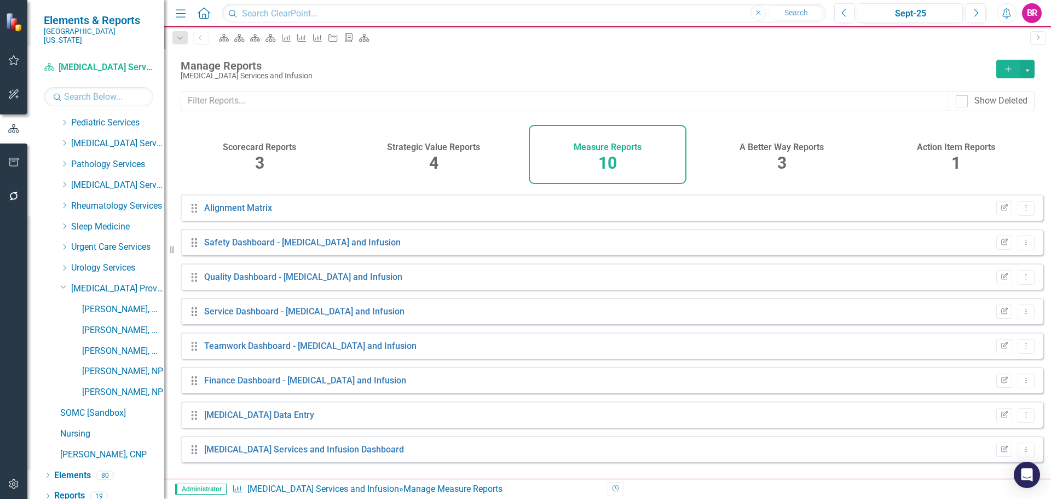
click at [1006, 319] on div "Edit Report Dropdown Menu" at bounding box center [1013, 311] width 44 height 15
click at [1000, 315] on icon "Edit Report" at bounding box center [1004, 311] width 8 height 7
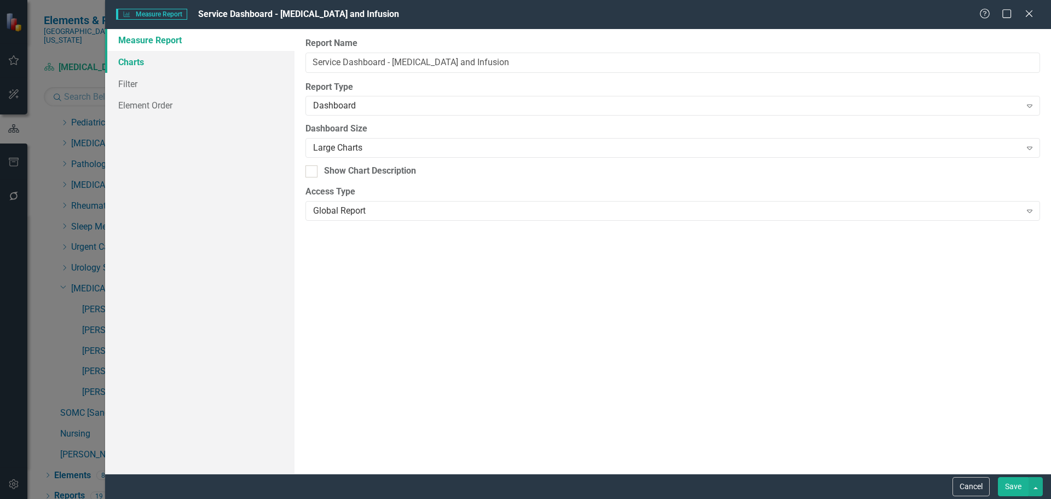
click at [138, 56] on link "Charts" at bounding box center [199, 62] width 189 height 22
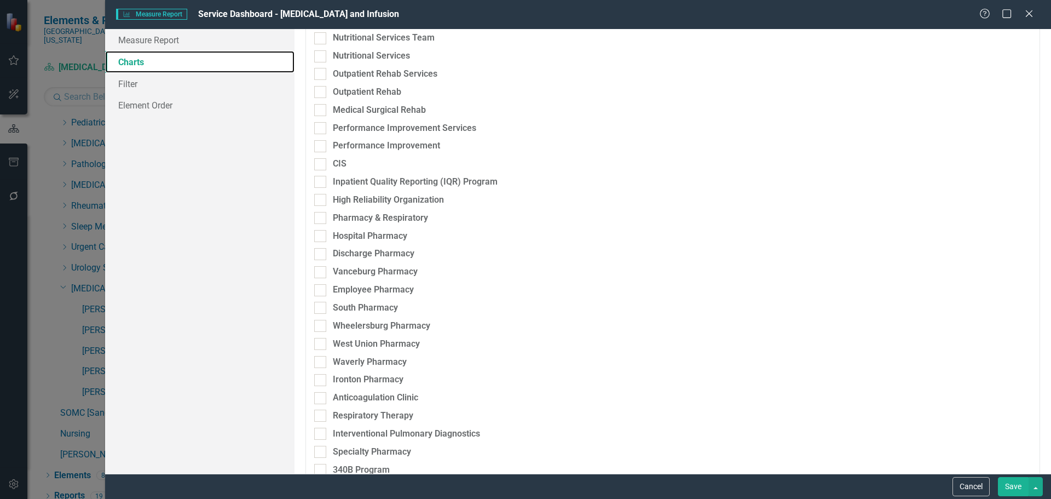
scroll to position [2955, 0]
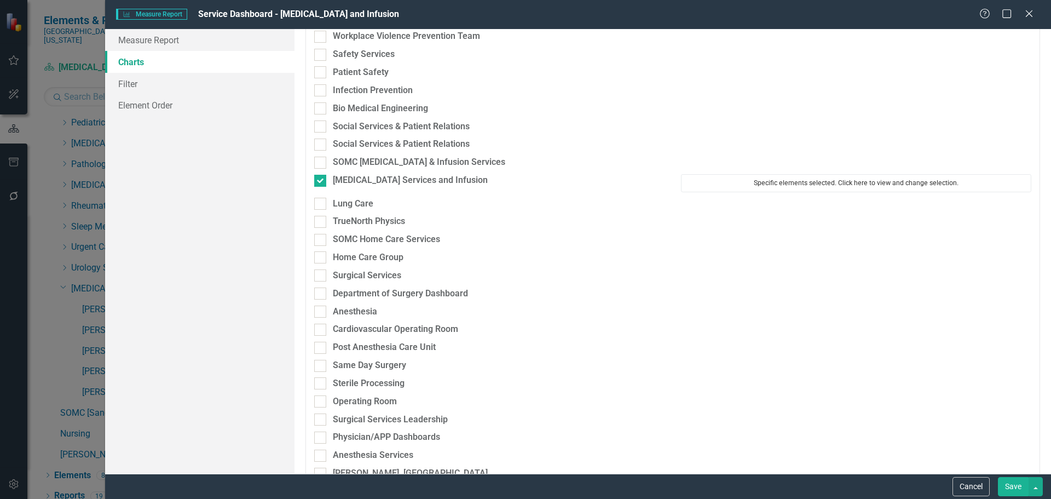
click at [768, 178] on button "Specific elements selected. Click here to view and change selection." at bounding box center [856, 183] width 350 height 18
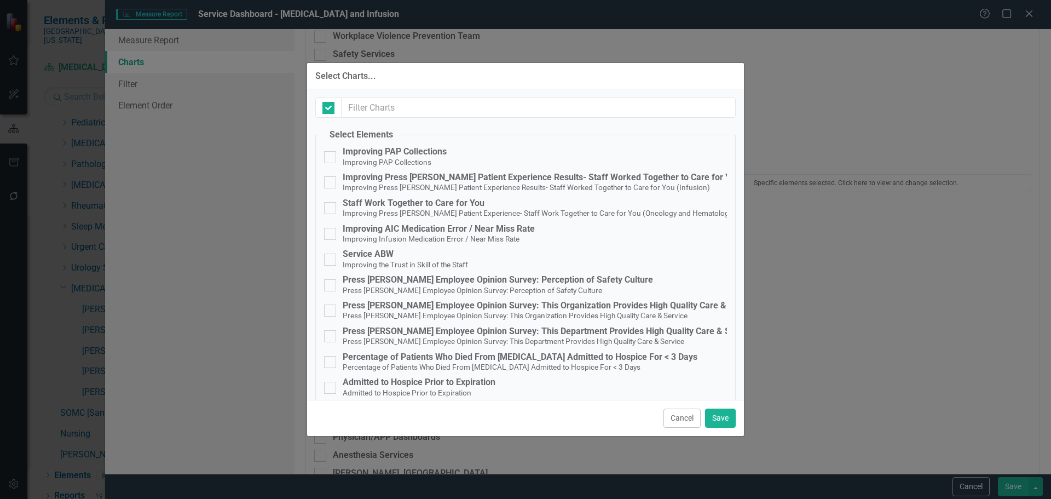
checkbox input "false"
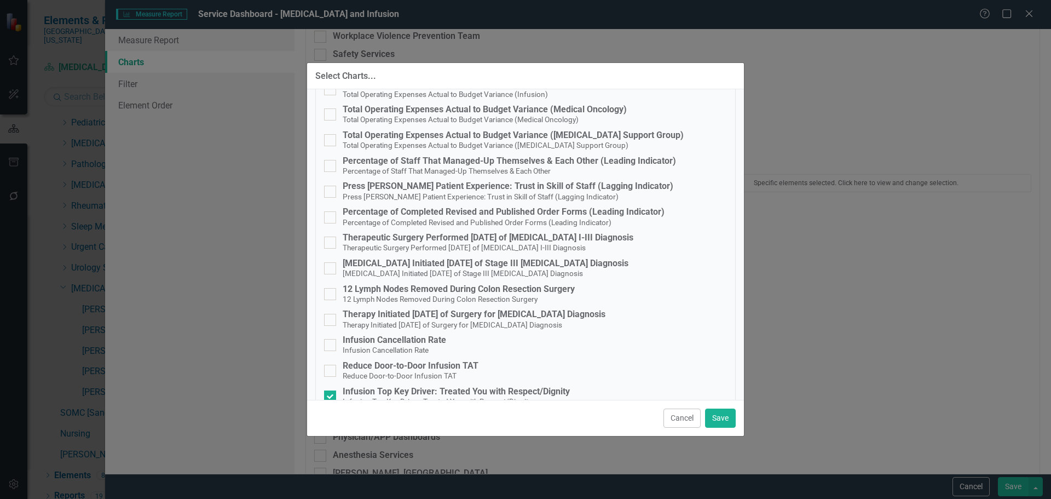
scroll to position [780, 0]
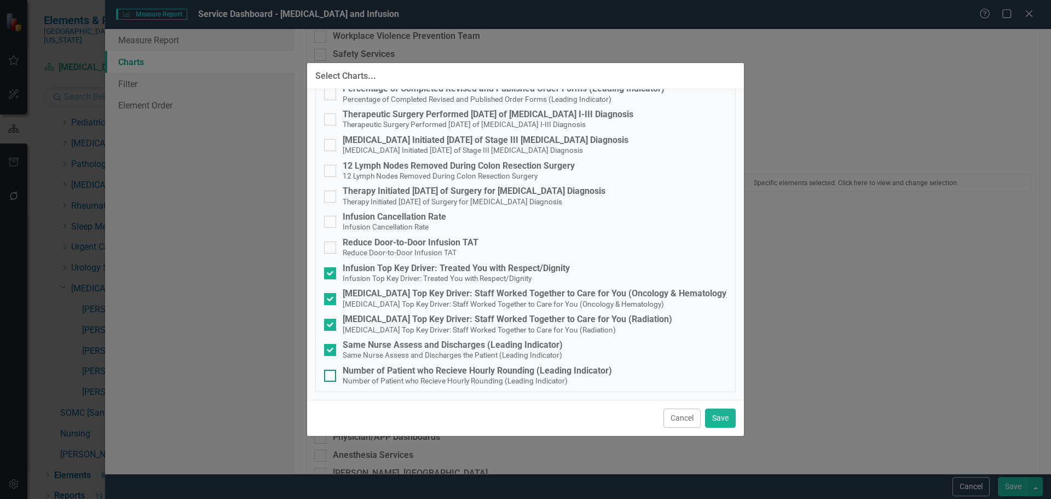
click at [561, 381] on small "Number of Patient who Recieve Hourly Rounding (Leading Indicator)" at bounding box center [455, 380] width 225 height 9
click at [331, 377] on input "Number of Patient who Recieve Hourly Rounding (Leading Indicator) Number of Pat…" at bounding box center [327, 372] width 7 height 7
checkbox input "true"
click at [724, 421] on button "Save" at bounding box center [720, 417] width 31 height 19
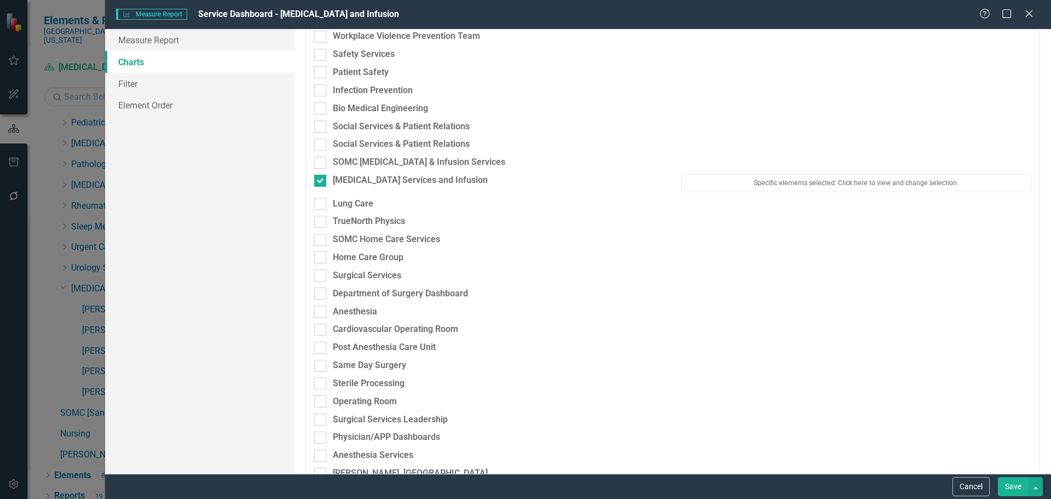
click at [1012, 482] on button "Save" at bounding box center [1013, 486] width 31 height 19
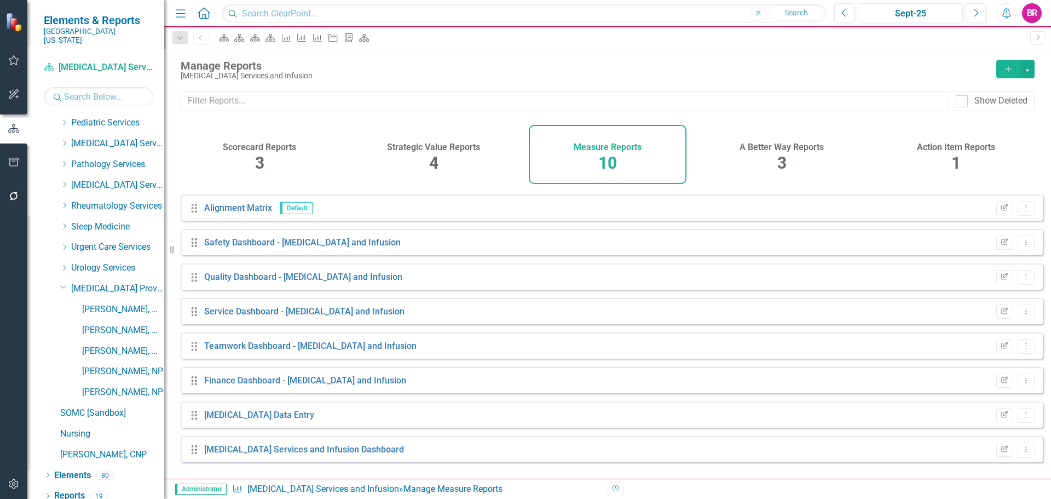
click at [171, 38] on div "Resize" at bounding box center [168, 249] width 9 height 499
click at [178, 37] on icon "button" at bounding box center [179, 38] width 5 height 3
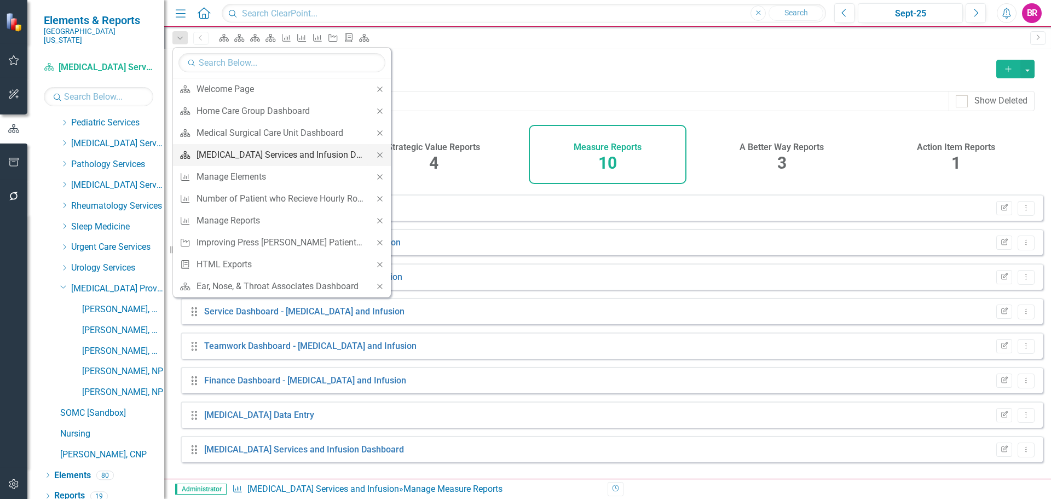
click at [241, 155] on div "[MEDICAL_DATA] Services and Infusion Dashboard" at bounding box center [279, 155] width 167 height 14
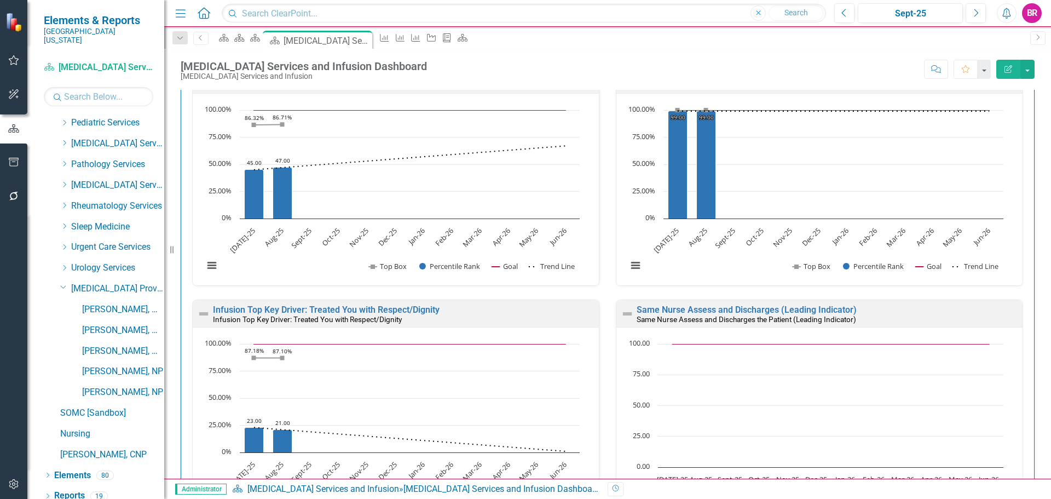
scroll to position [1095, 0]
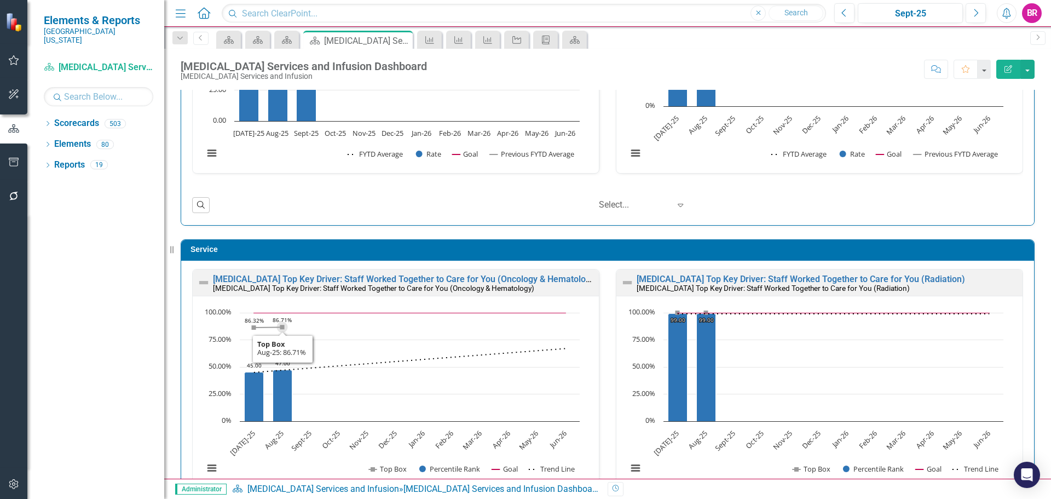
scroll to position [930, 0]
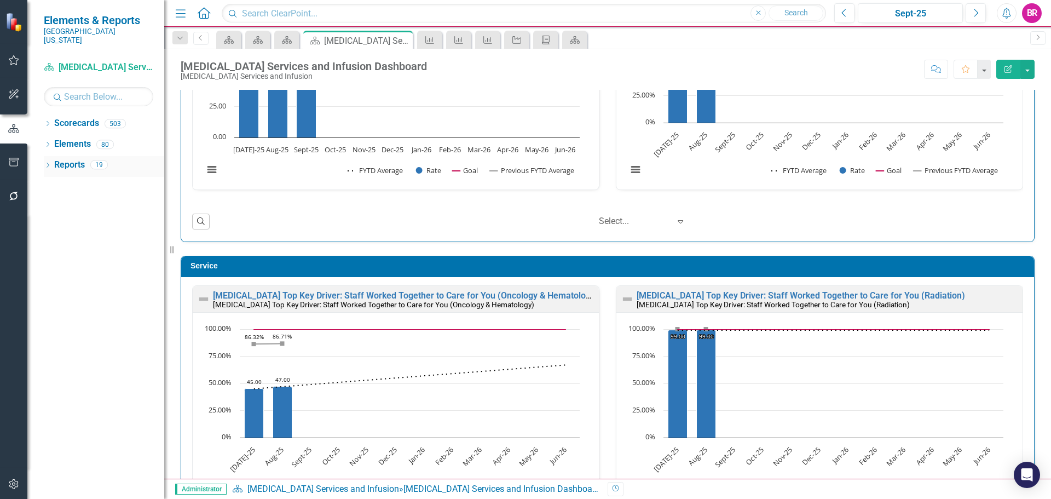
drag, startPoint x: 58, startPoint y: 157, endPoint x: 79, endPoint y: 159, distance: 21.4
click at [58, 159] on link "Reports" at bounding box center [69, 165] width 31 height 13
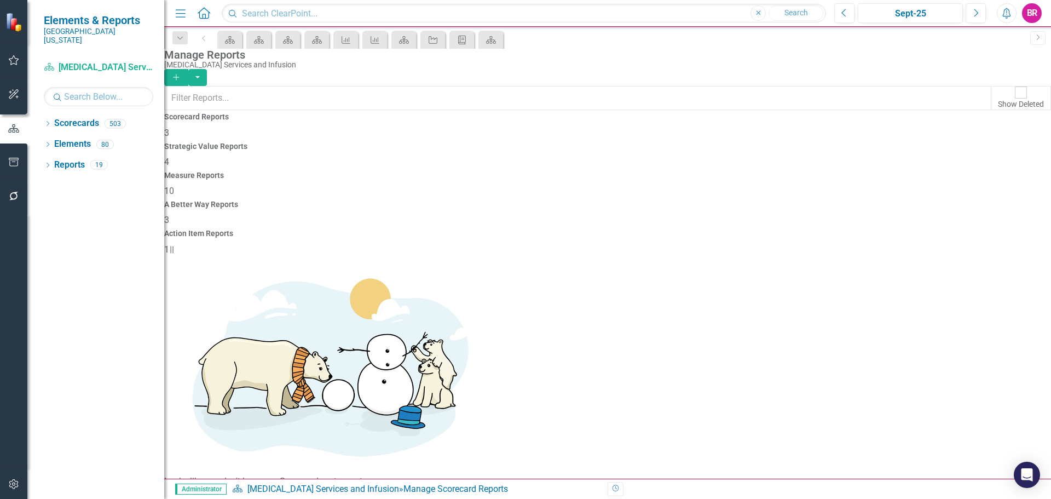
click at [174, 186] on span "10" at bounding box center [169, 191] width 10 height 10
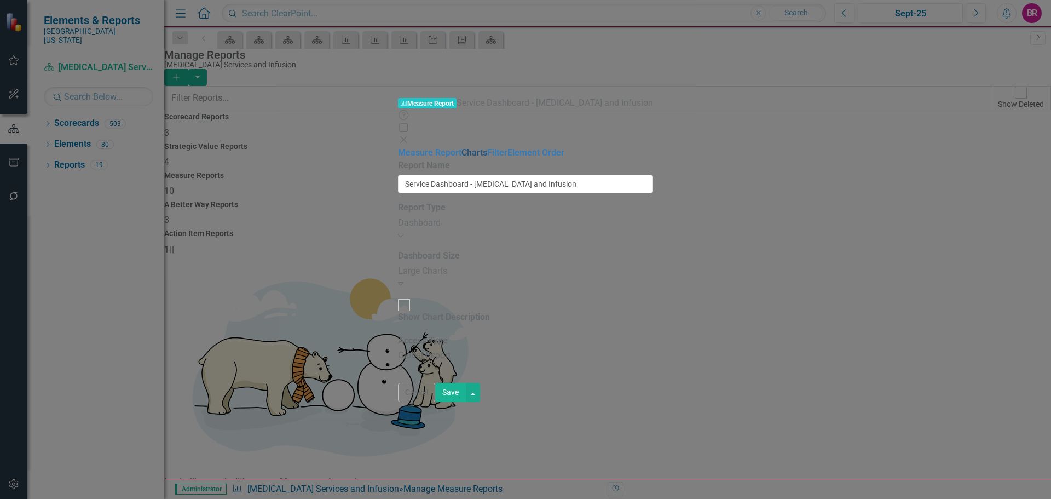
click at [461, 147] on link "Charts" at bounding box center [474, 152] width 26 height 10
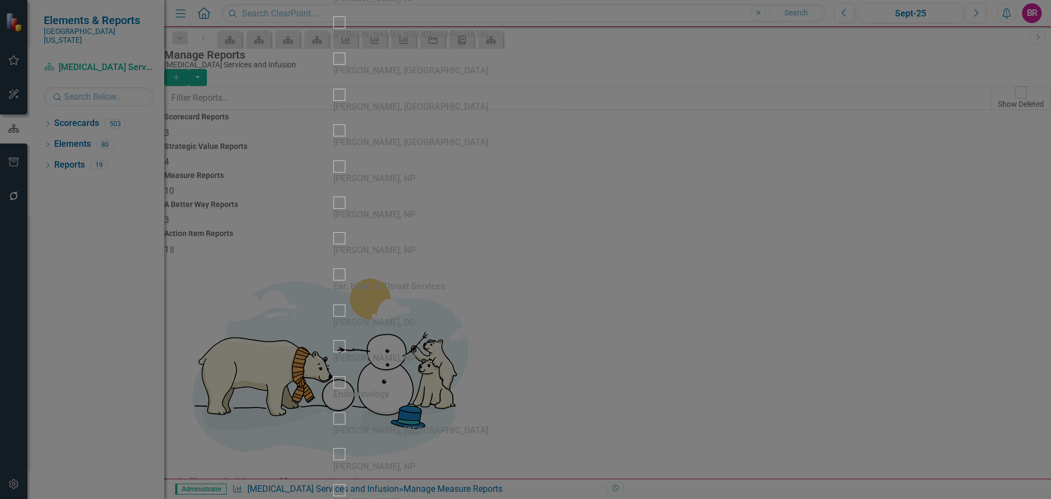
scroll to position [3010, 0]
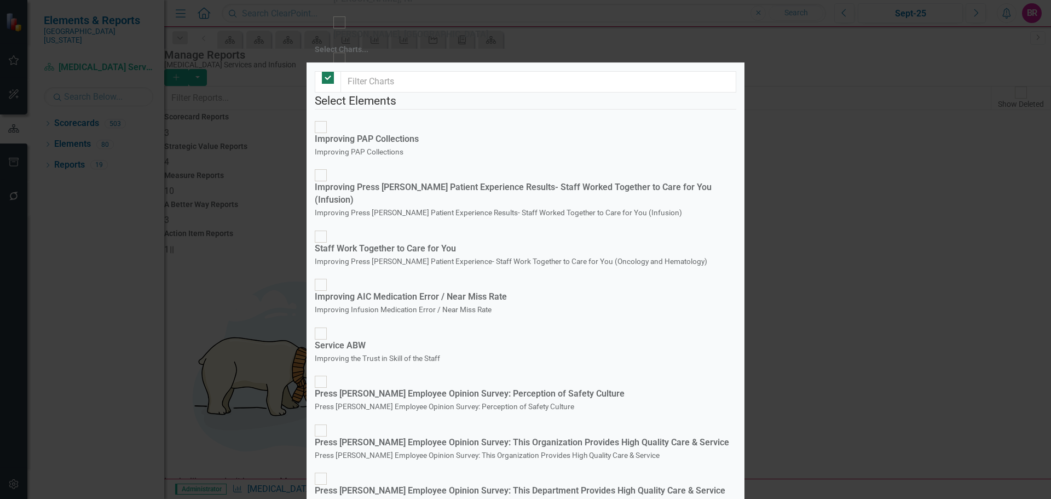
checkbox input "false"
checkbox input "true"
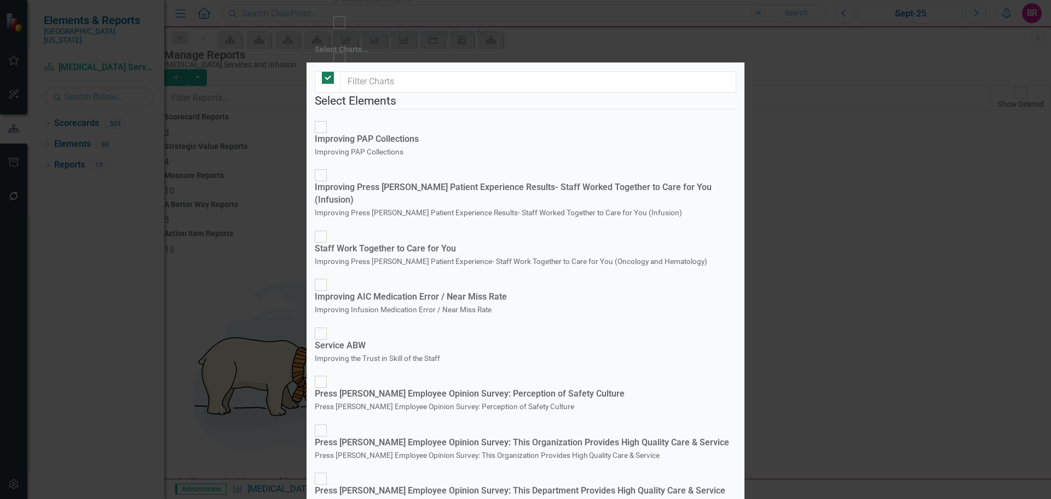
checkbox input "false"
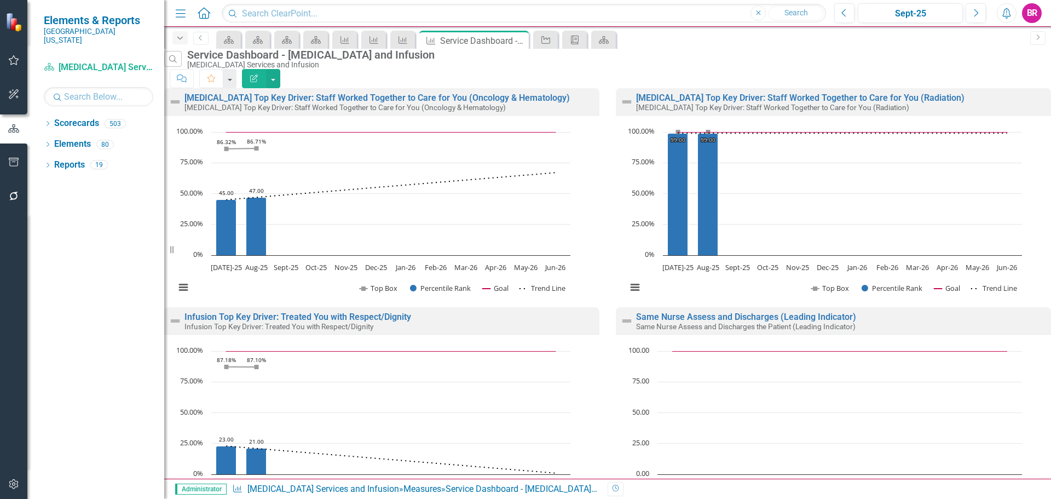
click at [184, 43] on div "Dropdown" at bounding box center [179, 37] width 15 height 13
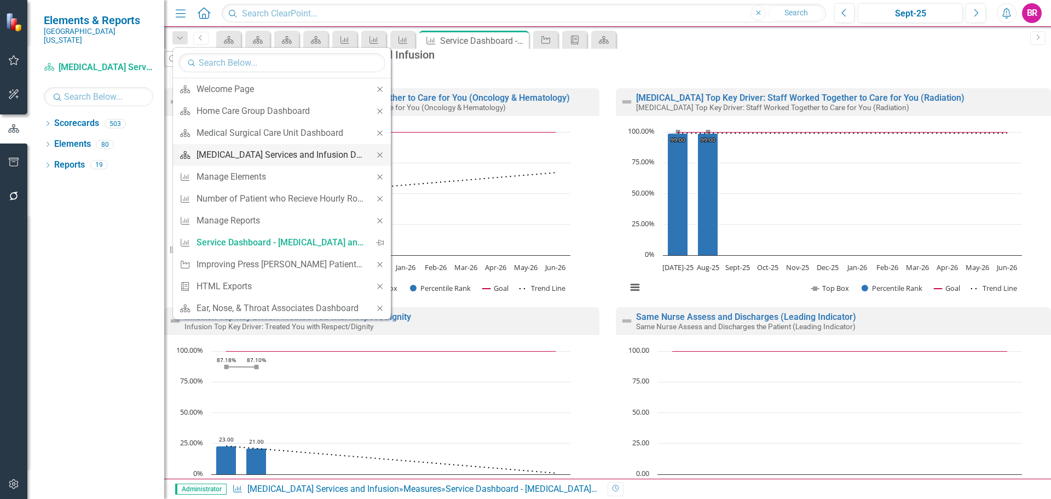
click at [300, 161] on div "[MEDICAL_DATA] Services and Infusion Dashboard" at bounding box center [279, 155] width 167 height 14
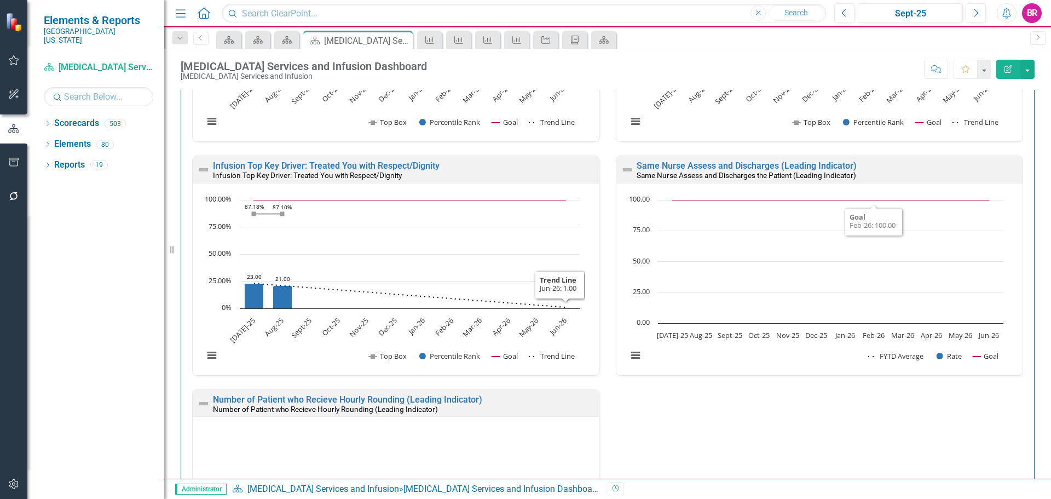
scroll to position [1423, 0]
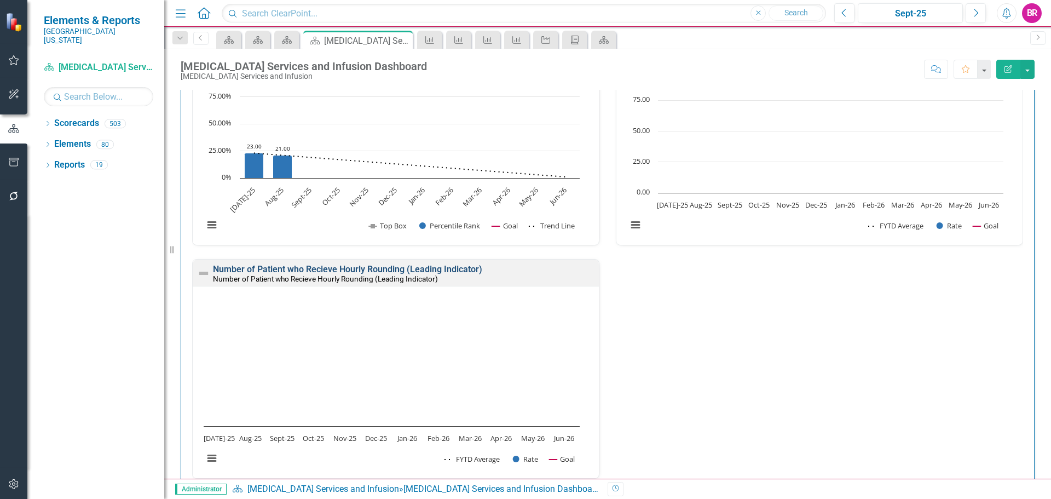
click at [419, 268] on link "Number of Patient who Recieve Hourly Rounding (Leading Indicator)" at bounding box center [347, 269] width 269 height 10
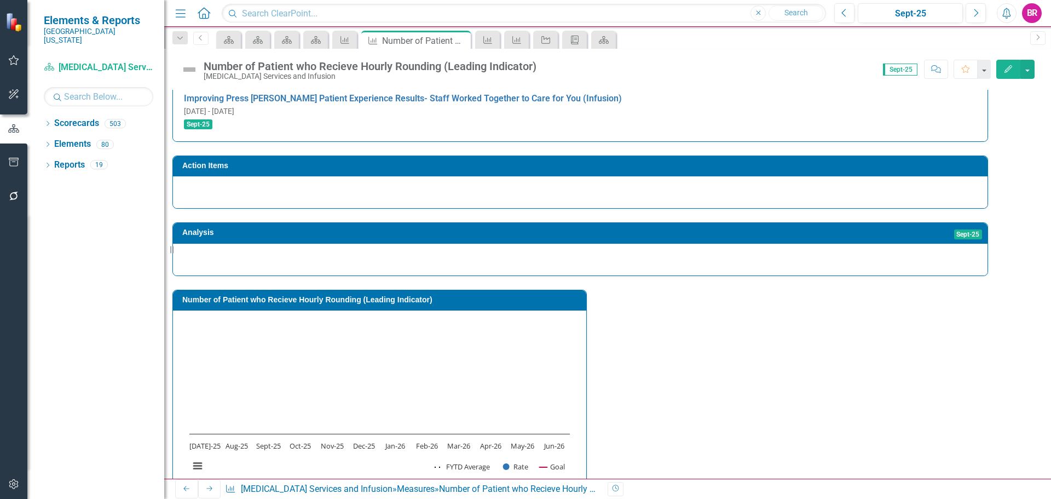
drag, startPoint x: 414, startPoint y: 355, endPoint x: 458, endPoint y: 355, distance: 43.8
drag, startPoint x: 581, startPoint y: 354, endPoint x: 621, endPoint y: 354, distance: 40.5
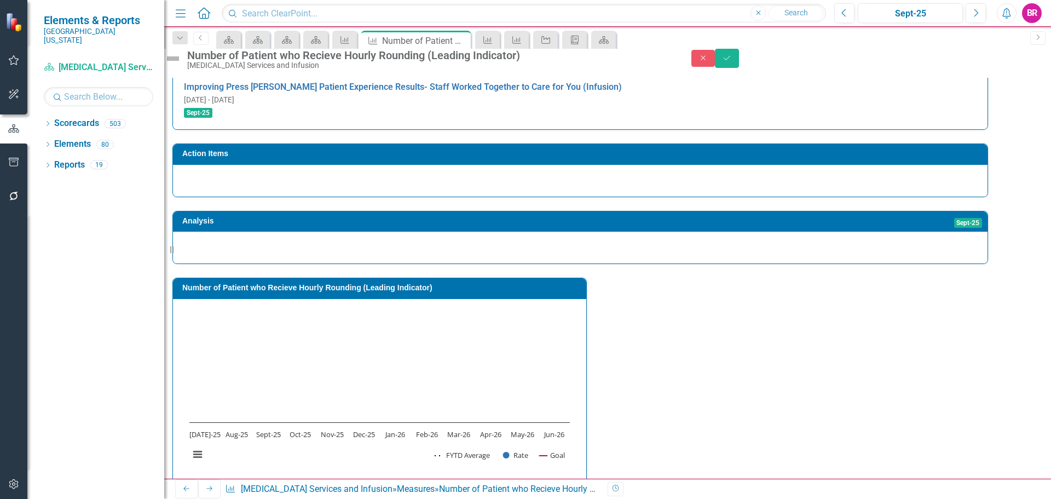
type textarea "100"
click at [726, 217] on div "Strategic Values Service SOMC [MEDICAL_DATA] & Infusion Services Q1.2026 A Bett…" at bounding box center [607, 201] width 870 height 563
drag, startPoint x: 874, startPoint y: 365, endPoint x: 865, endPoint y: 445, distance: 81.0
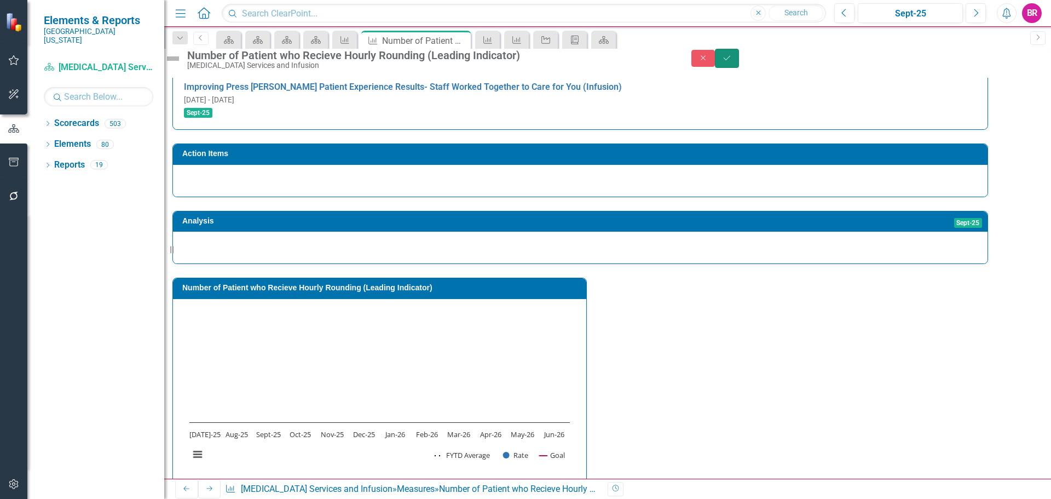
click at [739, 68] on button "Save" at bounding box center [727, 58] width 24 height 19
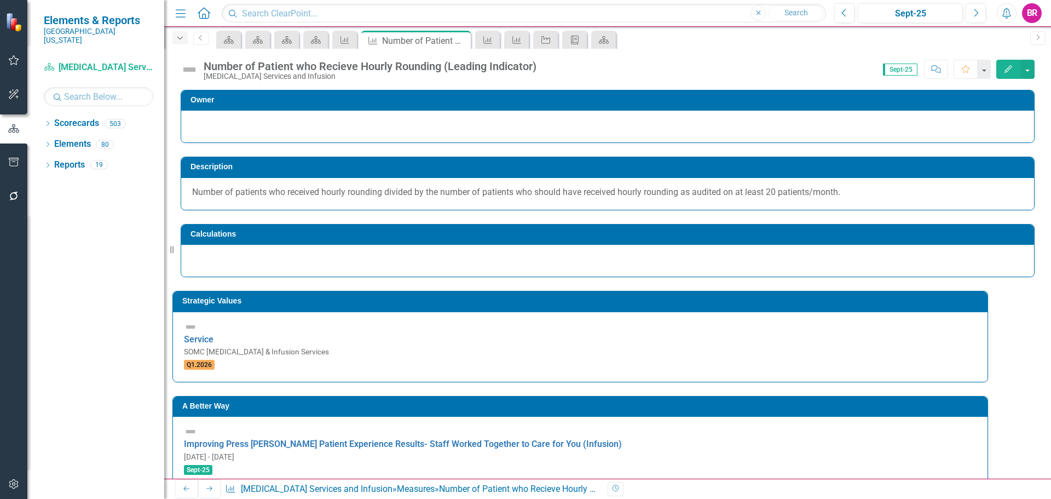
click at [183, 42] on div "Dropdown" at bounding box center [179, 37] width 15 height 13
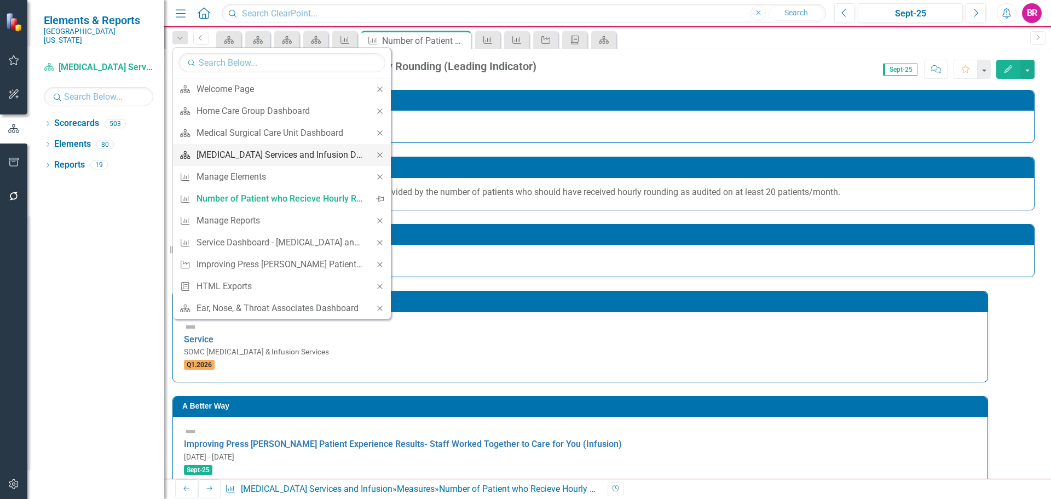
click at [279, 159] on div "[MEDICAL_DATA] Services and Infusion Dashboard" at bounding box center [279, 155] width 167 height 14
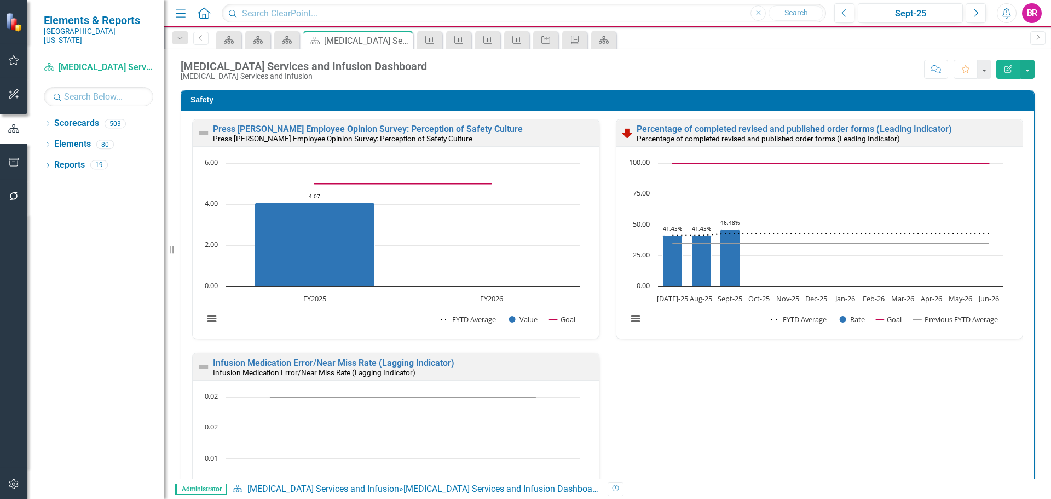
click at [180, 39] on icon "button" at bounding box center [179, 38] width 5 height 3
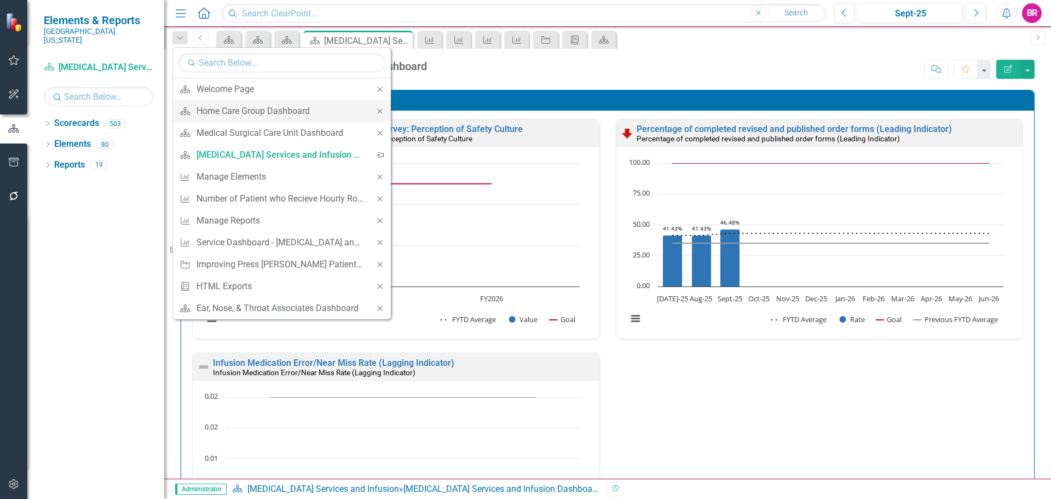
click at [378, 111] on icon "Close" at bounding box center [380, 111] width 10 height 8
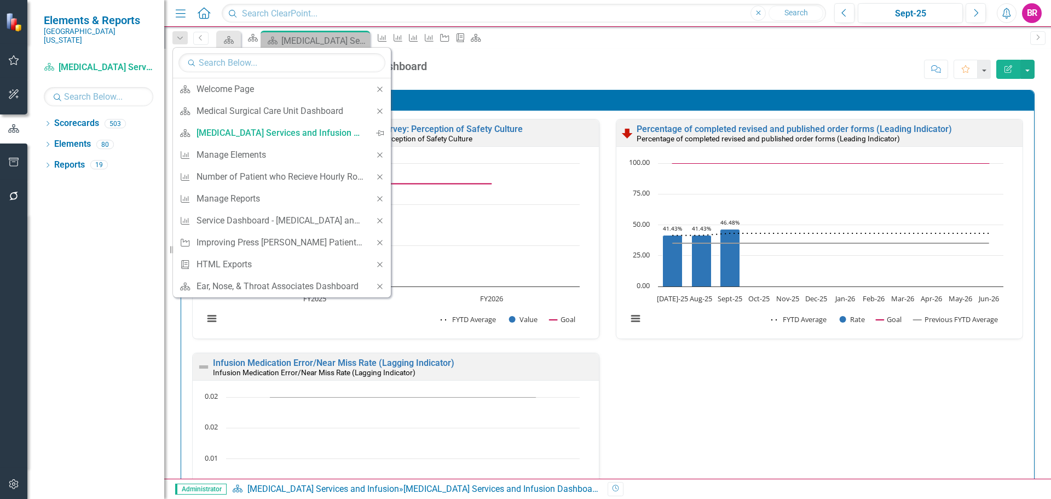
click at [380, 116] on div "Close" at bounding box center [380, 111] width 22 height 22
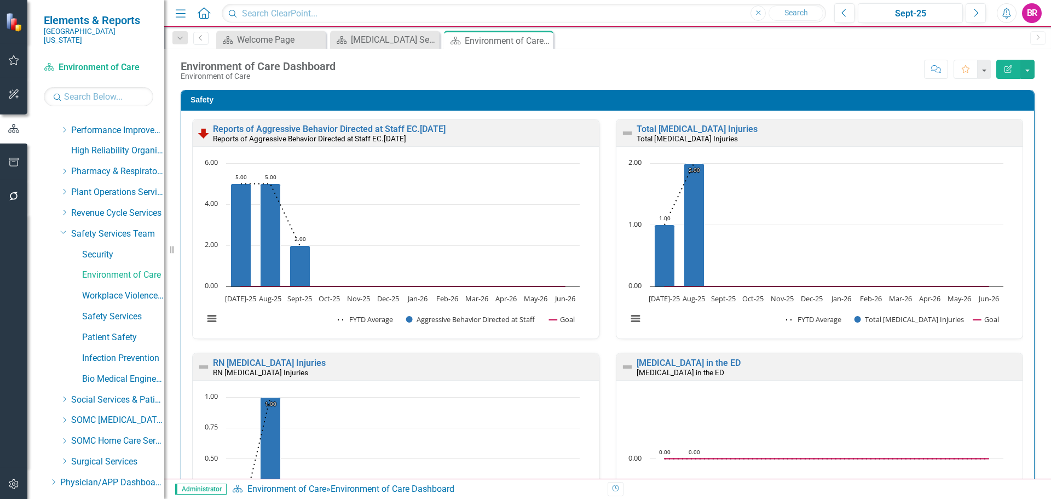
click at [673, 124] on div "Total [MEDICAL_DATA] Injuries Total [MEDICAL_DATA] Injuries" at bounding box center [819, 132] width 406 height 27
click at [674, 126] on link "Total [MEDICAL_DATA] Injuries" at bounding box center [696, 129] width 121 height 10
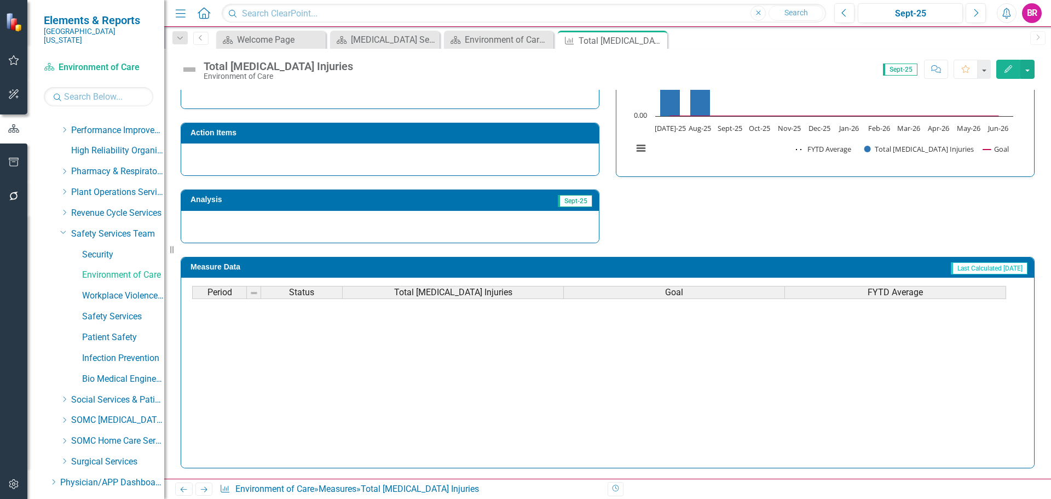
scroll to position [383, 0]
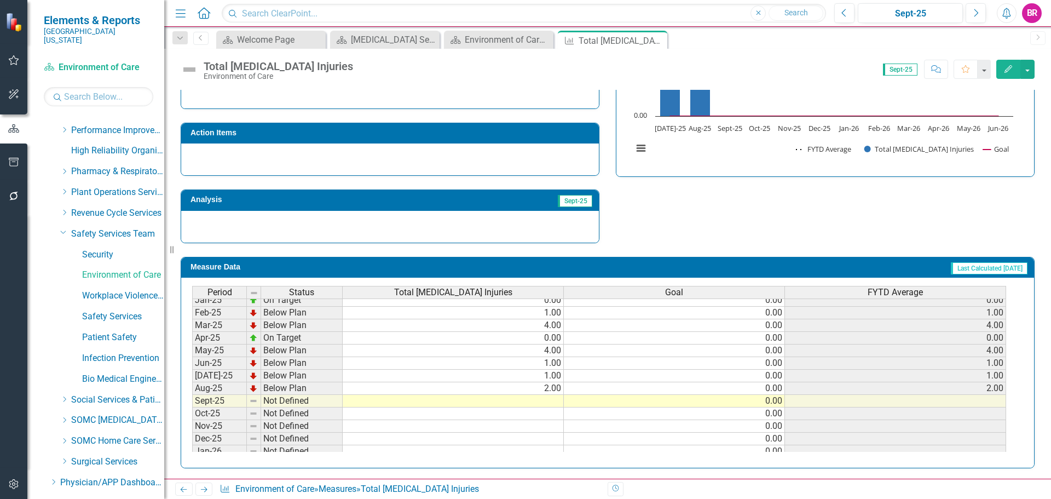
click at [557, 399] on td at bounding box center [453, 401] width 221 height 13
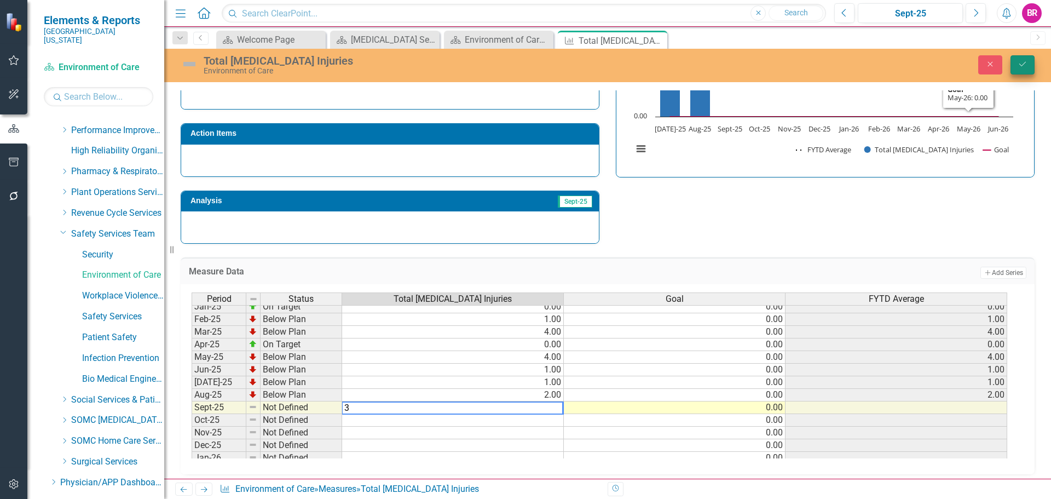
type textarea "3"
click at [1021, 63] on icon "Save" at bounding box center [1022, 64] width 10 height 8
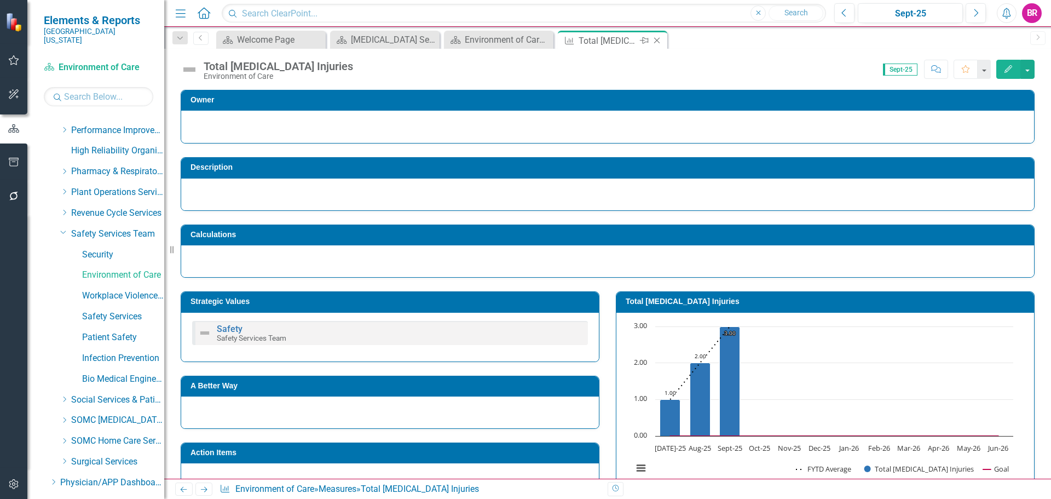
scroll to position [0, 0]
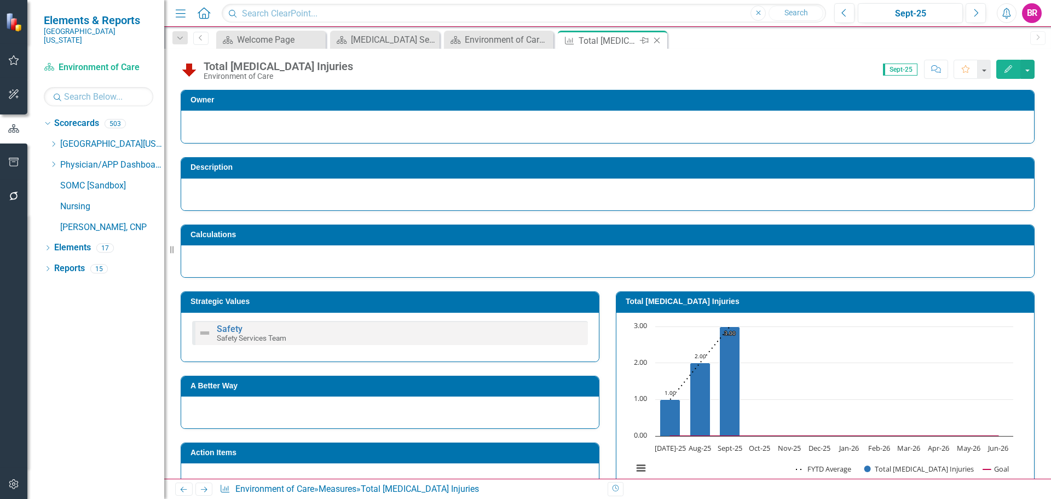
click at [659, 40] on icon "Close" at bounding box center [656, 40] width 11 height 9
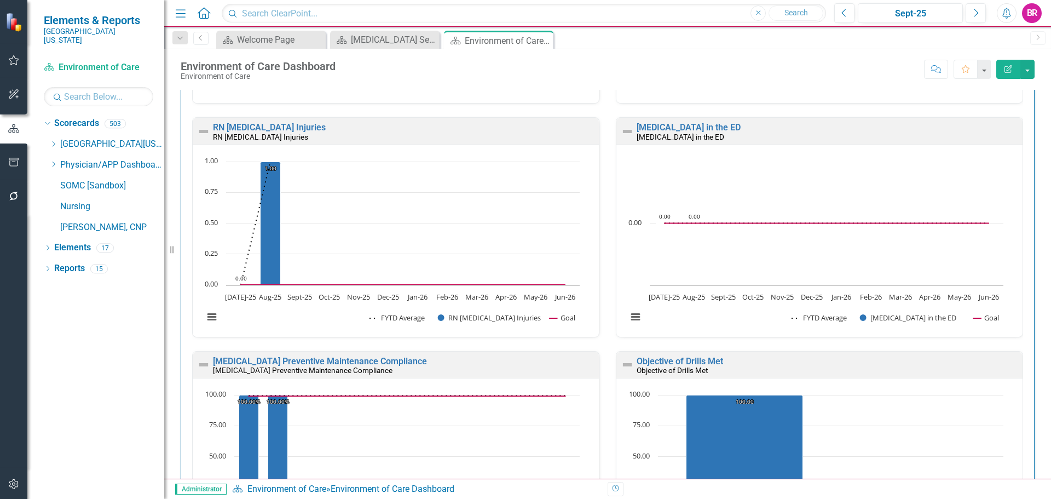
scroll to position [219, 0]
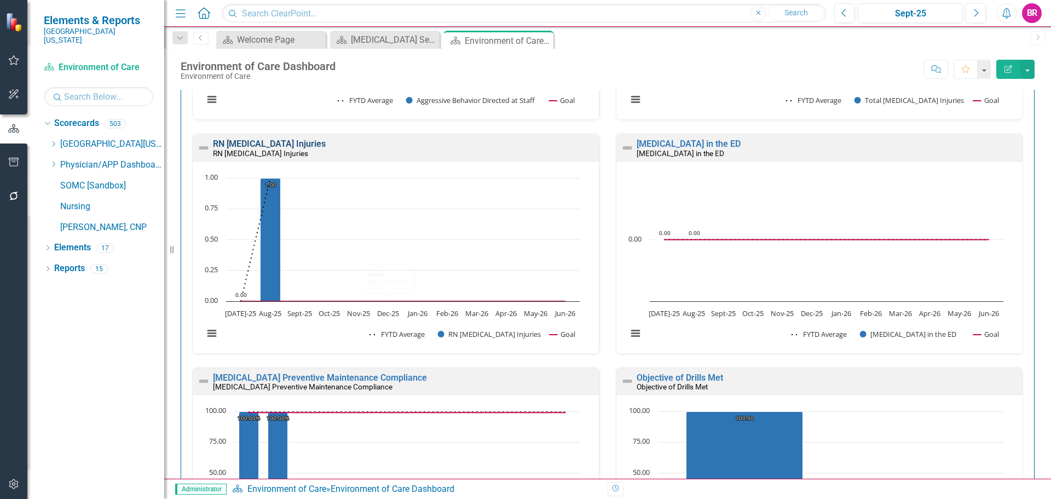
click at [311, 145] on link "RN [MEDICAL_DATA] Injuries" at bounding box center [269, 143] width 113 height 10
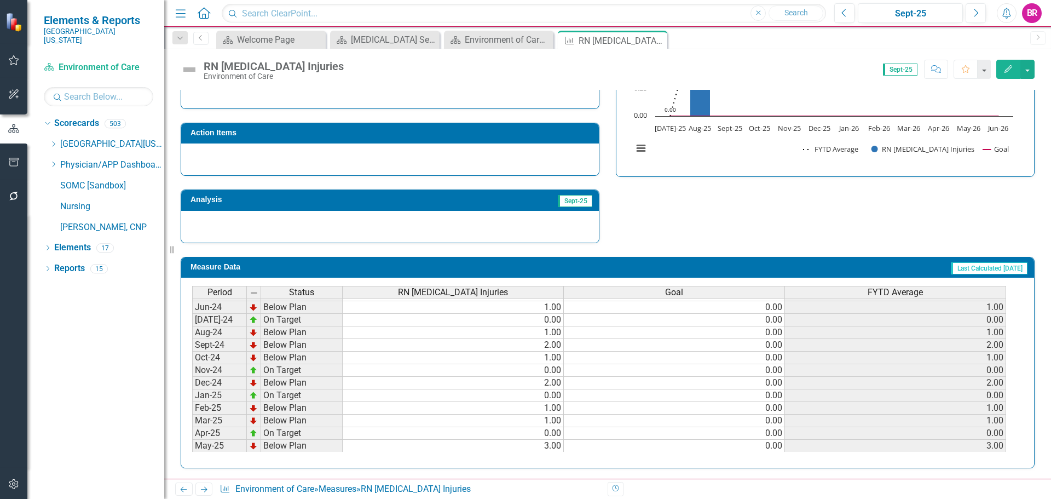
scroll to position [383, 0]
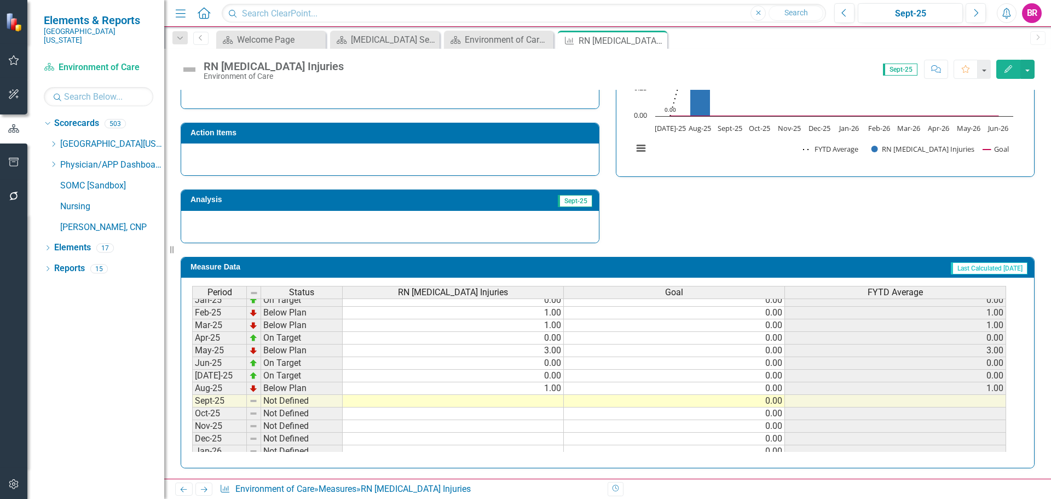
click at [540, 404] on tbody "Jan-24 Below Plan 1.00 0.00 1.00 Feb-24 Below Plan 1.00 0.00 1.00 Mar-24 Below …" at bounding box center [599, 331] width 814 height 378
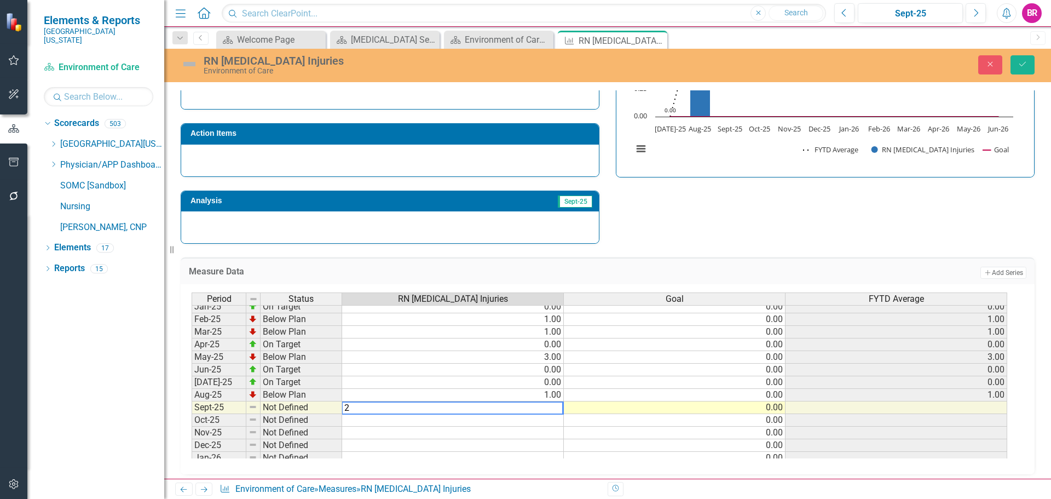
type textarea "2"
click at [896, 222] on div "Strategic Values Safety Safety Services Team Q1.2026 A Better Way Action Items …" at bounding box center [607, 101] width 870 height 285
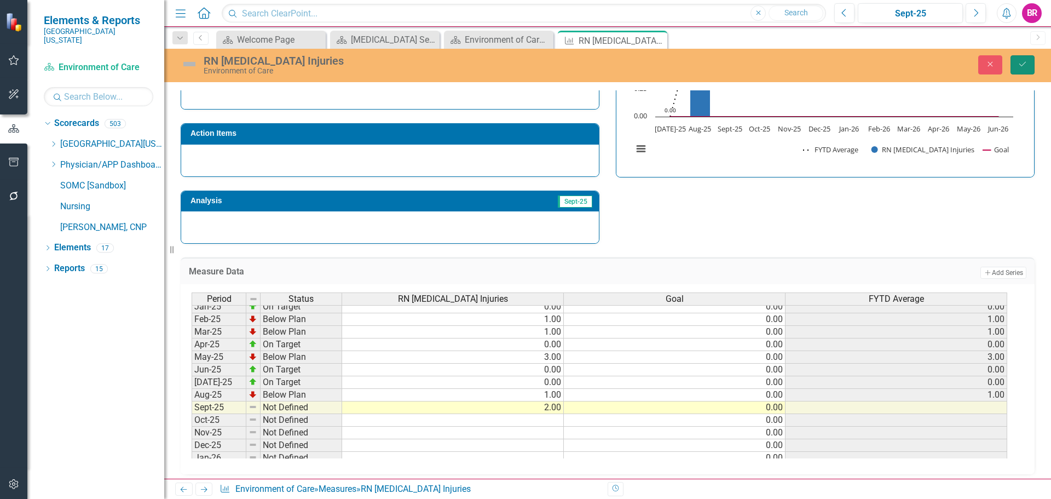
drag, startPoint x: 1014, startPoint y: 64, endPoint x: 1050, endPoint y: 205, distance: 145.7
click at [1014, 64] on button "Save" at bounding box center [1022, 64] width 24 height 19
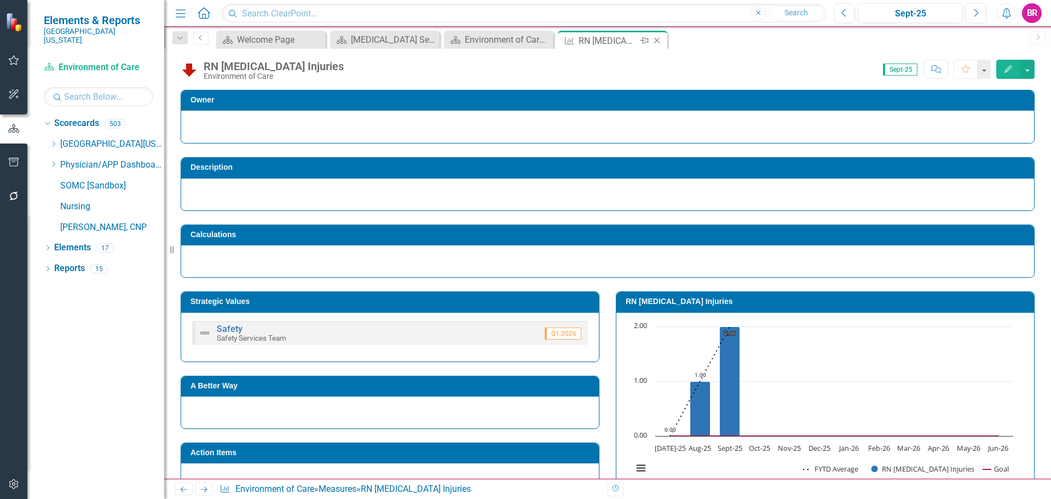
click at [657, 40] on icon at bounding box center [657, 41] width 6 height 6
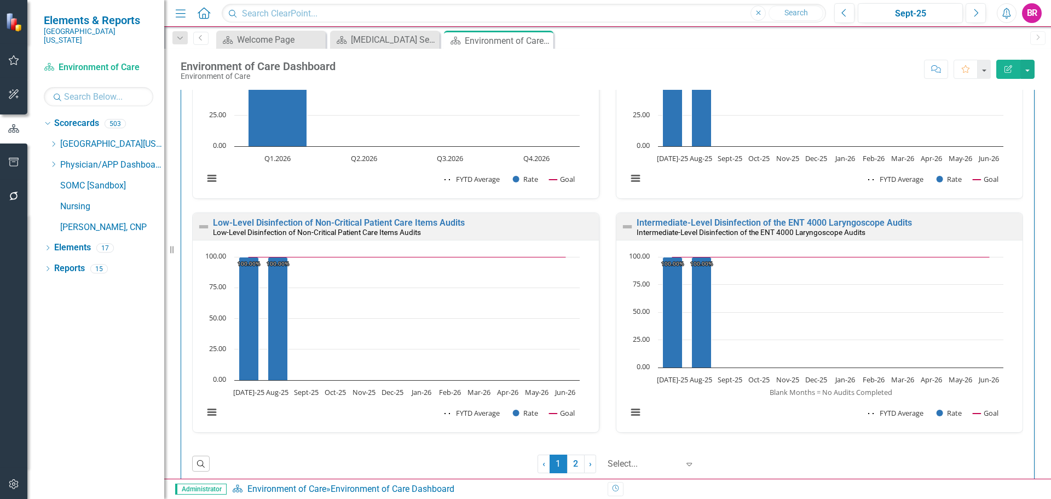
scroll to position [1091, 0]
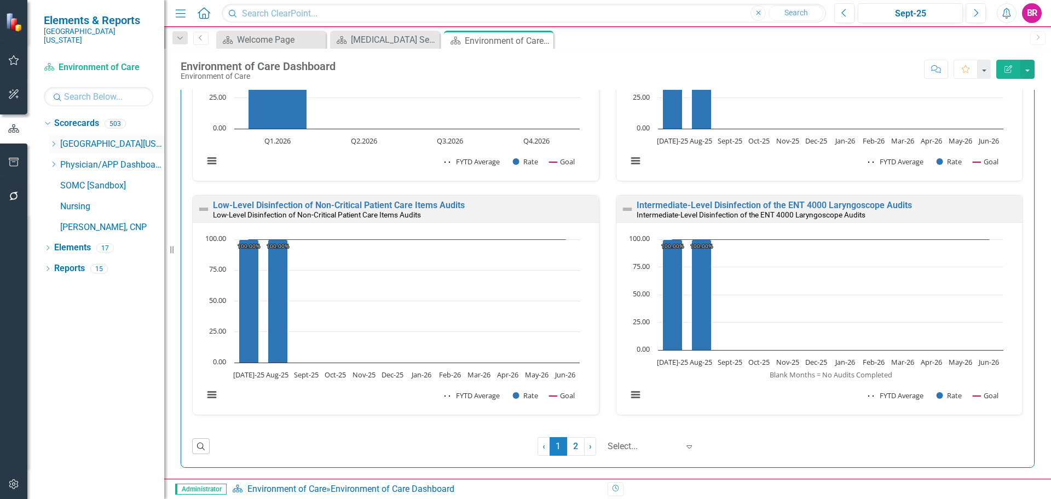
click at [53, 141] on icon "Dropdown" at bounding box center [53, 144] width 8 height 7
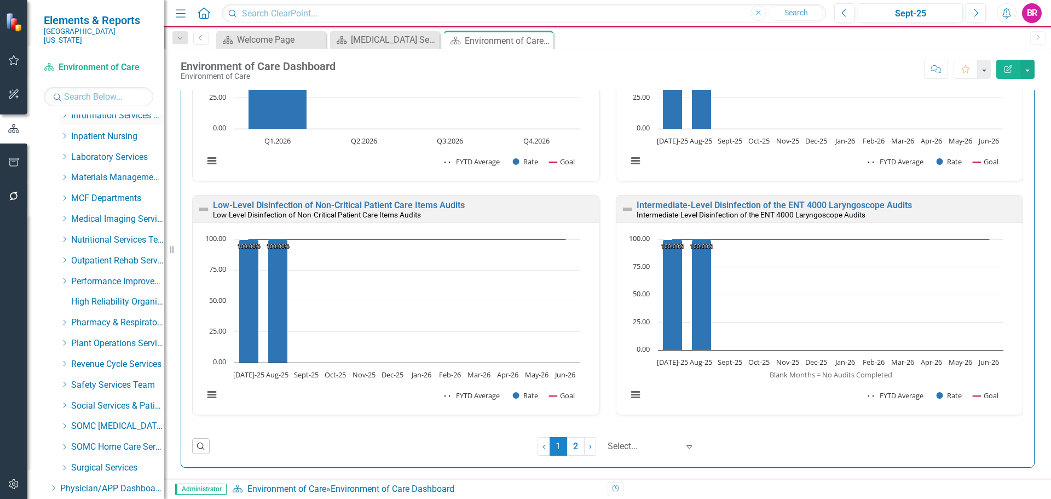
scroll to position [383, 0]
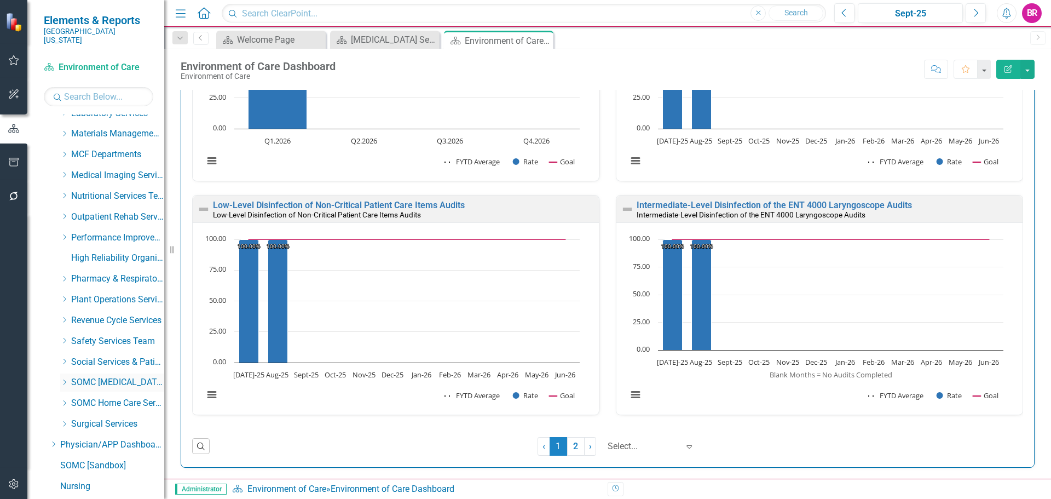
click at [65, 379] on icon at bounding box center [64, 381] width 3 height 5
click at [62, 373] on div "Dropdown SOMC Cancer & Infusion Services" at bounding box center [112, 382] width 104 height 18
click at [67, 337] on icon "Dropdown" at bounding box center [64, 340] width 8 height 7
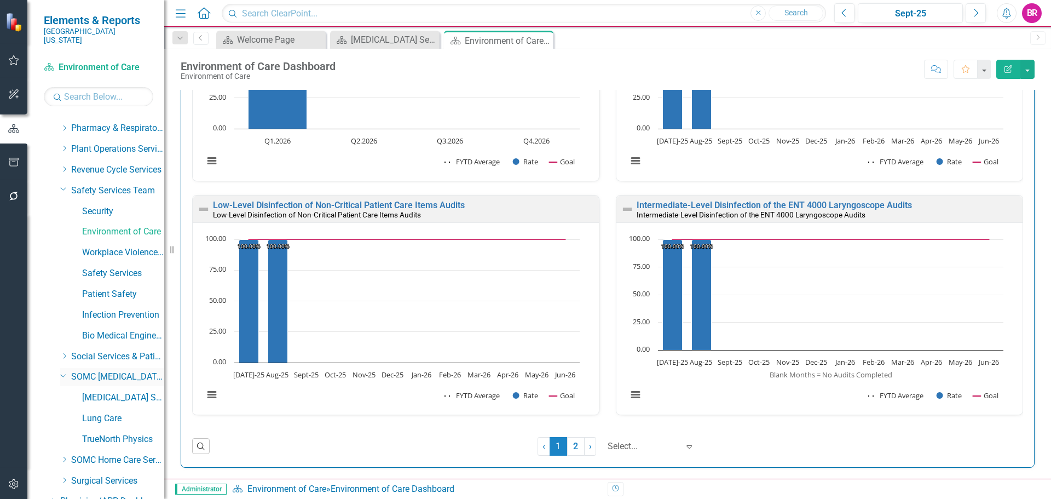
scroll to position [547, 0]
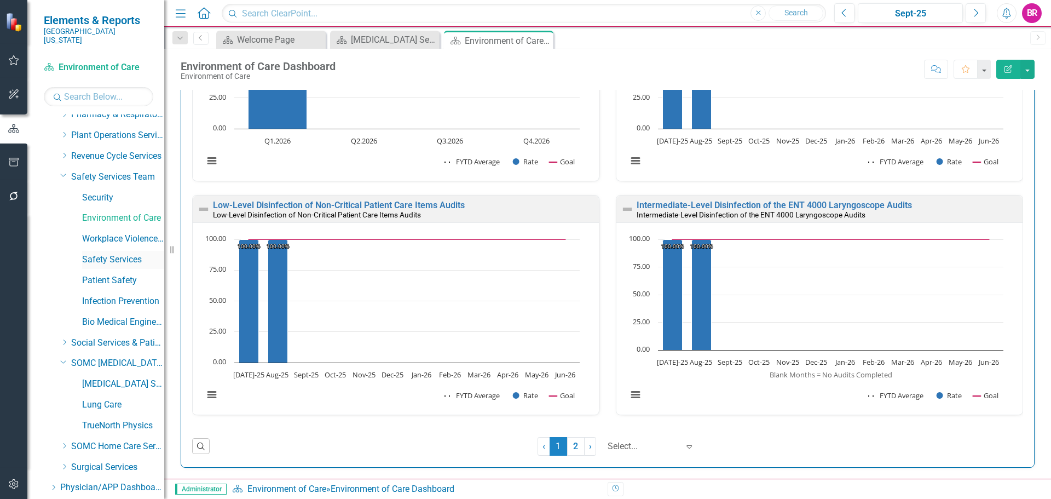
click at [118, 253] on link "Safety Services" at bounding box center [123, 259] width 82 height 13
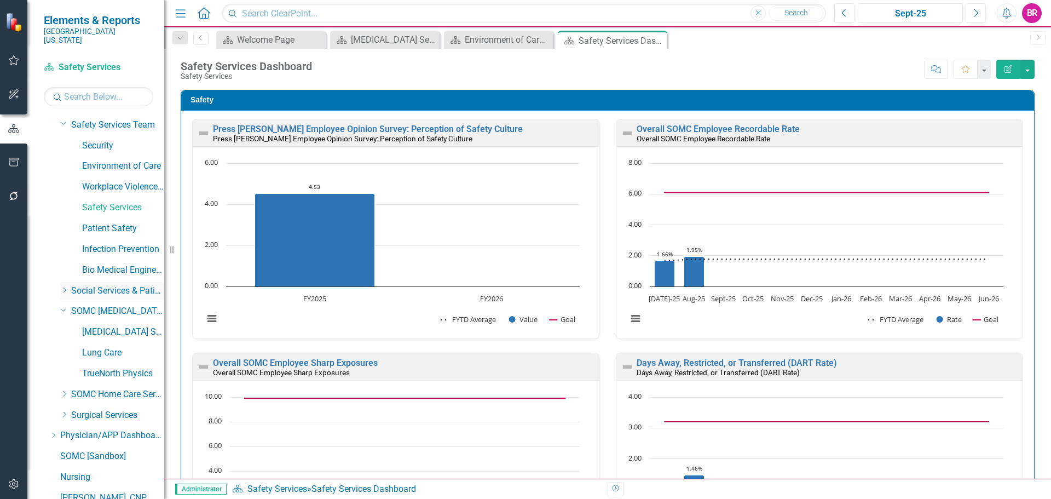
scroll to position [642, 0]
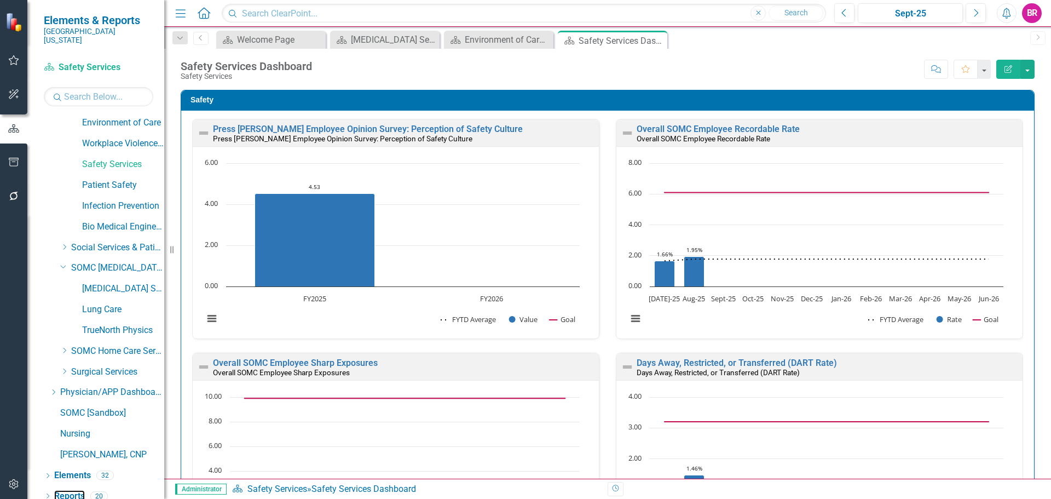
click at [74, 490] on link "Reports" at bounding box center [69, 496] width 31 height 13
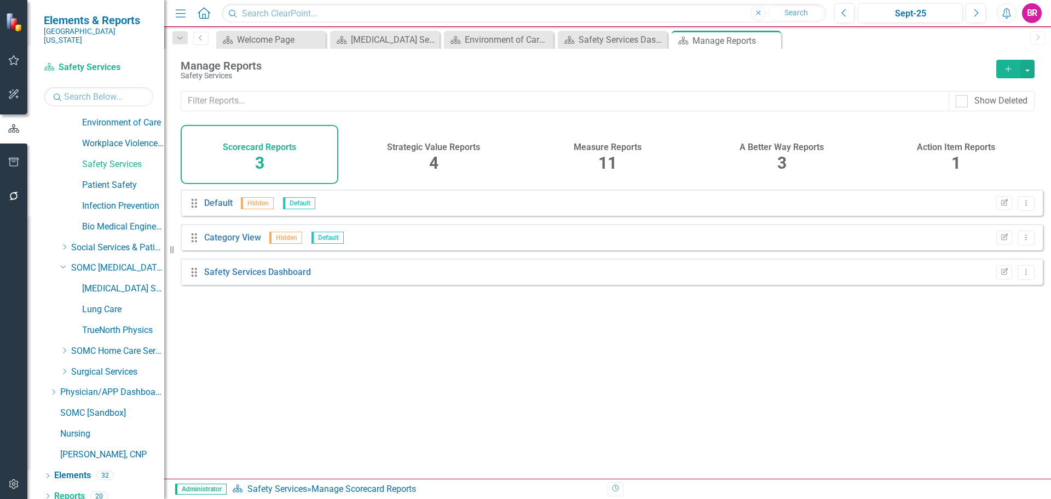
click at [618, 159] on div "Measure Reports 11" at bounding box center [608, 154] width 158 height 59
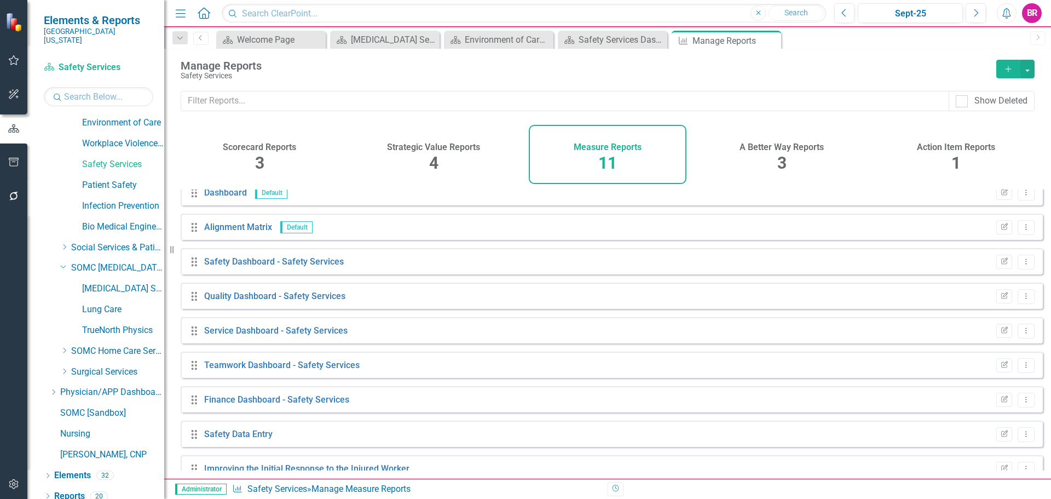
scroll to position [99, 0]
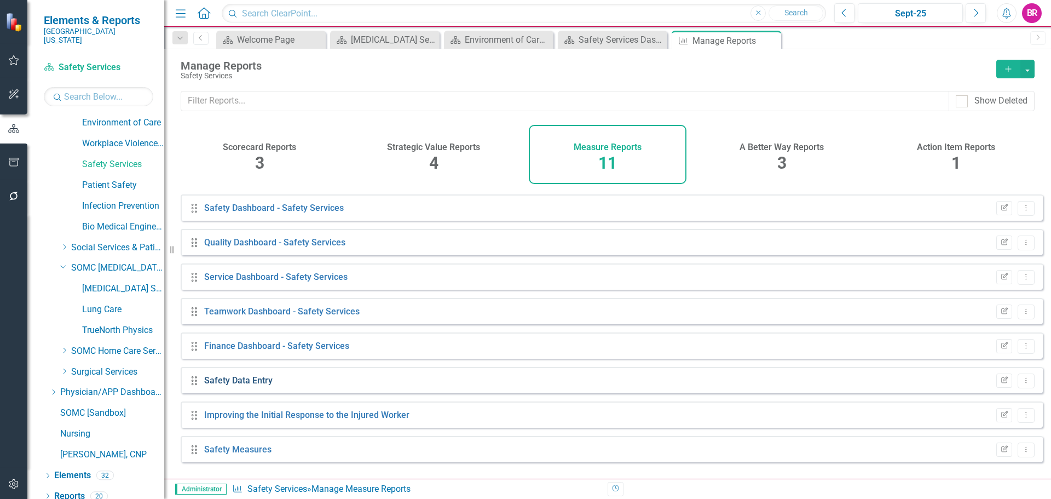
click at [242, 385] on link "Safety Data Entry" at bounding box center [238, 380] width 68 height 10
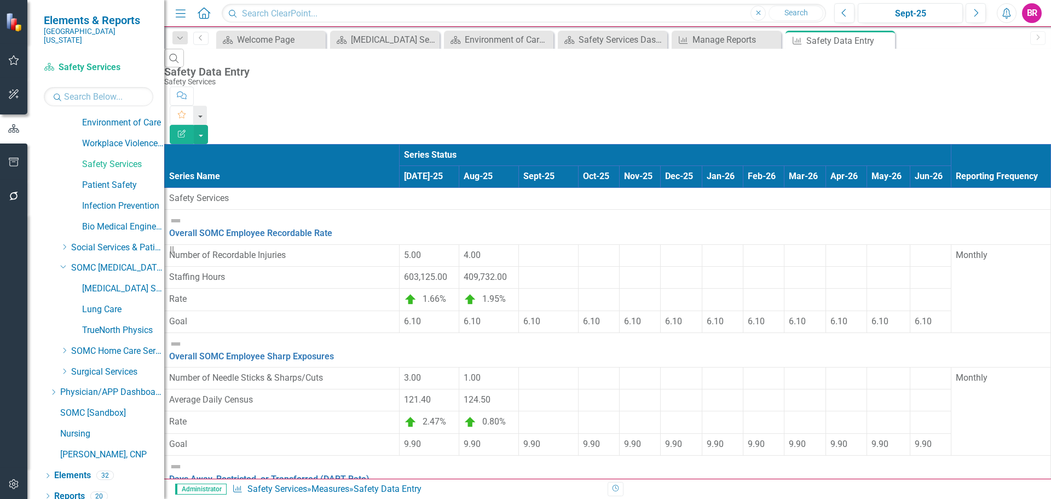
click at [519, 245] on td at bounding box center [549, 256] width 60 height 22
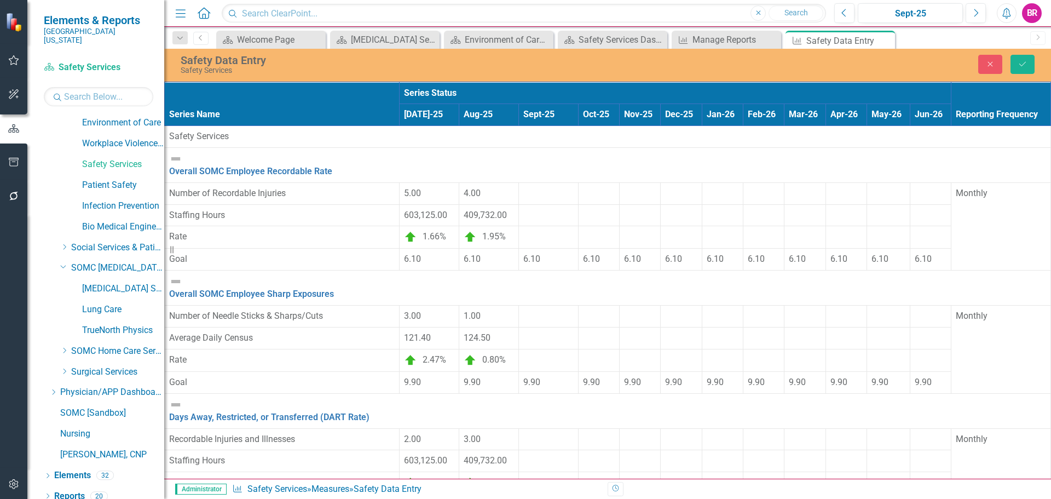
click at [519, 196] on td at bounding box center [549, 193] width 60 height 22
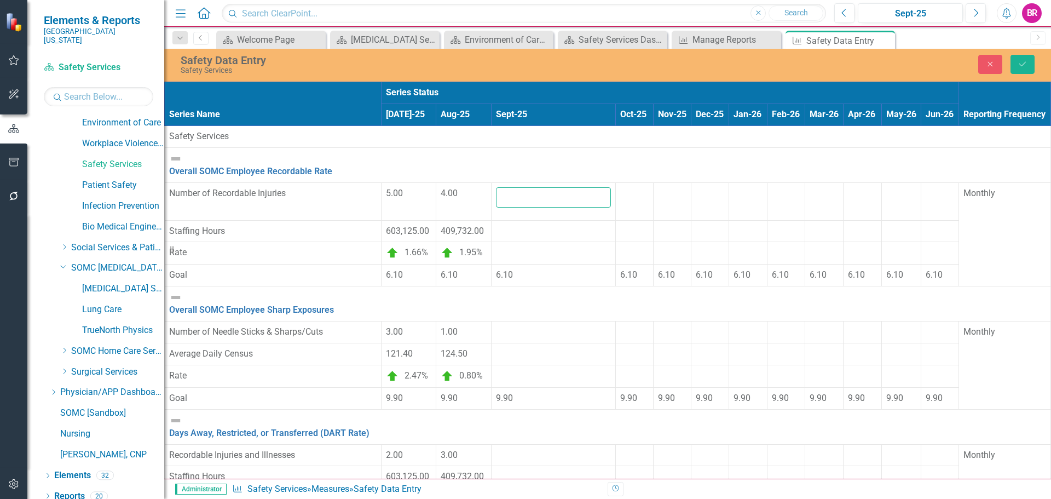
click at [496, 195] on input "number" at bounding box center [553, 197] width 115 height 20
type input "8"
click at [496, 225] on div at bounding box center [553, 225] width 115 height 0
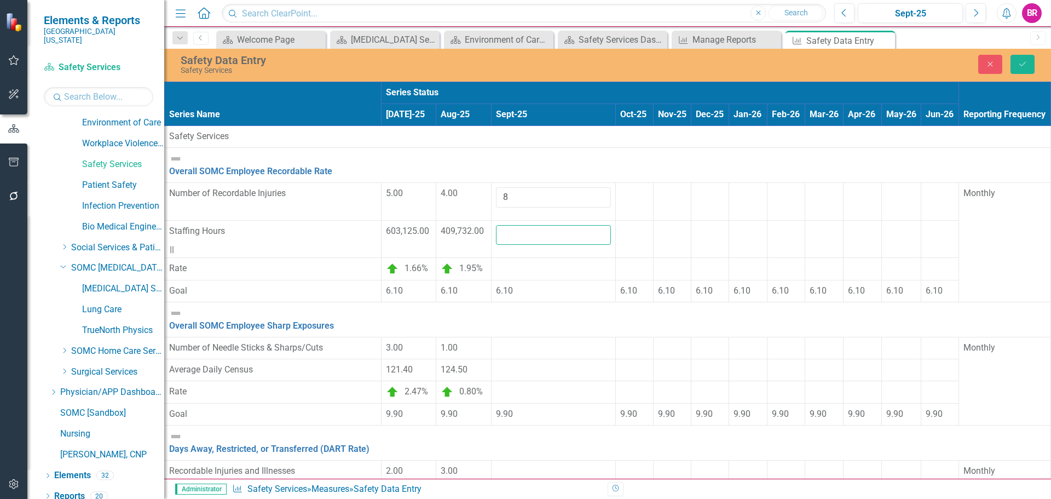
click at [496, 233] on input "number" at bounding box center [553, 235] width 115 height 20
type input "404305"
click at [491, 337] on td at bounding box center [553, 348] width 124 height 22
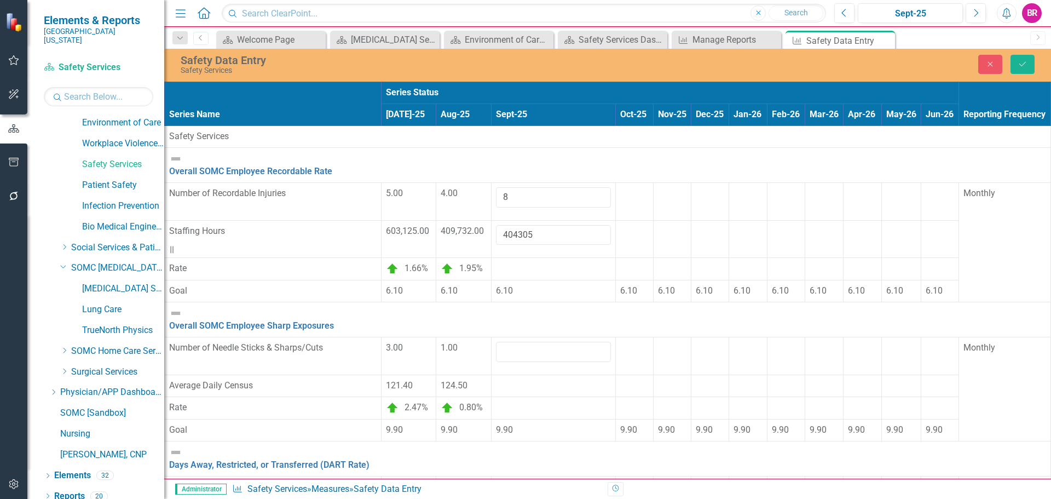
click at [491, 337] on td at bounding box center [553, 356] width 124 height 38
click at [496, 341] on input "number" at bounding box center [553, 351] width 115 height 20
type input "5"
click at [491, 380] on td at bounding box center [553, 385] width 124 height 22
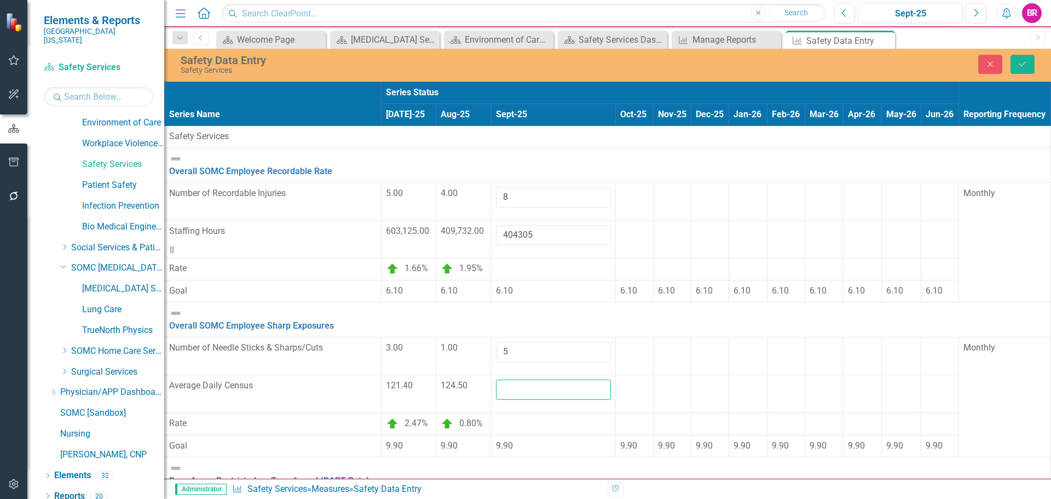
click at [496, 379] on input "number" at bounding box center [553, 389] width 115 height 20
type input "120.5"
click at [615, 337] on td at bounding box center [634, 356] width 38 height 38
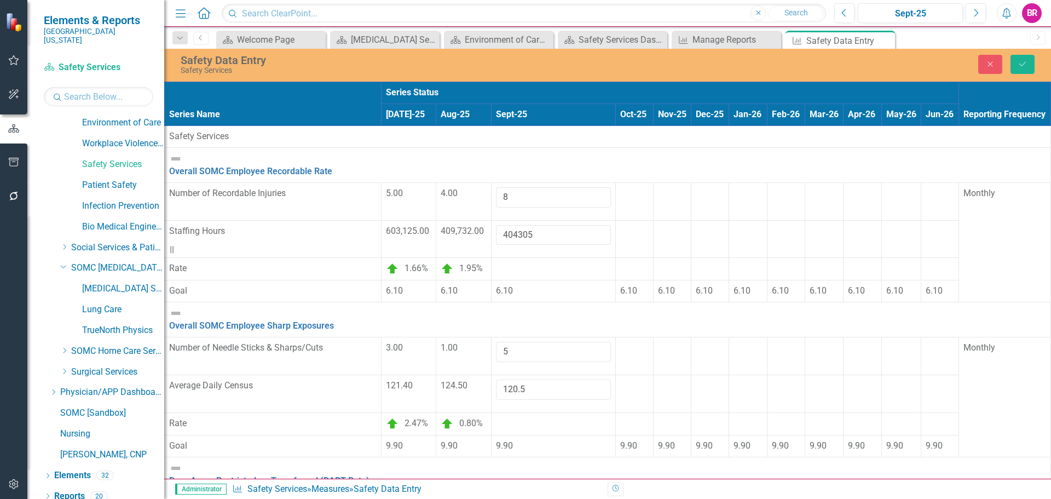
click at [491, 491] on td at bounding box center [553, 502] width 124 height 22
click at [496, 496] on input "number" at bounding box center [553, 506] width 115 height 20
type input "3"
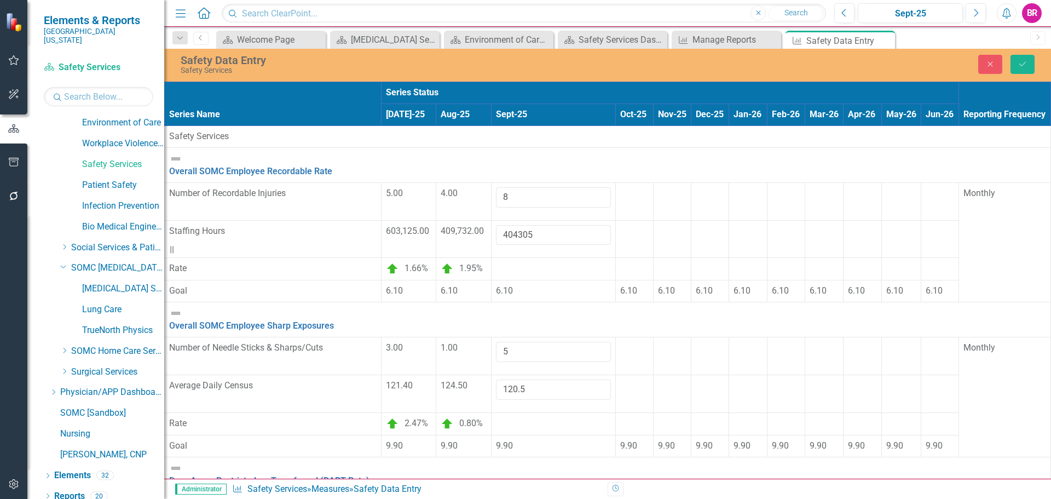
type input "404305"
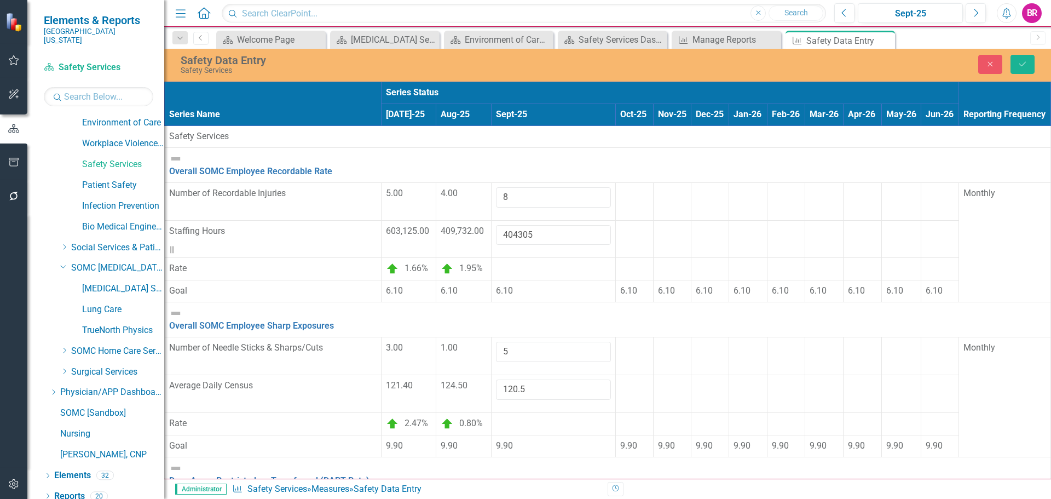
type input "107"
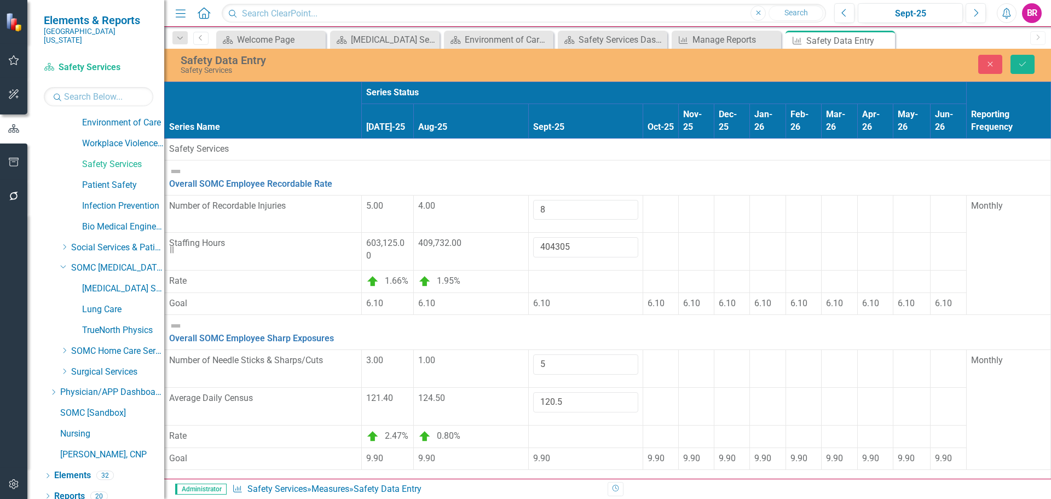
type input "15"
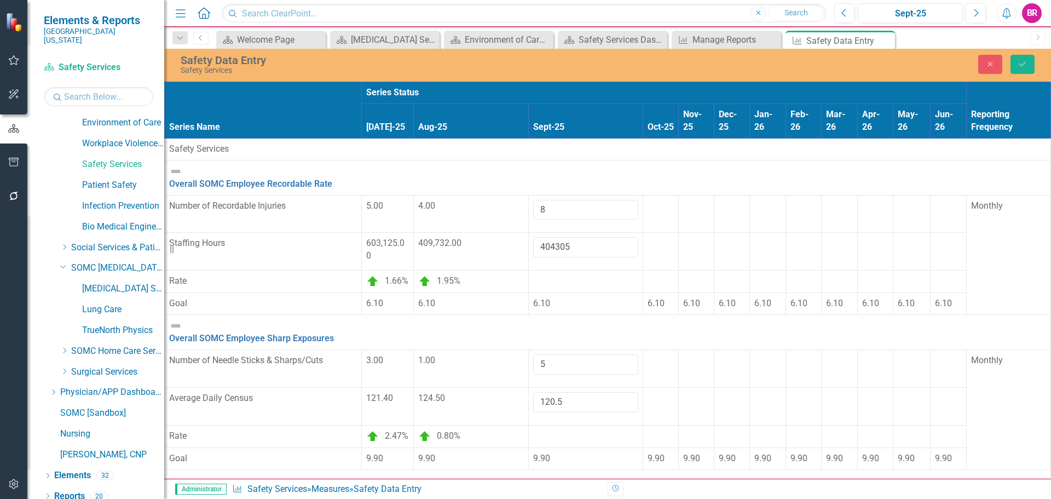
type input "15"
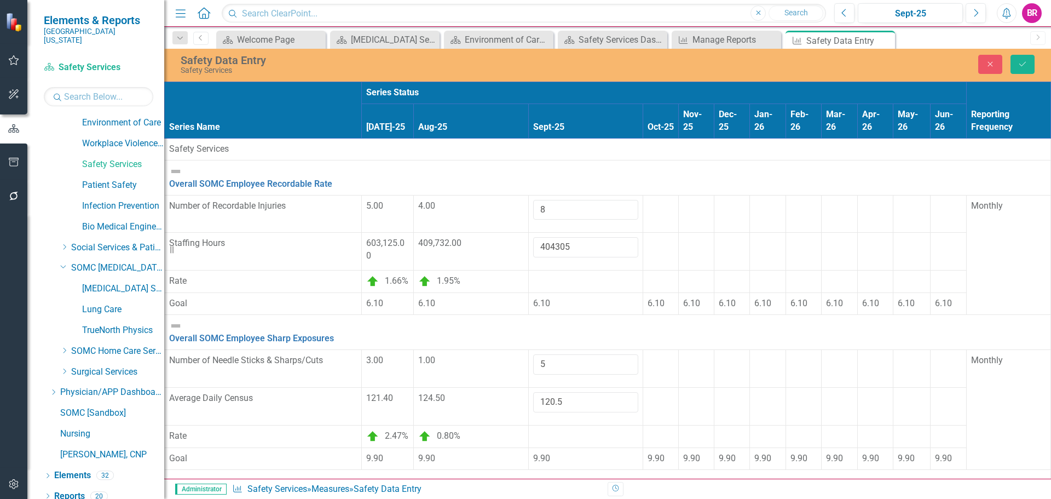
type input "0"
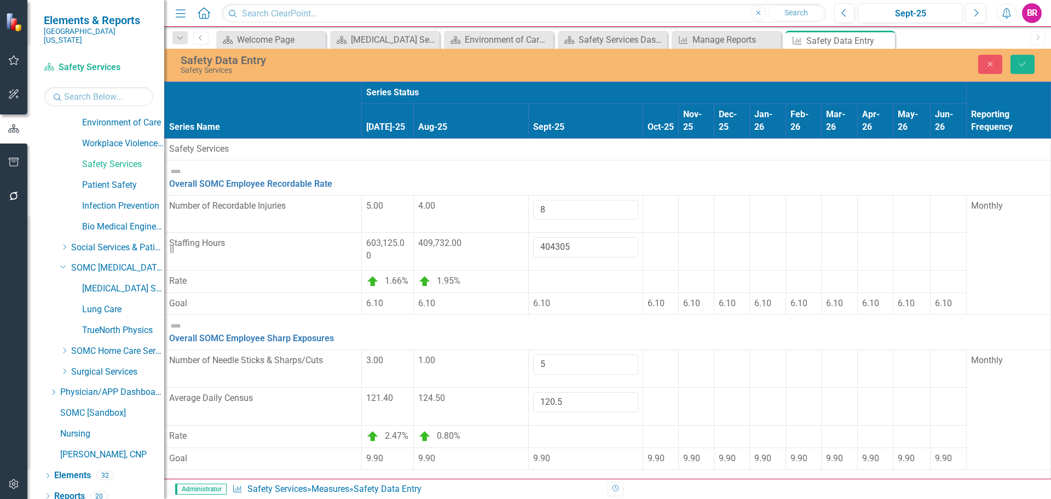
type input "0"
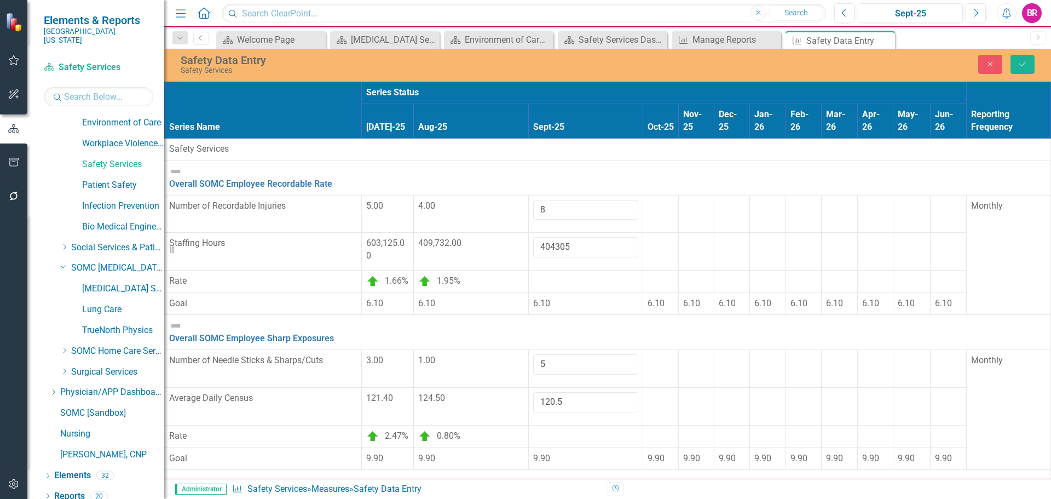
type input "1"
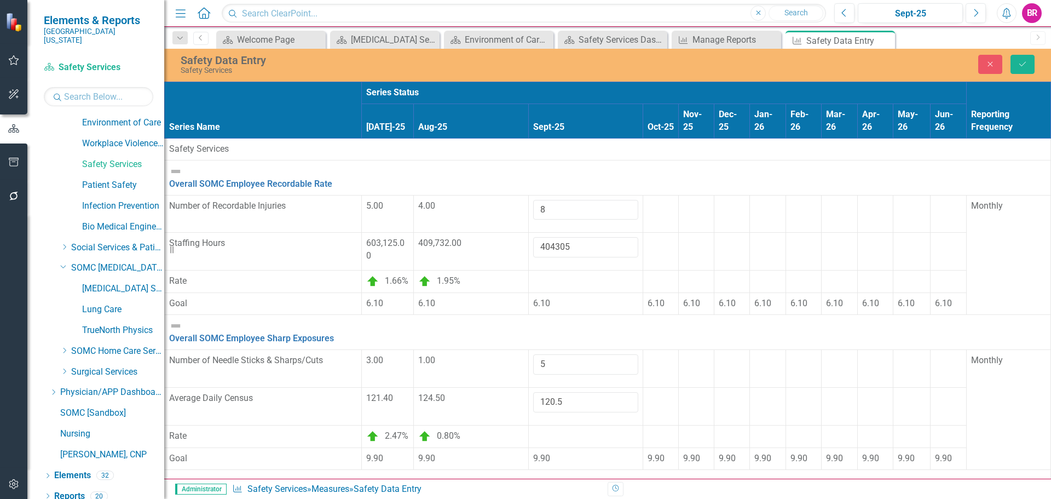
type input "1"
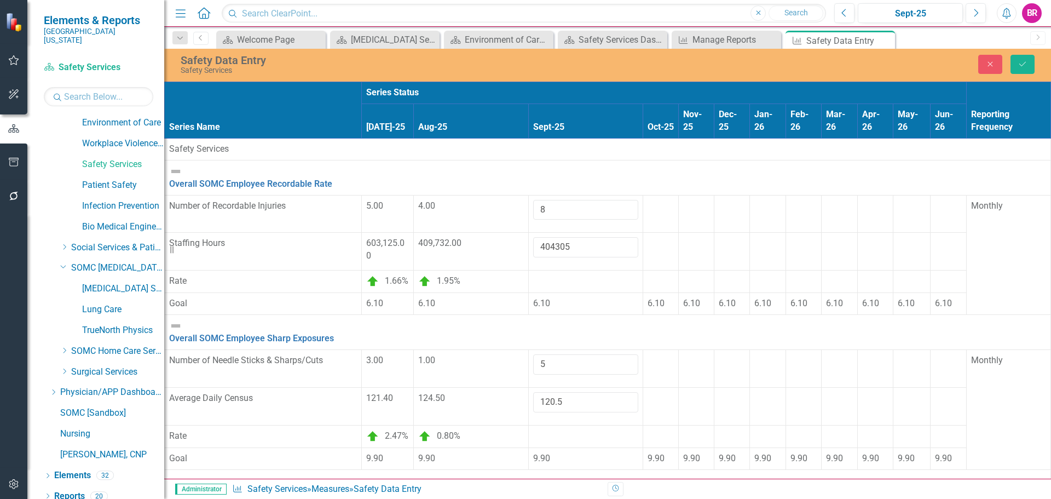
type input "5"
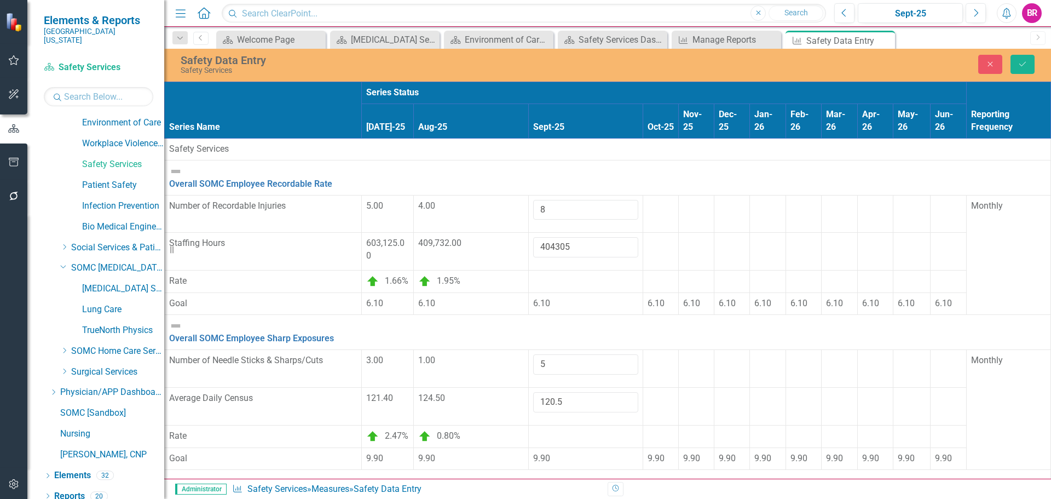
type input "8"
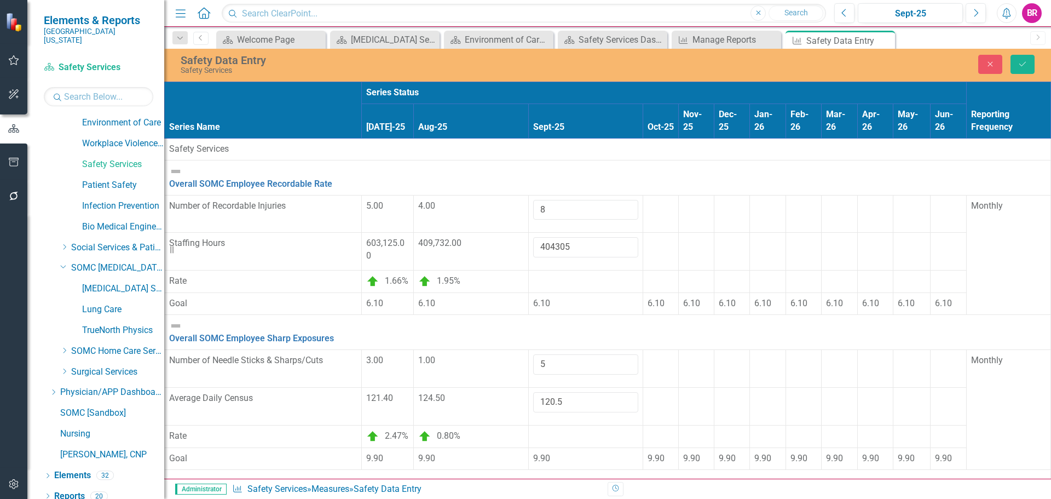
type input "8"
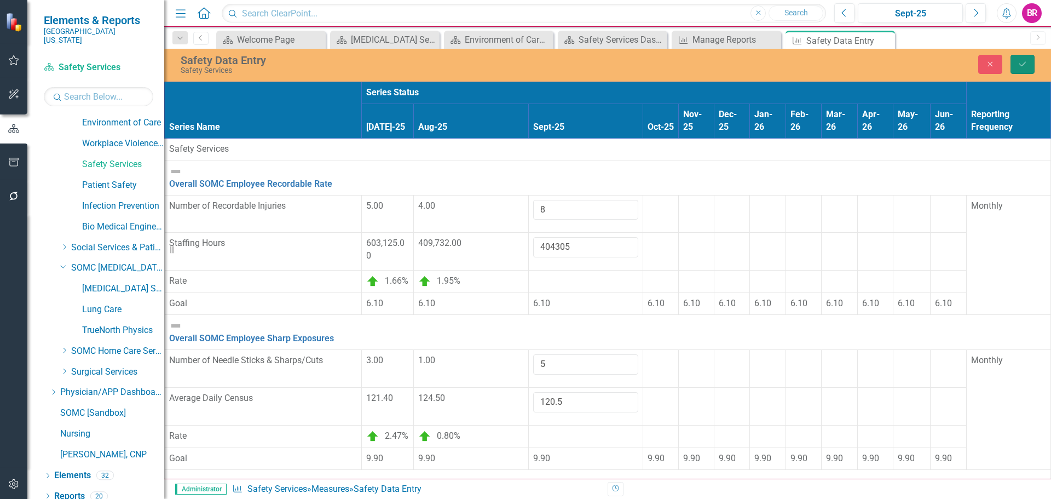
drag, startPoint x: 1022, startPoint y: 63, endPoint x: 959, endPoint y: 165, distance: 120.0
click at [1022, 63] on icon "Save" at bounding box center [1022, 64] width 10 height 8
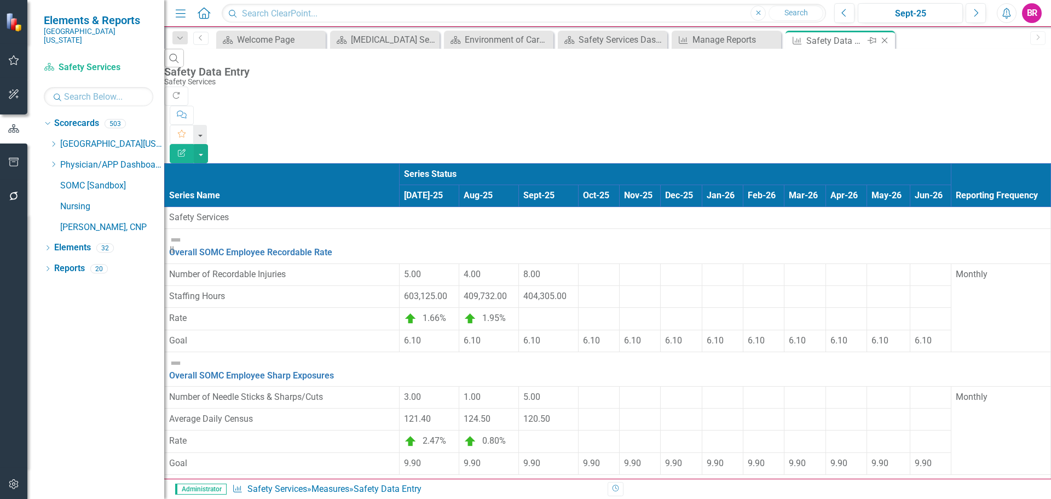
scroll to position [0, 0]
click at [885, 40] on icon at bounding box center [885, 41] width 6 height 6
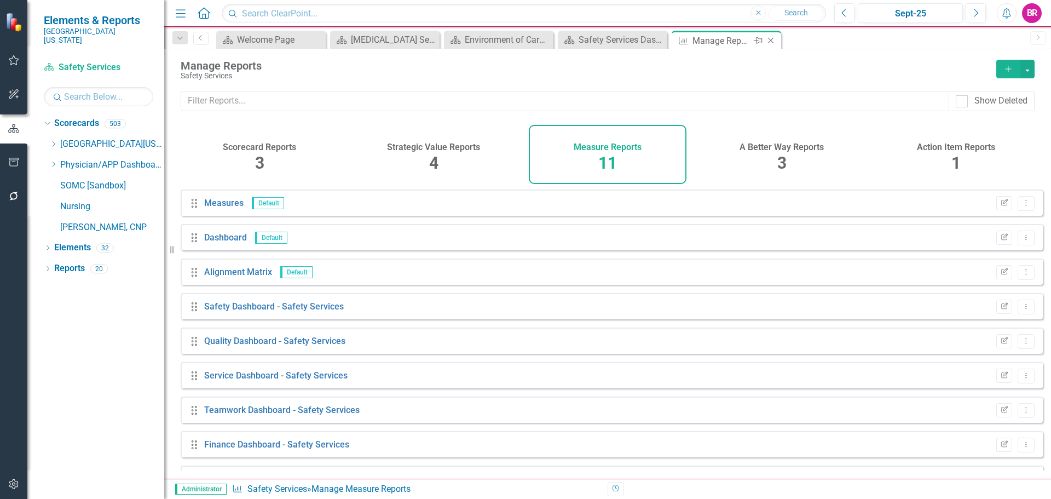
click at [769, 40] on icon "Close" at bounding box center [770, 40] width 11 height 9
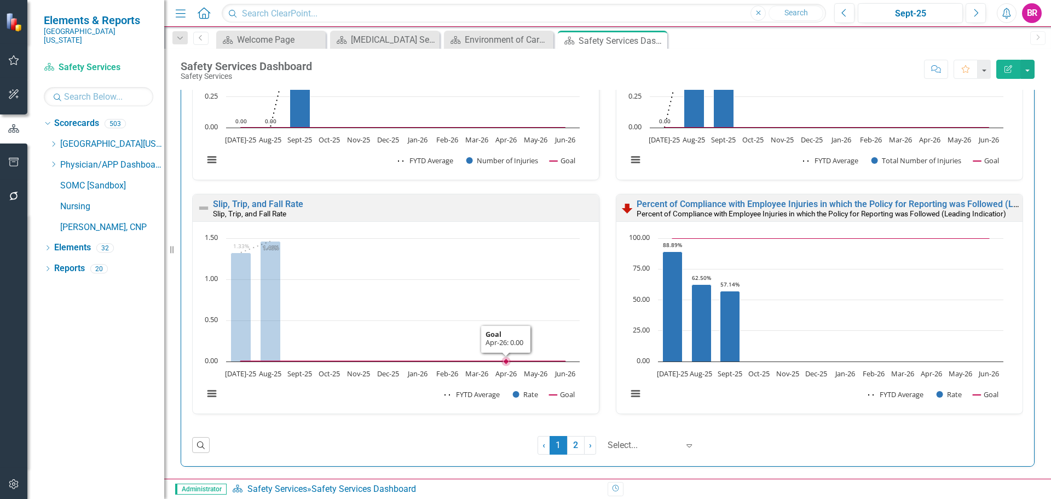
scroll to position [1095, 0]
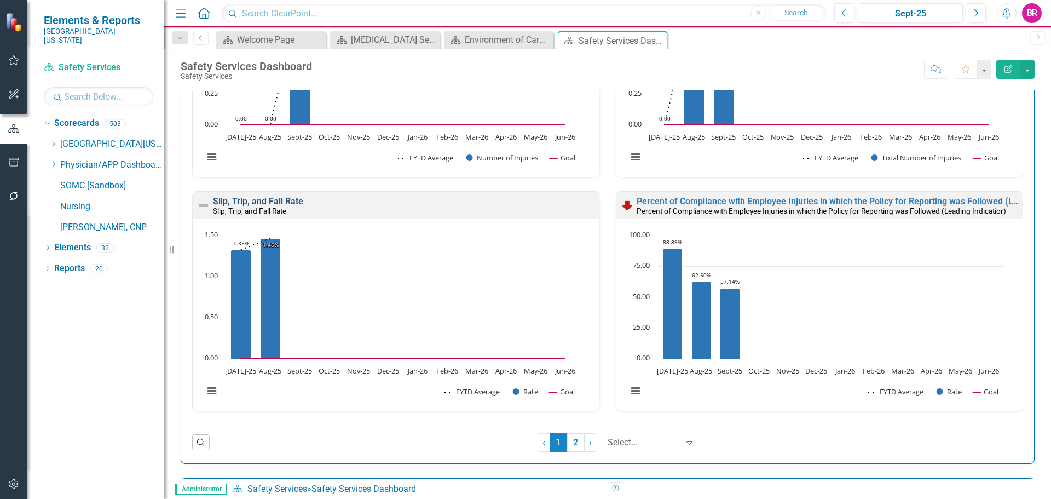
click at [287, 199] on link "Slip, Trip, and Fall Rate" at bounding box center [258, 201] width 90 height 10
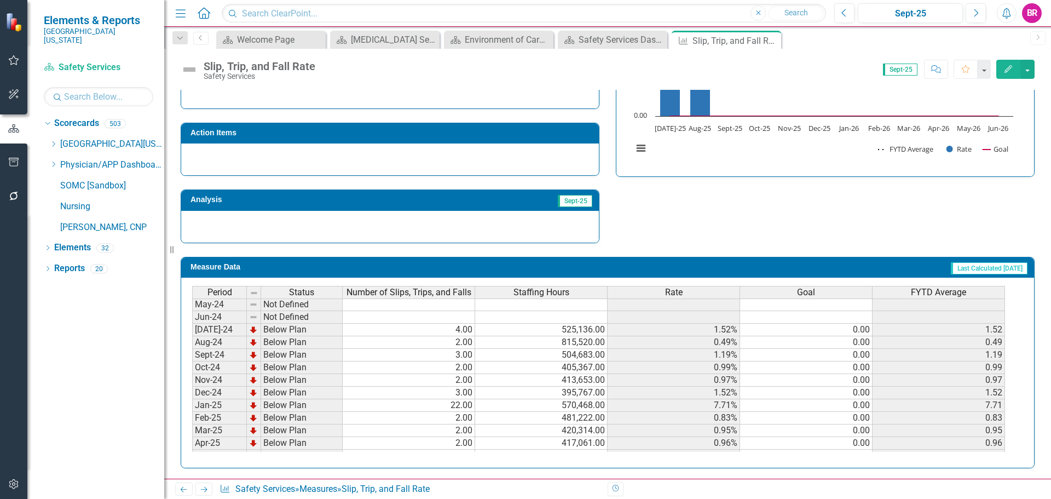
scroll to position [274, 0]
click at [192, 327] on div "Period Status Number of Slips, Trips, and Falls Staffing Hours Rate Goal FYTD A…" at bounding box center [192, 365] width 0 height 404
click at [861, 331] on td "0.00" at bounding box center [806, 334] width 132 height 13
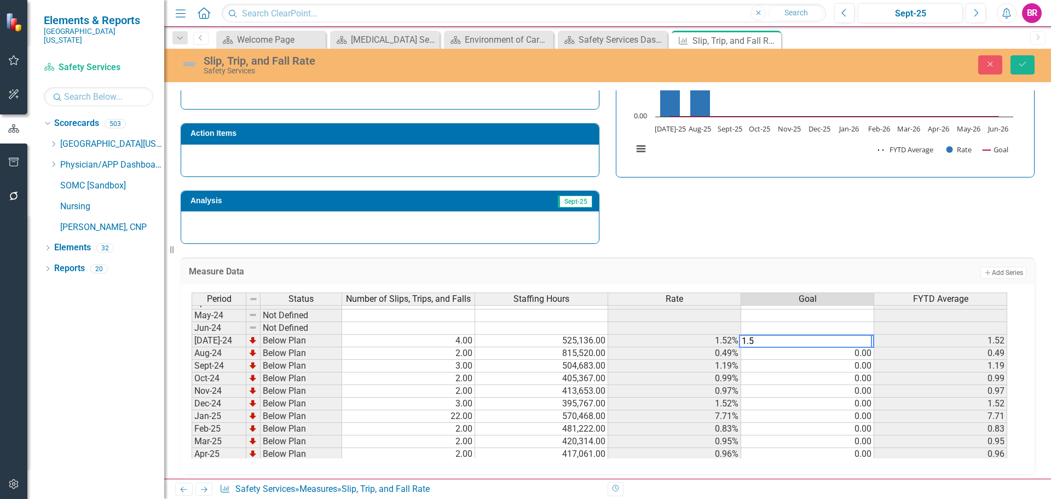
drag, startPoint x: 827, startPoint y: 248, endPoint x: 850, endPoint y: 251, distance: 23.6
click at [828, 249] on div "Measure Data Add Add Series Period Status Number of Slips, Trips, and Falls Sta…" at bounding box center [607, 359] width 870 height 230
click at [861, 344] on td "1.50" at bounding box center [807, 340] width 133 height 13
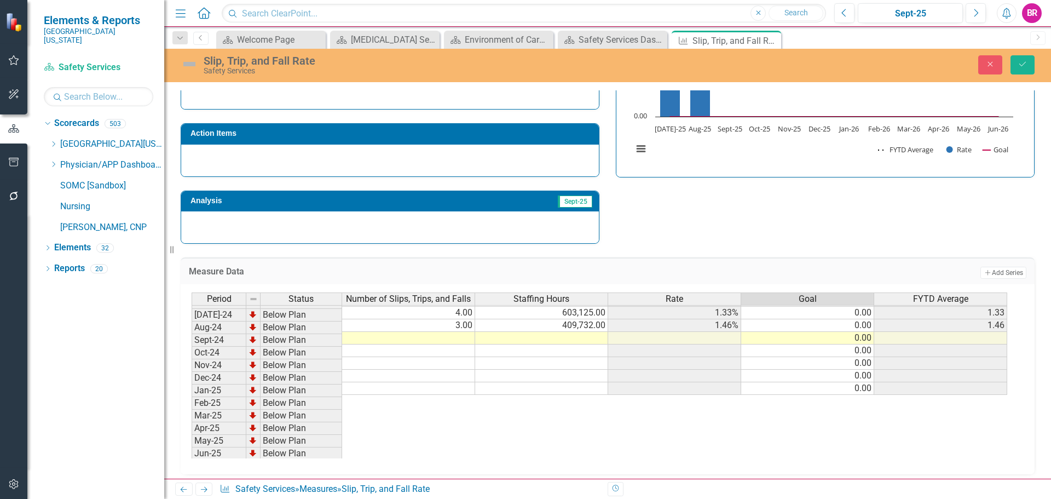
scroll to position [453, 0]
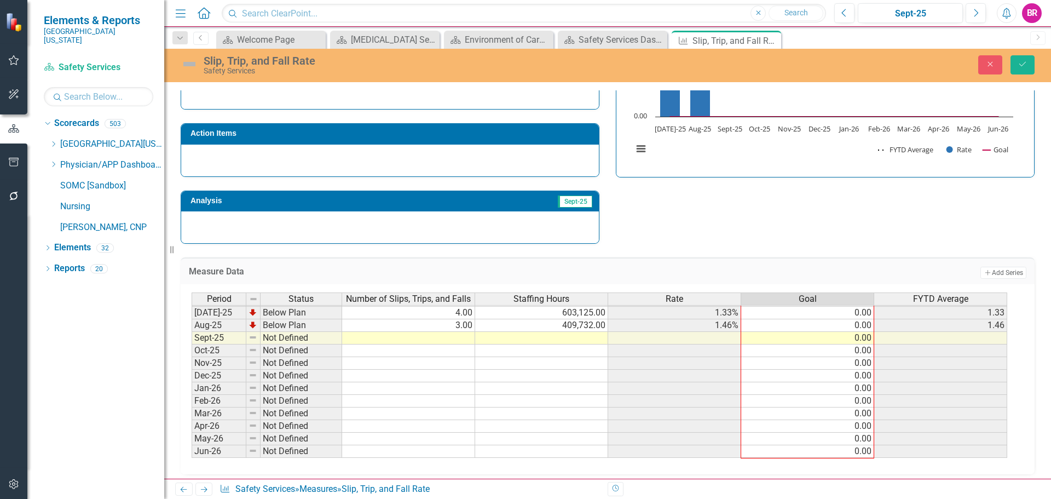
drag, startPoint x: 873, startPoint y: 346, endPoint x: 872, endPoint y: 437, distance: 90.3
click at [192, 446] on div "Period Status Number of Slips, Trips, and Falls Staffing Hours Rate Goal FYTD A…" at bounding box center [192, 281] width 0 height 354
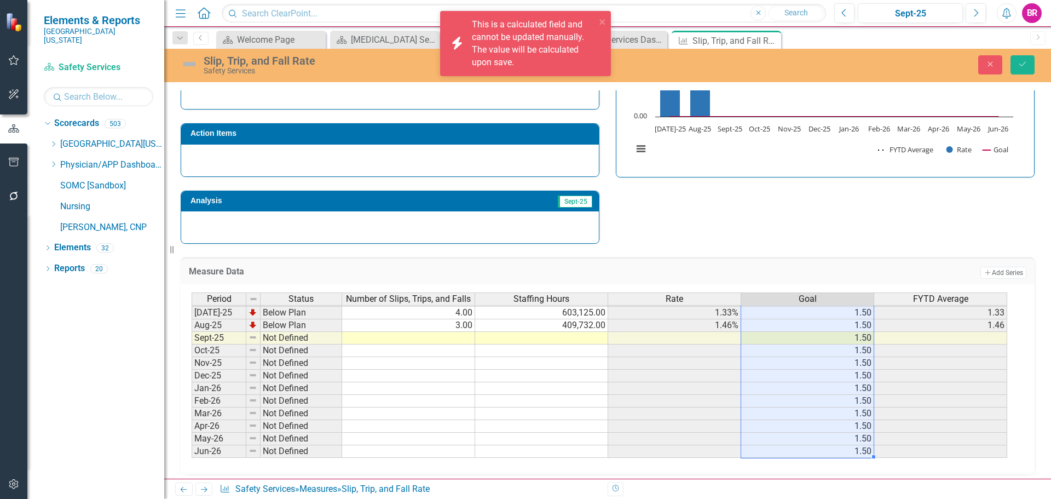
click at [430, 335] on td at bounding box center [408, 338] width 133 height 13
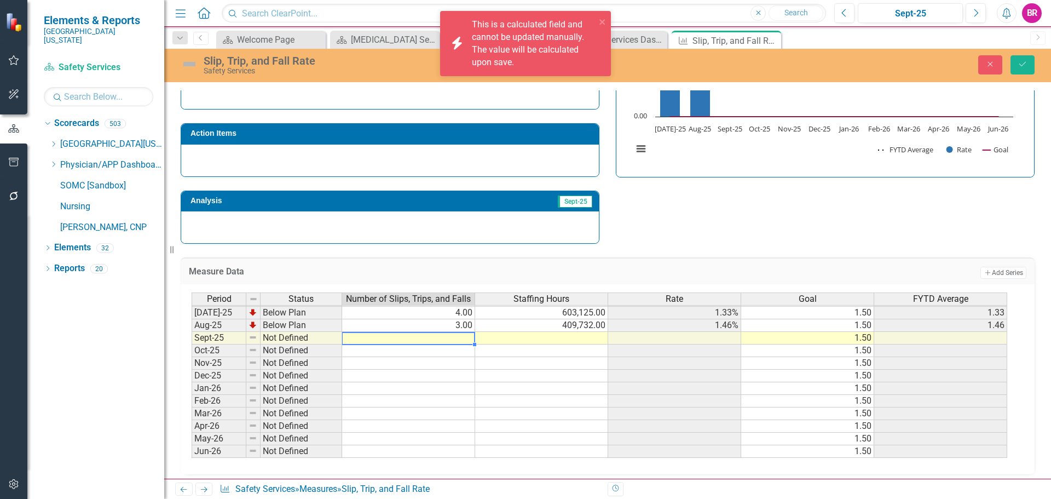
type textarea "2"
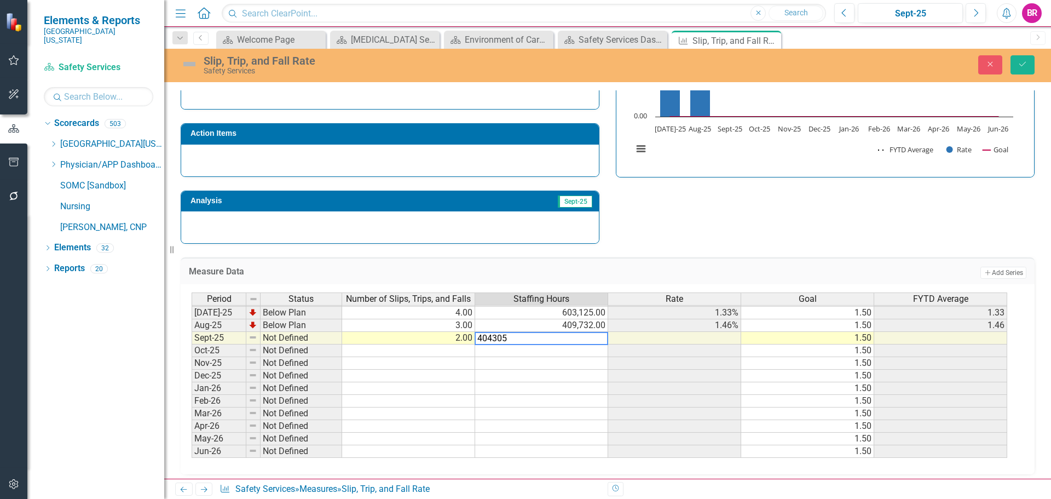
type textarea "404305"
click at [716, 208] on div "Strategic Values Safety Safety Services Team Q1.2026 A Better Way Action Items …" at bounding box center [607, 101] width 870 height 285
click at [1020, 61] on icon "Save" at bounding box center [1022, 64] width 10 height 8
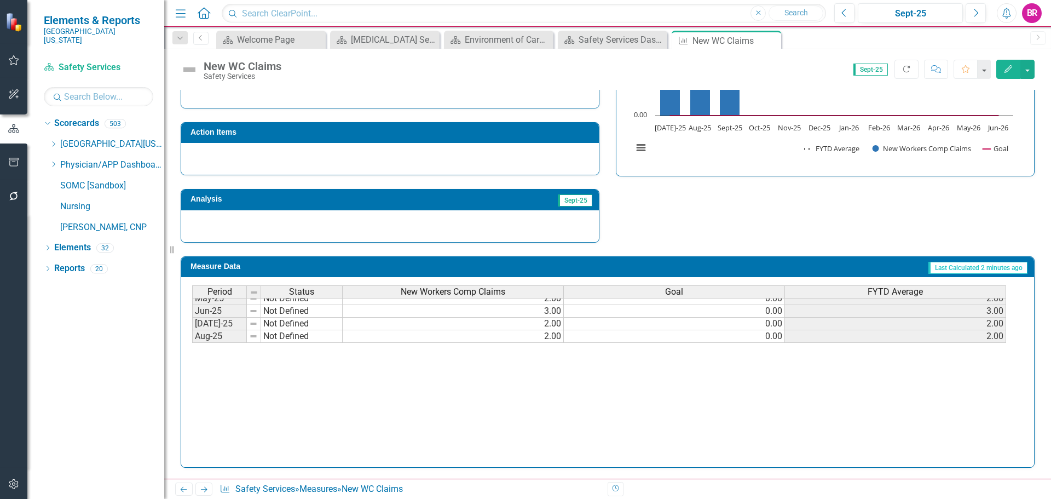
scroll to position [438, 0]
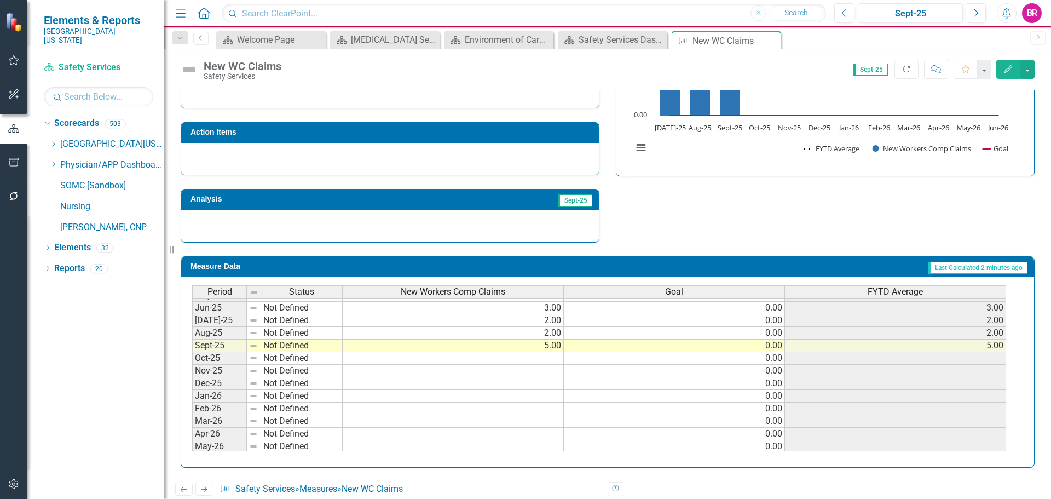
click at [779, 308] on tbody "Dec-23 Not Defined 2.00 0.00 2.00 Jan-24 Not Defined 3.00 0.00 3.00 Feb-24 Not …" at bounding box center [599, 269] width 814 height 391
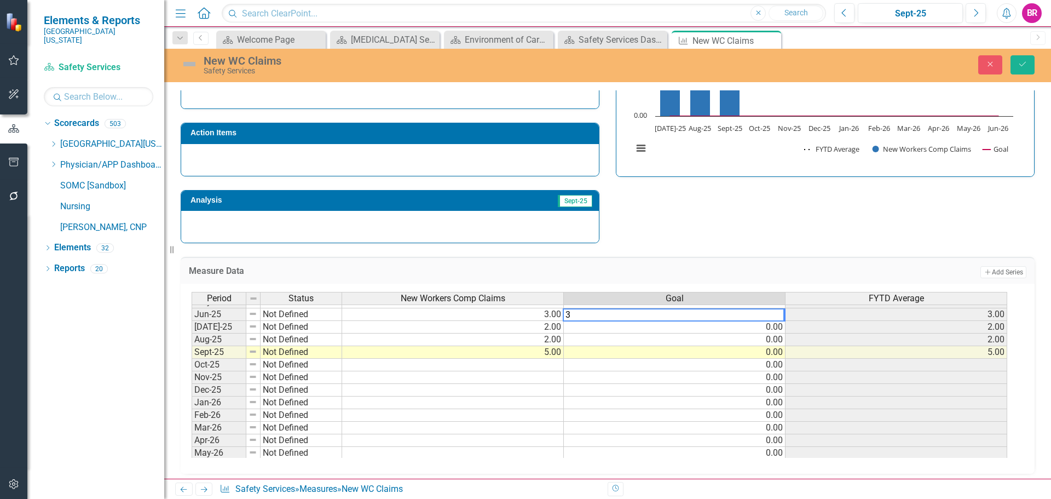
type textarea "3"
click at [766, 233] on div "Strategic Values Finance Safety Services Team Q1.2026 A Better Way Action Items…" at bounding box center [607, 100] width 870 height 285
drag, startPoint x: 771, startPoint y: 309, endPoint x: 791, endPoint y: 319, distance: 23.3
click at [772, 309] on td "3.00" at bounding box center [675, 314] width 222 height 13
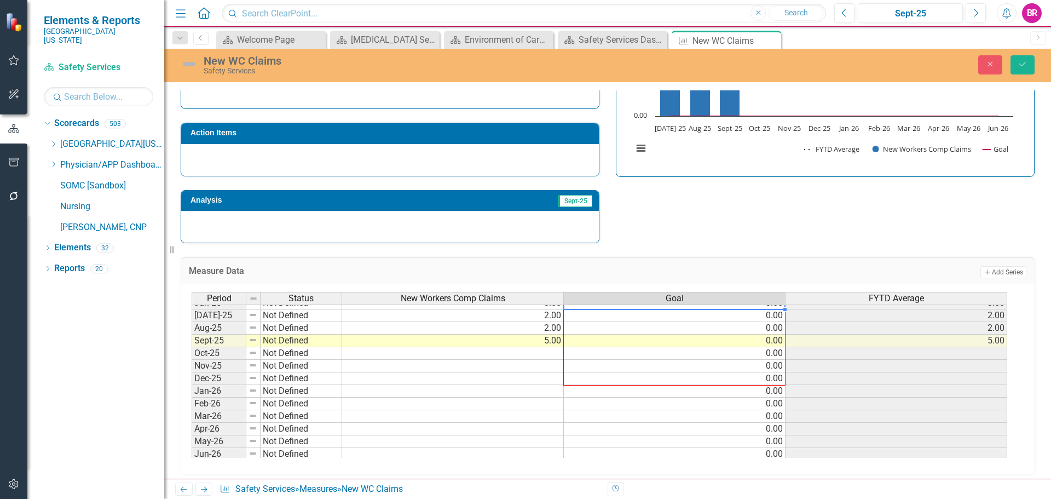
scroll to position [453, 0]
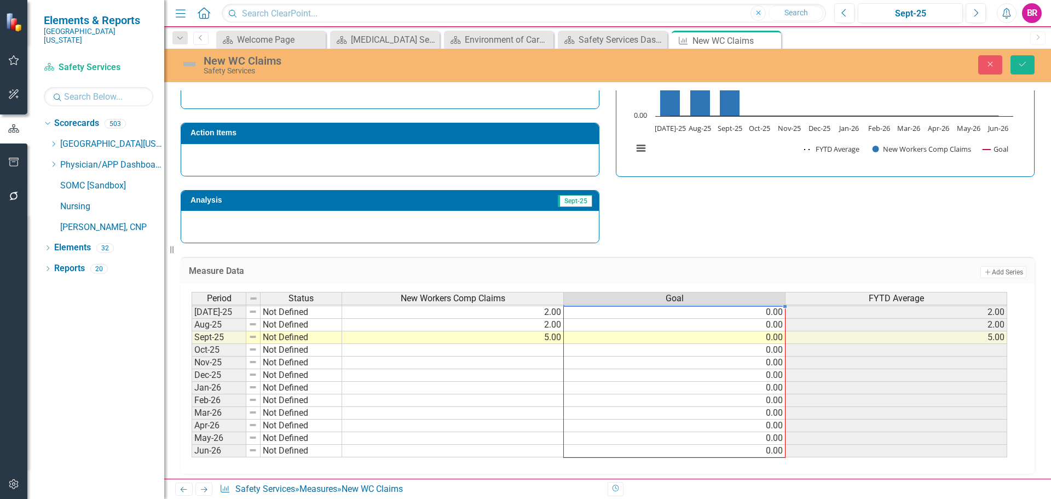
drag, startPoint x: 784, startPoint y: 320, endPoint x: 790, endPoint y: 445, distance: 124.9
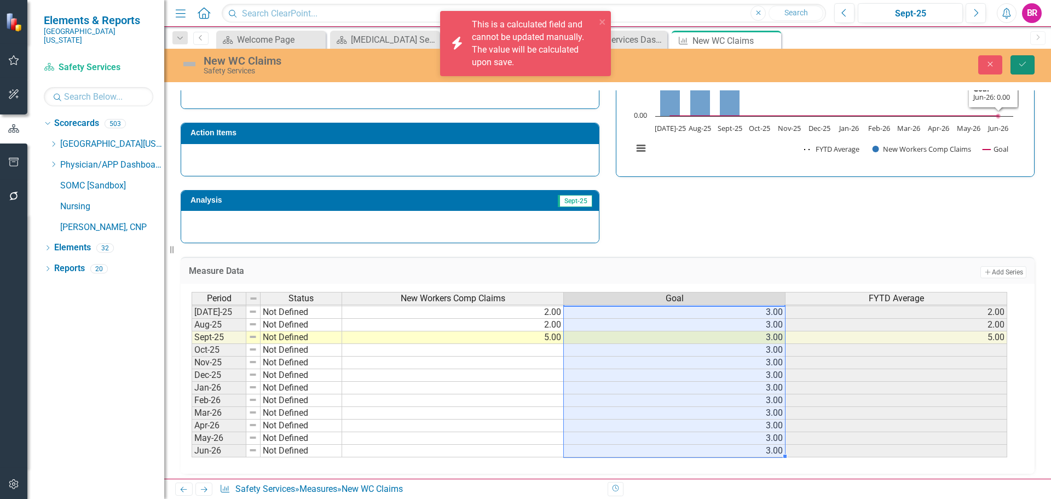
click at [1027, 56] on button "Save" at bounding box center [1022, 64] width 24 height 19
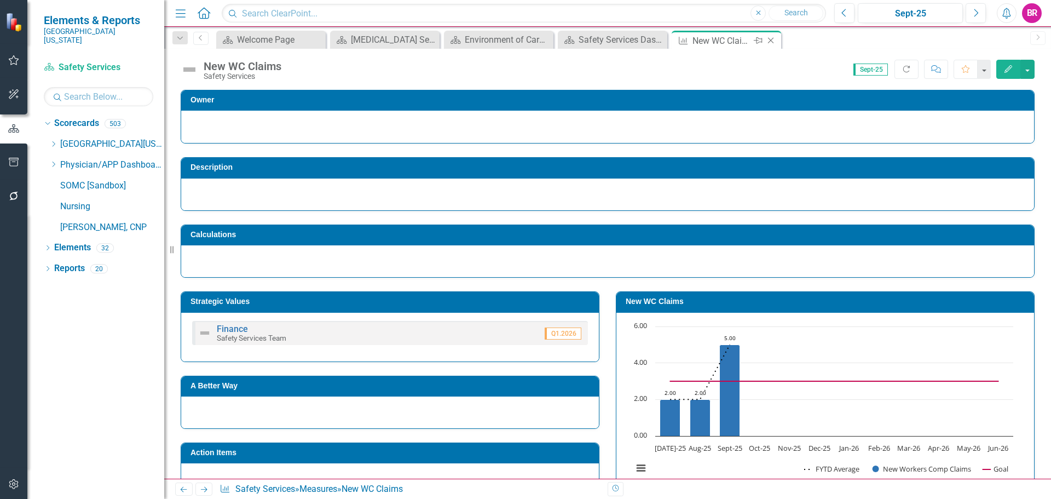
click at [769, 43] on icon "Close" at bounding box center [770, 40] width 11 height 9
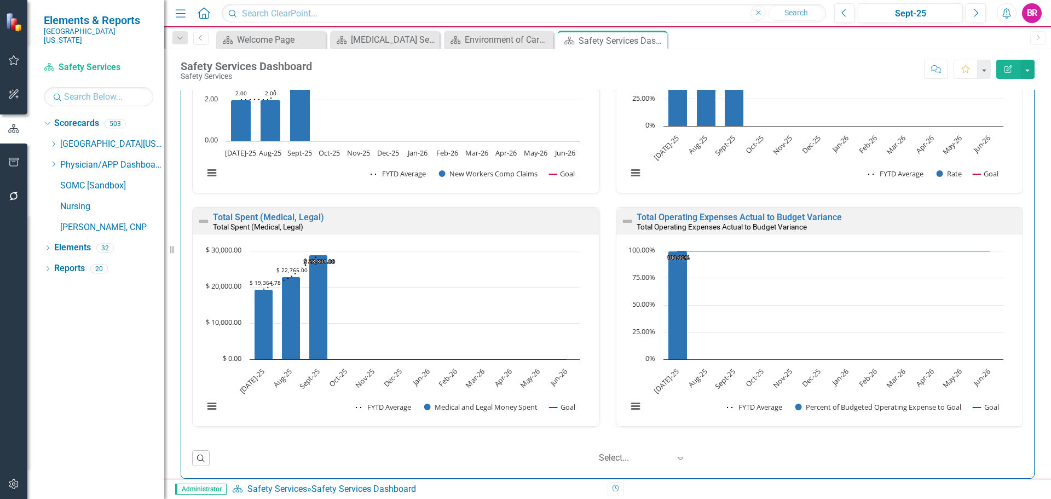
scroll to position [2572, 0]
click at [314, 216] on link "Total Spent (Medical, Legal)" at bounding box center [268, 216] width 111 height 10
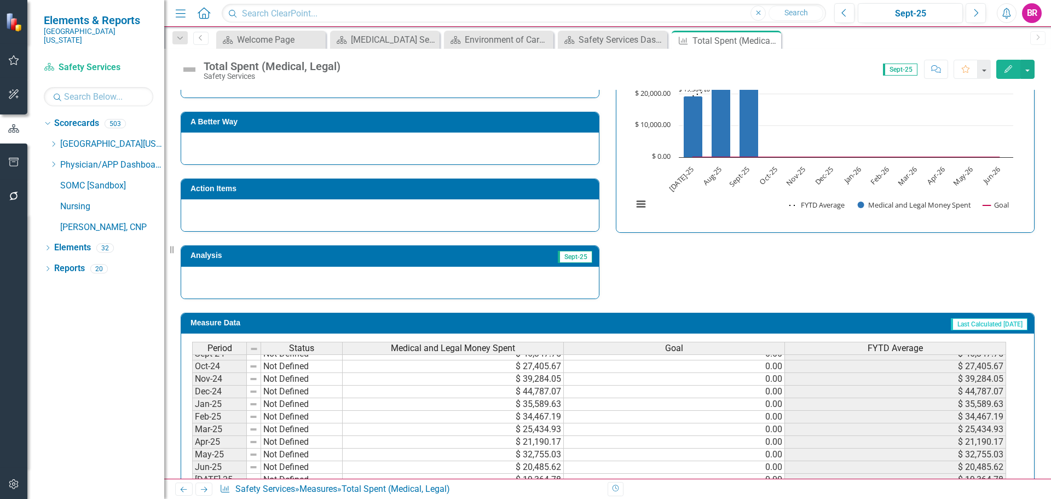
scroll to position [453, 0]
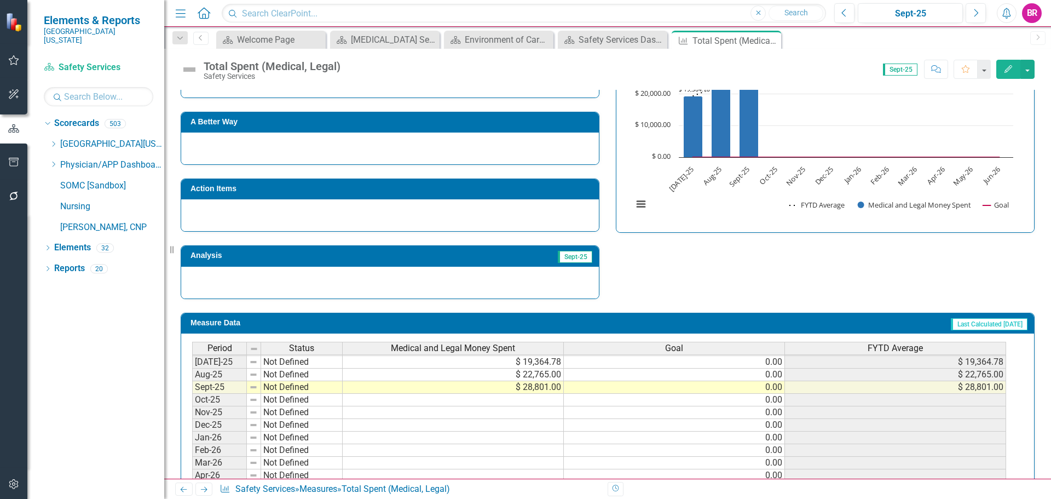
click at [765, 365] on tbody "Mar-24 Not Defined $ 8,779.10 0.00 $ 8,779.10 Apr-24 Not Defined $ 15,802.58 0.…" at bounding box center [599, 330] width 814 height 353
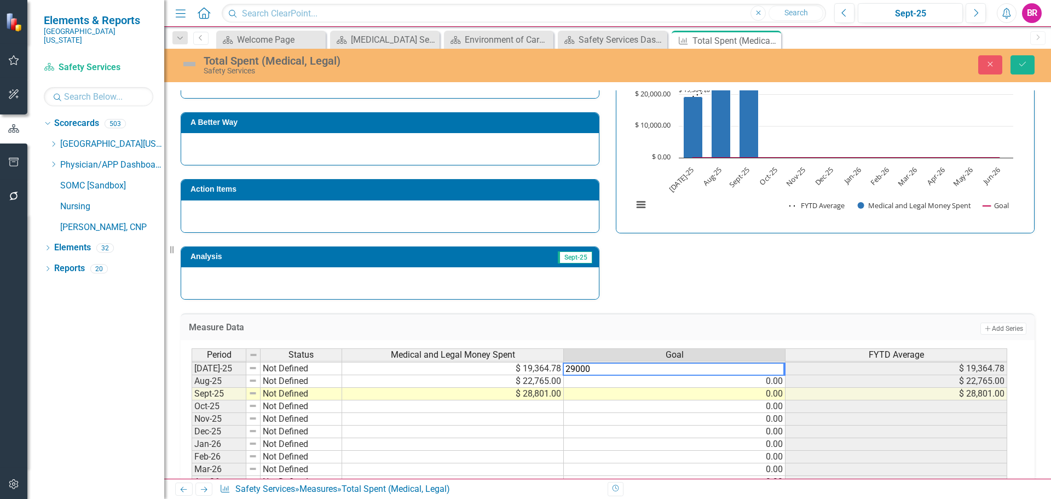
type textarea "29000"
click at [770, 309] on div "Measure Data Add Add Series Period Status Medical and Legal Money Spent Goal FY…" at bounding box center [607, 414] width 870 height 230
click at [771, 371] on td "29,000.00" at bounding box center [675, 368] width 222 height 13
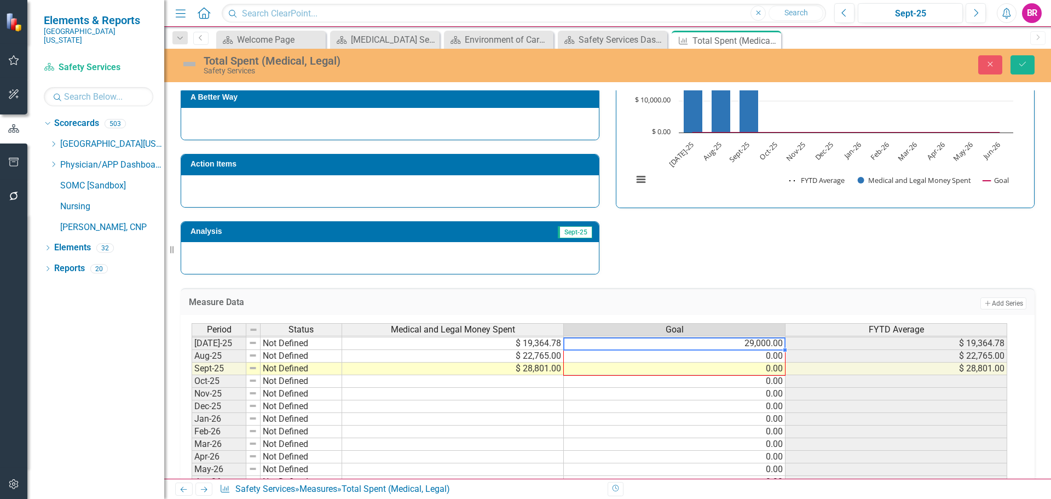
scroll to position [326, 0]
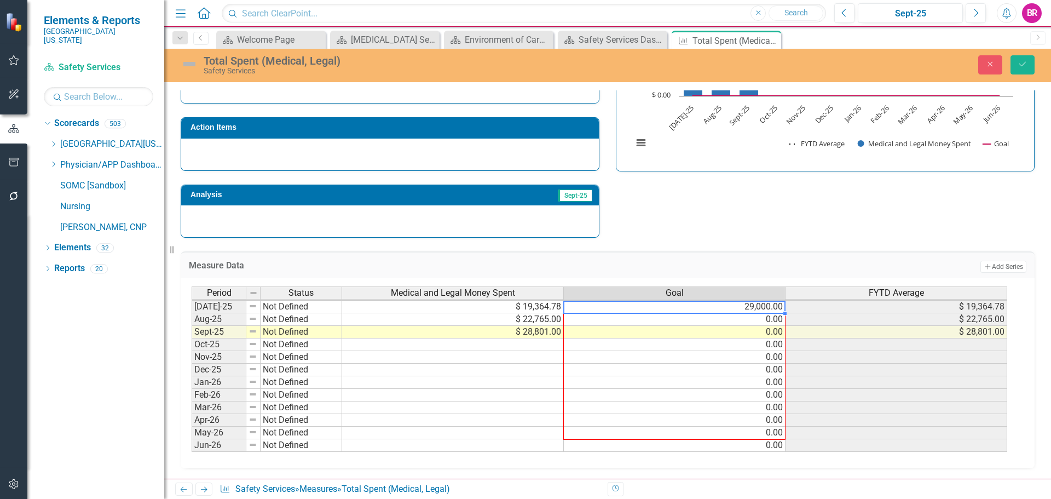
drag, startPoint x: 786, startPoint y: 374, endPoint x: 780, endPoint y: 443, distance: 69.7
click at [192, 443] on div "Period Status Medical and Legal Money Spent Goal FYTD Average Jun-24 Not Define…" at bounding box center [192, 287] width 0 height 328
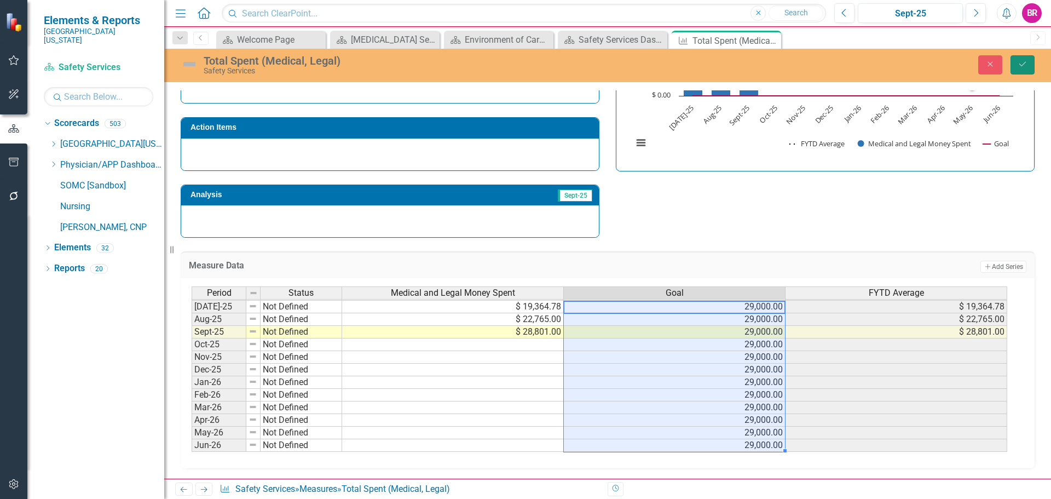
click at [1027, 62] on button "Save" at bounding box center [1022, 64] width 24 height 19
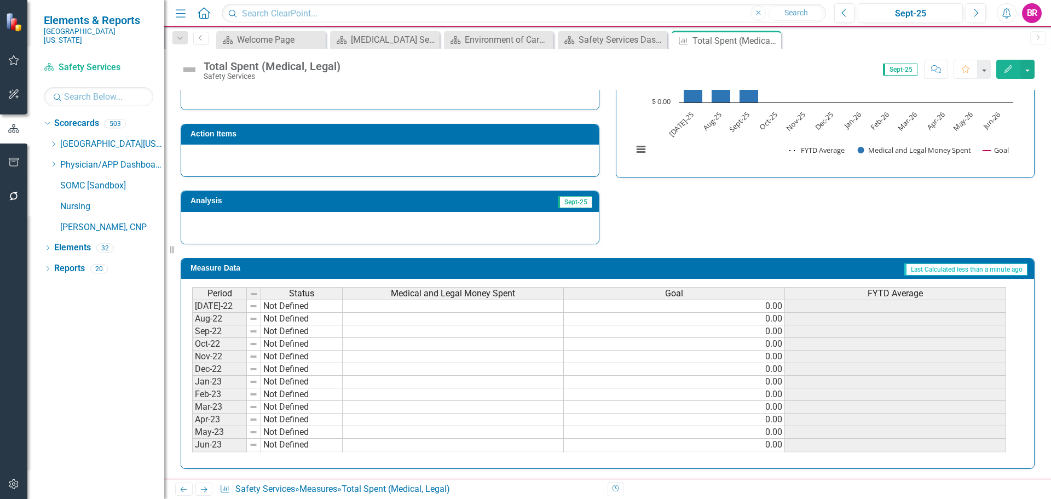
scroll to position [320, 0]
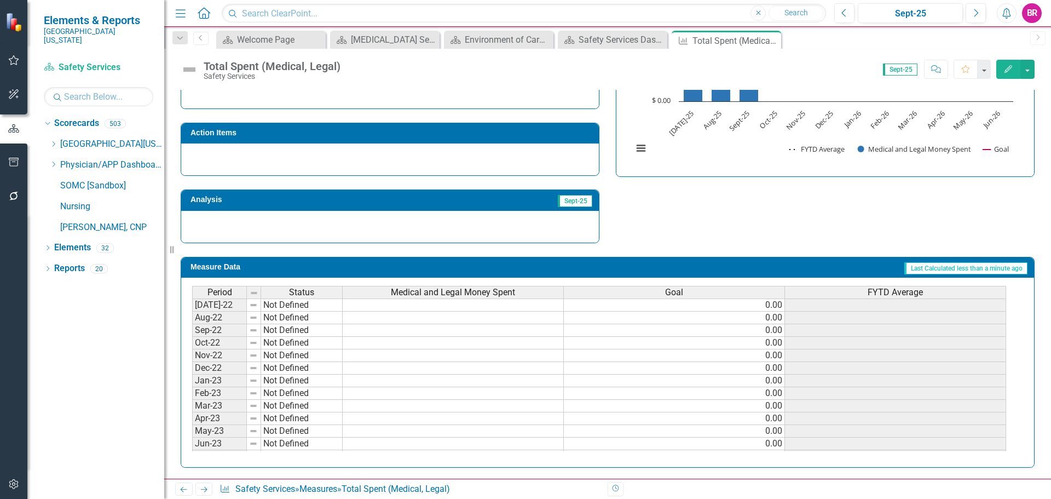
click at [474, 292] on span "Medical and Legal Money Spent" at bounding box center [453, 292] width 124 height 10
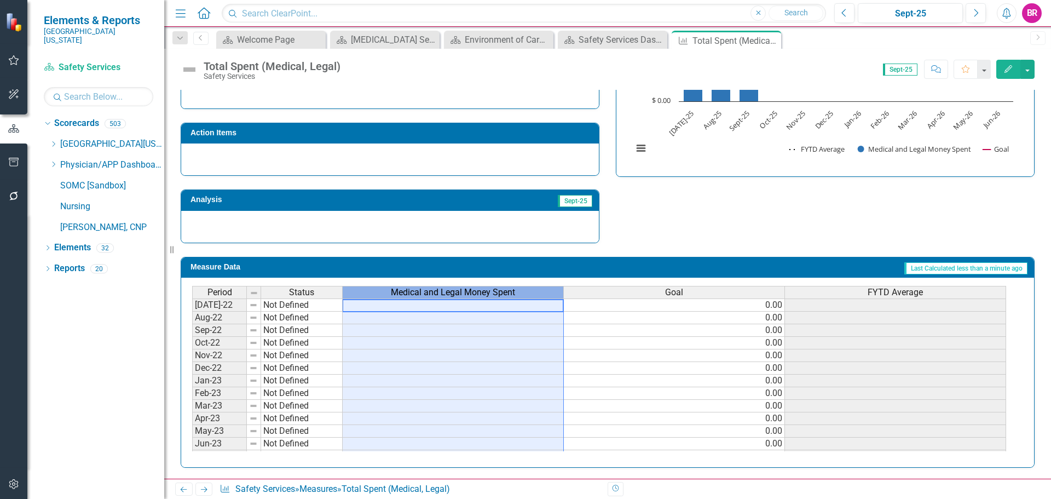
click at [474, 292] on span "Medical and Legal Money Spent" at bounding box center [453, 292] width 124 height 10
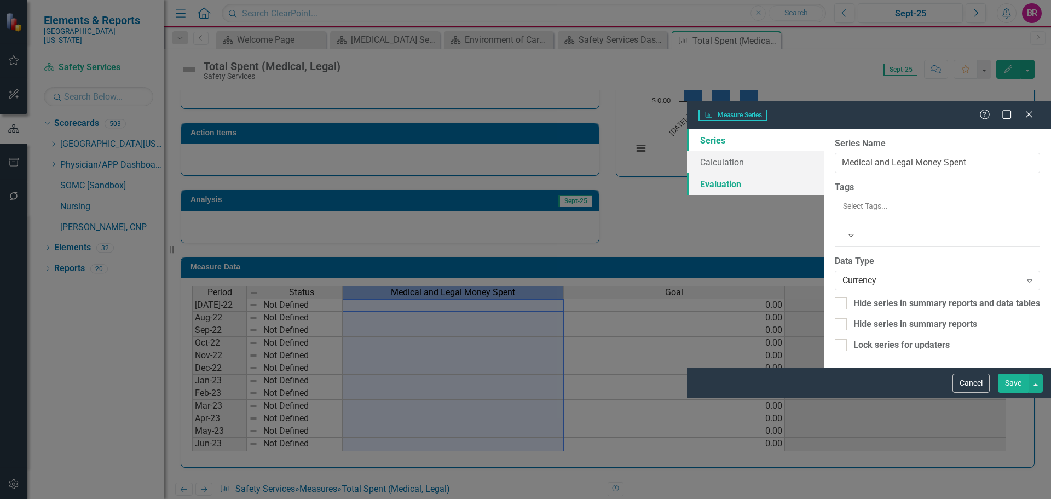
drag, startPoint x: 238, startPoint y: 84, endPoint x: 272, endPoint y: 88, distance: 34.1
click at [687, 173] on link "Evaluation" at bounding box center [755, 184] width 137 height 22
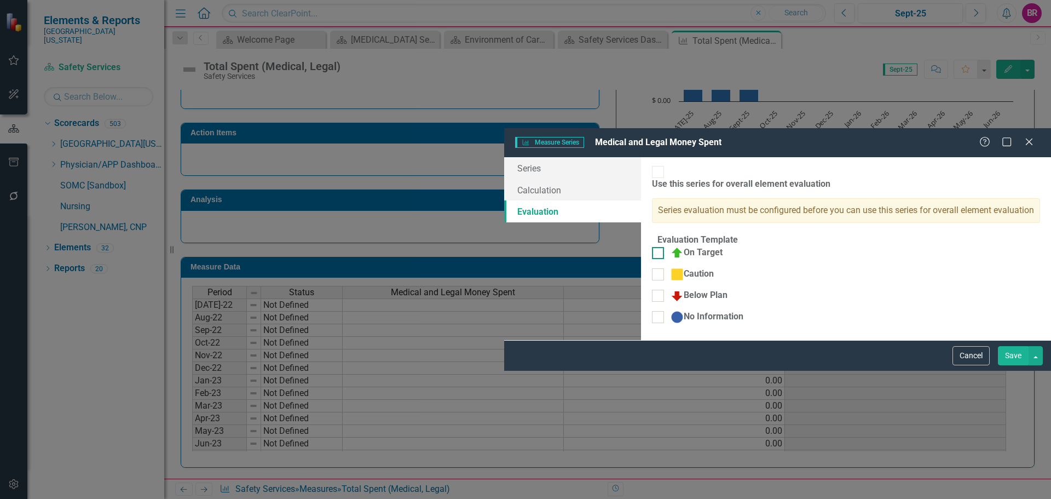
click at [652, 247] on div at bounding box center [658, 253] width 12 height 12
click at [652, 247] on input "On Target" at bounding box center [655, 250] width 7 height 7
checkbox input "true"
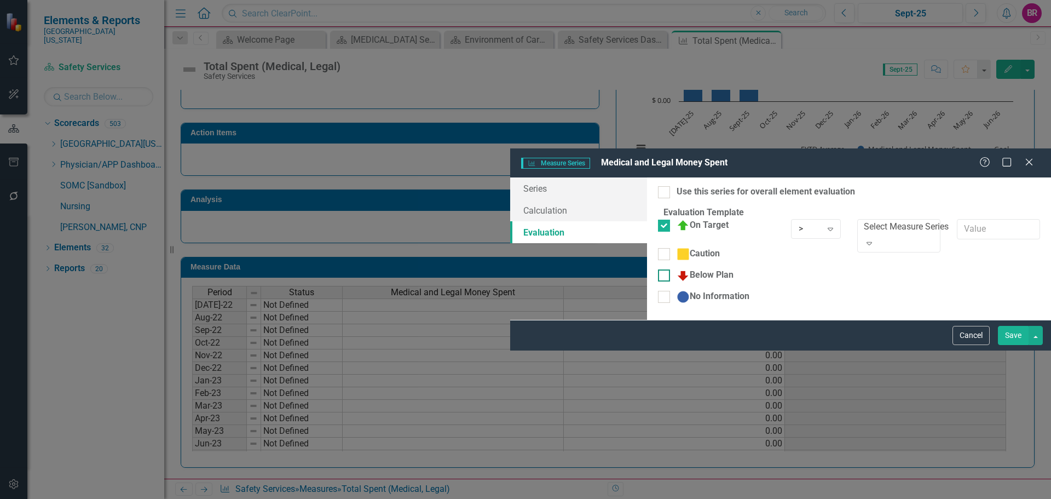
click at [658, 269] on input "Below Plan" at bounding box center [661, 272] width 7 height 7
checkbox input "true"
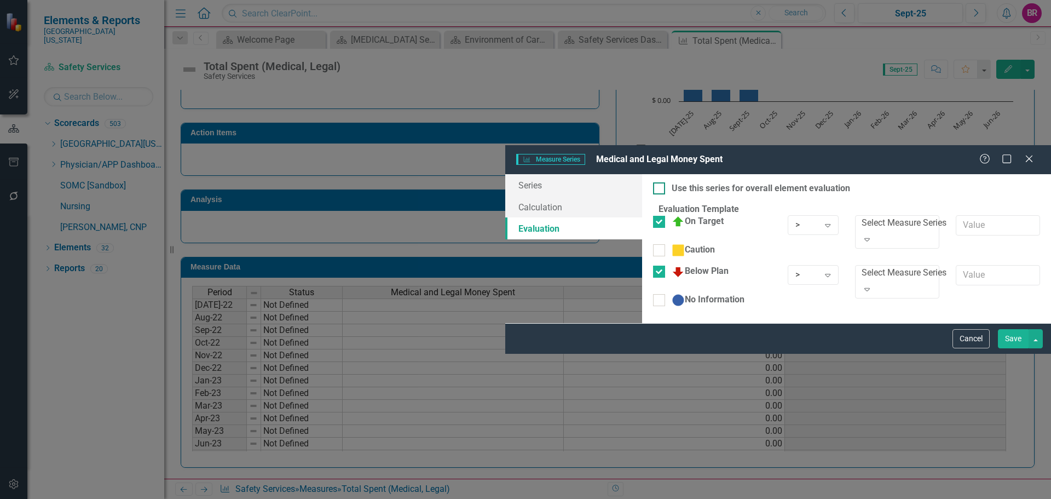
click at [653, 182] on div "Use this series for overall element evaluation" at bounding box center [846, 188] width 387 height 13
click at [653, 182] on input "Use this series for overall element evaluation" at bounding box center [656, 185] width 7 height 7
checkbox input "true"
click at [795, 219] on div ">" at bounding box center [807, 225] width 24 height 13
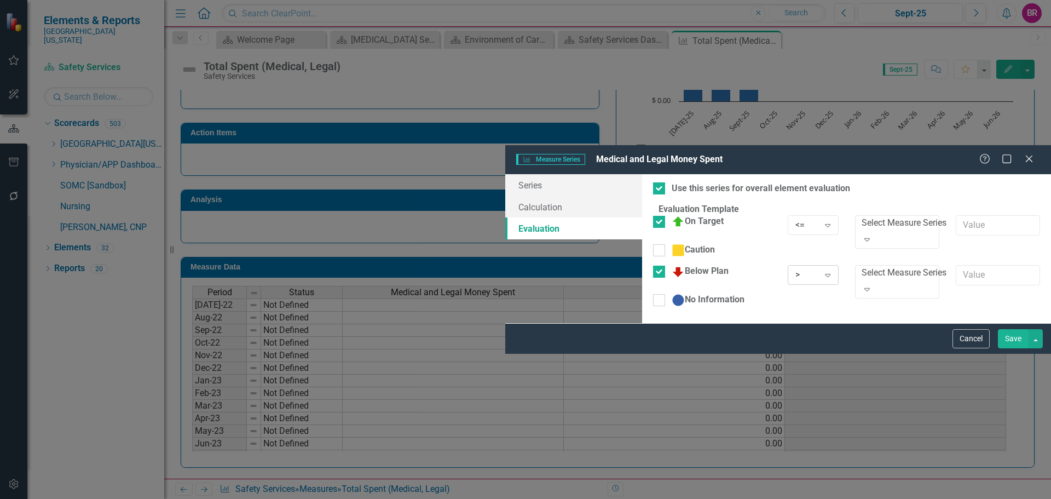
click at [795, 269] on div ">" at bounding box center [807, 275] width 24 height 13
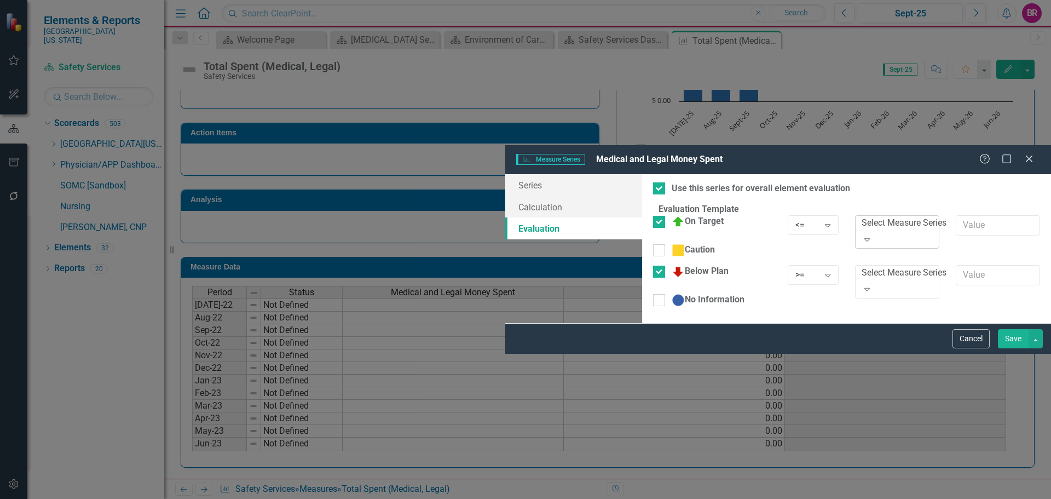
click at [861, 217] on div "Select Measure Series" at bounding box center [903, 223] width 85 height 13
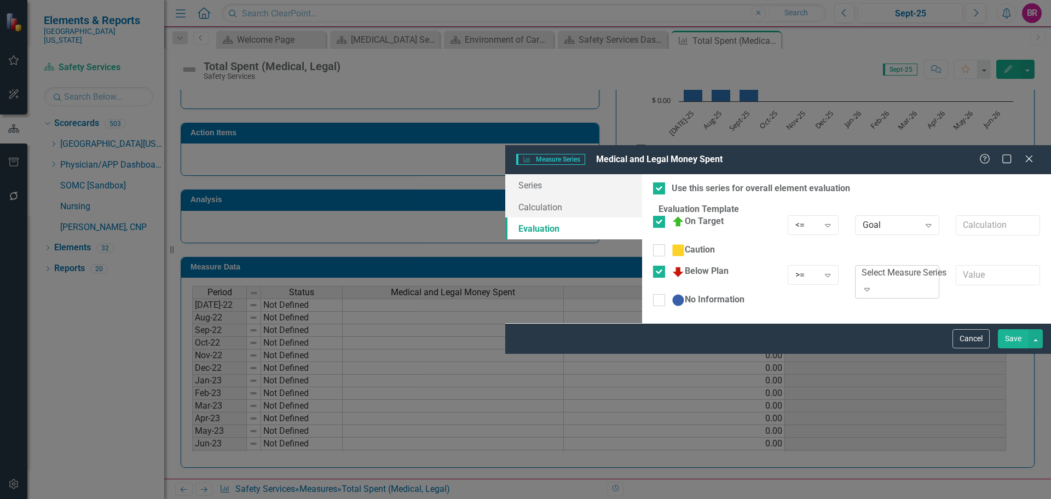
click at [861, 267] on div "Select Measure Series" at bounding box center [903, 273] width 85 height 13
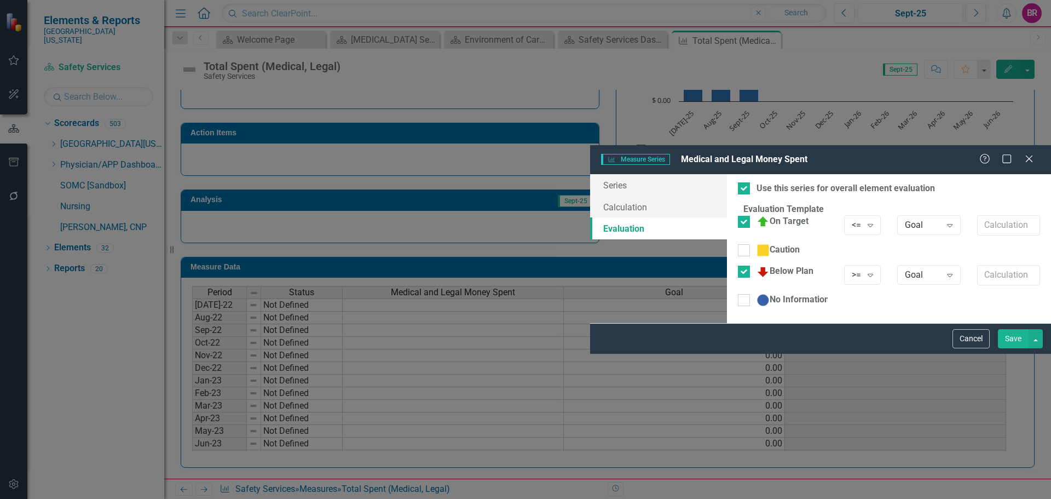
click at [1009, 348] on button "Save" at bounding box center [1013, 338] width 31 height 19
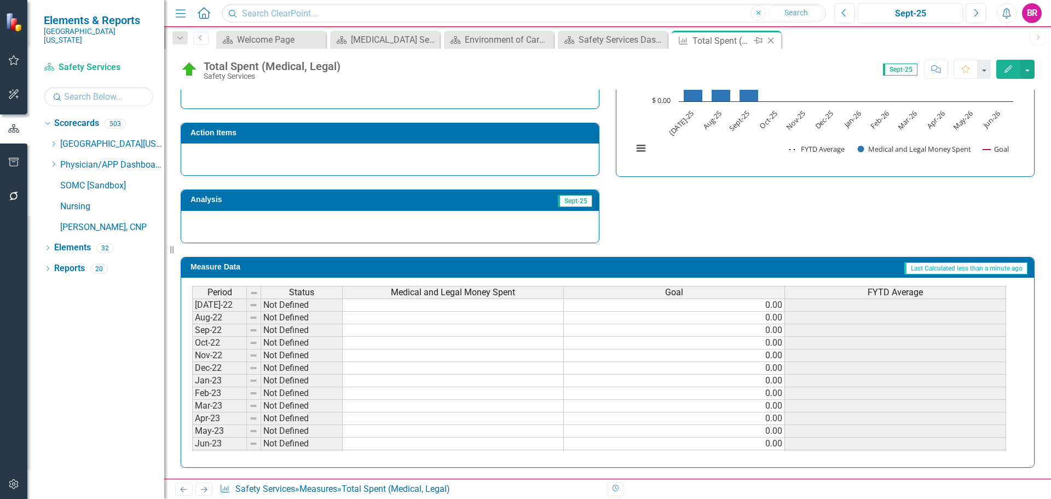
click at [771, 38] on icon "Close" at bounding box center [770, 40] width 11 height 9
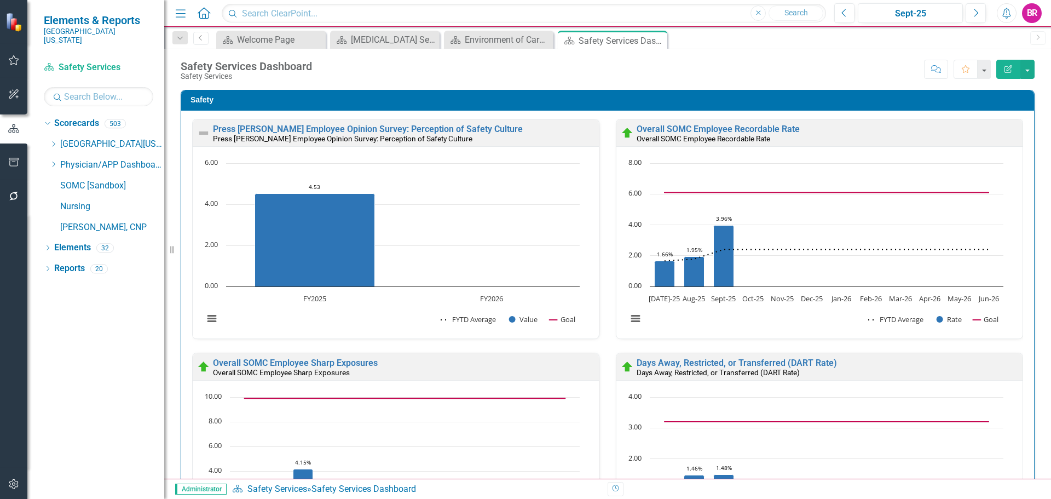
drag, startPoint x: 655, startPoint y: 39, endPoint x: 457, endPoint y: 1, distance: 201.8
click at [0, 0] on icon at bounding box center [0, 0] width 0 height 0
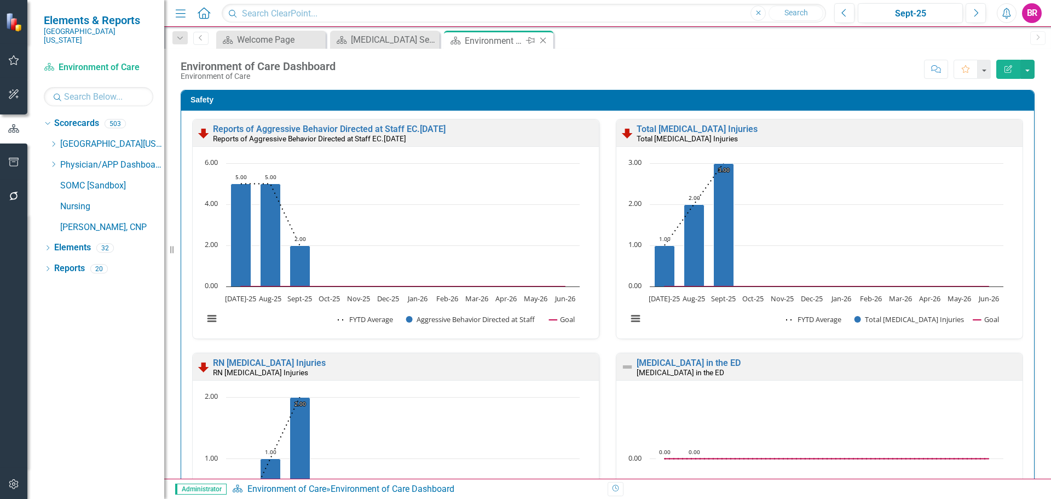
click at [533, 38] on icon "Pin" at bounding box center [530, 40] width 9 height 11
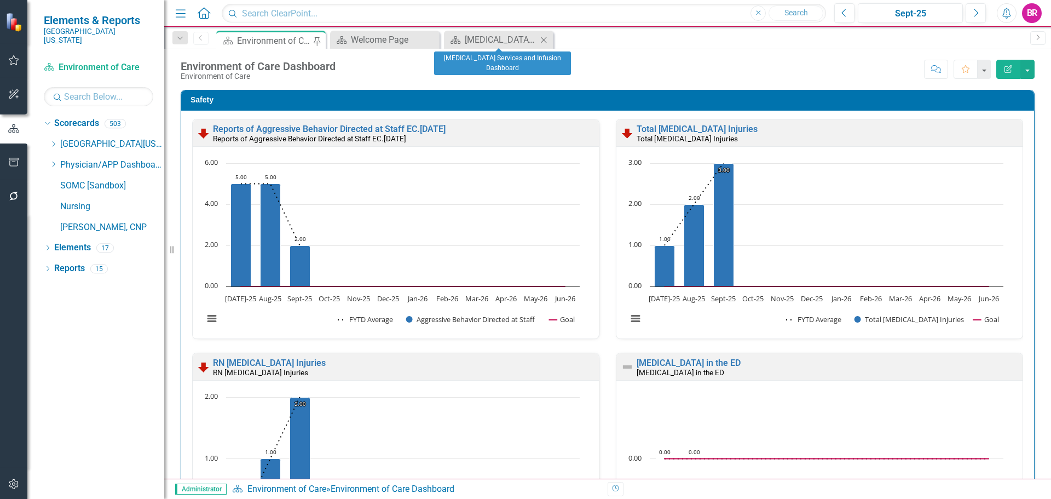
click at [543, 38] on icon "Close" at bounding box center [543, 40] width 11 height 9
click at [316, 40] on icon "Pin" at bounding box center [318, 42] width 9 height 11
click at [316, 40] on icon at bounding box center [315, 41] width 6 height 6
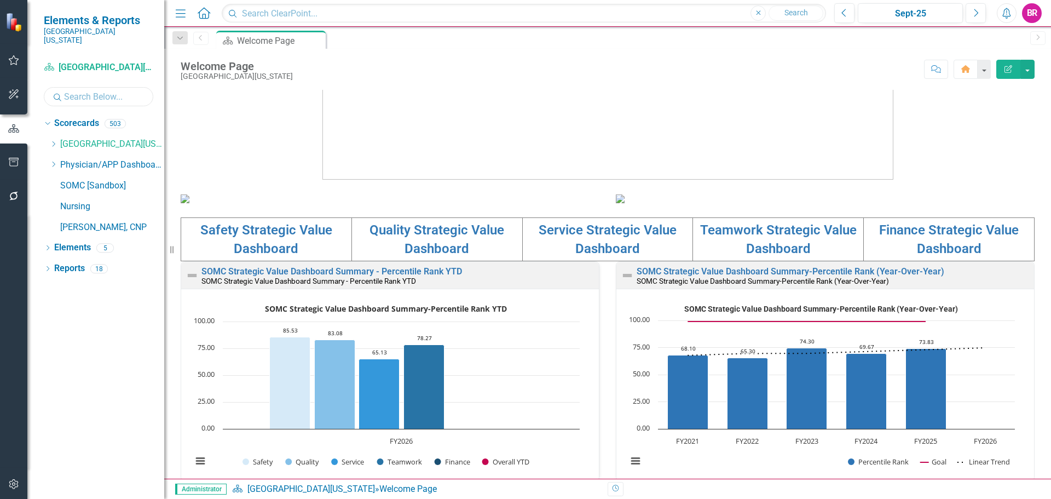
click at [107, 87] on input "text" at bounding box center [98, 96] width 109 height 19
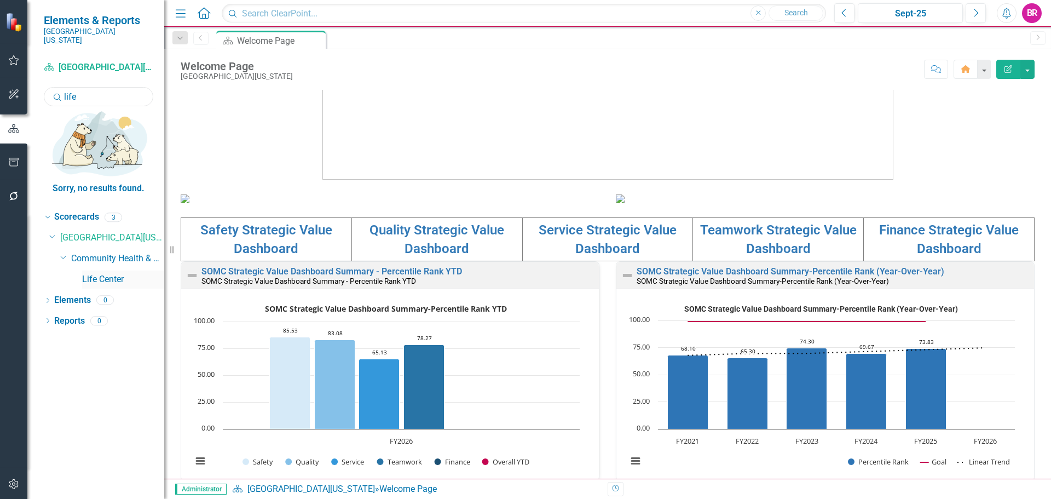
type input "life"
click at [115, 273] on link "Life Center" at bounding box center [123, 279] width 82 height 13
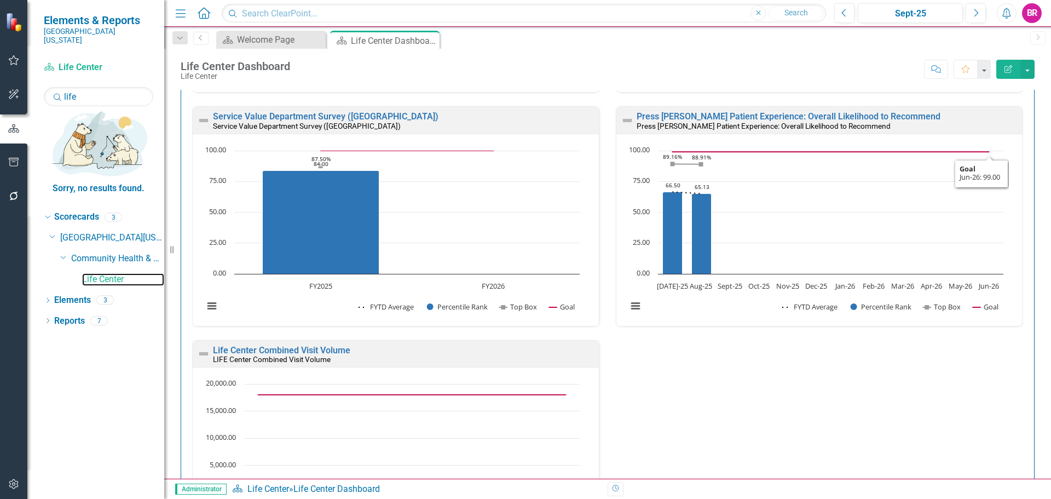
scroll to position [1, 0]
click at [335, 349] on link "Life Center Combined Visit Volume" at bounding box center [281, 349] width 137 height 10
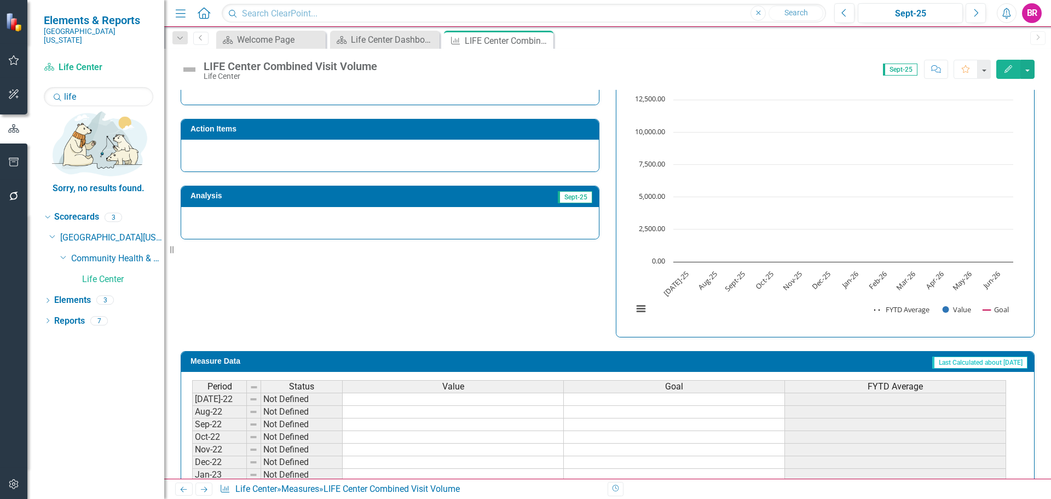
scroll to position [144, 0]
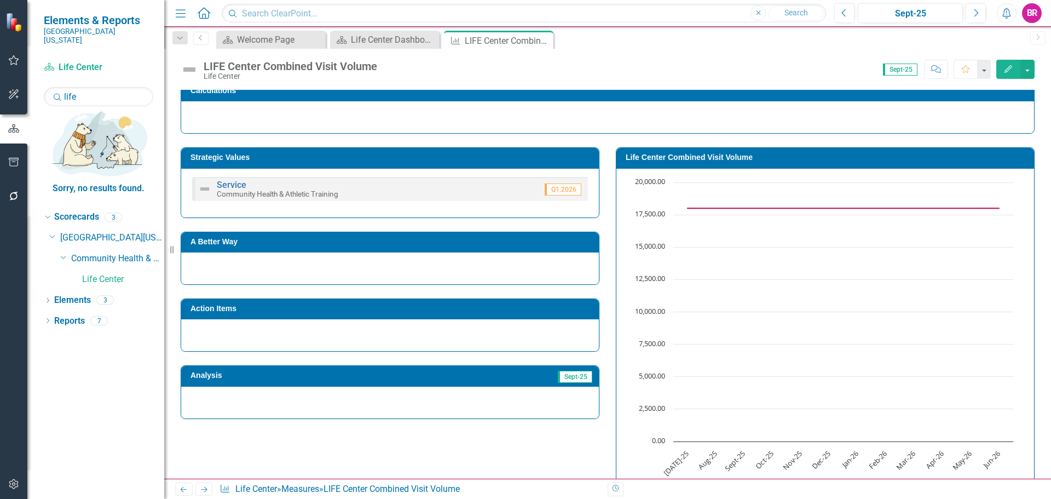
click at [694, 160] on h3 "Life Center Combined Visit Volume" at bounding box center [827, 157] width 403 height 8
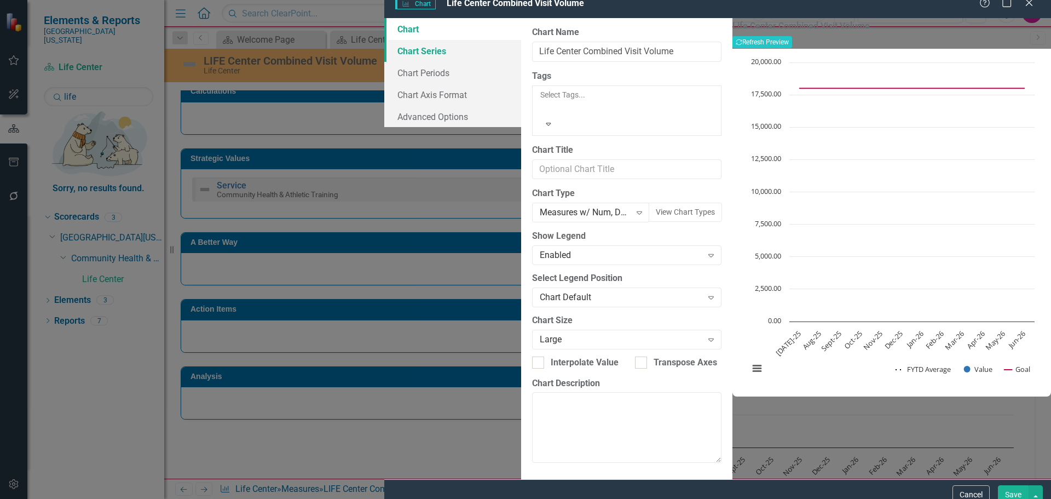
click at [384, 57] on link "Chart Series" at bounding box center [452, 51] width 137 height 22
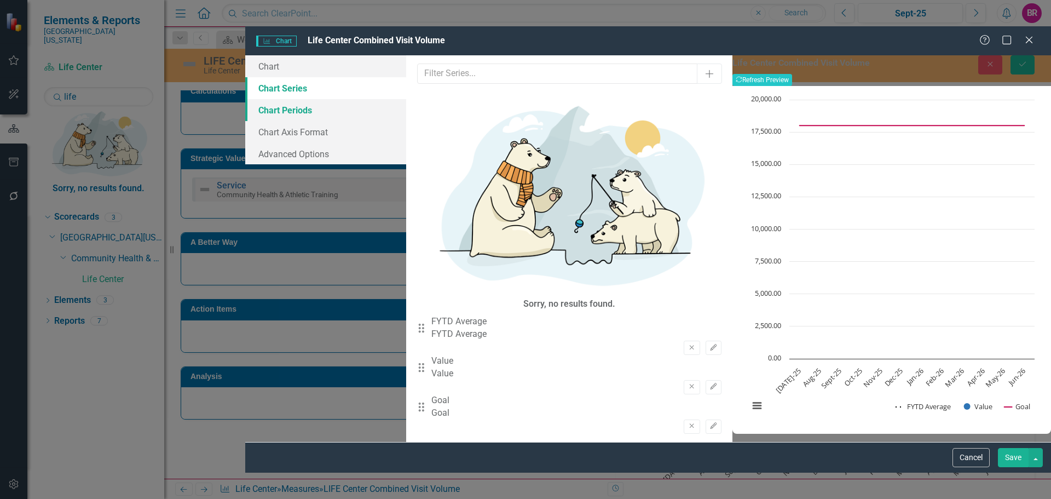
click at [251, 99] on link "Chart Periods" at bounding box center [325, 110] width 161 height 22
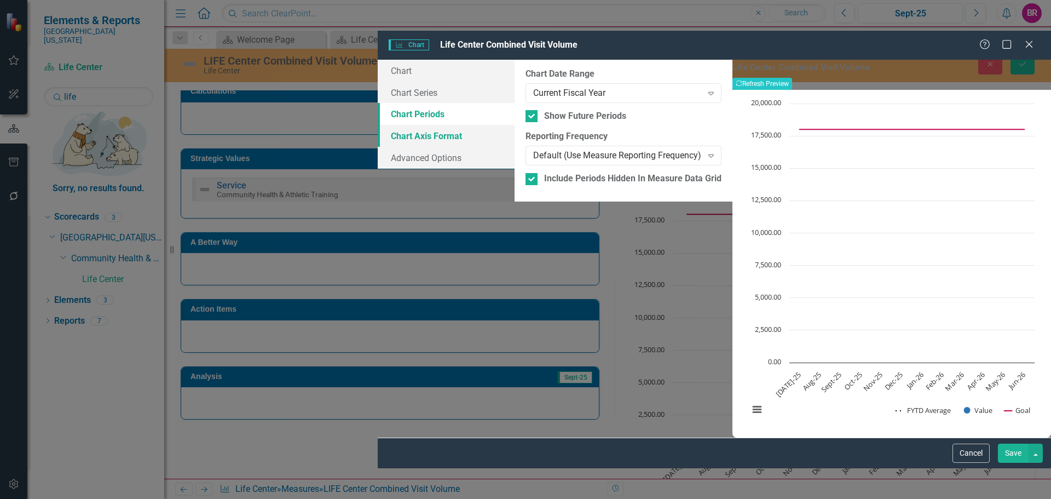
click at [378, 125] on link "Chart Axis Format" at bounding box center [446, 136] width 137 height 22
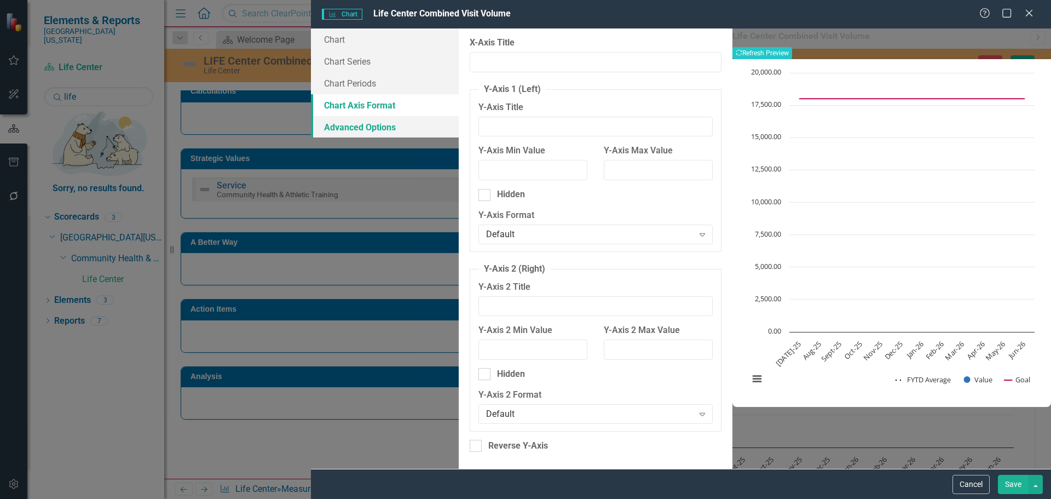
click at [311, 128] on link "Advanced Options" at bounding box center [385, 127] width 148 height 22
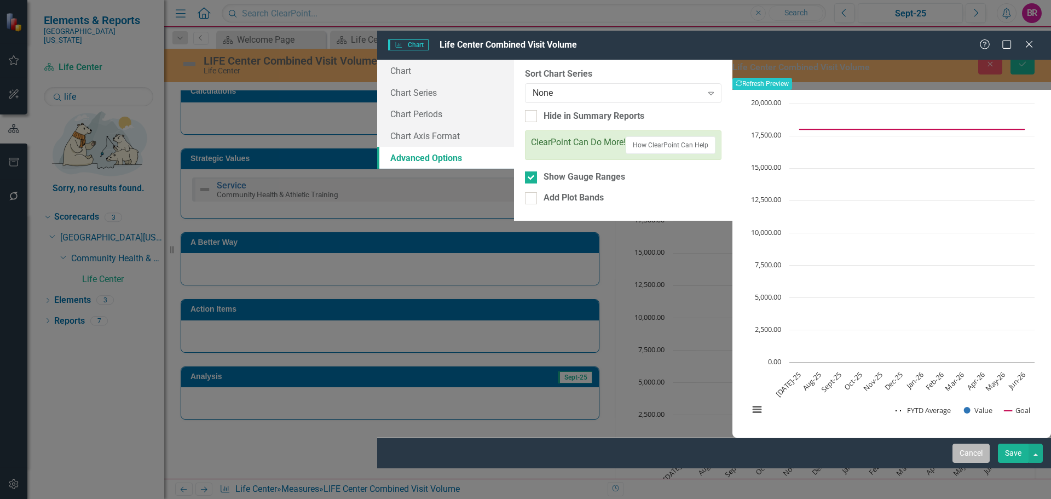
click at [959, 462] on button "Cancel" at bounding box center [970, 452] width 37 height 19
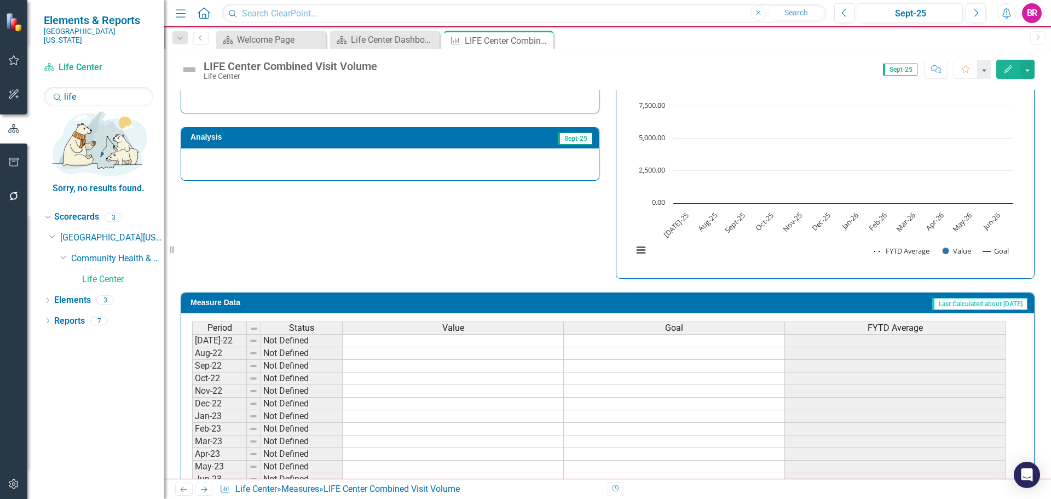
scroll to position [363, 0]
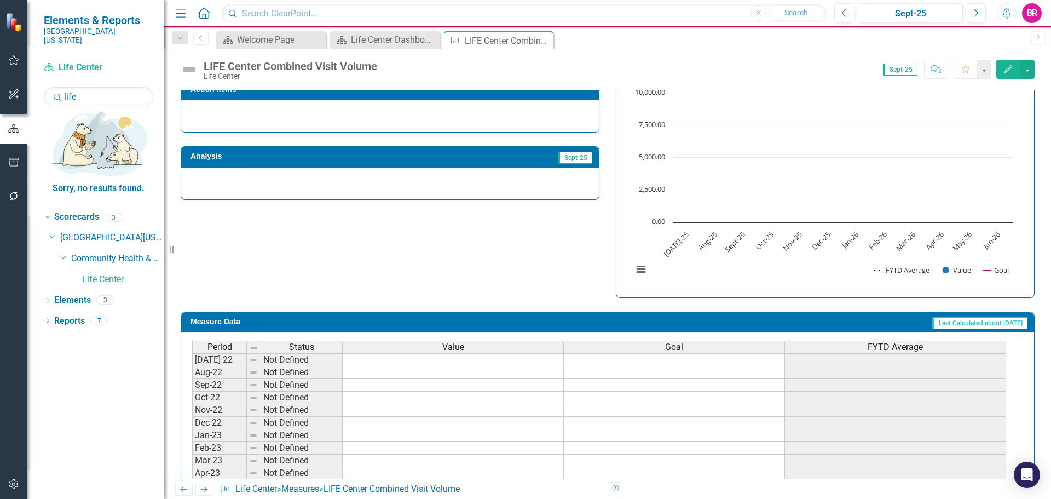
click at [1009, 66] on icon "Edit" at bounding box center [1008, 69] width 10 height 8
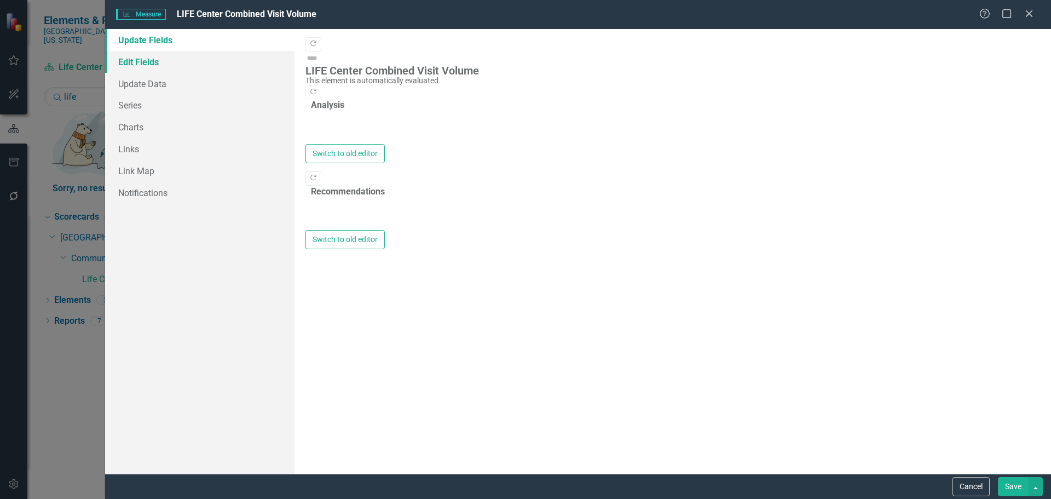
click at [146, 62] on link "Edit Fields" at bounding box center [199, 62] width 189 height 22
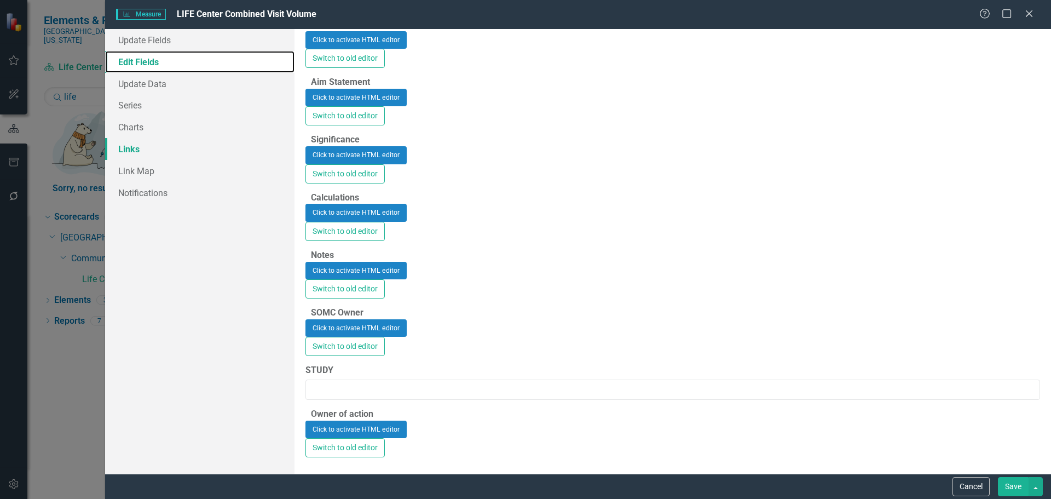
scroll to position [383, 0]
click at [150, 90] on link "Update Data" at bounding box center [199, 84] width 189 height 22
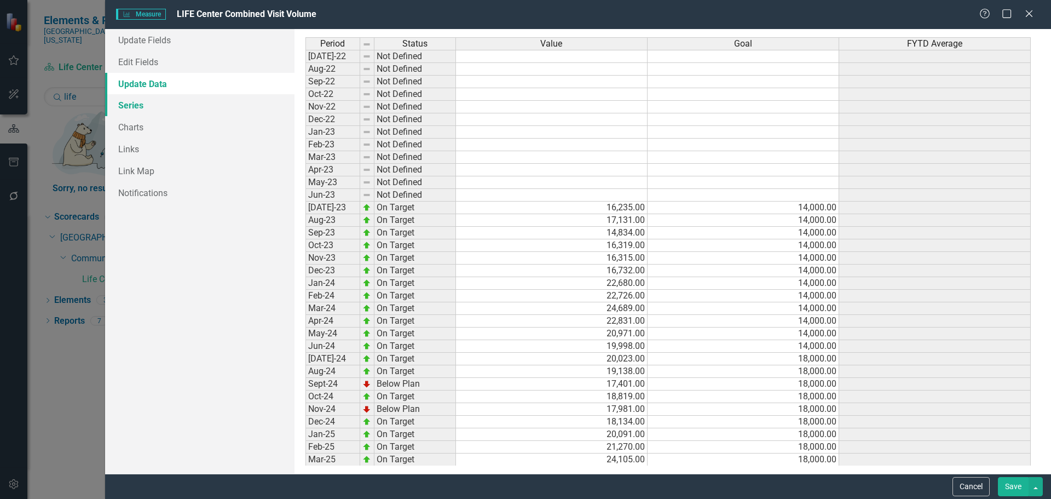
click at [142, 107] on link "Series" at bounding box center [199, 105] width 189 height 22
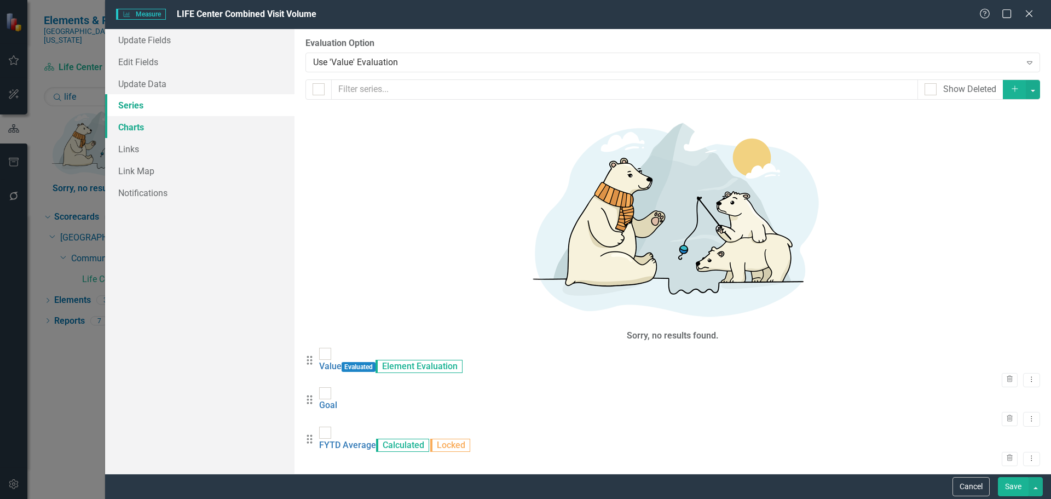
click at [139, 129] on link "Charts" at bounding box center [199, 127] width 189 height 22
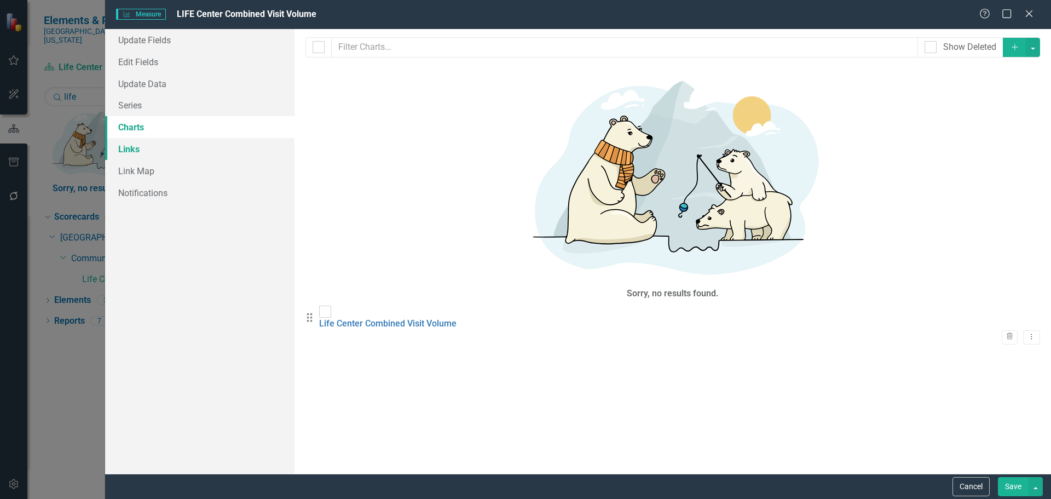
click at [146, 142] on link "Links" at bounding box center [199, 149] width 189 height 22
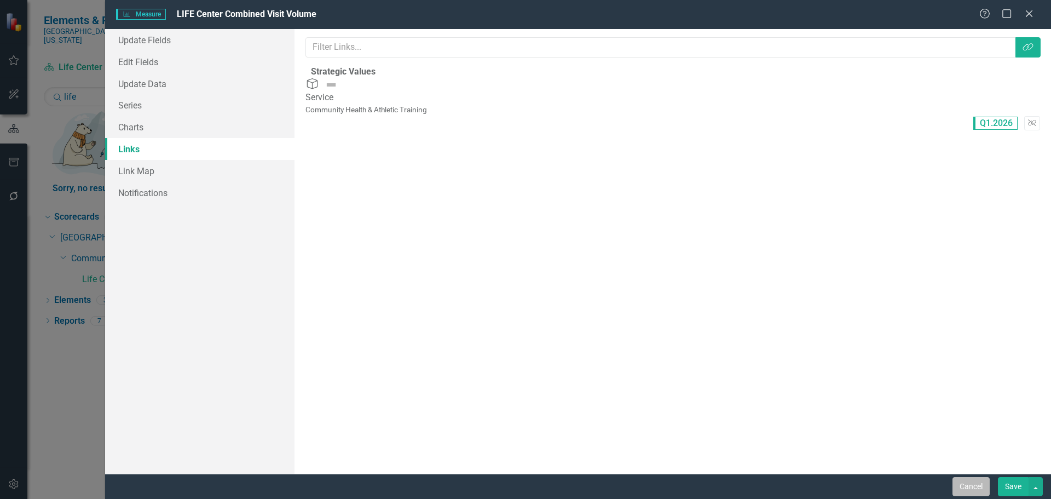
click at [985, 485] on button "Cancel" at bounding box center [970, 486] width 37 height 19
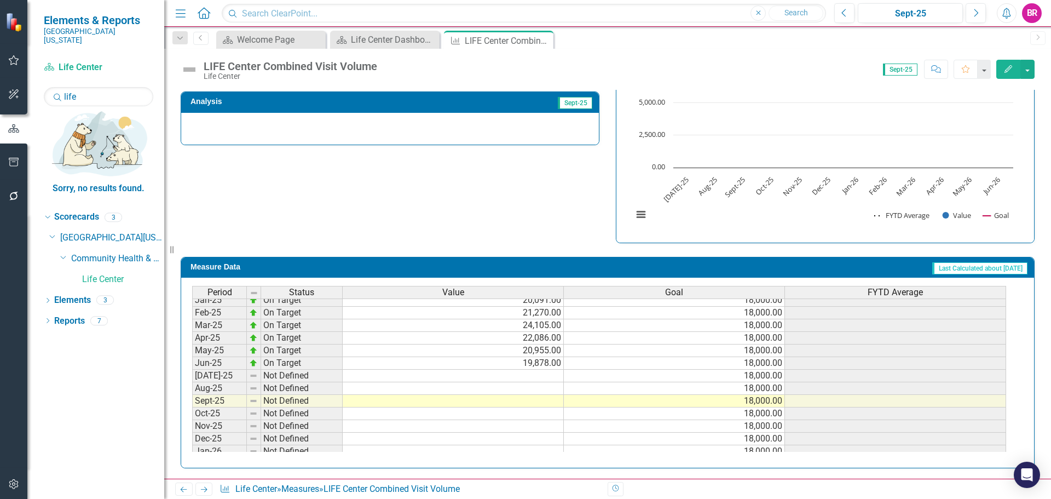
click at [540, 383] on tbody "Jan-24 On Target 22,680.00 14,000.00 Feb-24 On Target 22,726.00 14,000.00 Mar-2…" at bounding box center [599, 331] width 814 height 378
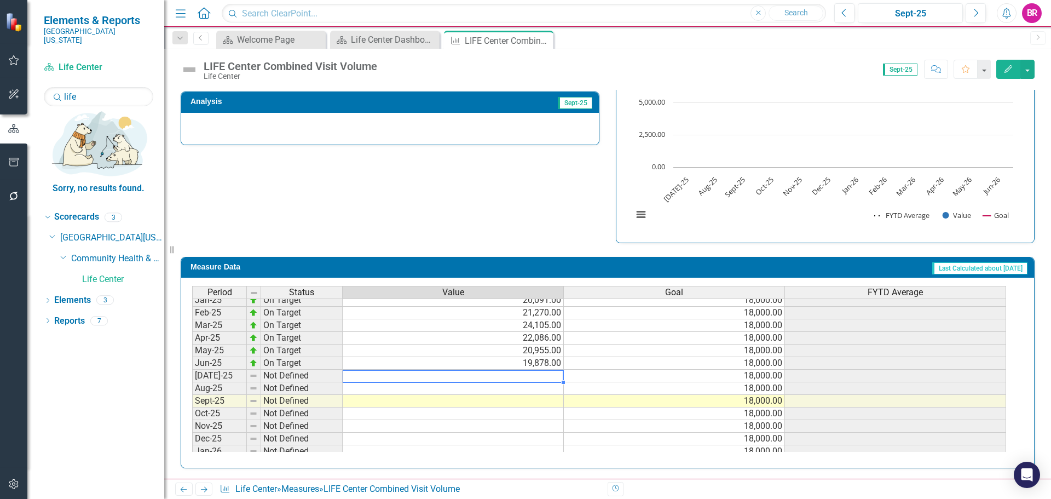
click at [541, 371] on td at bounding box center [453, 375] width 221 height 13
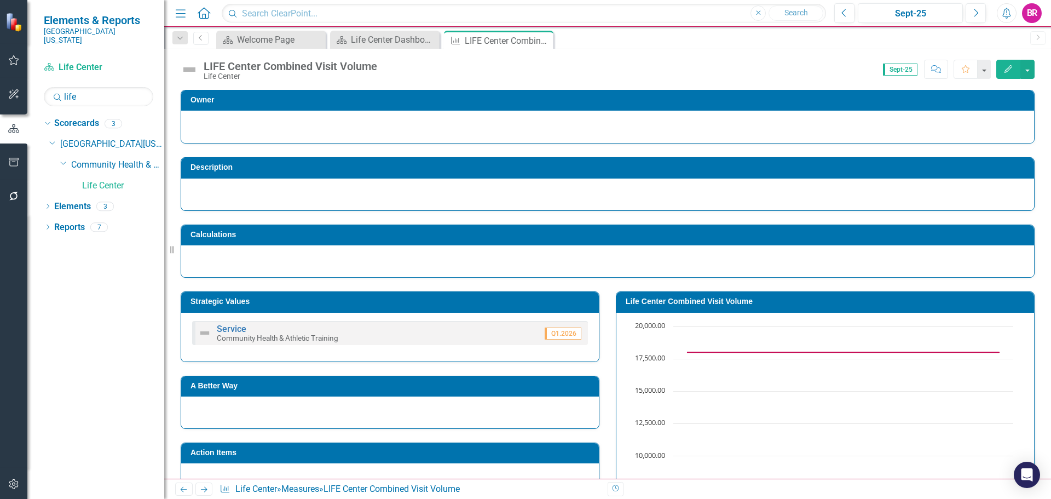
scroll to position [383, 0]
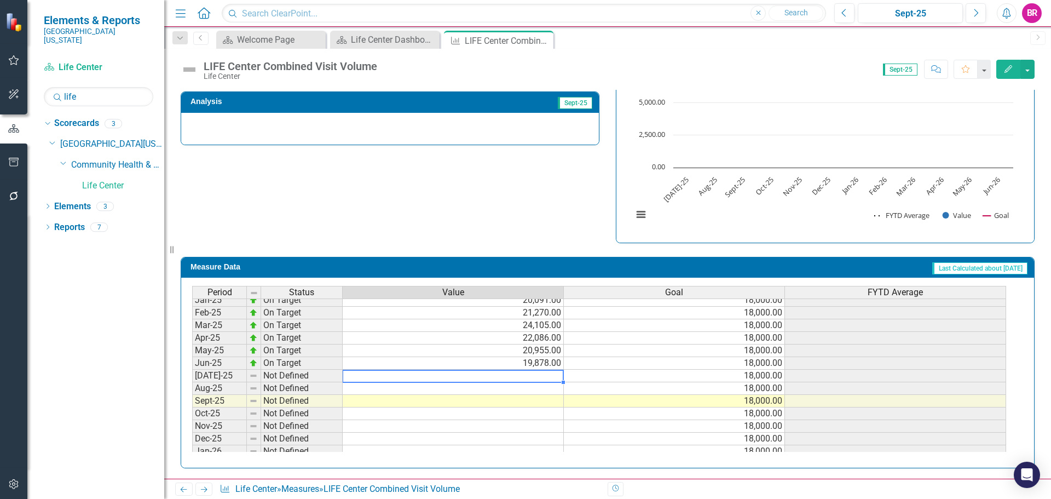
click at [553, 375] on td at bounding box center [453, 375] width 221 height 13
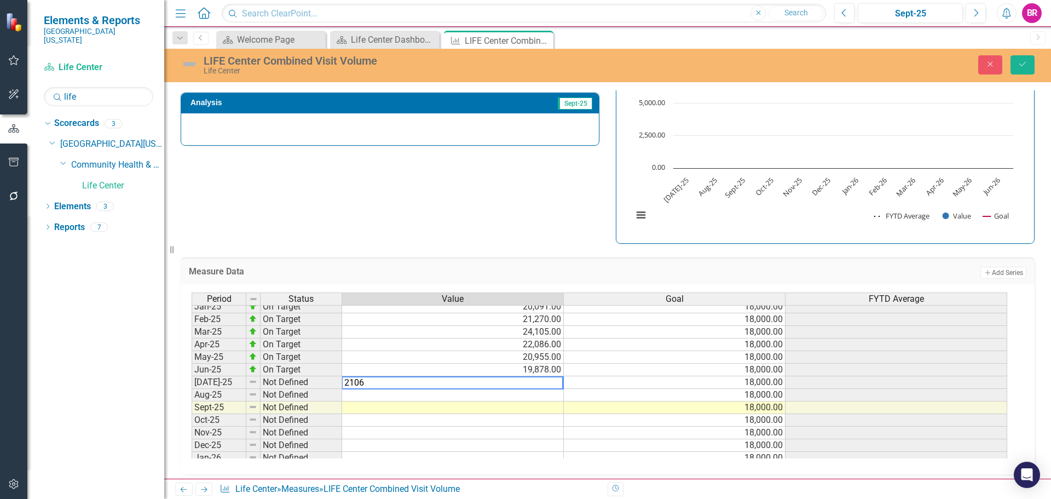
type textarea "21065"
type textarea "19820"
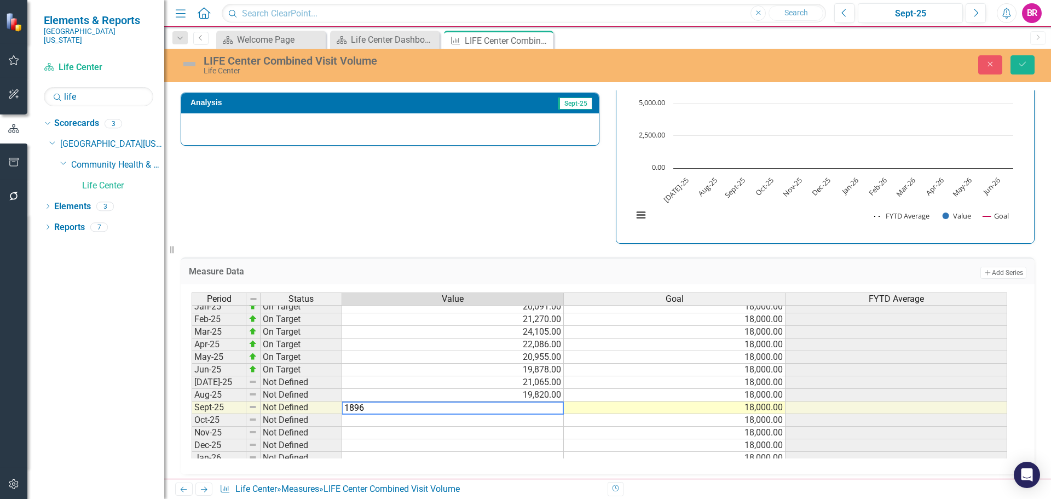
type textarea "18961"
drag, startPoint x: 425, startPoint y: 199, endPoint x: 443, endPoint y: 194, distance: 19.4
click at [430, 198] on div "Strategic Values Service Community Health & Athletic Training Q1.2026 A Better …" at bounding box center [607, 52] width 870 height 383
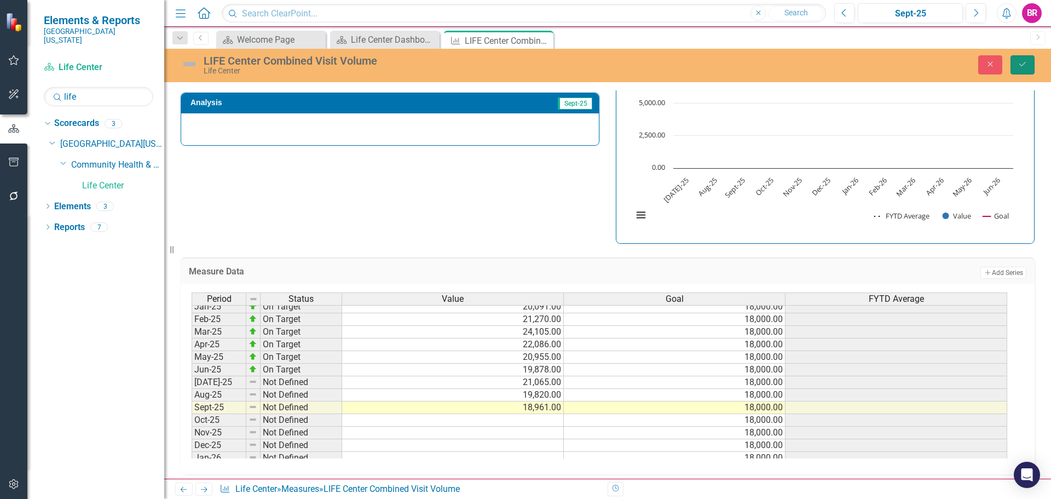
drag, startPoint x: 1024, startPoint y: 65, endPoint x: 1035, endPoint y: 68, distance: 11.3
click at [1027, 67] on button "Save" at bounding box center [1022, 64] width 24 height 19
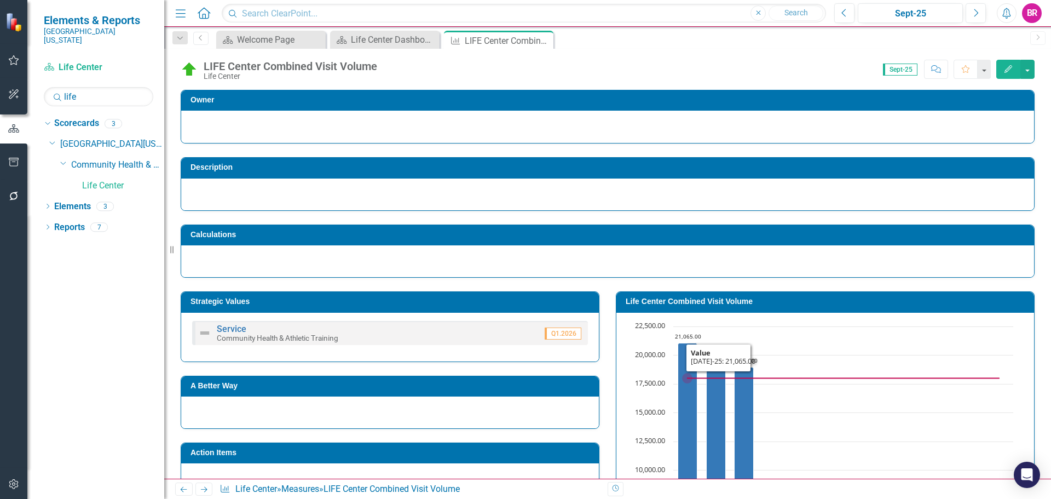
click at [647, 416] on icon "Created with Highcharts 11.4.8 Chart context menu 21,065.00 ​ 21,065.00 19,820.…" at bounding box center [822, 485] width 391 height 328
click at [546, 42] on icon "Close" at bounding box center [542, 40] width 11 height 9
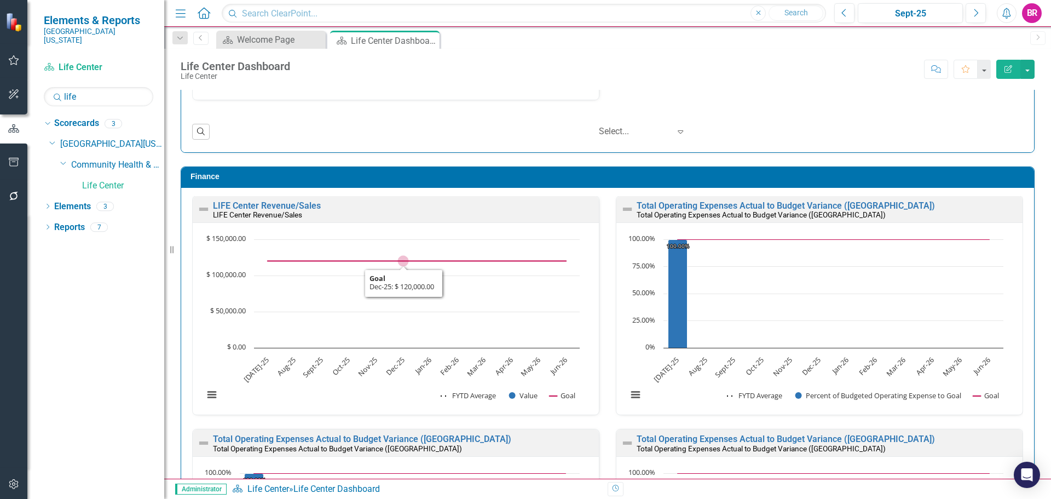
scroll to position [1653, 0]
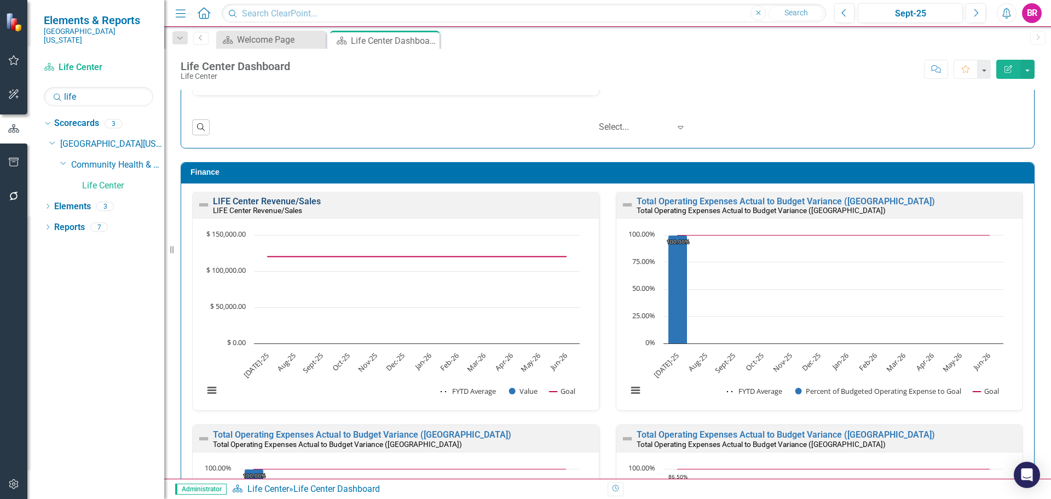
click at [297, 201] on link "LIFE Center Revenue/Sales" at bounding box center [267, 201] width 108 height 10
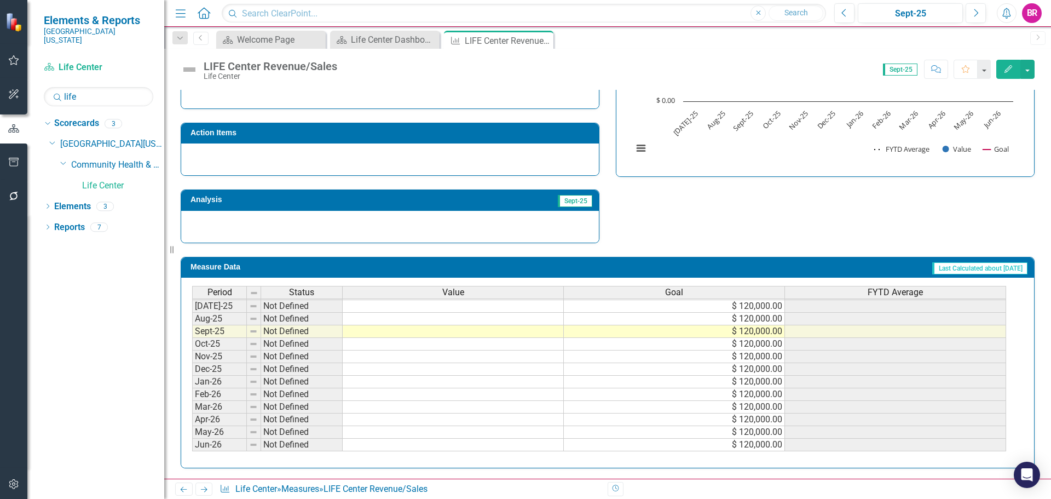
scroll to position [398, 0]
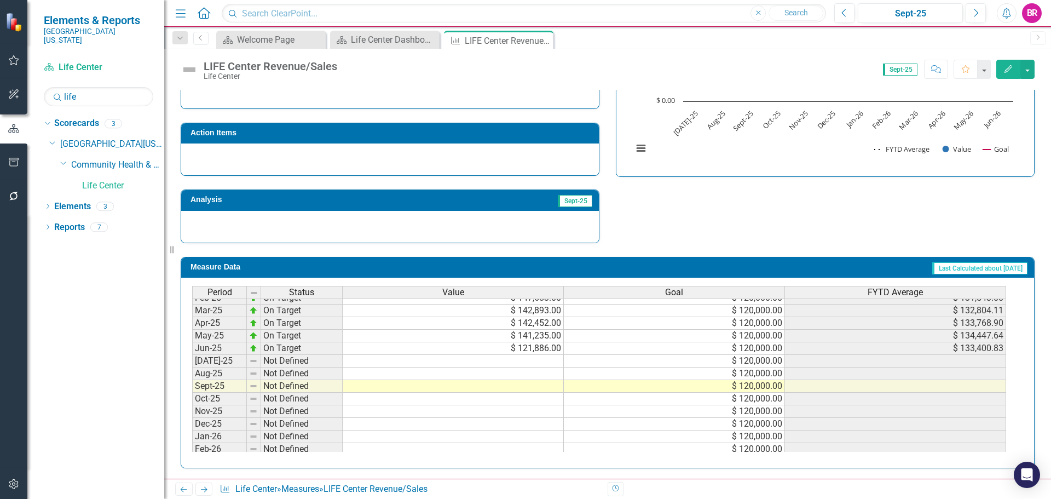
click at [541, 361] on tbody "Nov-23 On Target $ 102,890.00 $ 90,000.00 $ 87,439.80 Dec-23 On Target $ 98,129…" at bounding box center [599, 303] width 814 height 403
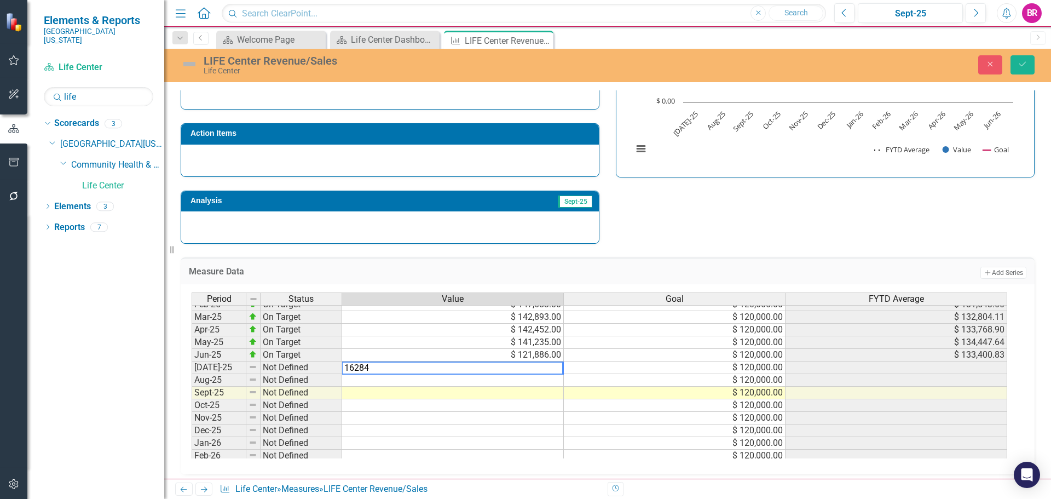
type textarea "162848"
type textarea "126496"
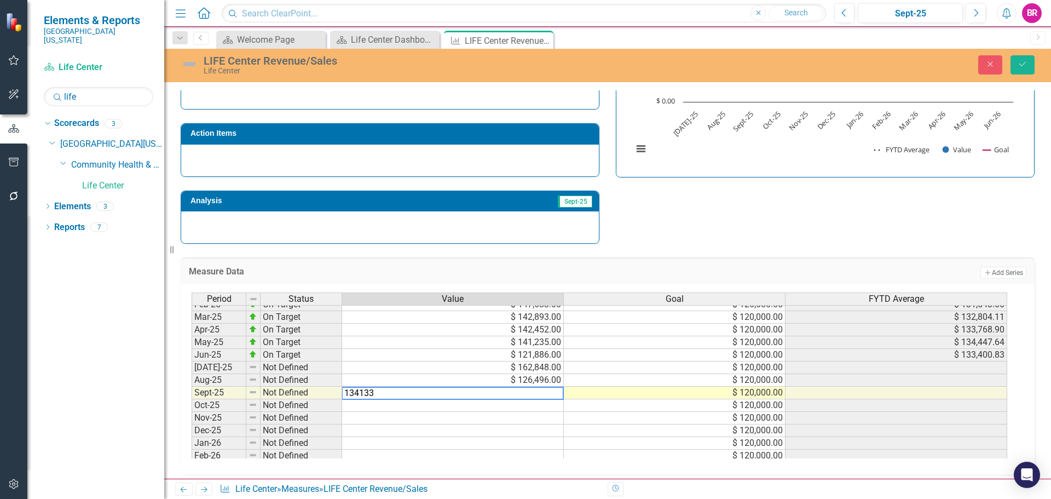
type textarea "134133"
drag, startPoint x: 820, startPoint y: 223, endPoint x: 848, endPoint y: 213, distance: 30.1
click at [821, 223] on div "Strategic Values Finance Community Health & Athletic Training Q1.2026 A Better …" at bounding box center [607, 101] width 870 height 285
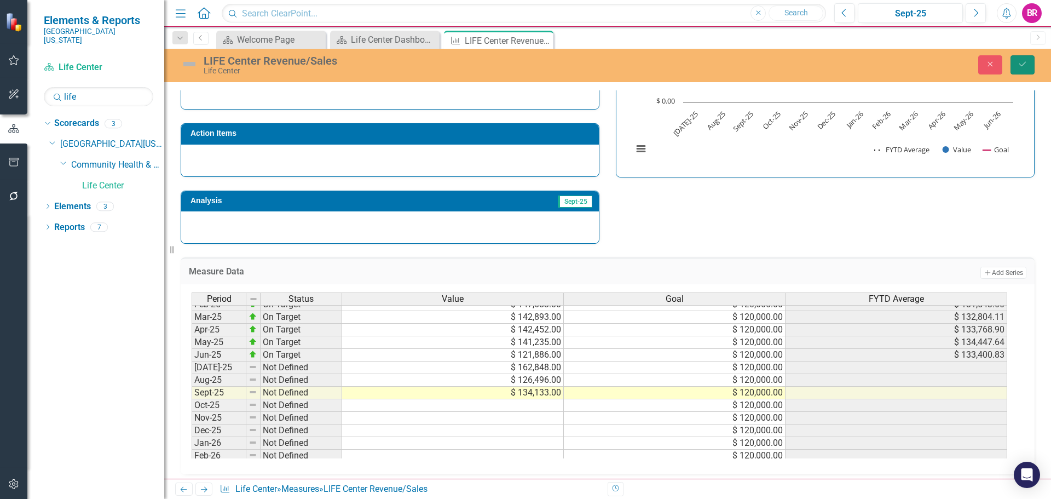
click at [1018, 68] on icon "Save" at bounding box center [1022, 64] width 10 height 8
